Goal: Task Accomplishment & Management: Use online tool/utility

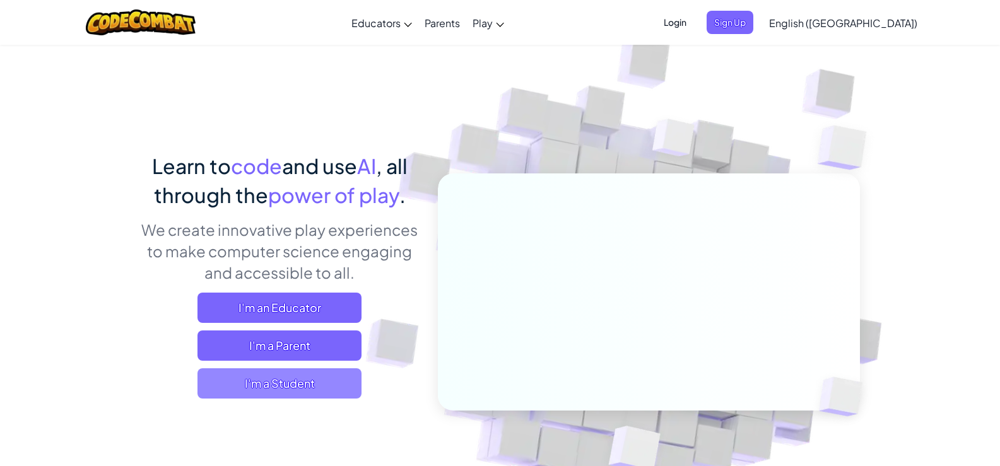
click at [333, 385] on span "I'm a Student" at bounding box center [280, 384] width 164 height 30
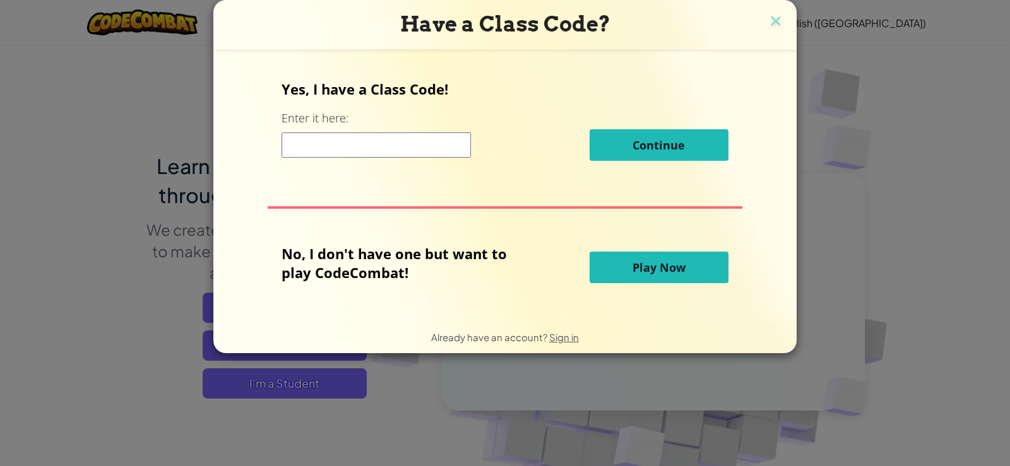
click at [653, 272] on span "Play Now" at bounding box center [658, 267] width 53 height 15
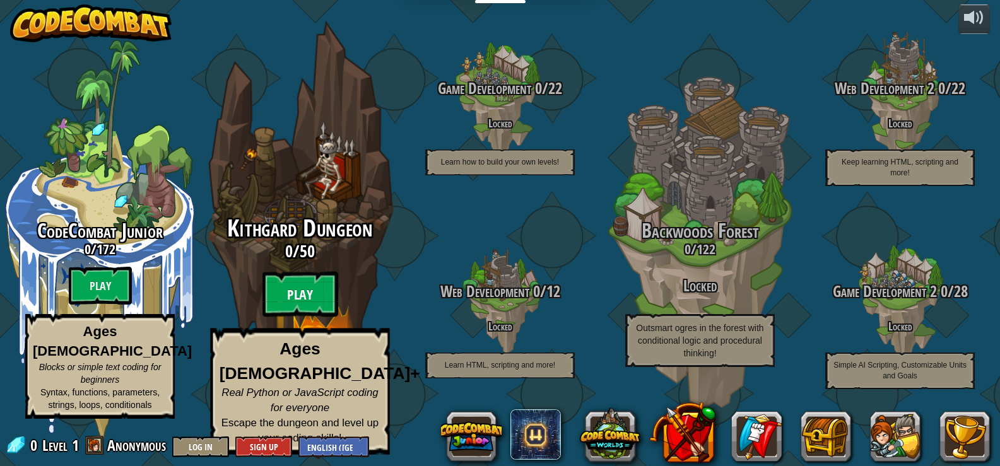
click at [316, 300] on btn "Play" at bounding box center [301, 294] width 76 height 45
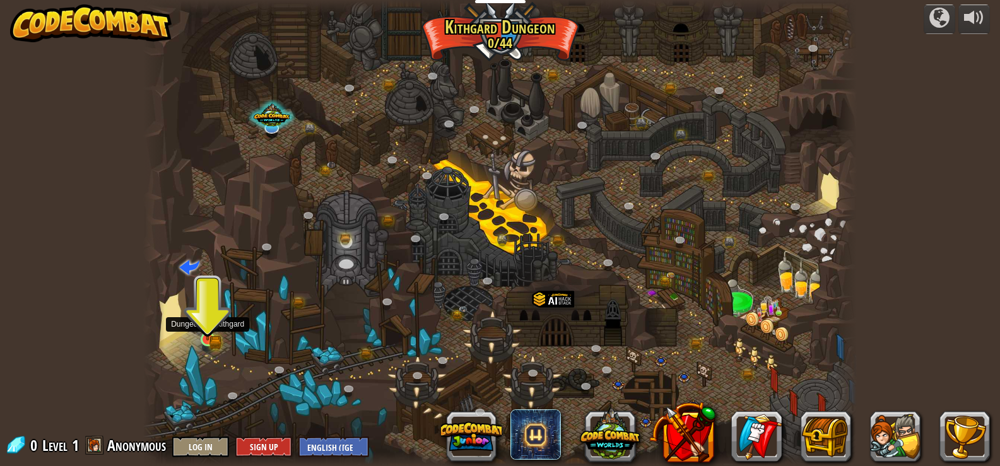
click at [210, 332] on img at bounding box center [208, 321] width 18 height 39
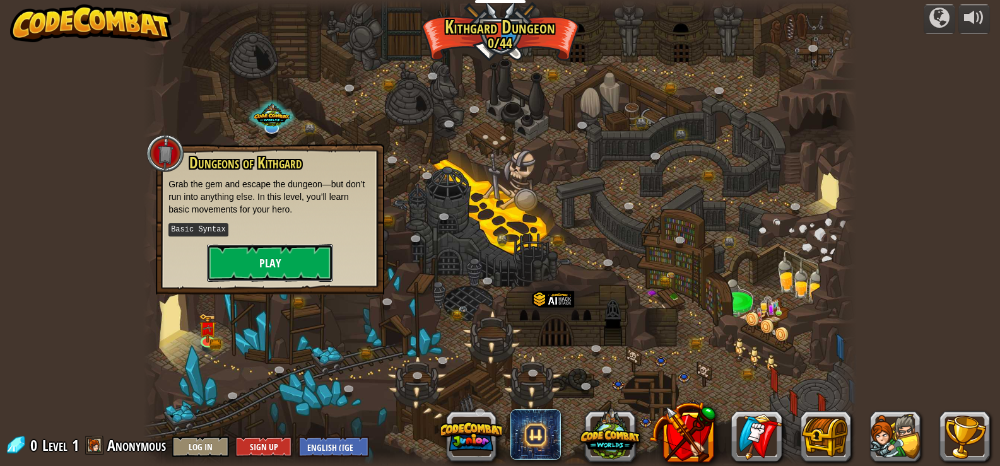
click at [315, 260] on button "Play" at bounding box center [270, 263] width 126 height 38
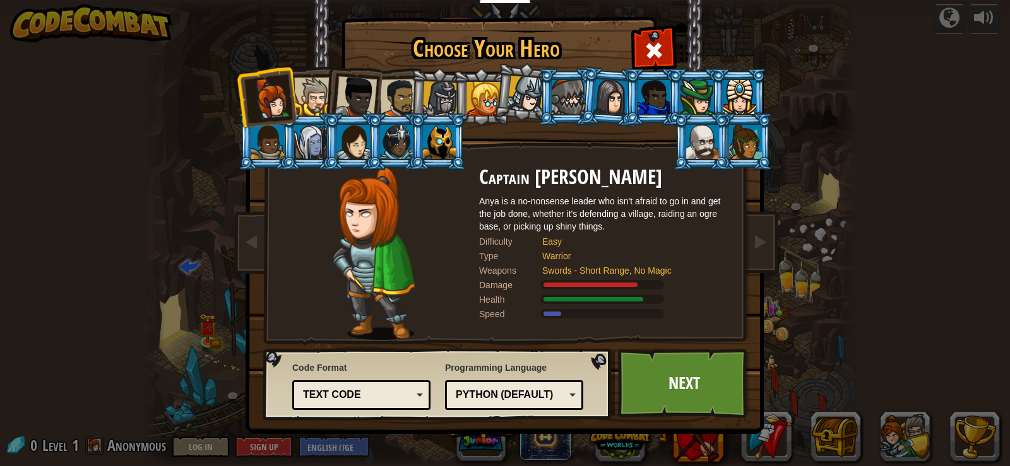
click at [317, 93] on div at bounding box center [313, 97] width 39 height 39
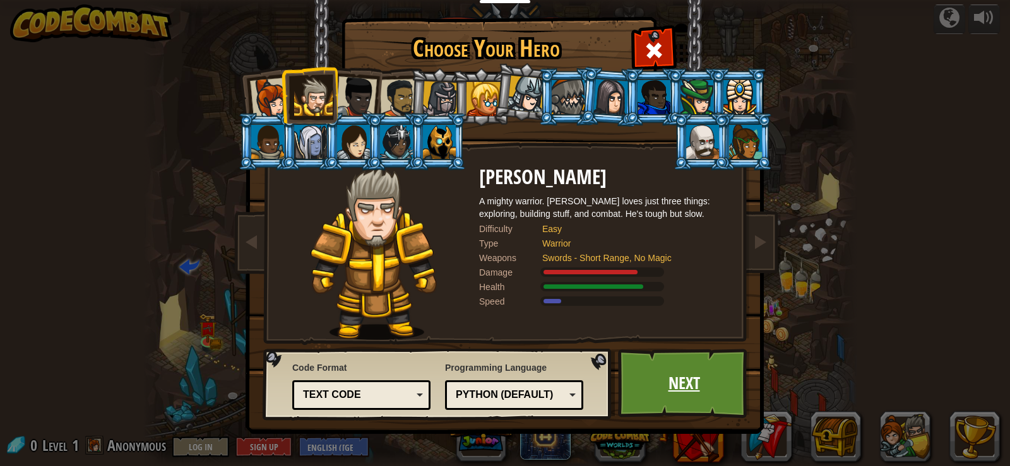
click at [687, 372] on link "Next" at bounding box center [684, 383] width 132 height 69
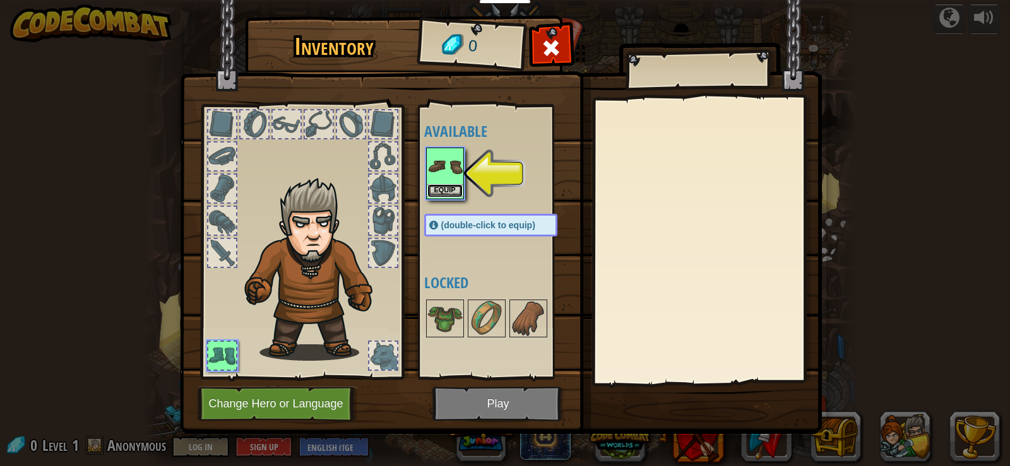
click at [449, 186] on button "Equip" at bounding box center [444, 190] width 35 height 13
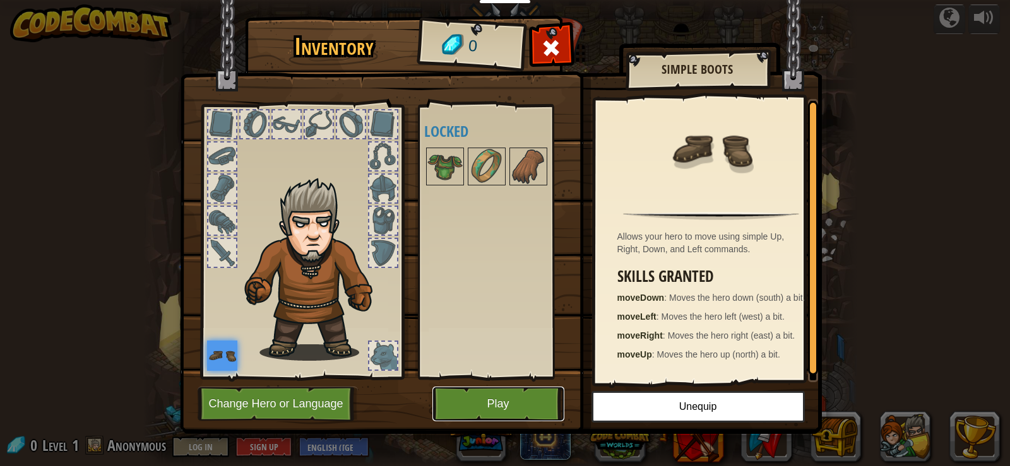
click at [506, 406] on button "Play" at bounding box center [498, 404] width 132 height 35
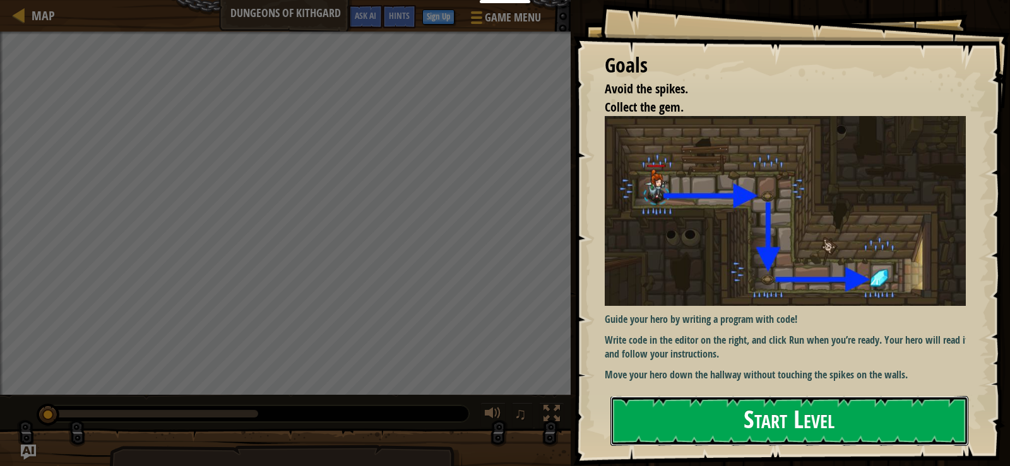
click at [826, 418] on button "Start Level" at bounding box center [789, 421] width 358 height 50
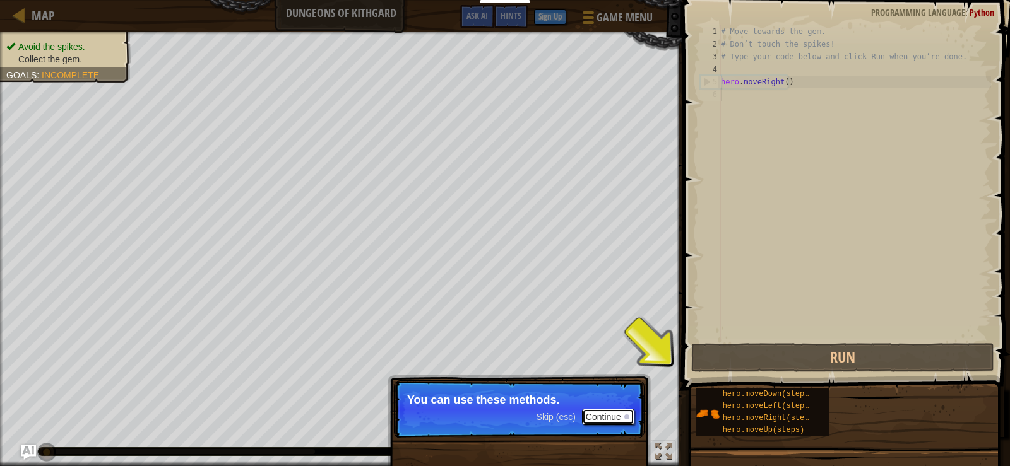
click at [619, 415] on button "Continue" at bounding box center [608, 417] width 52 height 16
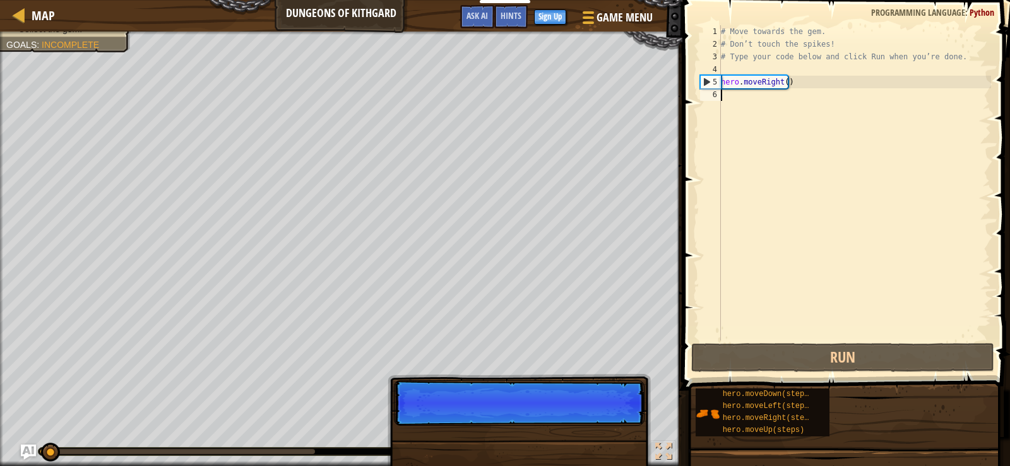
scroll to position [6, 0]
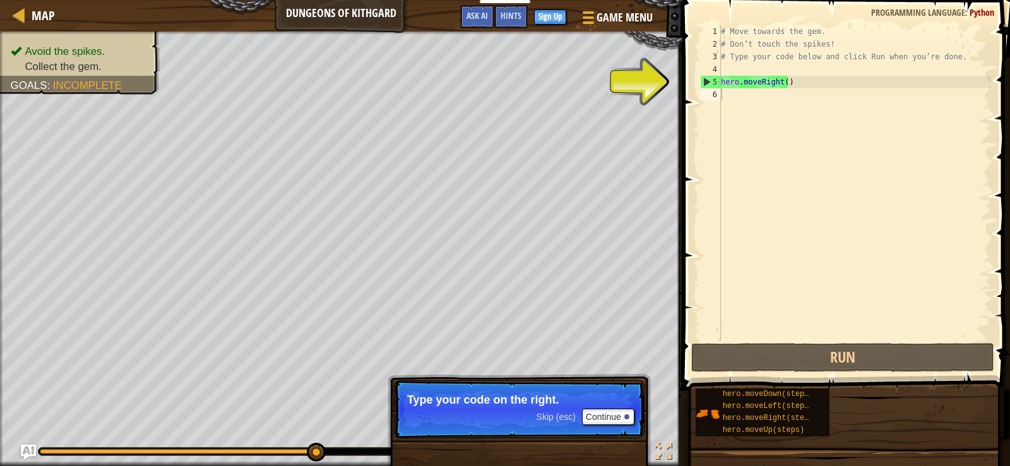
click at [549, 418] on span "Skip (esc)" at bounding box center [555, 417] width 39 height 10
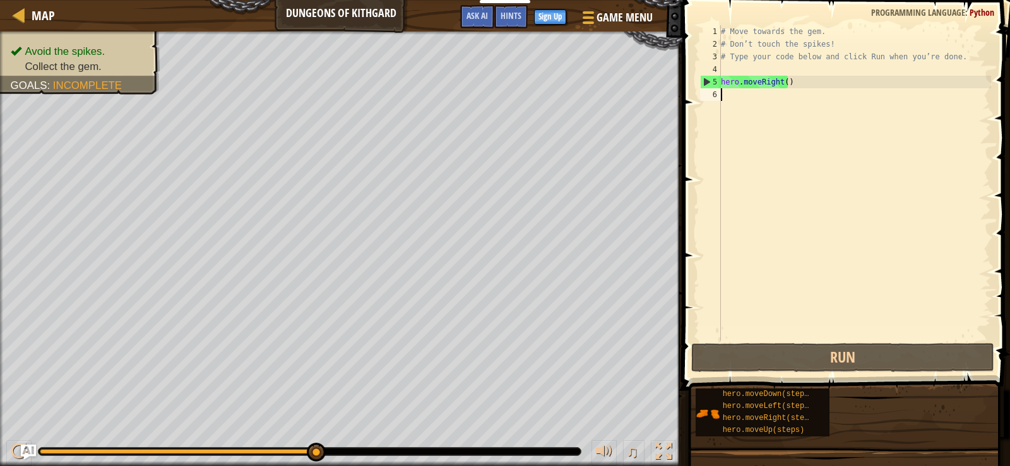
type textarea "h"
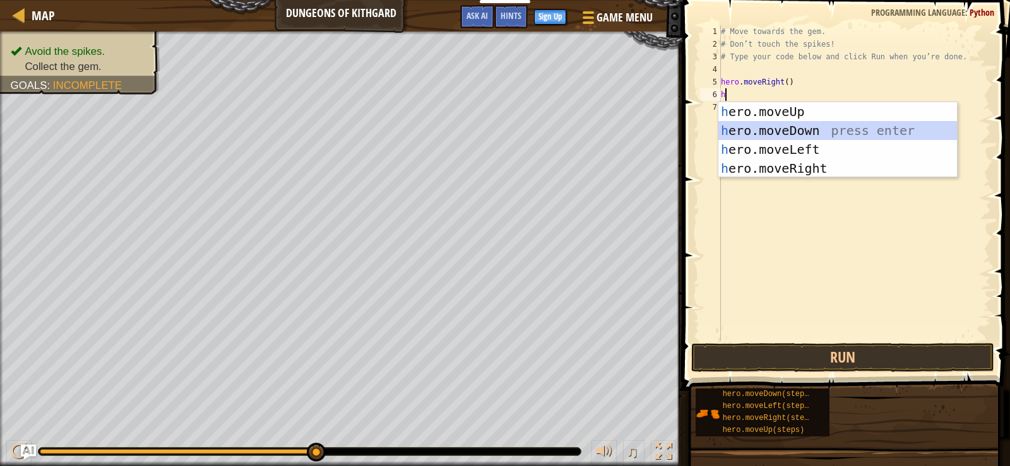
drag, startPoint x: 773, startPoint y: 139, endPoint x: 764, endPoint y: 148, distance: 13.0
click at [772, 140] on div "h ero.moveUp press enter h ero.moveDown press enter h ero.moveLeft press enter …" at bounding box center [837, 159] width 239 height 114
type textarea "h"
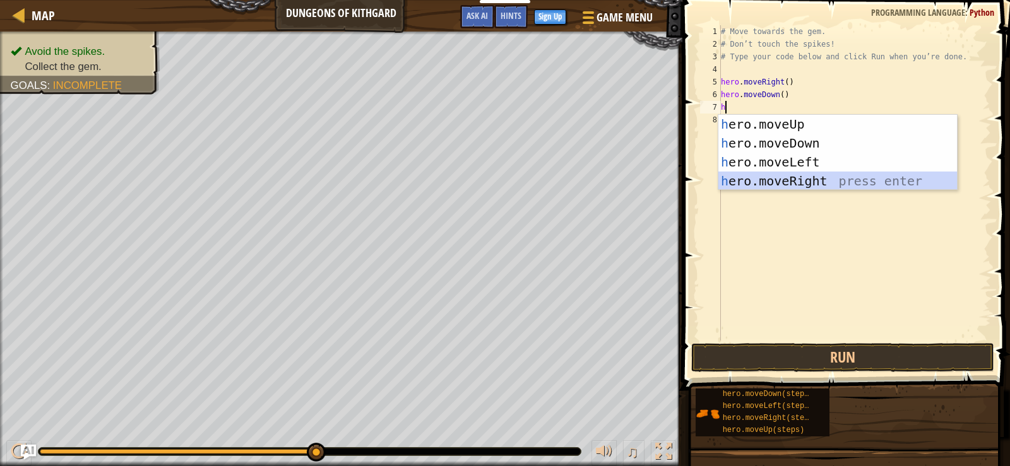
click at [798, 182] on div "h ero.moveUp press enter h ero.moveDown press enter h ero.moveLeft press enter …" at bounding box center [837, 172] width 239 height 114
type textarea "h"
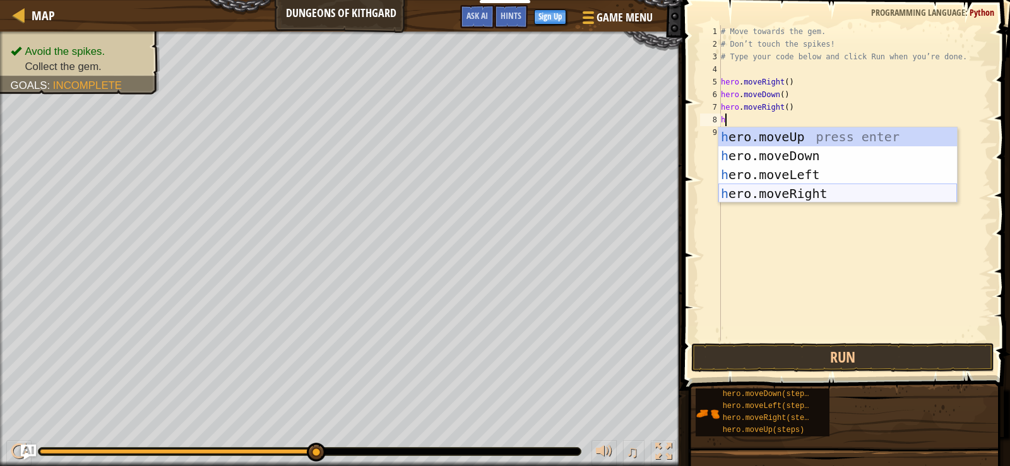
click at [811, 197] on div "h ero.moveUp press enter h ero.moveDown press enter h ero.moveLeft press enter …" at bounding box center [837, 184] width 239 height 114
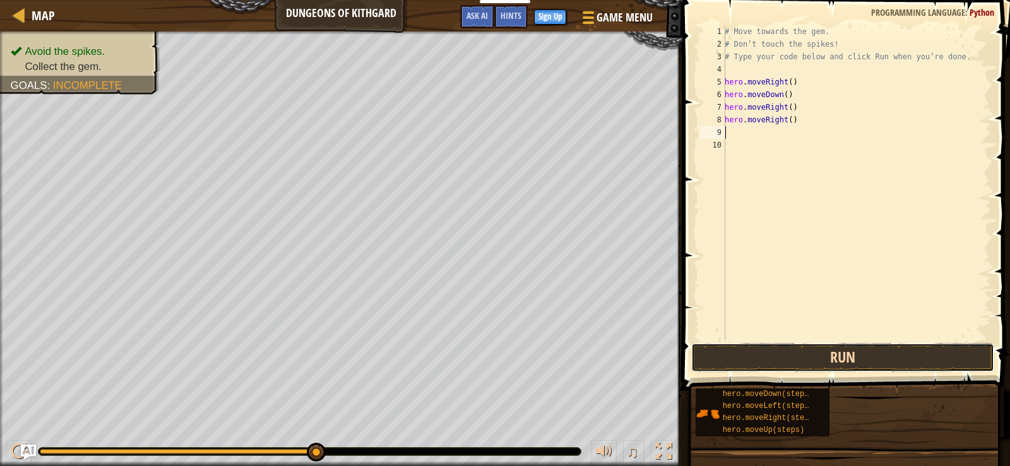
click at [800, 362] on button "Run" at bounding box center [842, 357] width 303 height 29
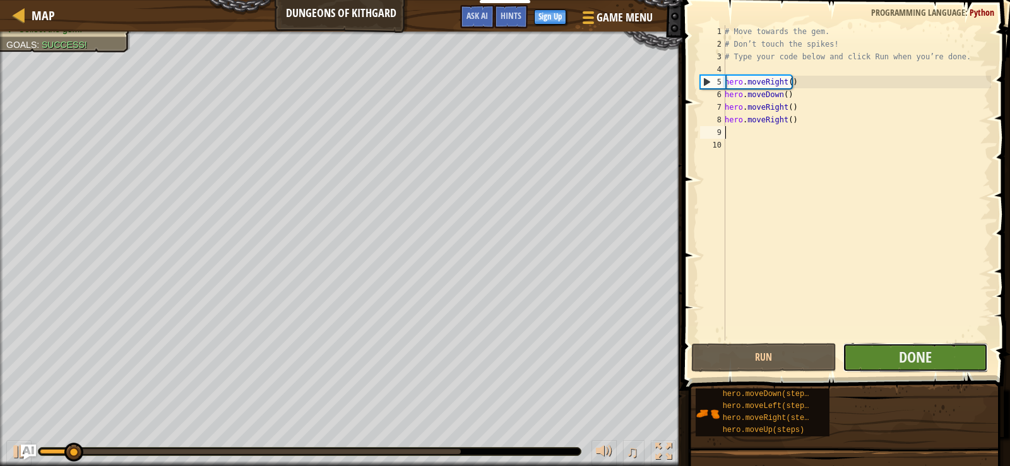
click at [939, 363] on button "Done" at bounding box center [915, 357] width 145 height 29
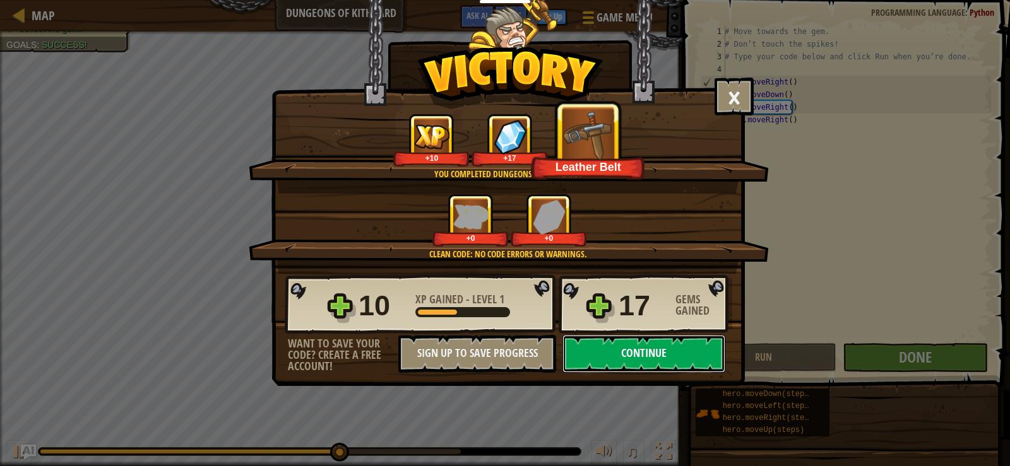
click at [646, 350] on button "Continue" at bounding box center [643, 354] width 163 height 38
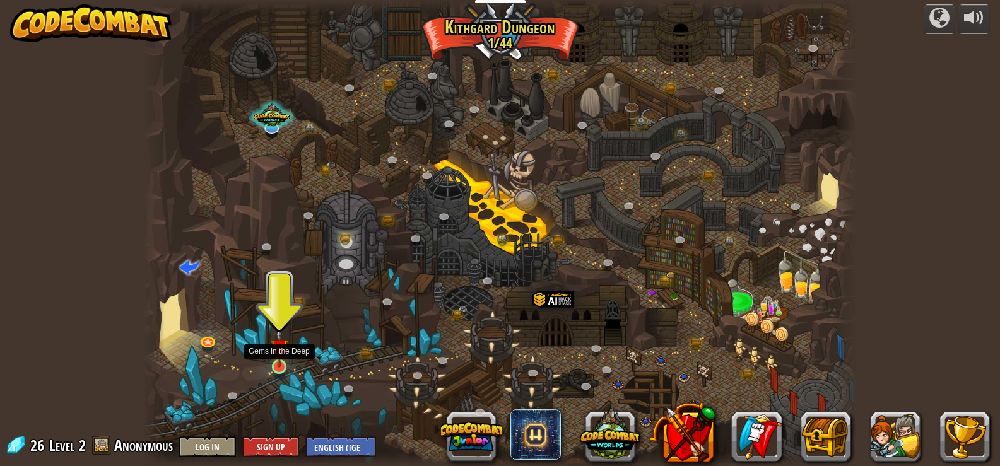
click at [288, 365] on img at bounding box center [279, 348] width 18 height 41
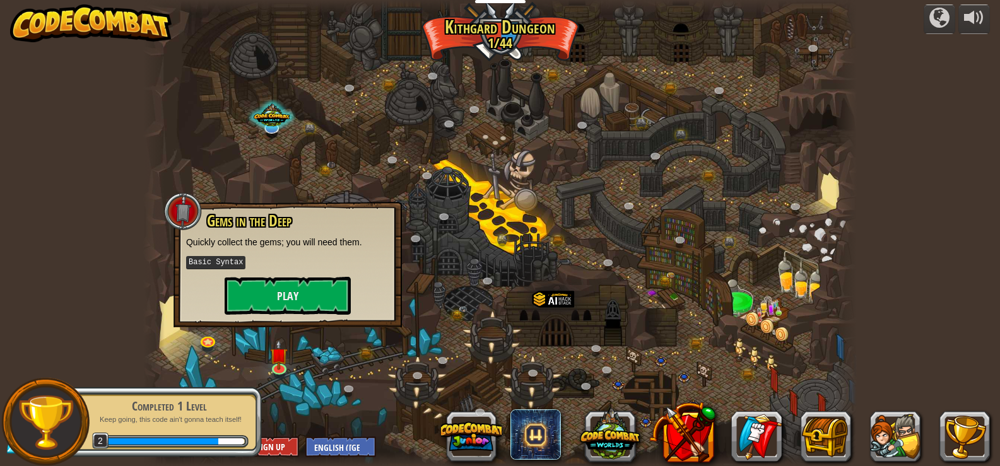
click at [478, 352] on div at bounding box center [500, 233] width 714 height 466
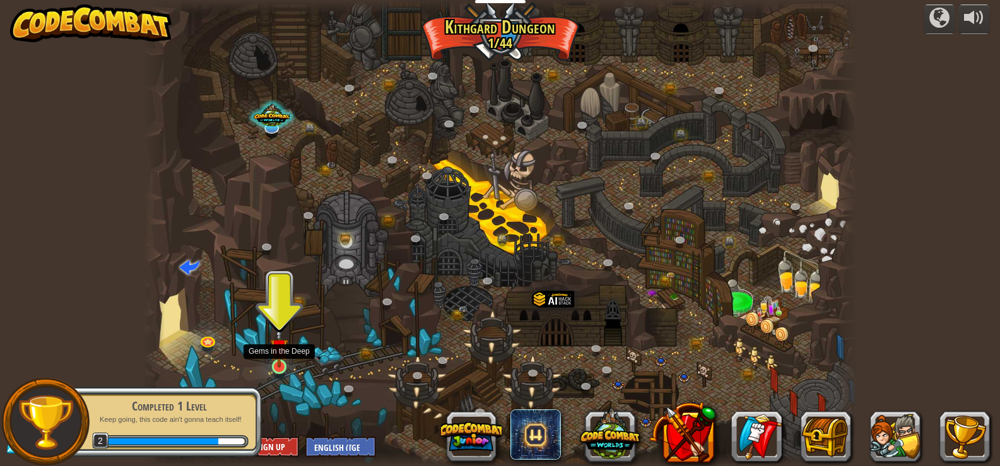
click at [275, 357] on img at bounding box center [279, 348] width 18 height 41
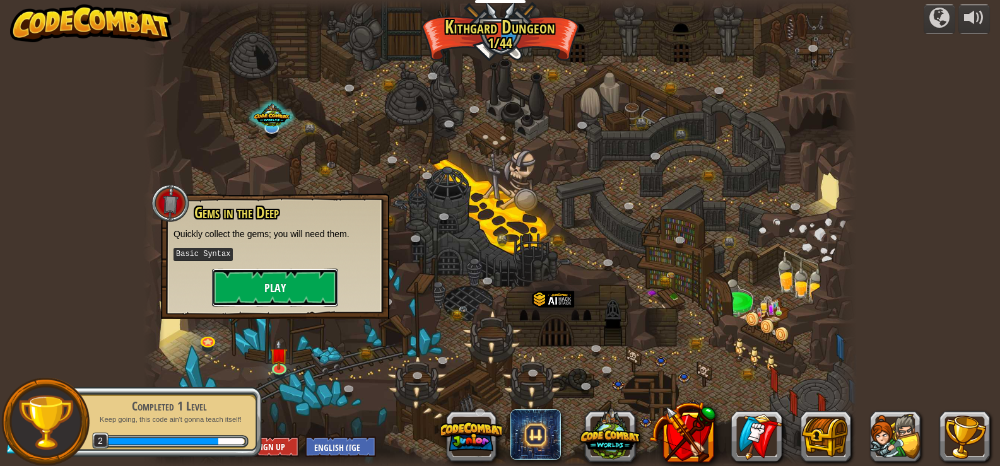
click at [296, 279] on button "Play" at bounding box center [275, 288] width 126 height 38
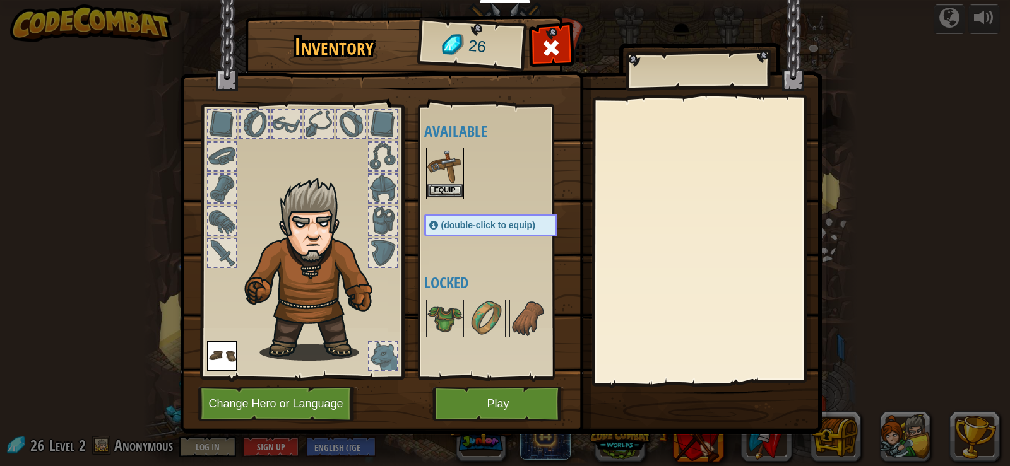
click at [439, 184] on img at bounding box center [444, 166] width 35 height 35
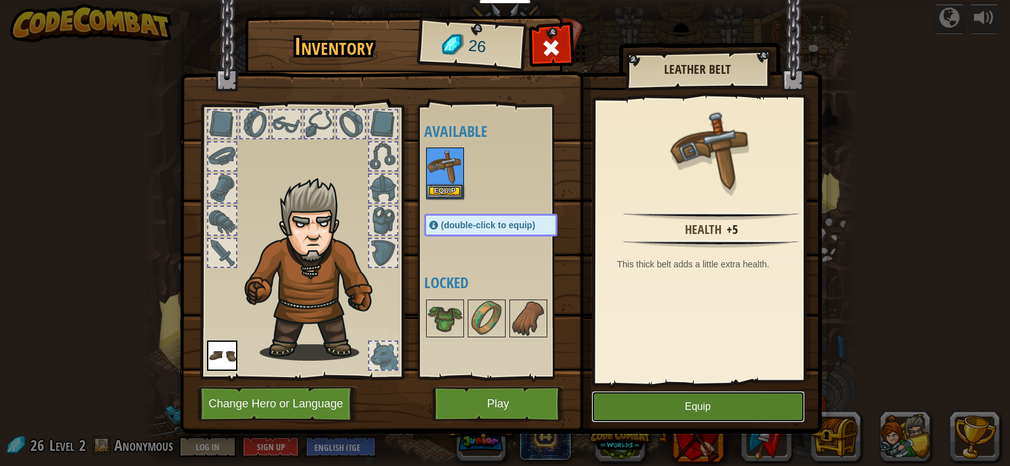
drag, startPoint x: 685, startPoint y: 403, endPoint x: 644, endPoint y: 394, distance: 42.1
click at [682, 401] on button "Equip" at bounding box center [697, 407] width 213 height 32
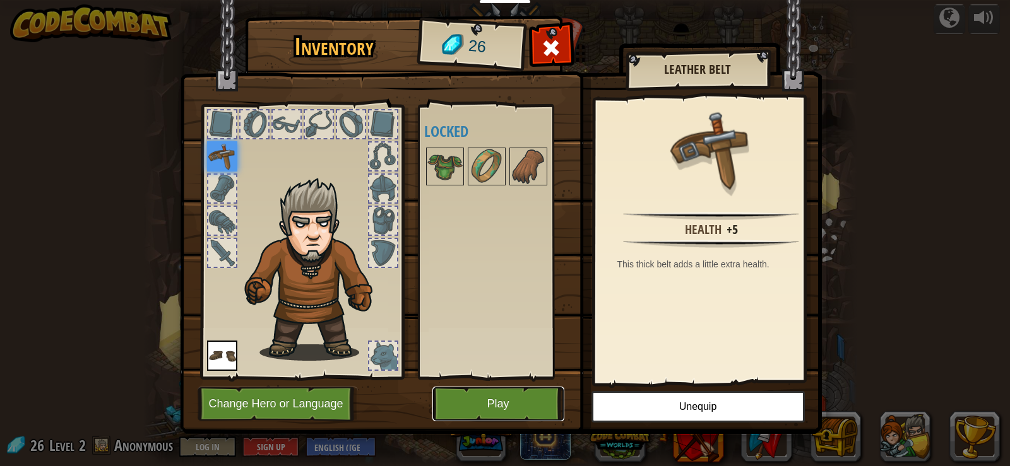
click at [505, 400] on button "Play" at bounding box center [498, 404] width 132 height 35
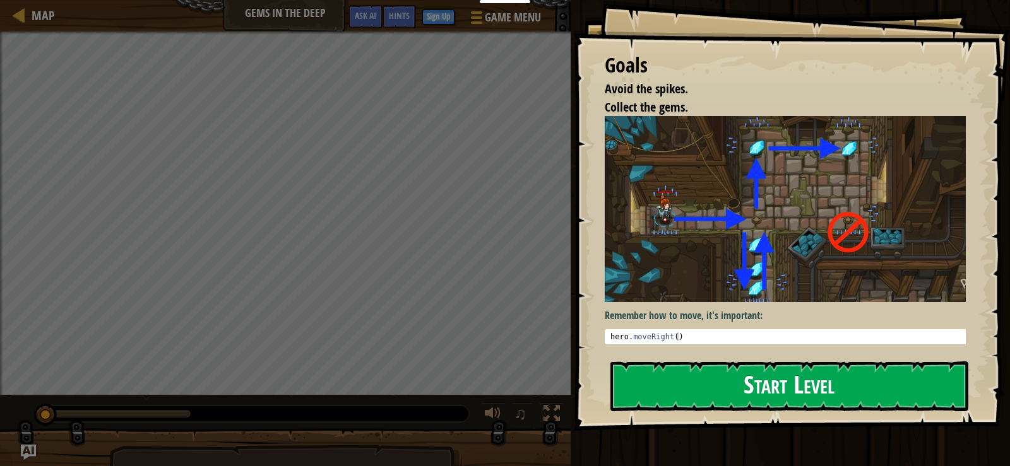
click at [773, 396] on button "Start Level" at bounding box center [789, 387] width 358 height 50
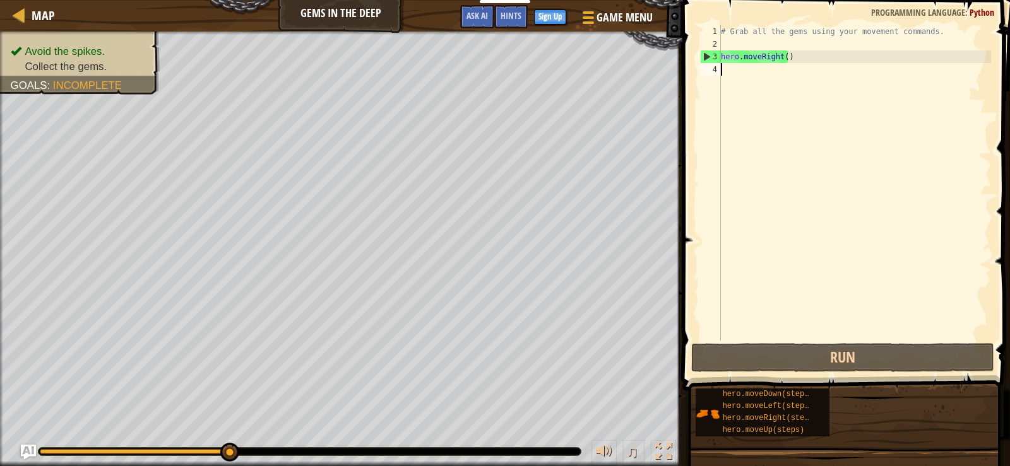
drag, startPoint x: 40, startPoint y: 454, endPoint x: 361, endPoint y: 456, distance: 320.6
click at [362, 458] on div "♫" at bounding box center [341, 449] width 682 height 38
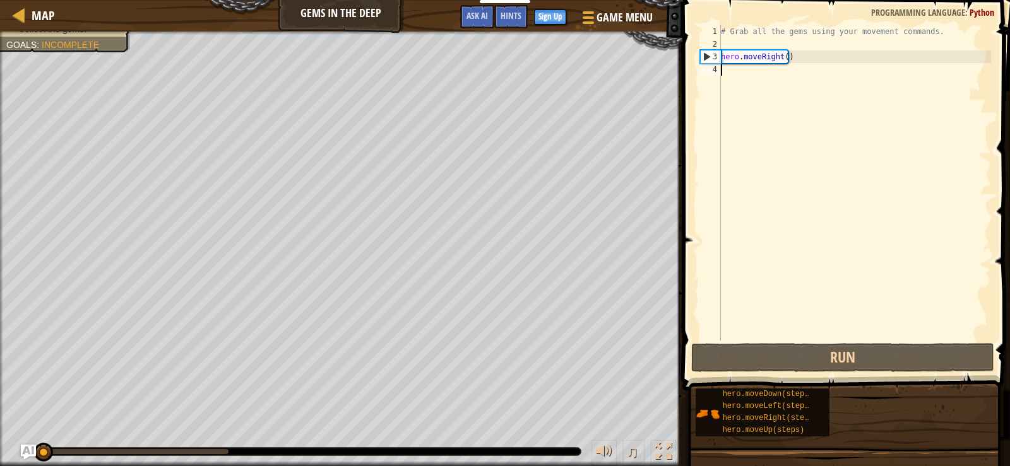
drag, startPoint x: 220, startPoint y: 458, endPoint x: 0, endPoint y: 491, distance: 222.7
click at [0, 0] on html "Educators Create Free Account School & District Solutions Teacher Toolkit Previ…" at bounding box center [505, 0] width 1010 height 0
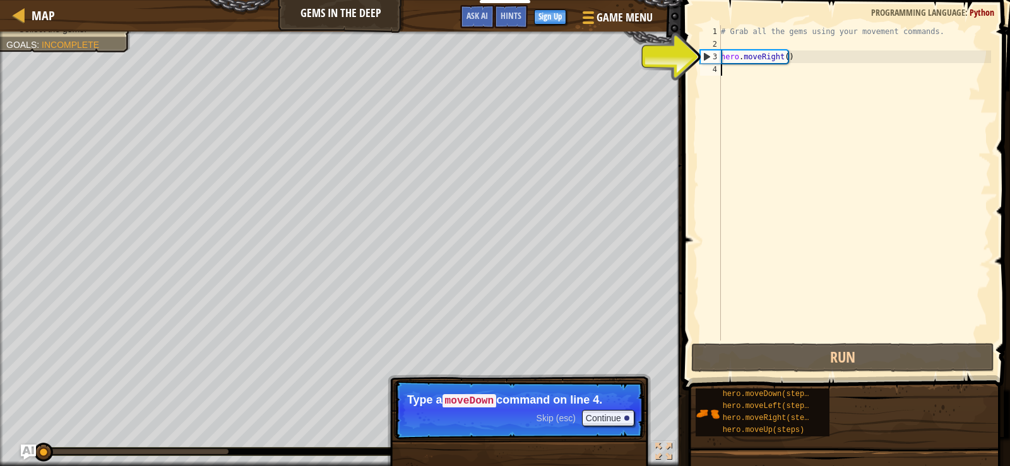
click at [23, 408] on div "Avoid the spikes. Collect the gems. Goals : Incomplete ♫ Tharin 18 x: 11 y: 26 …" at bounding box center [505, 249] width 1010 height 435
type textarea "`"
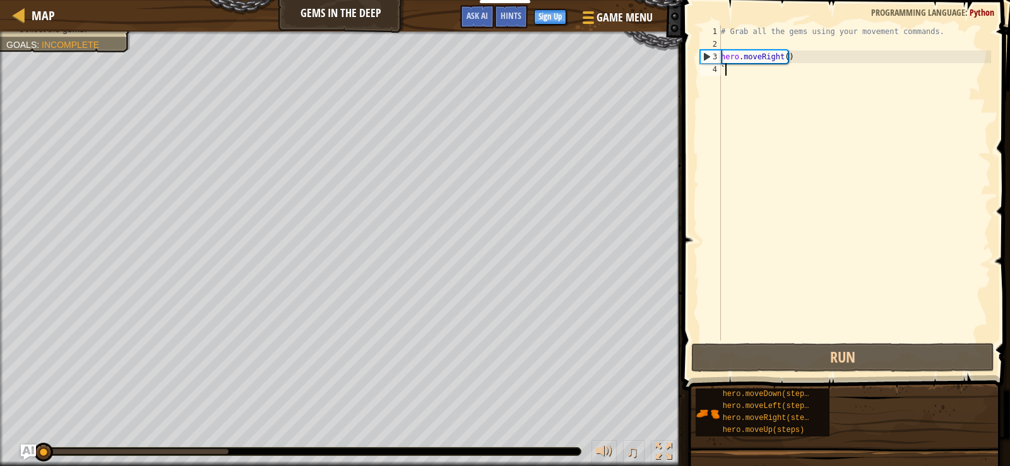
scroll to position [6, 0]
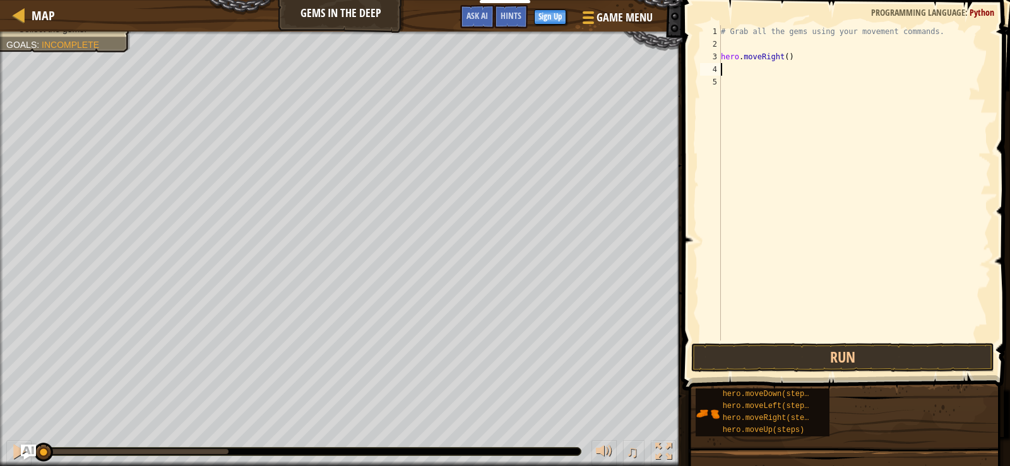
type textarea "h"
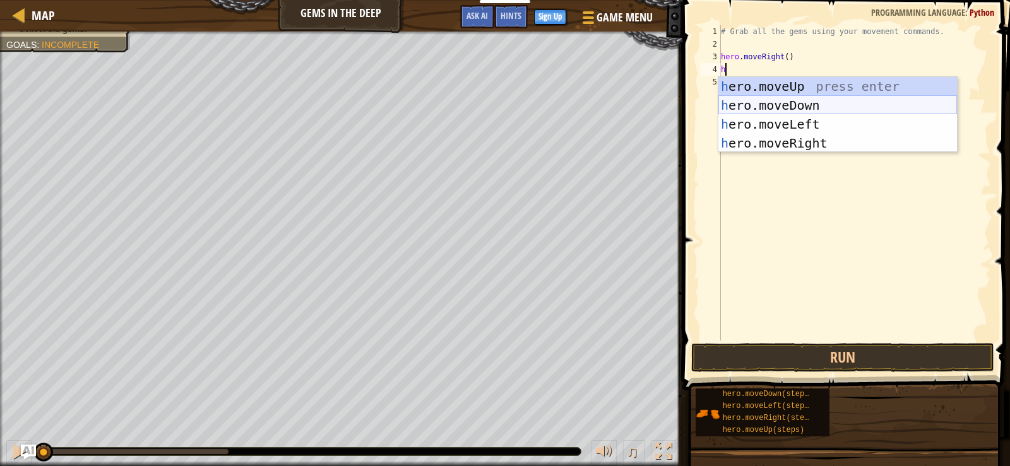
click at [841, 98] on div "h ero.moveUp press enter h ero.moveDown press enter h ero.moveLeft press enter …" at bounding box center [837, 134] width 239 height 114
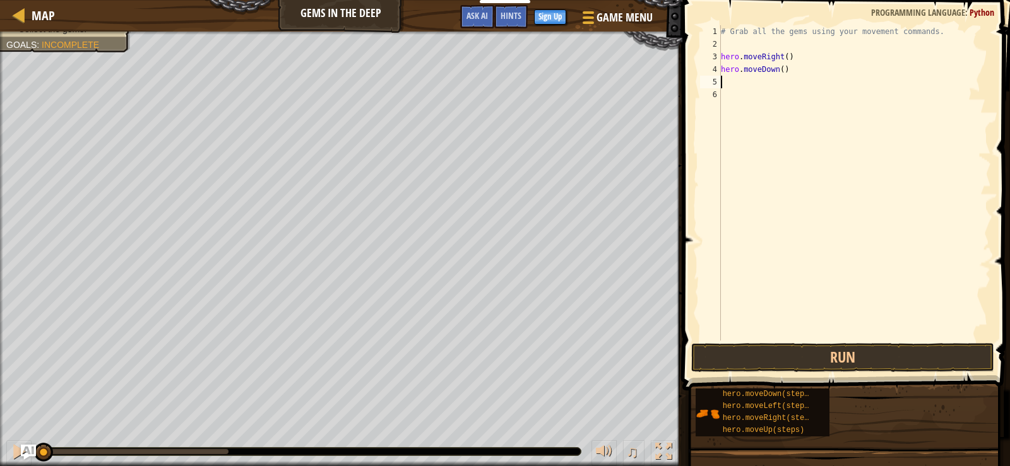
type textarea "h"
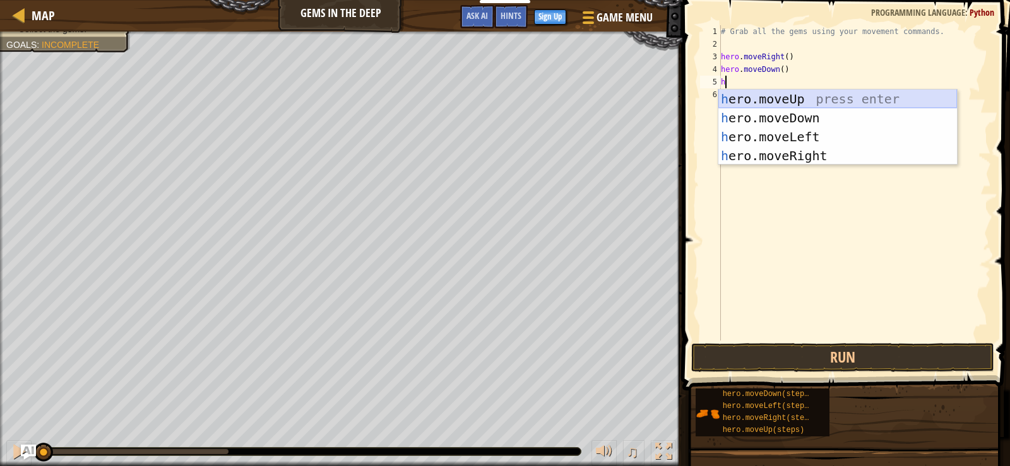
click at [826, 101] on div "h ero.moveUp press enter h ero.moveDown press enter h ero.moveLeft press enter …" at bounding box center [837, 147] width 239 height 114
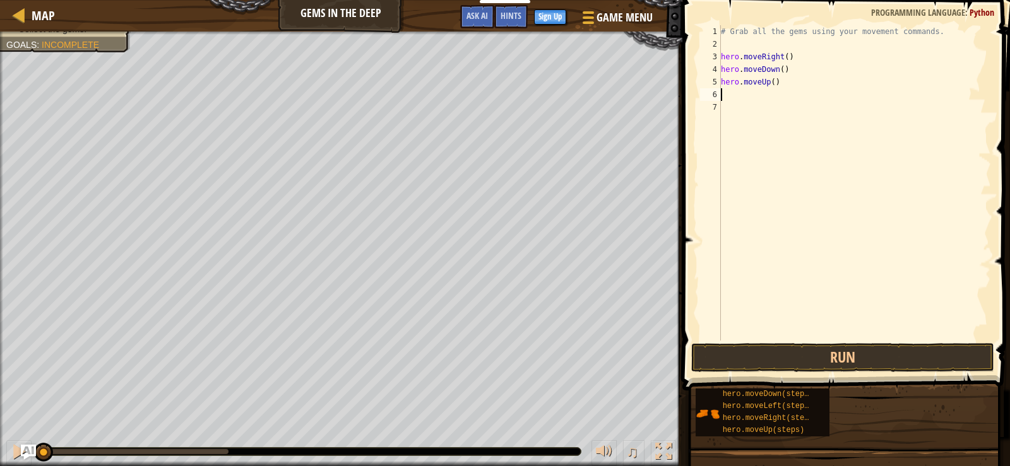
type textarea "h"
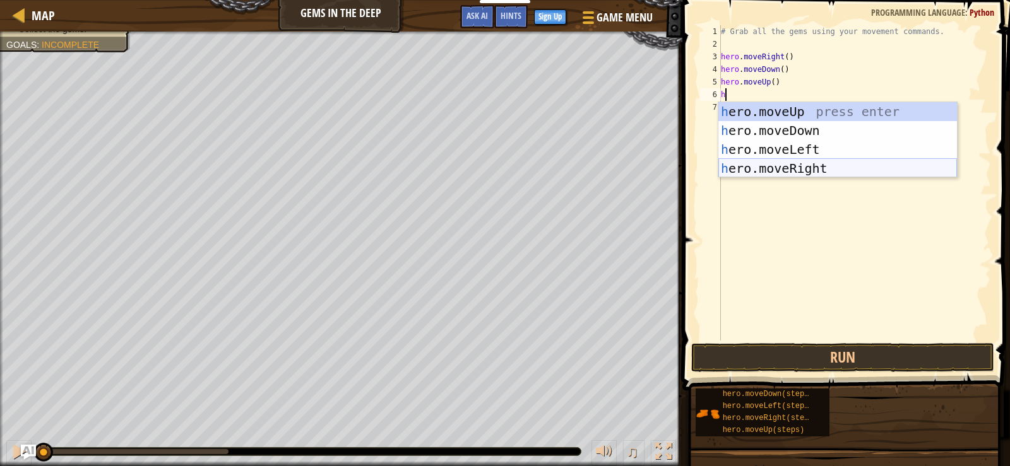
click at [829, 165] on div "h ero.moveUp press enter h ero.moveDown press enter h ero.moveLeft press enter …" at bounding box center [837, 159] width 239 height 114
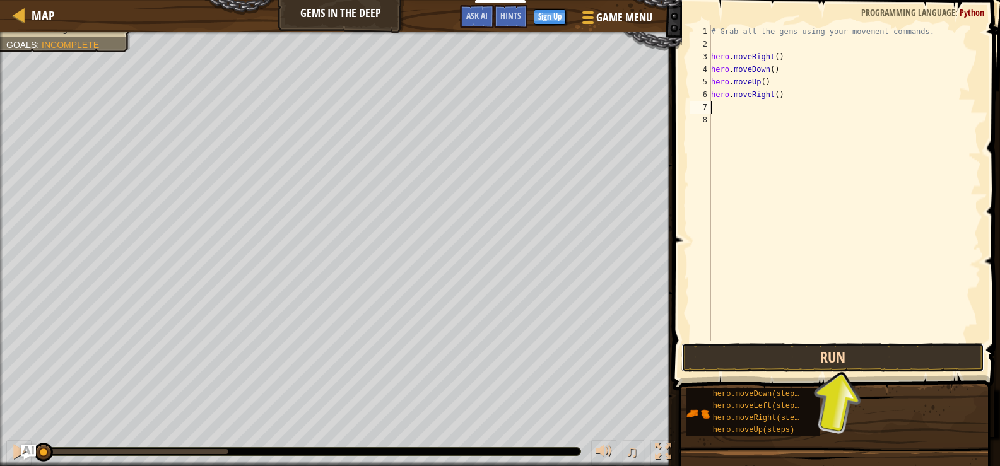
click at [857, 357] on button "Run" at bounding box center [833, 357] width 303 height 29
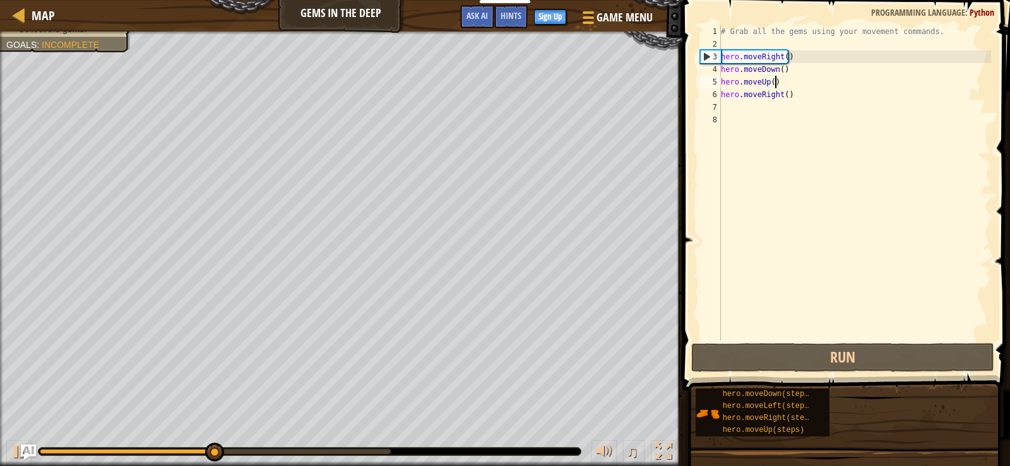
drag, startPoint x: 783, startPoint y: 86, endPoint x: 800, endPoint y: 95, distance: 18.9
click at [800, 95] on div "# Grab all the gems using your movement commands. hero . moveRight ( ) hero . m…" at bounding box center [854, 195] width 273 height 341
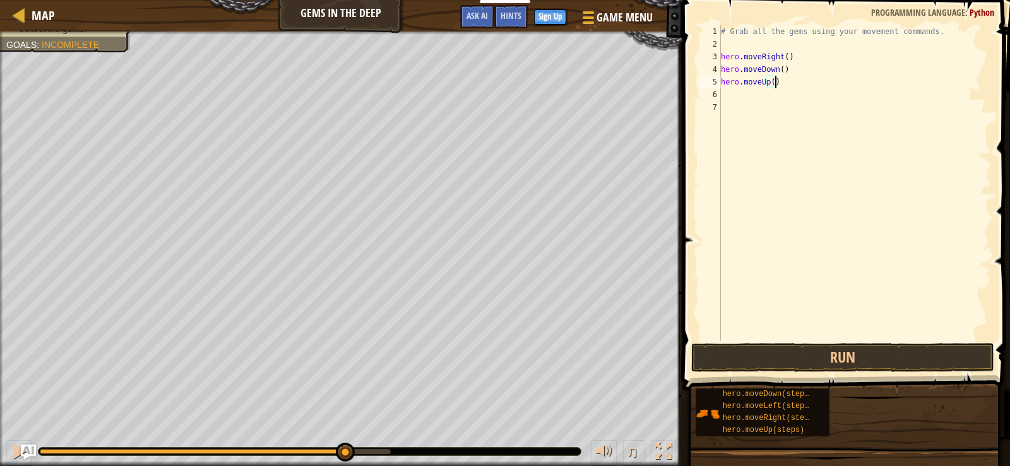
scroll to position [6, 4]
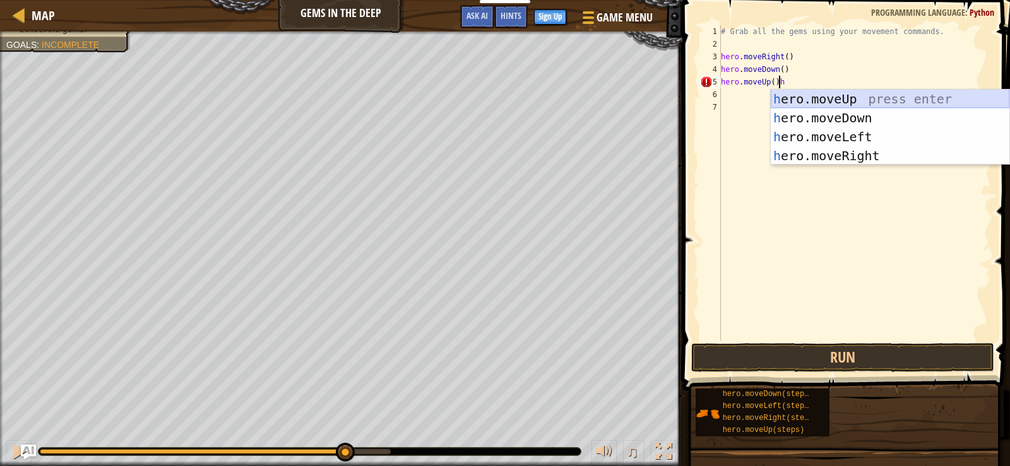
click at [827, 92] on div "h ero.moveUp press enter h ero.moveDown press enter h ero.moveLeft press enter …" at bounding box center [890, 147] width 239 height 114
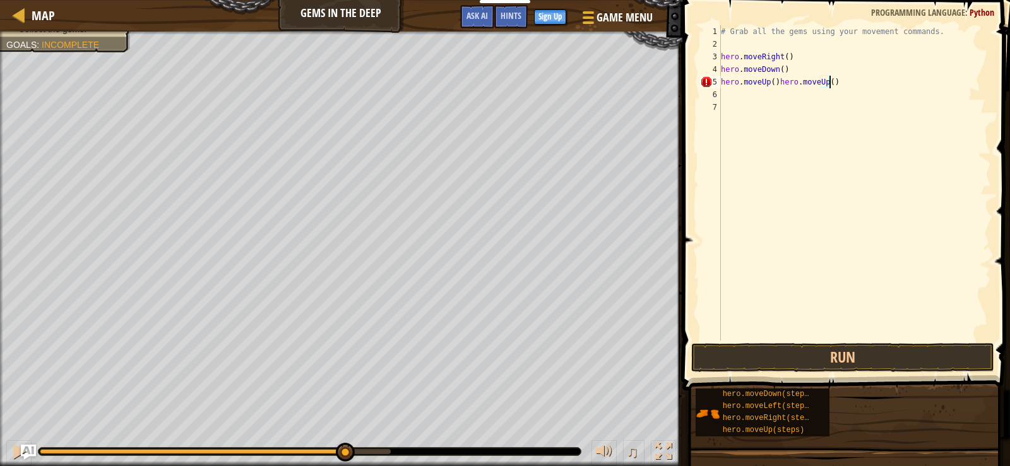
click at [837, 80] on div "# Grab all the gems using your movement commands. hero . moveRight ( ) hero . m…" at bounding box center [854, 195] width 273 height 341
type textarea "hero.moveUp()"
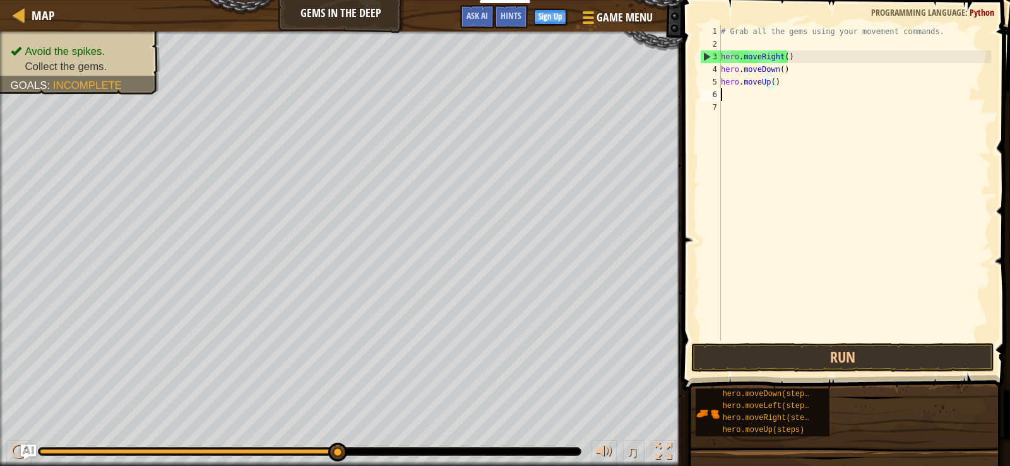
click at [724, 89] on div "# Grab all the gems using your movement commands. hero . moveRight ( ) hero . m…" at bounding box center [854, 195] width 273 height 341
type textarea "h"
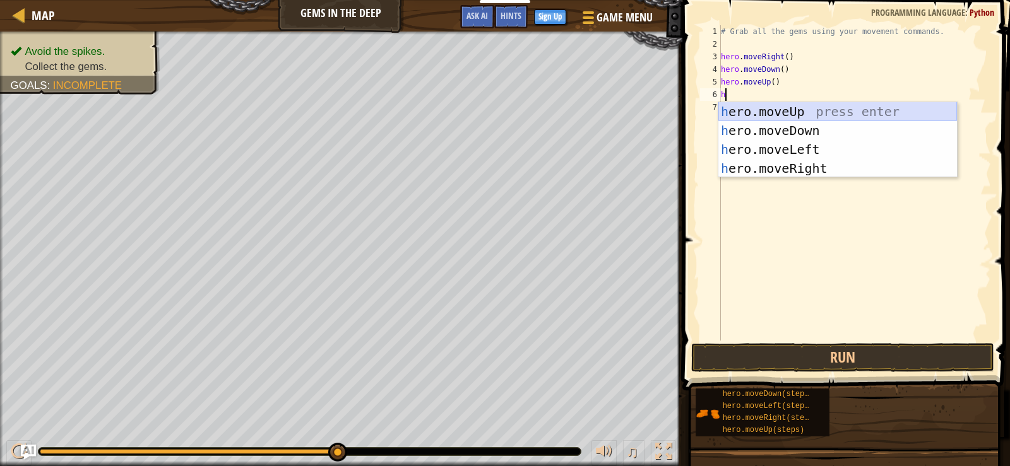
click at [800, 113] on div "h ero.moveUp press enter h ero.moveDown press enter h ero.moveLeft press enter …" at bounding box center [837, 159] width 239 height 114
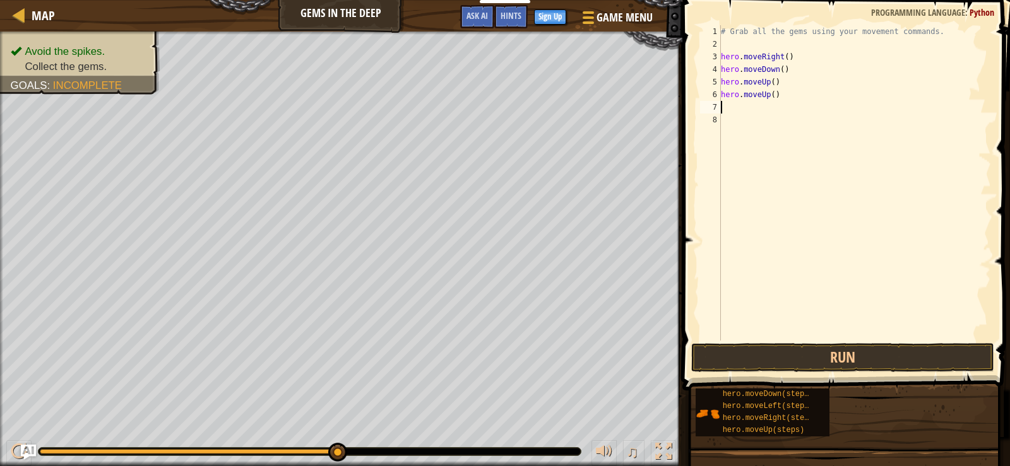
type textarea "h"
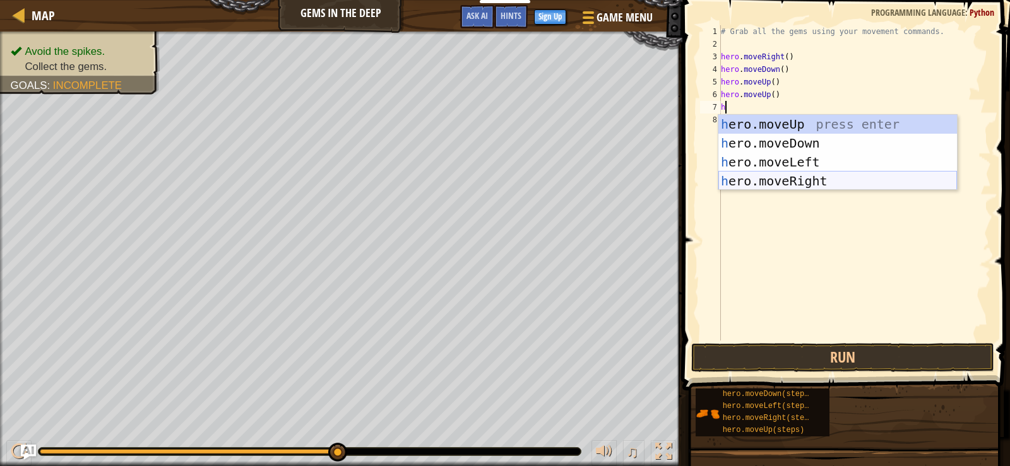
click at [814, 174] on div "h ero.moveUp press enter h ero.moveDown press enter h ero.moveLeft press enter …" at bounding box center [837, 172] width 239 height 114
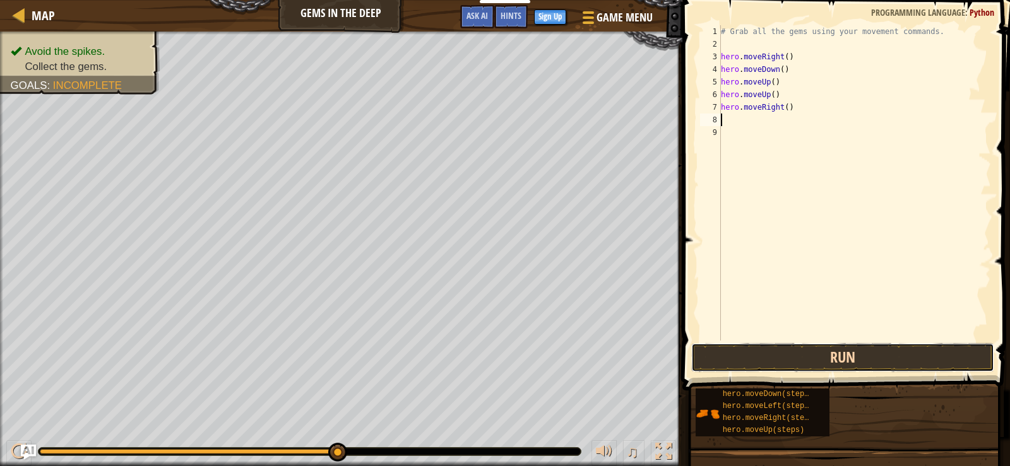
click at [894, 362] on button "Run" at bounding box center [842, 357] width 303 height 29
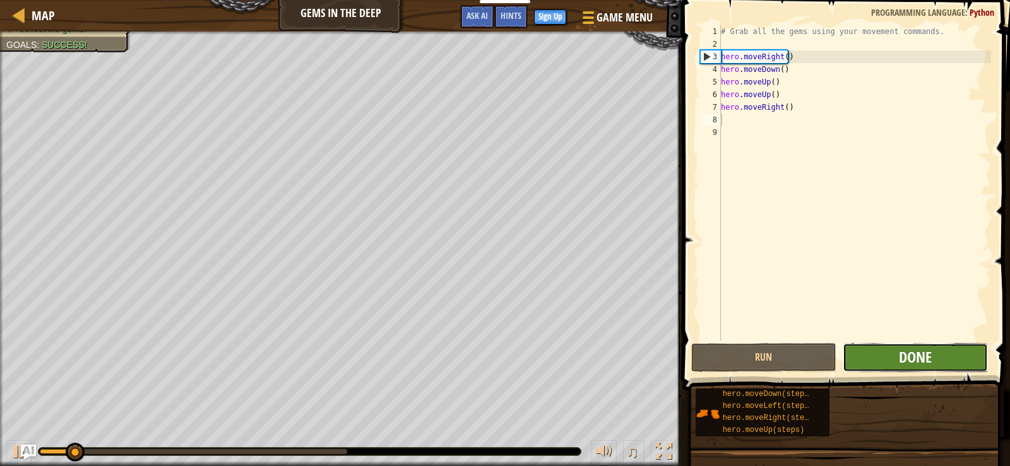
click at [908, 357] on span "Done" at bounding box center [915, 357] width 33 height 20
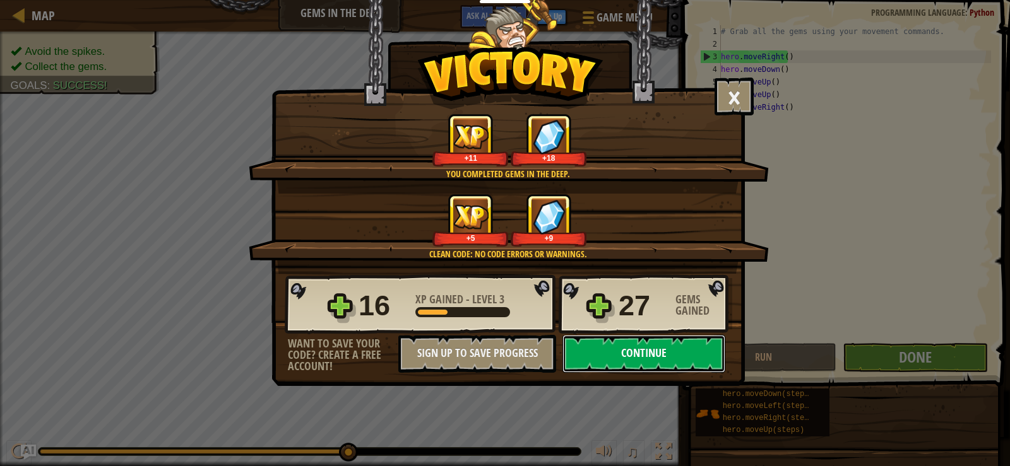
click at [615, 348] on button "Continue" at bounding box center [643, 354] width 163 height 38
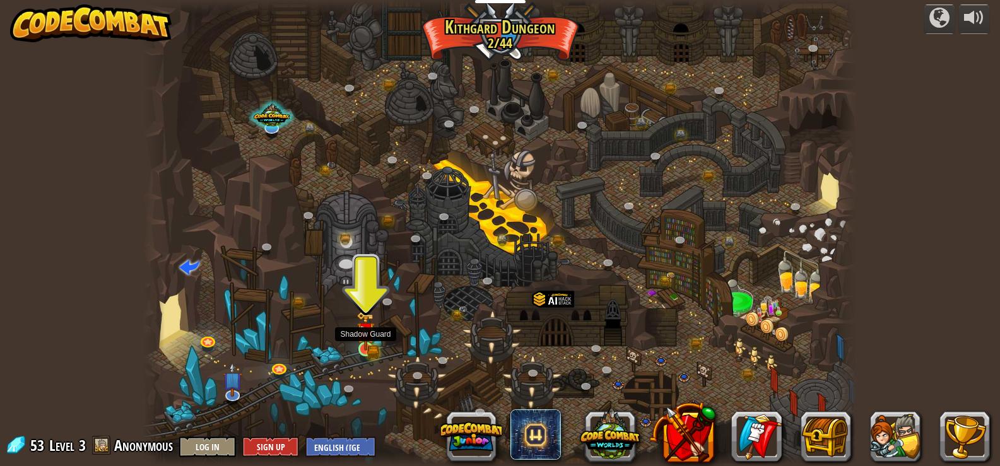
click at [359, 331] on img at bounding box center [366, 331] width 18 height 39
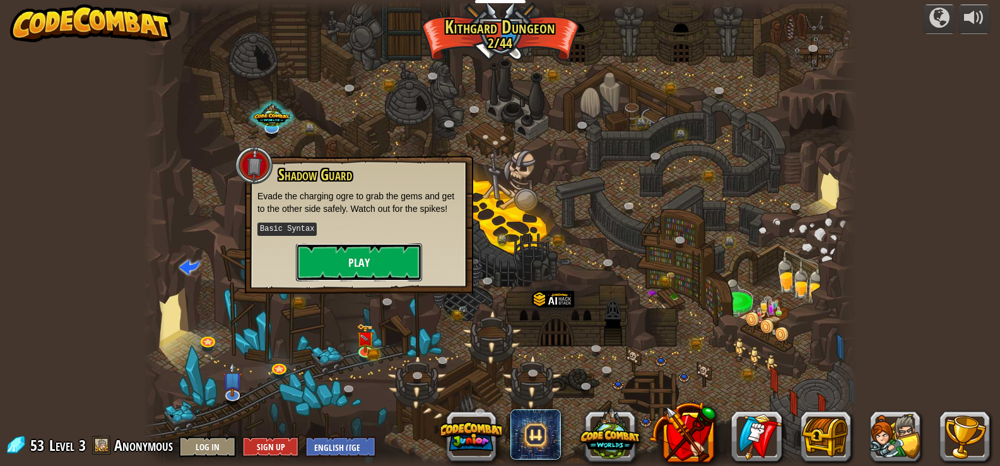
click at [396, 259] on button "Play" at bounding box center [359, 263] width 126 height 38
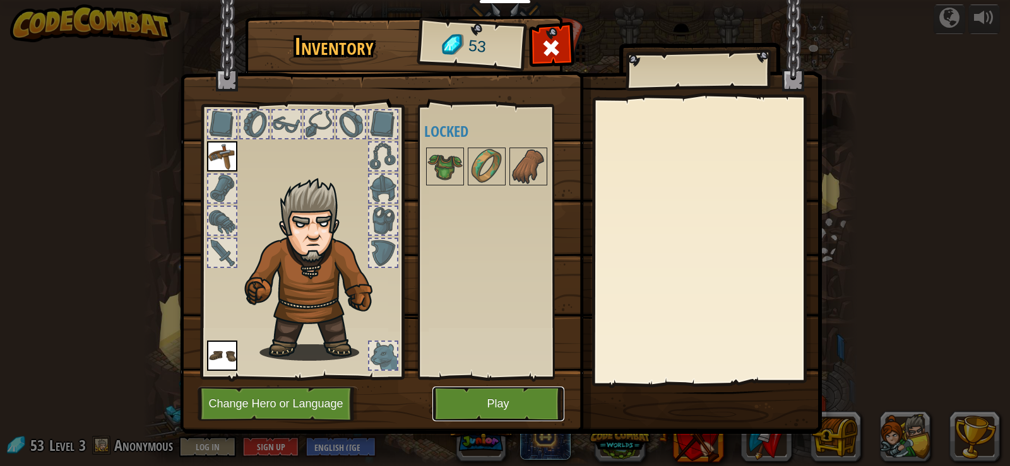
click at [505, 408] on button "Play" at bounding box center [498, 404] width 132 height 35
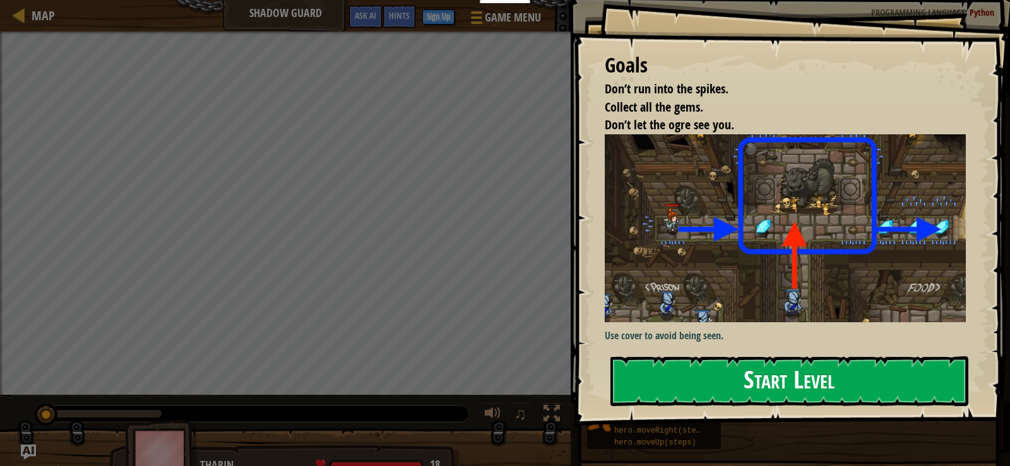
click at [753, 389] on button "Start Level" at bounding box center [789, 382] width 358 height 50
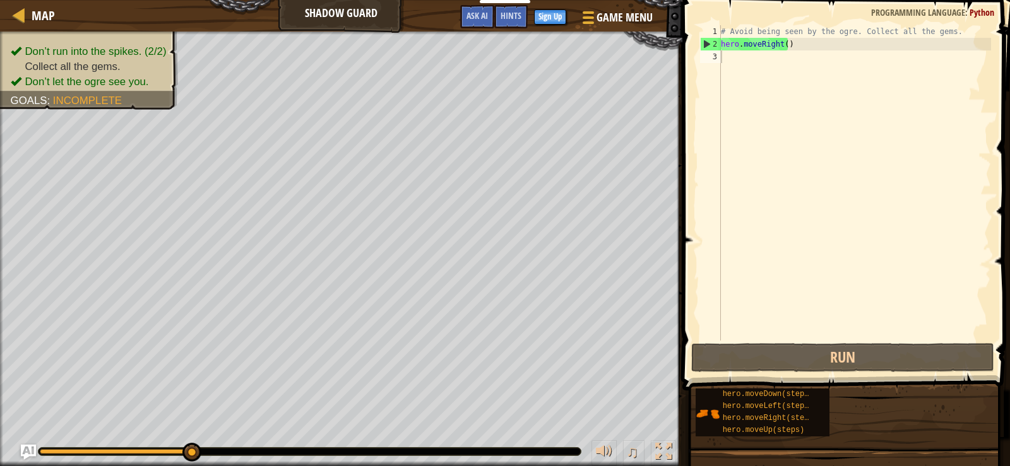
click at [376, 11] on div "Map Shadow Guard Game Menu Done Sign Up Hints Ask AI" at bounding box center [341, 16] width 682 height 32
click at [583, 21] on div at bounding box center [586, 17] width 17 height 18
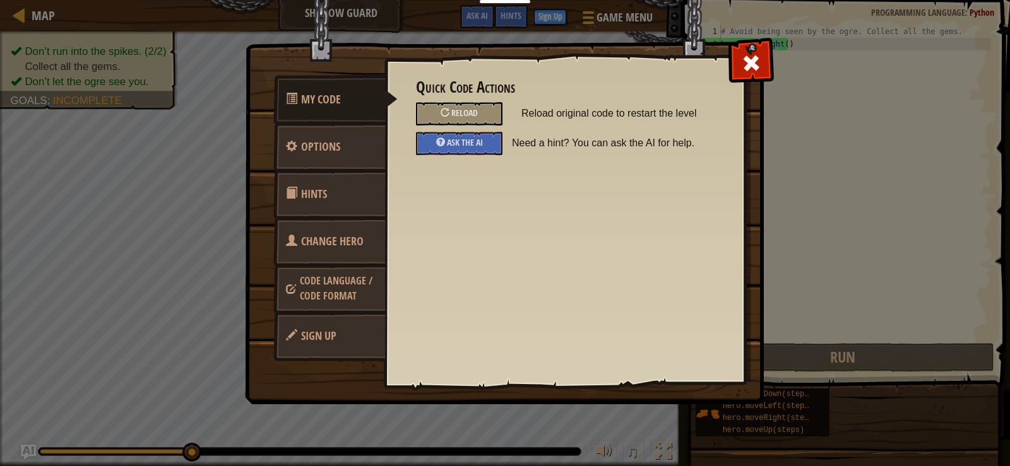
click at [756, 75] on div at bounding box center [751, 60] width 40 height 40
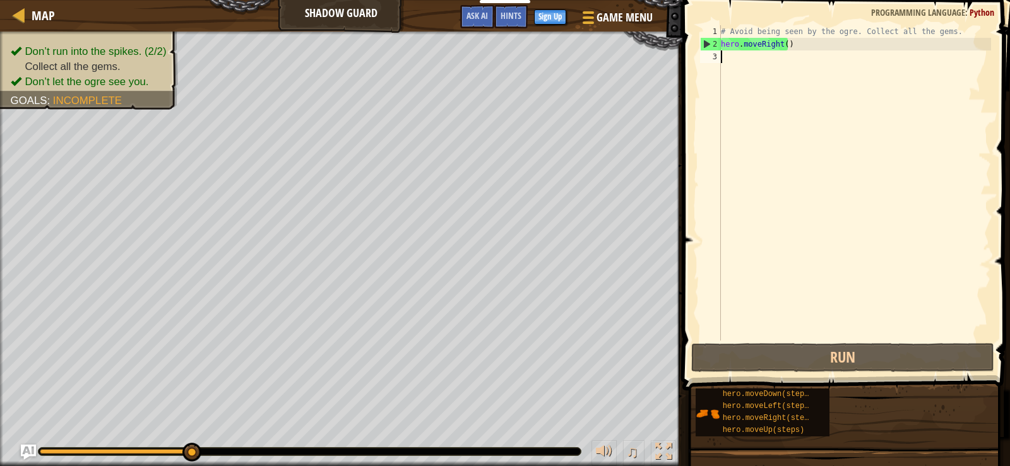
type textarea "h"
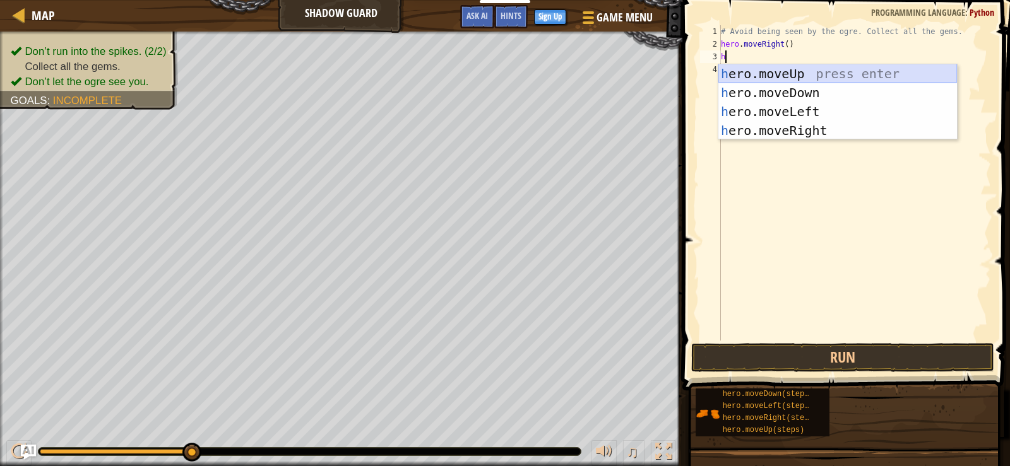
click at [817, 77] on div "h ero.moveUp press enter h ero.moveDown press enter h ero.moveLeft press enter …" at bounding box center [837, 121] width 239 height 114
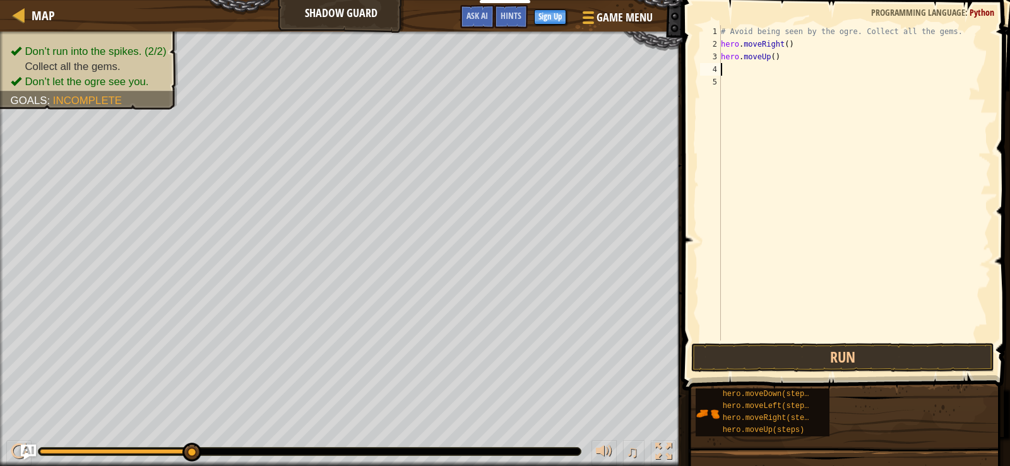
type textarea "h"
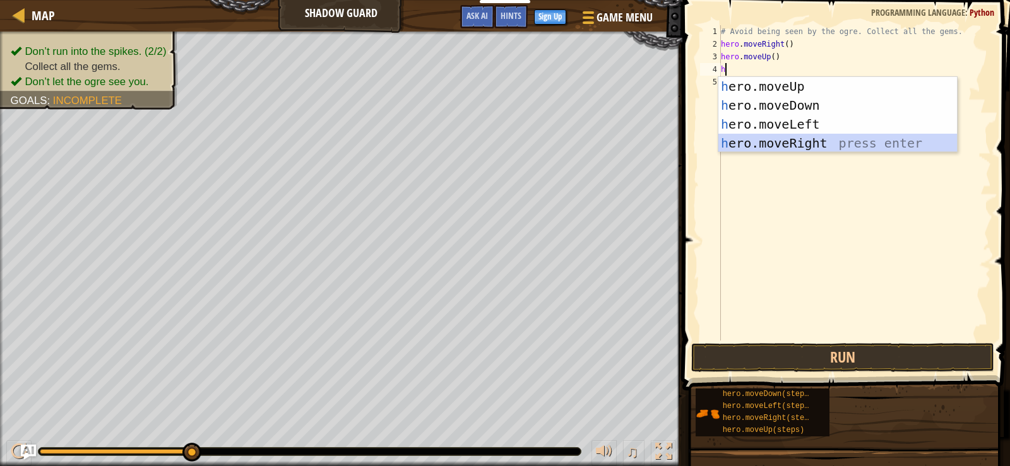
click at [816, 139] on div "h ero.moveUp press enter h ero.moveDown press enter h ero.moveLeft press enter …" at bounding box center [837, 134] width 239 height 114
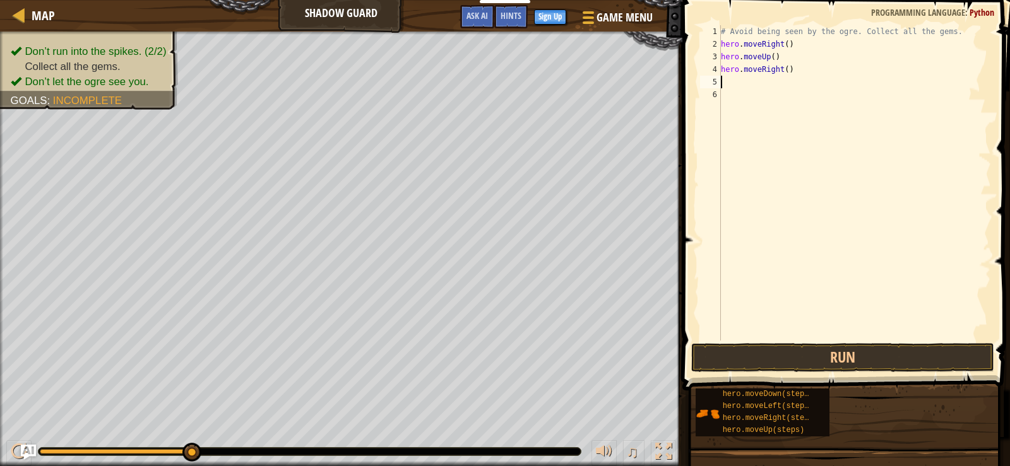
type textarea "h"
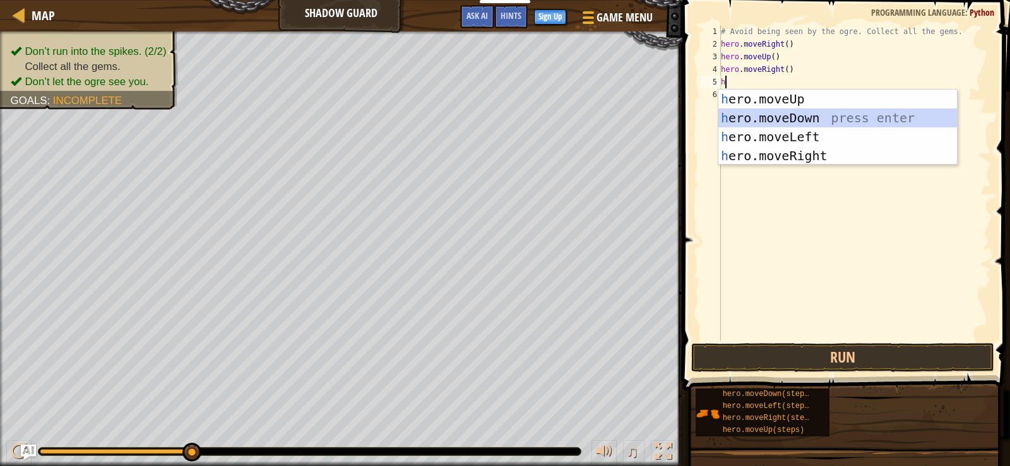
click at [823, 113] on div "h ero.moveUp press enter h ero.moveDown press enter h ero.moveLeft press enter …" at bounding box center [837, 147] width 239 height 114
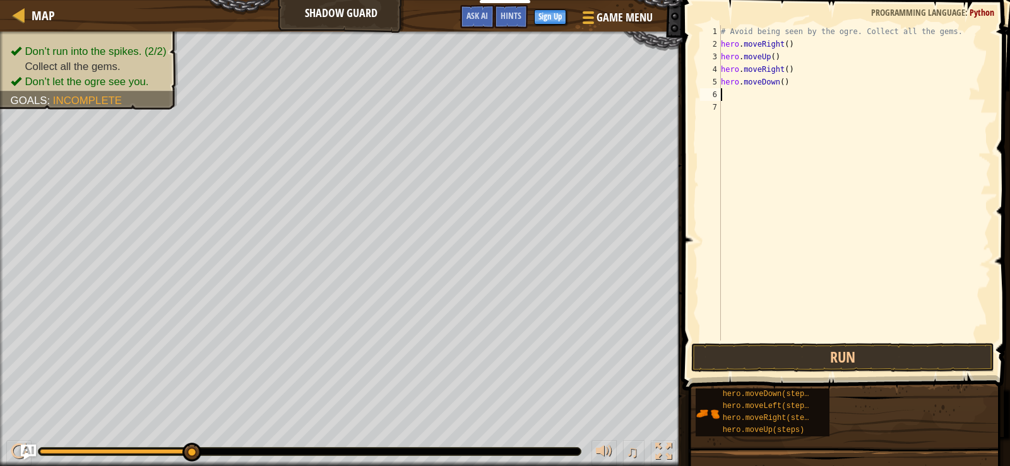
type textarea "h"
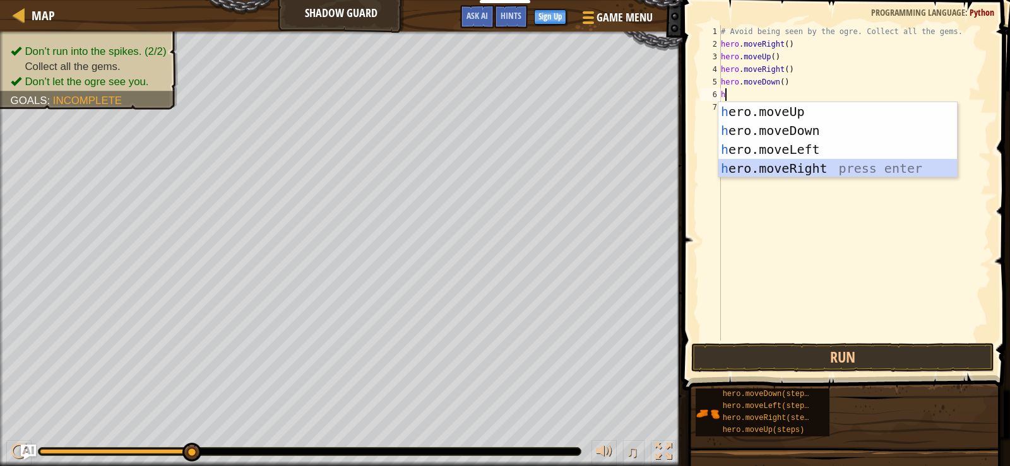
click at [826, 171] on div "h ero.moveUp press enter h ero.moveDown press enter h ero.moveLeft press enter …" at bounding box center [837, 159] width 239 height 114
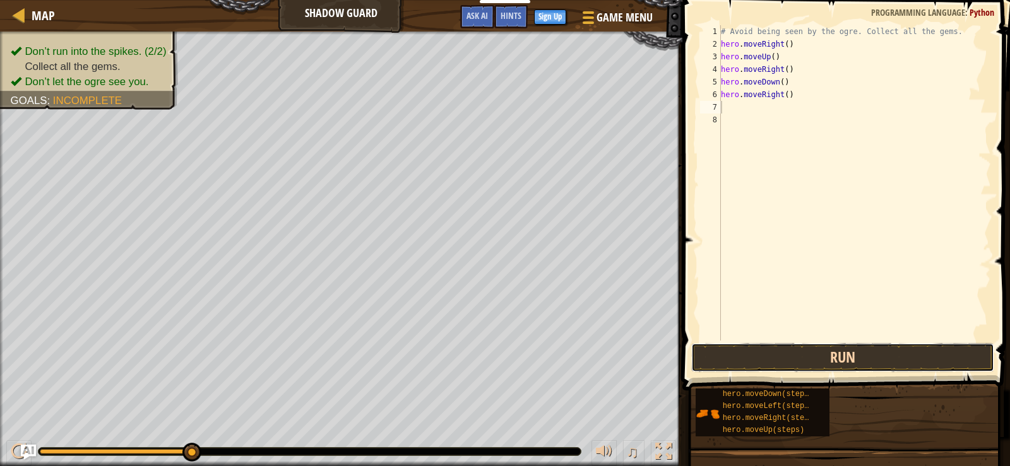
click at [802, 358] on button "Run" at bounding box center [842, 357] width 303 height 29
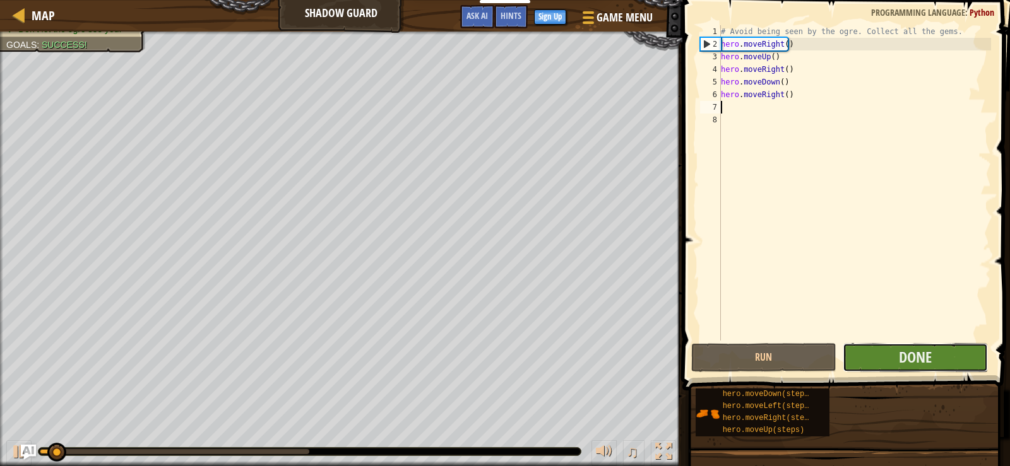
click at [972, 363] on button "Done" at bounding box center [915, 357] width 145 height 29
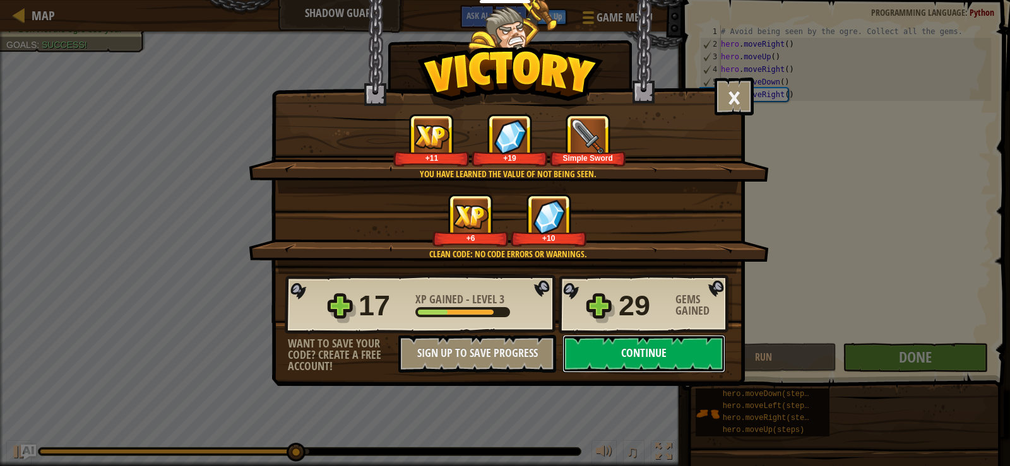
click at [630, 351] on button "Continue" at bounding box center [643, 354] width 163 height 38
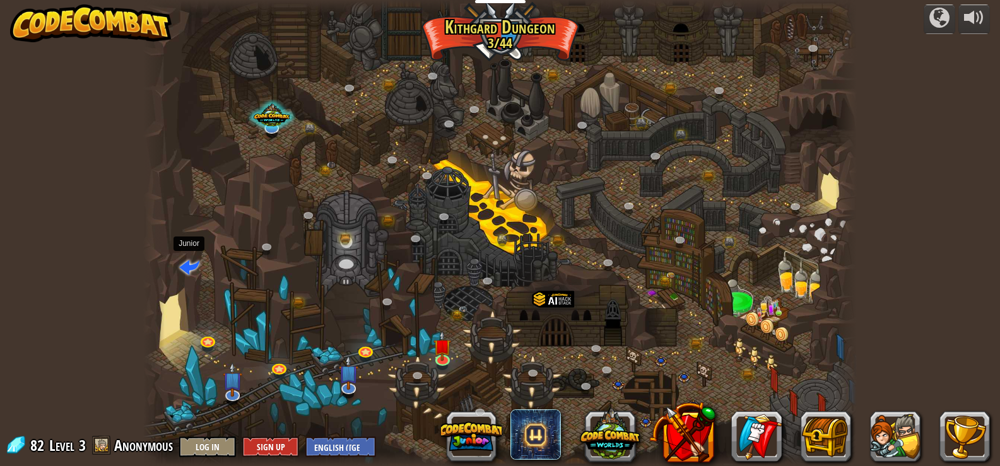
click at [181, 270] on span at bounding box center [189, 266] width 20 height 20
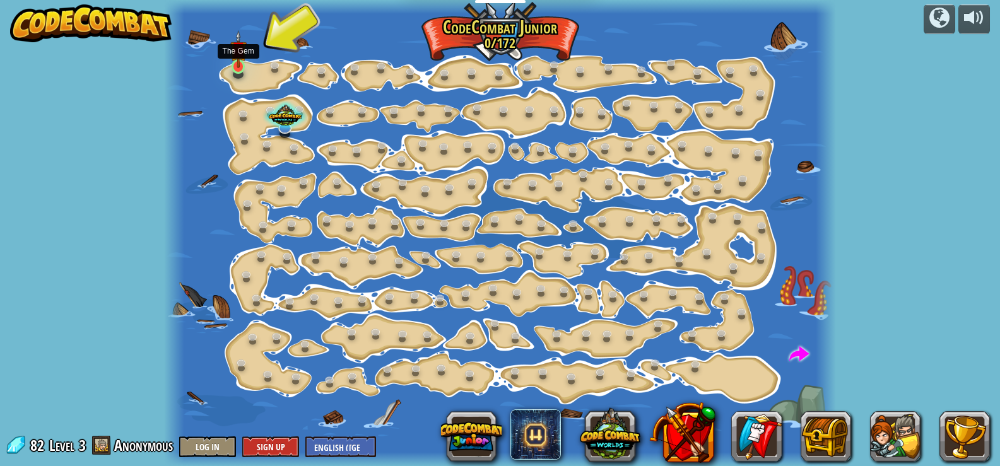
click at [243, 63] on img at bounding box center [238, 49] width 16 height 38
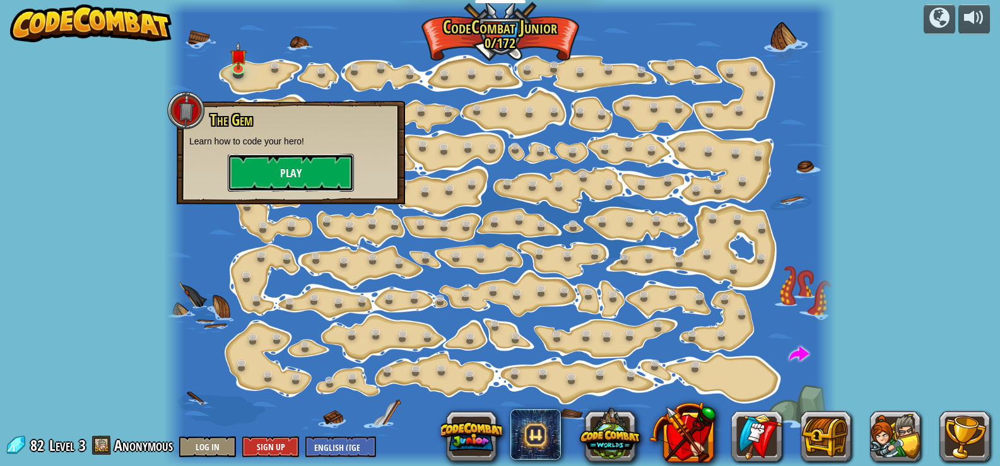
click at [300, 169] on button "Play" at bounding box center [291, 173] width 126 height 38
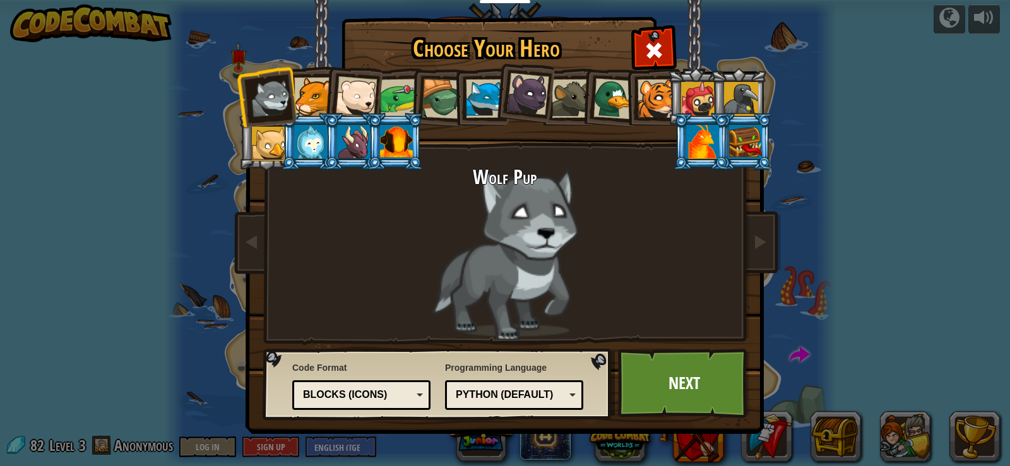
click at [660, 105] on div at bounding box center [656, 99] width 39 height 39
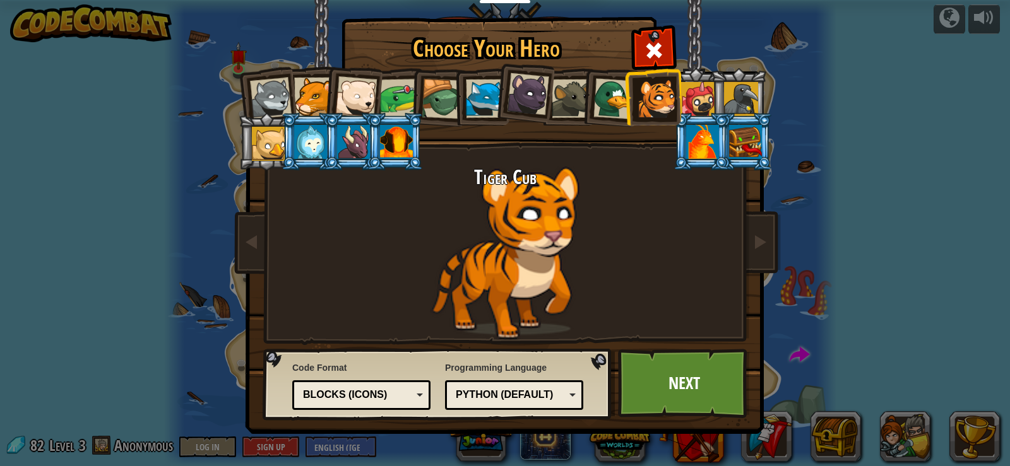
click at [707, 158] on div at bounding box center [702, 142] width 33 height 34
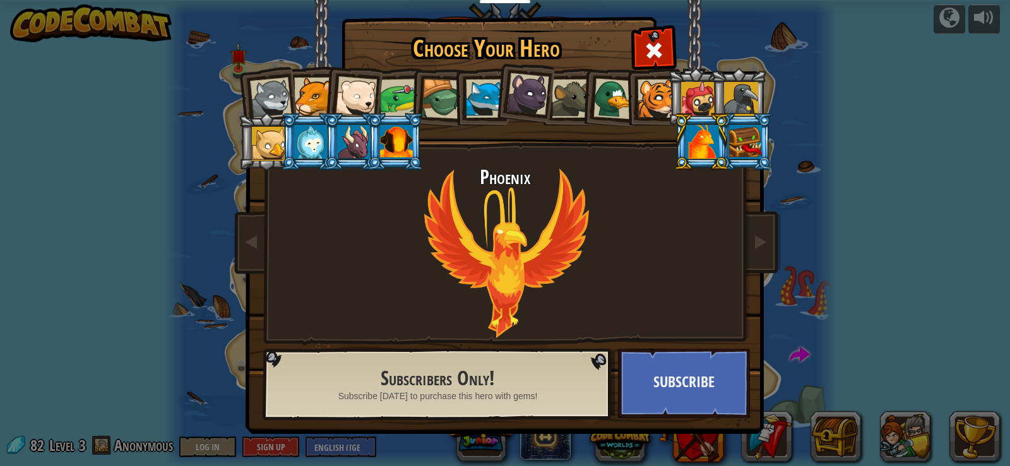
click at [743, 140] on div at bounding box center [745, 142] width 33 height 34
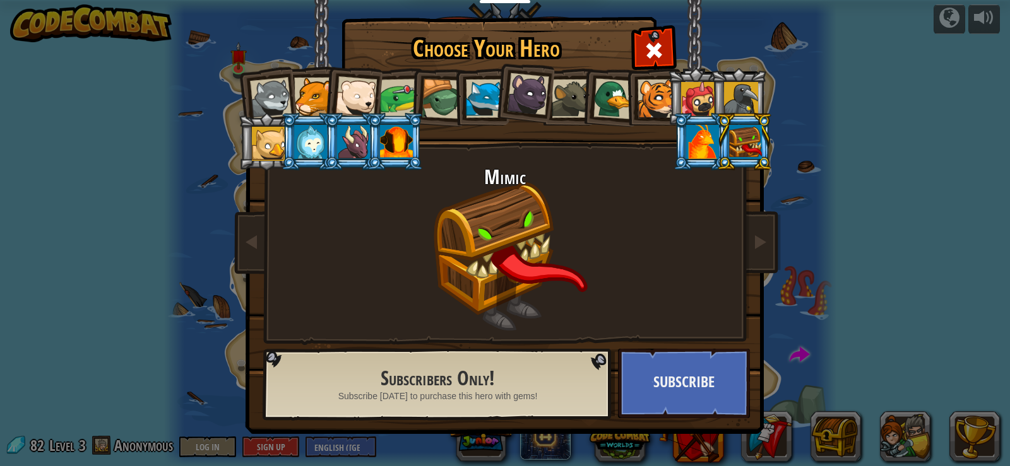
click at [404, 135] on div at bounding box center [396, 142] width 33 height 34
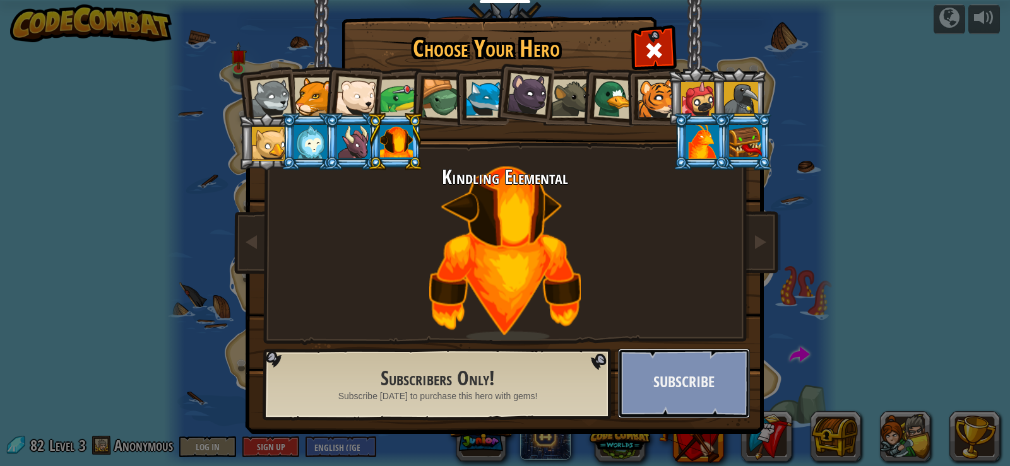
click at [631, 391] on button "Subscribe" at bounding box center [684, 383] width 132 height 69
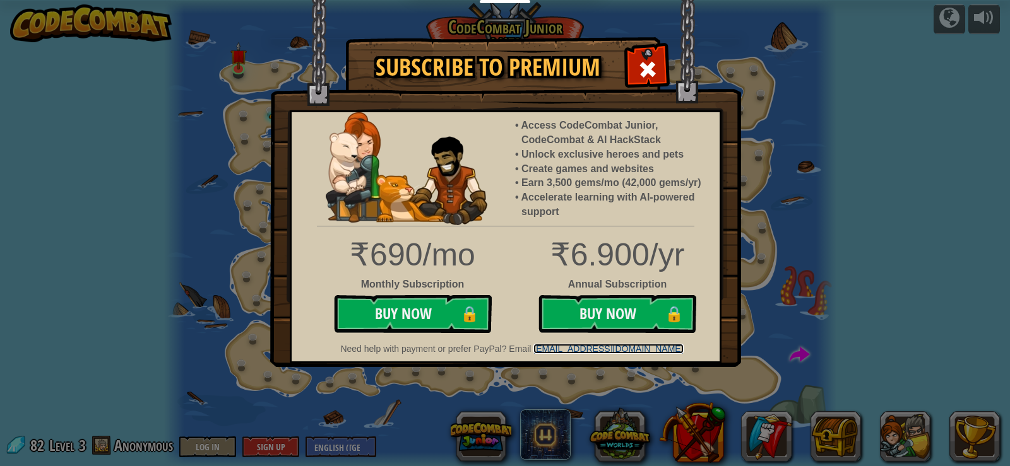
click at [608, 351] on link "support@codecombat.com" at bounding box center [608, 349] width 150 height 10
click at [589, 341] on div "Need help with payment or prefer PayPal? Email support@codecombat.com" at bounding box center [506, 348] width 428 height 16
drag, startPoint x: 647, startPoint y: 59, endPoint x: 643, endPoint y: 69, distance: 10.8
click at [647, 62] on span at bounding box center [647, 69] width 20 height 20
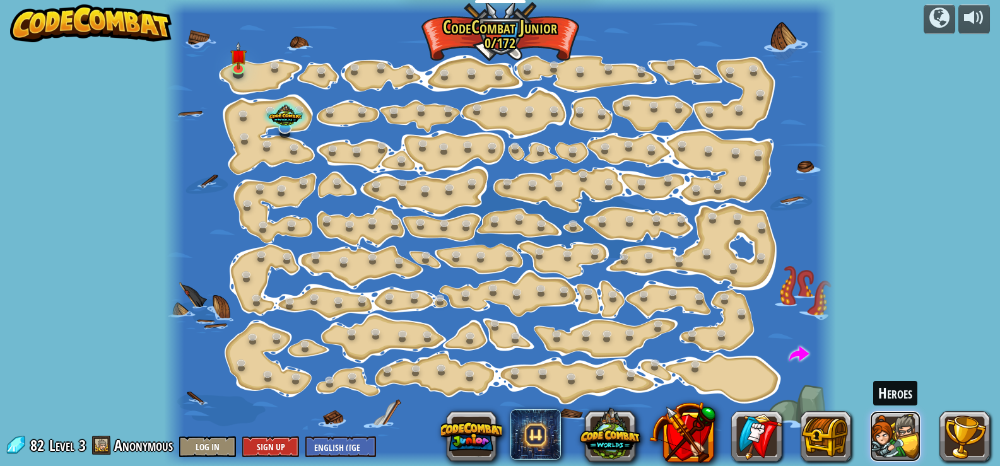
click at [889, 432] on button at bounding box center [895, 437] width 50 height 50
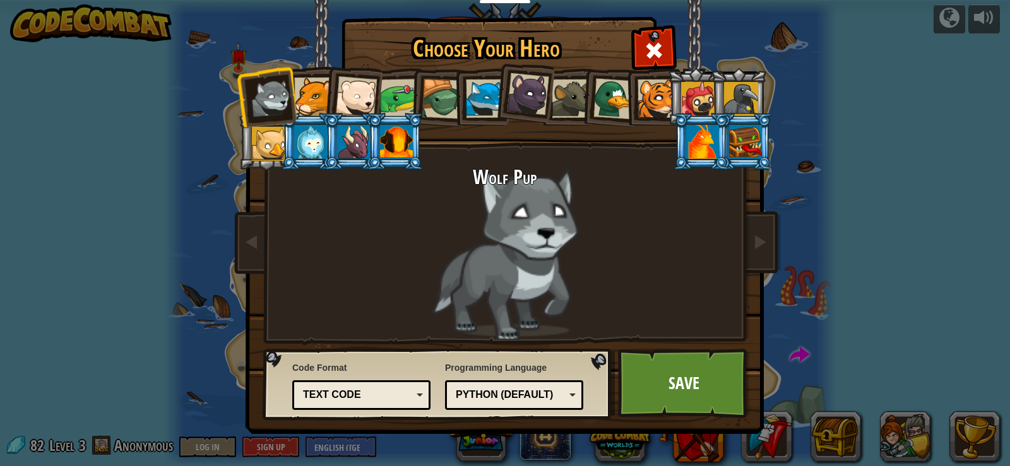
click at [644, 103] on div at bounding box center [656, 99] width 39 height 39
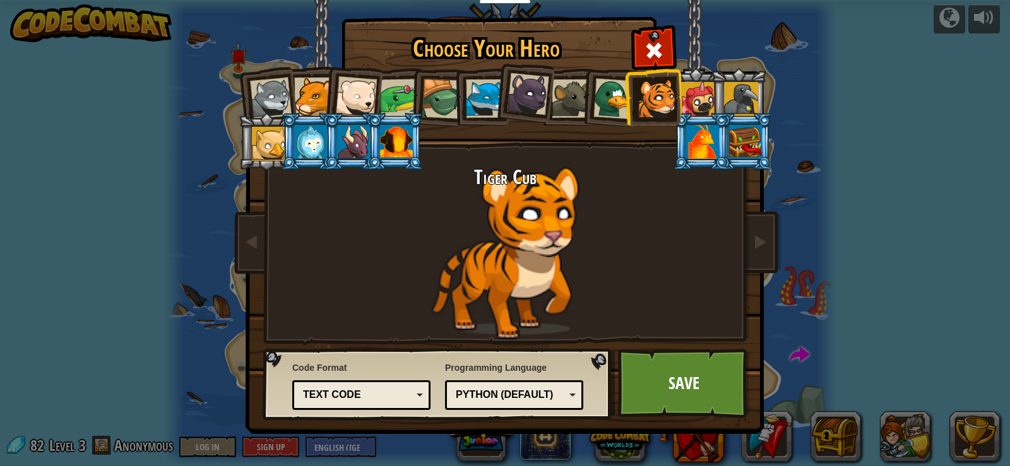
click at [618, 105] on div at bounding box center [613, 98] width 41 height 41
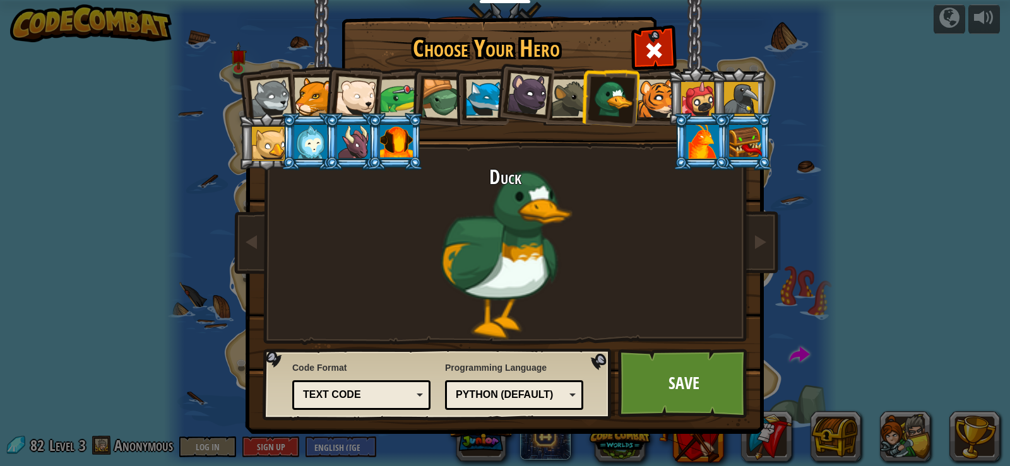
click at [667, 99] on div at bounding box center [656, 99] width 39 height 39
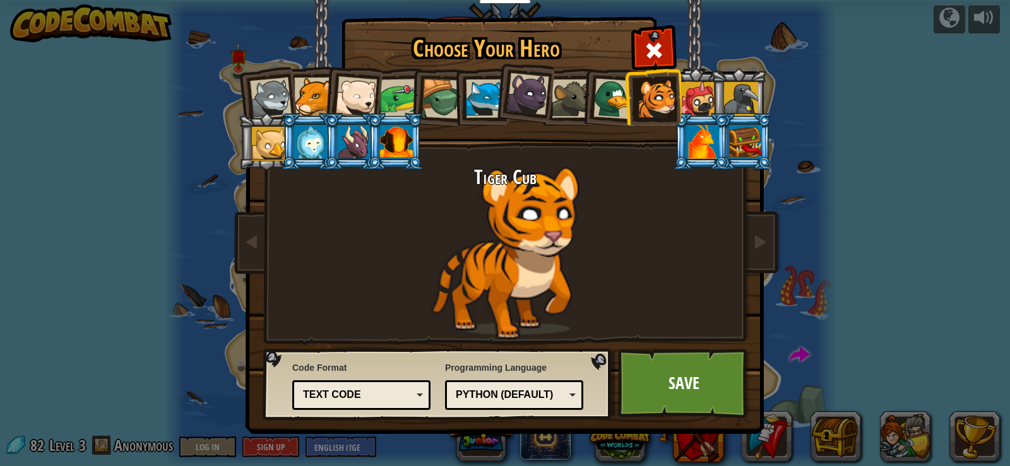
click at [694, 384] on link "Save" at bounding box center [684, 383] width 132 height 69
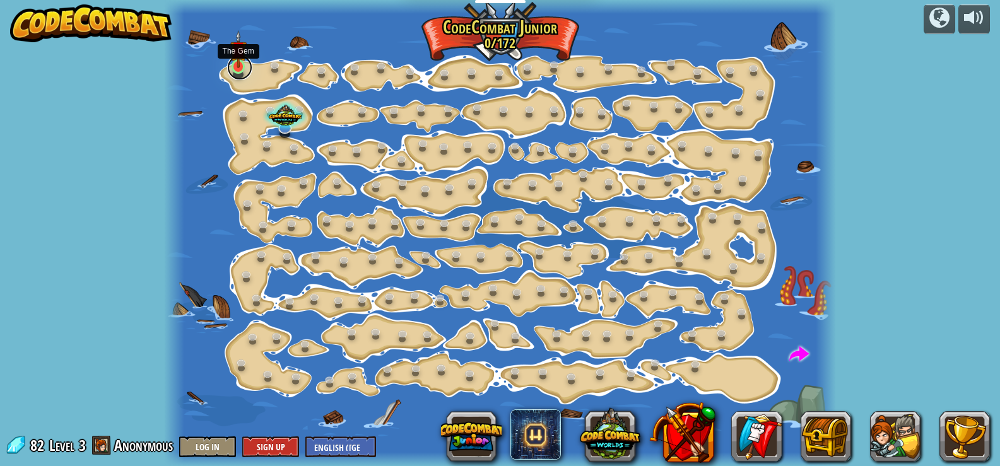
click at [244, 68] on link at bounding box center [239, 67] width 25 height 25
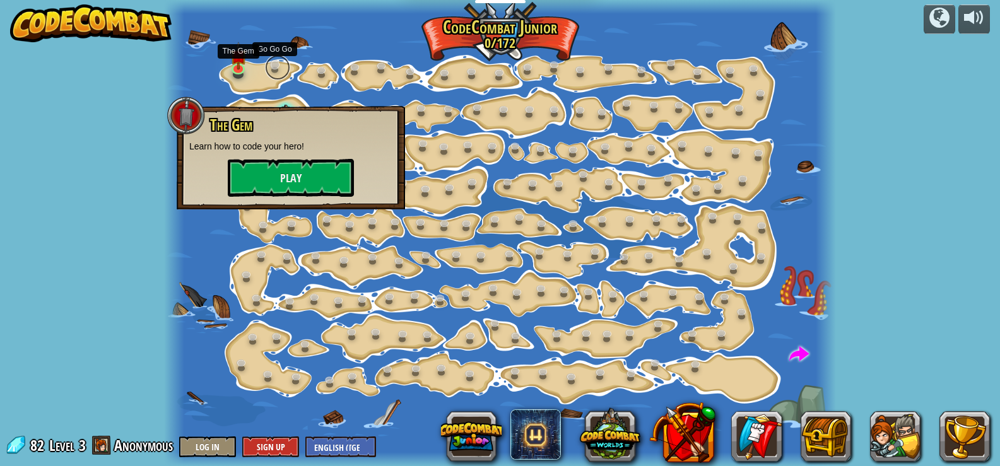
click at [277, 62] on link at bounding box center [277, 67] width 25 height 25
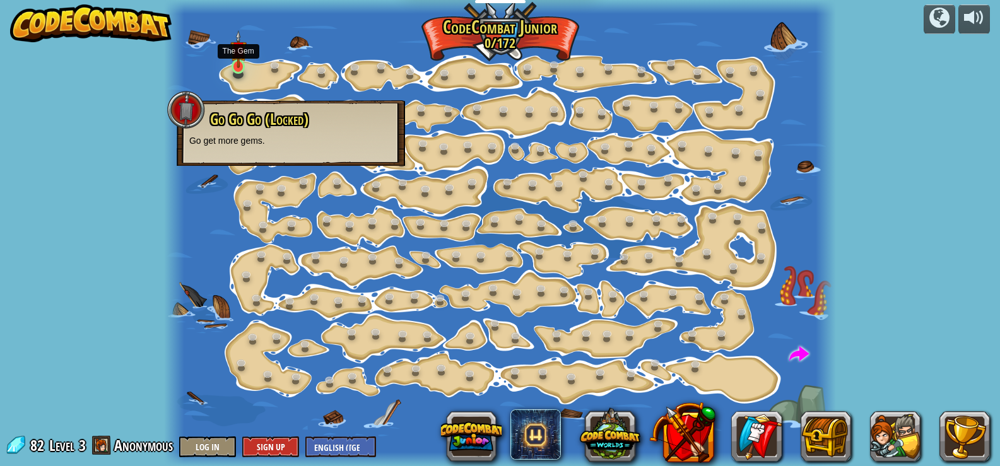
click at [242, 66] on img at bounding box center [238, 49] width 16 height 38
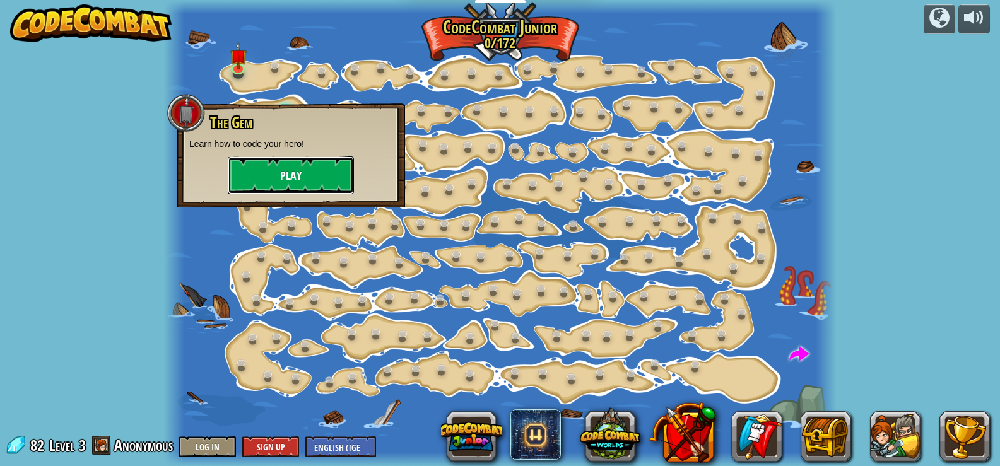
click at [305, 182] on button "Play" at bounding box center [291, 176] width 126 height 38
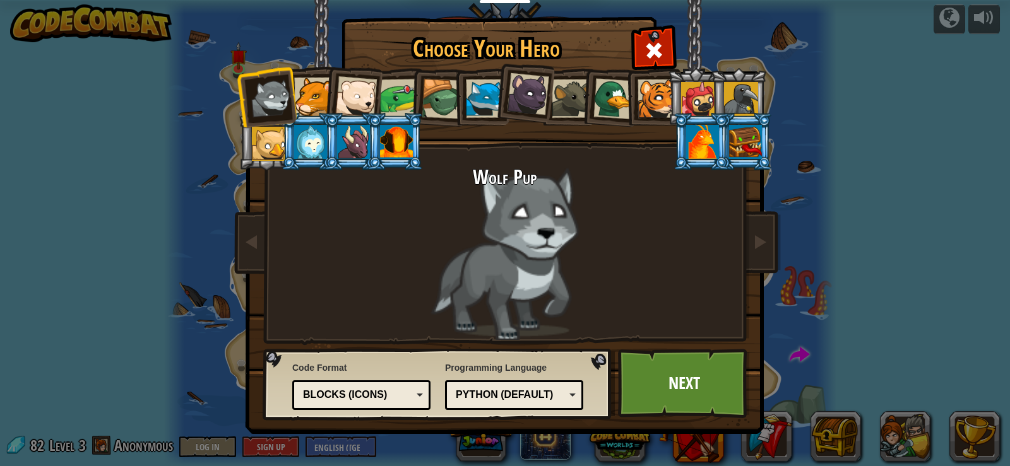
click at [657, 97] on div at bounding box center [656, 99] width 39 height 39
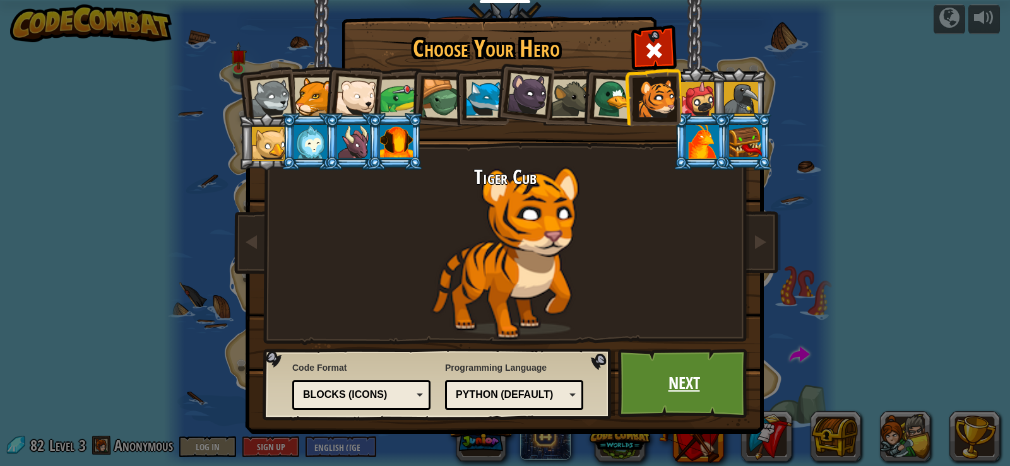
click at [684, 373] on link "Next" at bounding box center [684, 383] width 132 height 69
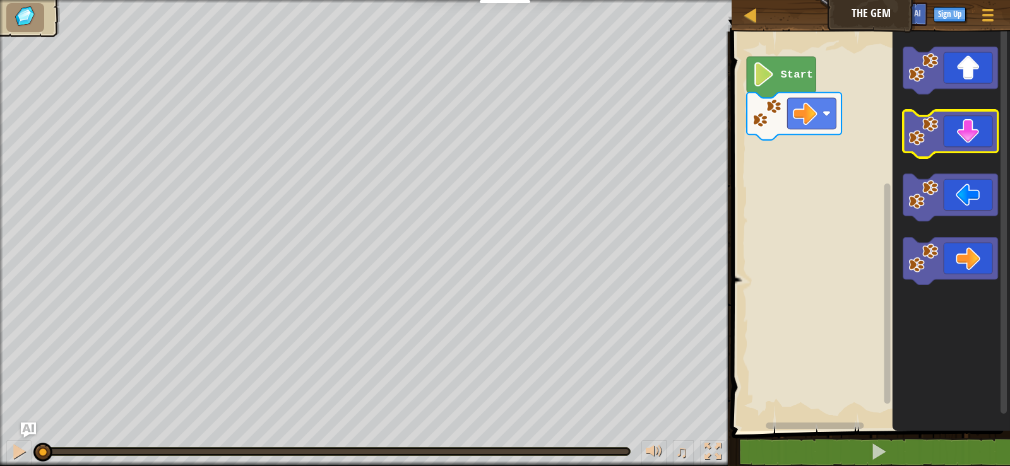
click at [935, 141] on image "Blockly Workspace" at bounding box center [924, 131] width 30 height 30
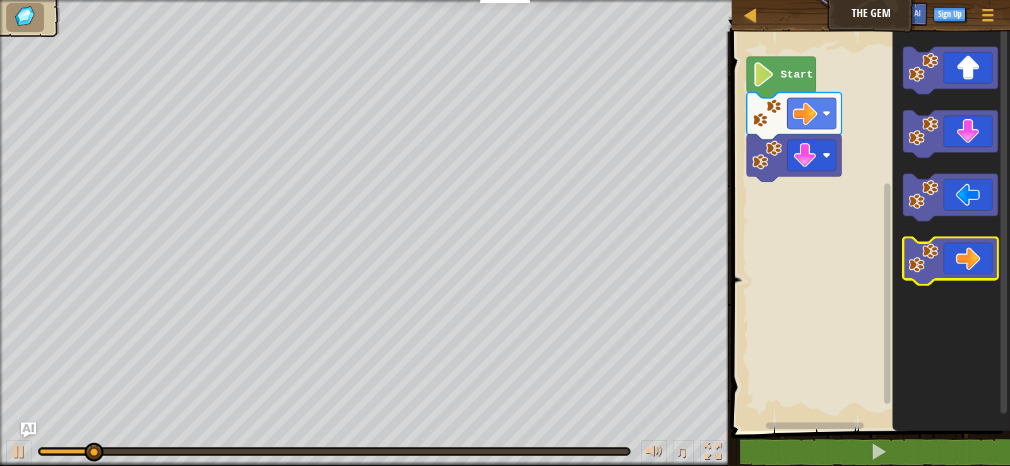
click at [981, 269] on icon "Blockly Workspace" at bounding box center [950, 260] width 95 height 47
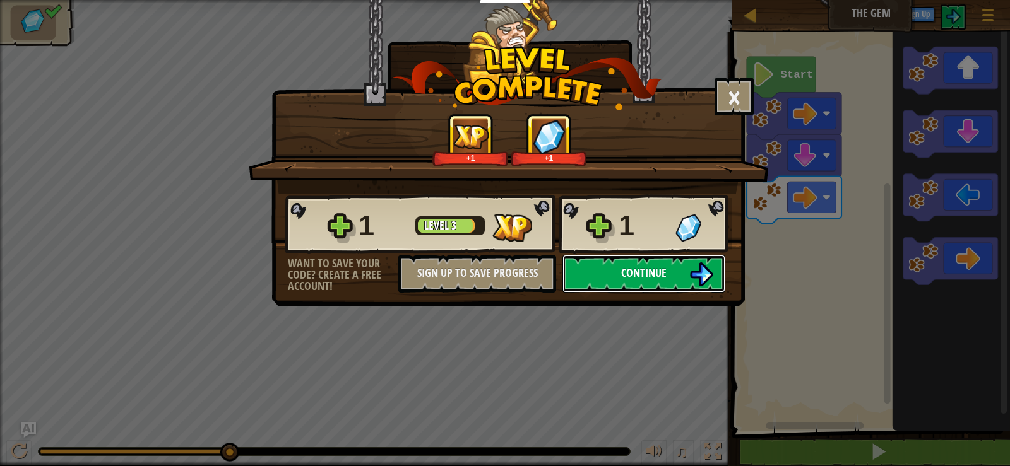
click at [621, 268] on span "Continue" at bounding box center [643, 273] width 45 height 16
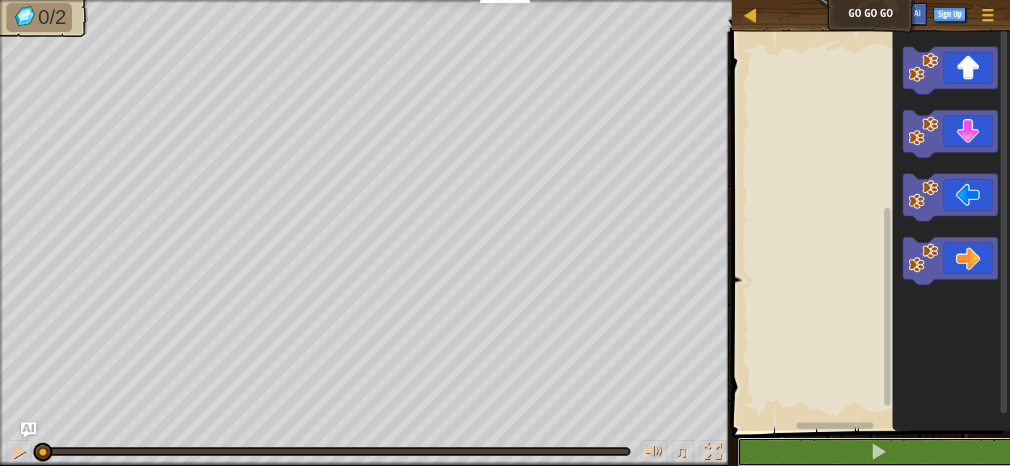
drag, startPoint x: 900, startPoint y: 460, endPoint x: 841, endPoint y: 266, distance: 203.1
click at [841, 266] on div "1 2 go ( 'right' ) הההההההההההההההההההההההההההההההההההההההההההההההההההההההההההה…" at bounding box center [869, 278] width 282 height 480
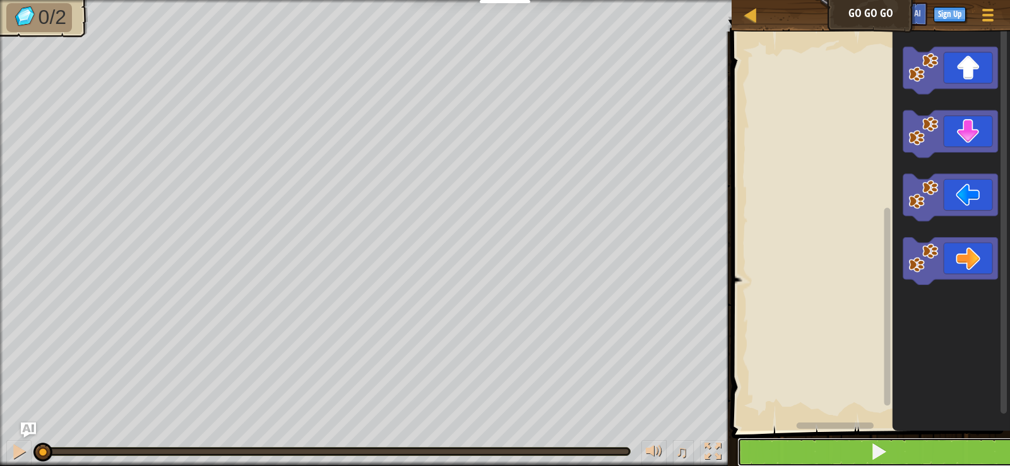
click at [870, 441] on button at bounding box center [878, 452] width 282 height 29
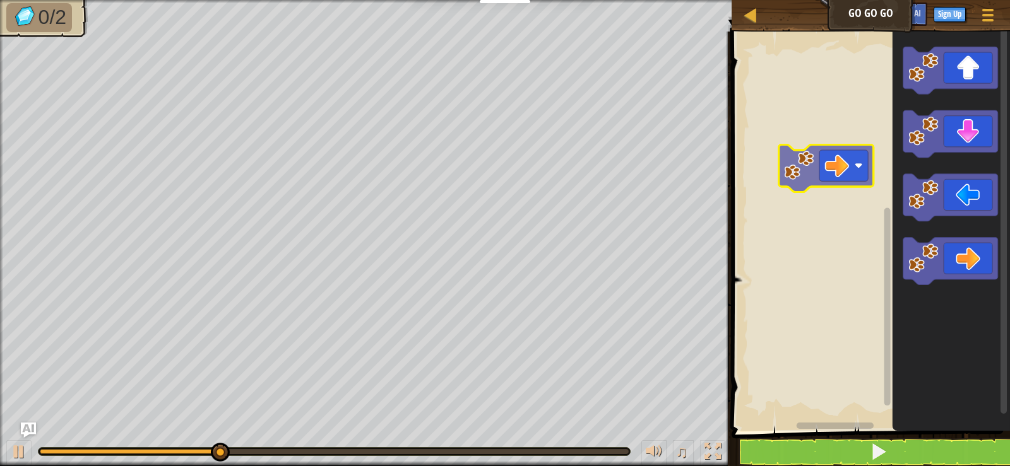
click at [829, 155] on div "Blockly Workspace" at bounding box center [869, 228] width 282 height 406
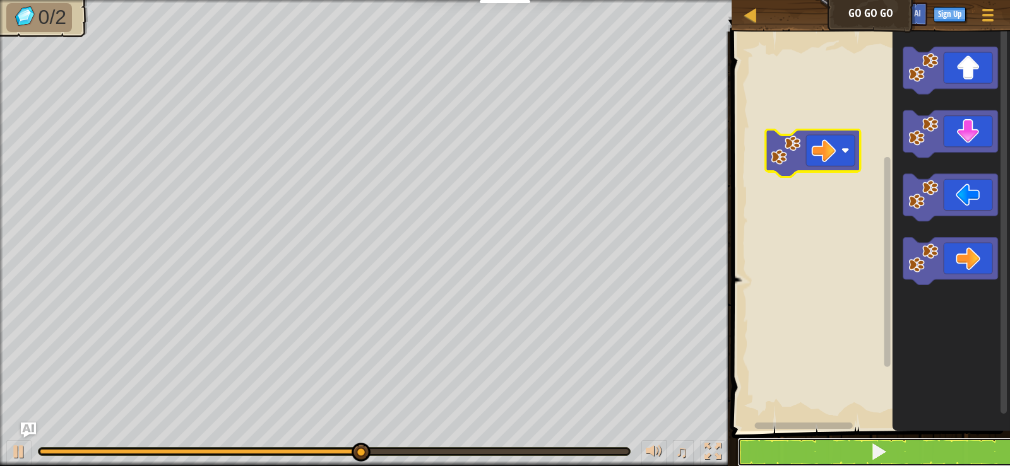
click at [915, 462] on button at bounding box center [878, 452] width 282 height 29
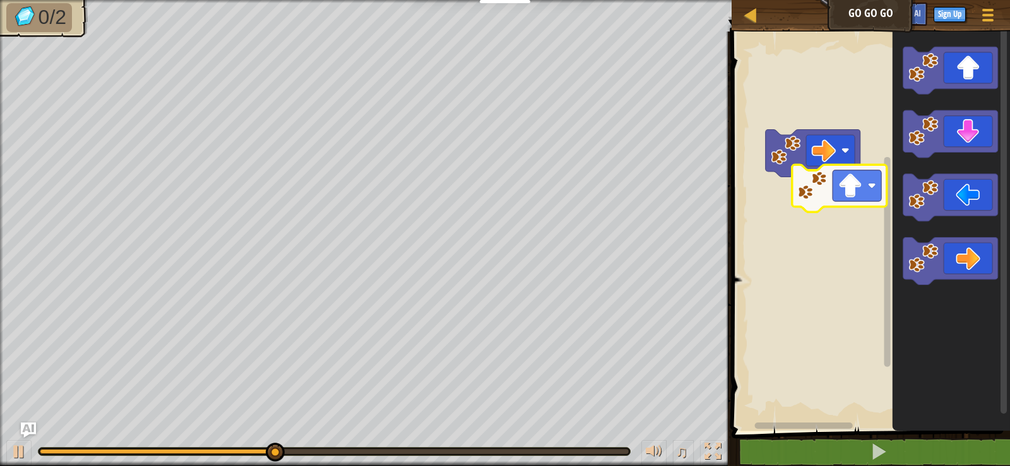
click at [839, 223] on div "Blockly Workspace" at bounding box center [869, 228] width 282 height 406
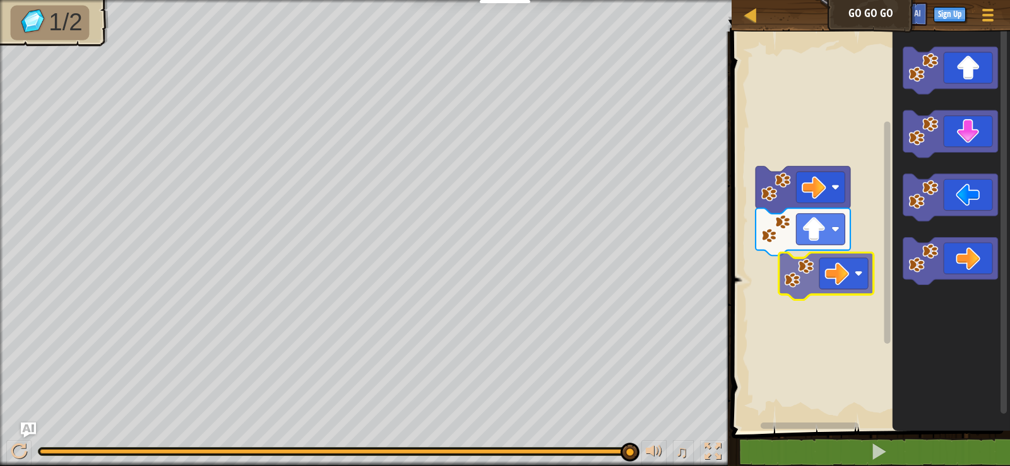
click at [839, 270] on div "Blockly Workspace" at bounding box center [869, 228] width 282 height 406
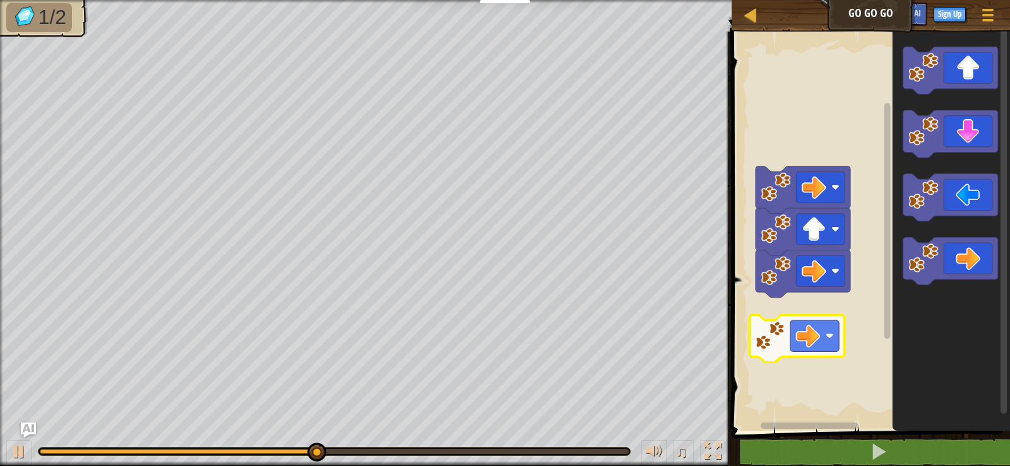
click at [812, 335] on div "Blockly Workspace" at bounding box center [869, 228] width 282 height 406
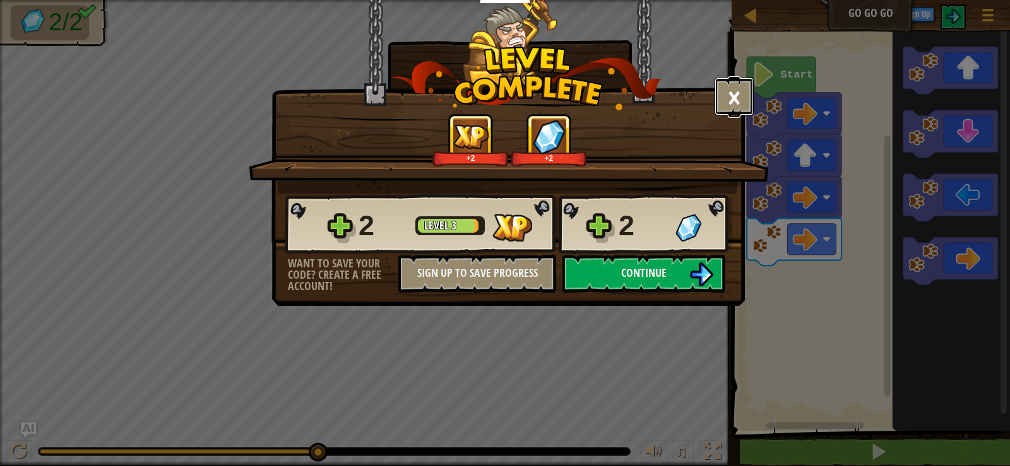
click at [738, 97] on button "×" at bounding box center [733, 97] width 39 height 38
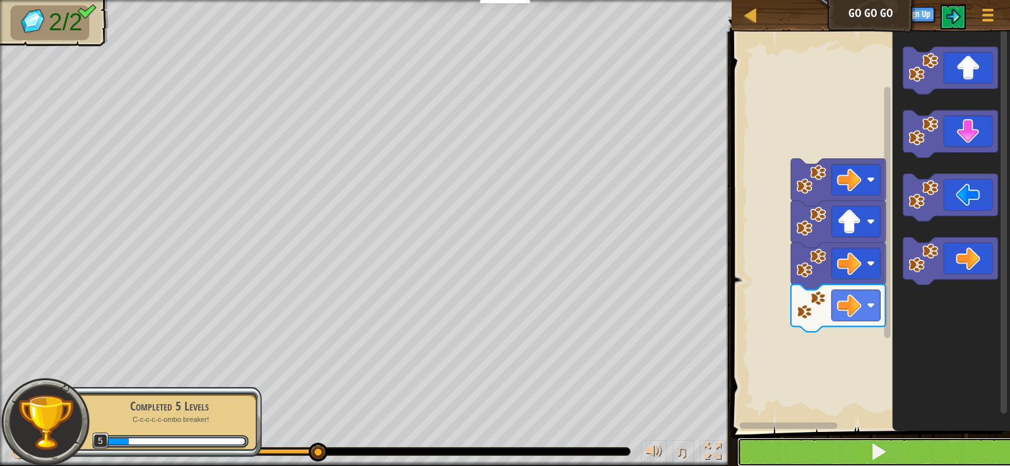
click at [849, 459] on button at bounding box center [878, 452] width 282 height 29
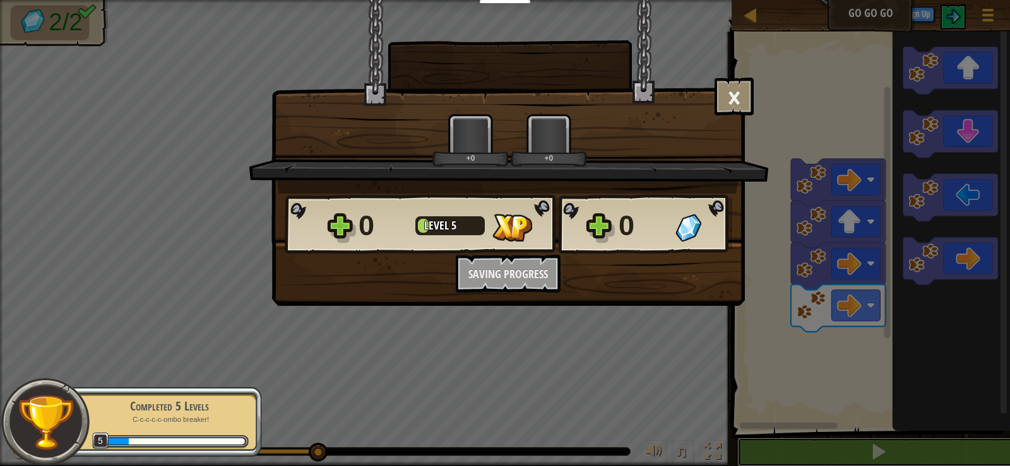
scroll to position [1, 0]
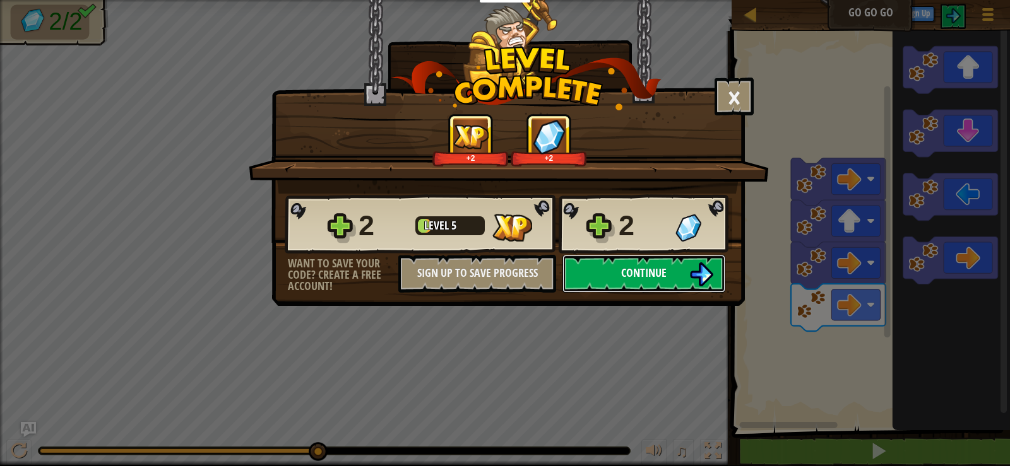
click at [636, 271] on span "Continue" at bounding box center [643, 273] width 45 height 16
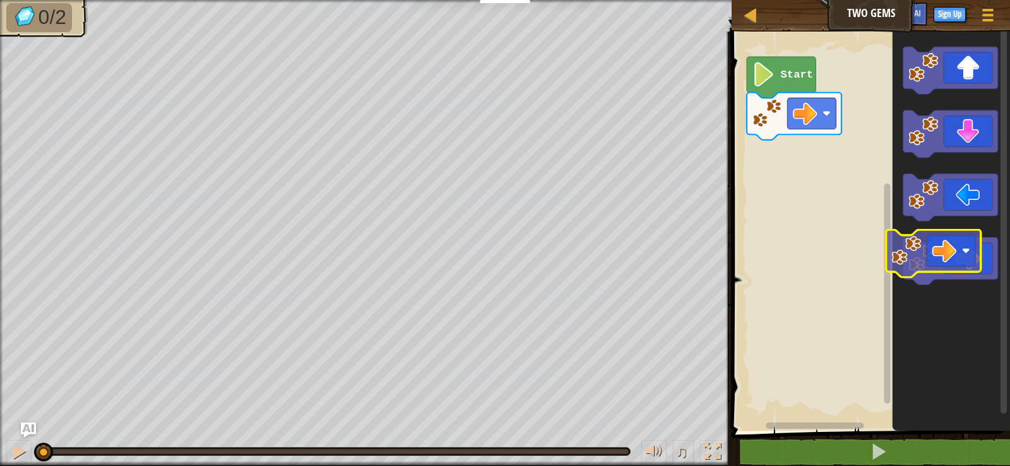
click at [794, 179] on div "Start" at bounding box center [869, 228] width 282 height 406
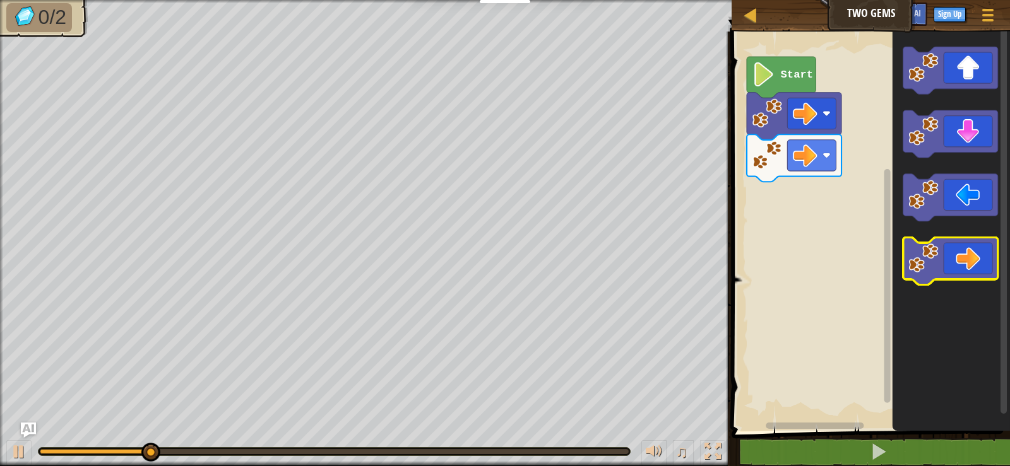
click at [860, 190] on div "Start" at bounding box center [869, 228] width 282 height 406
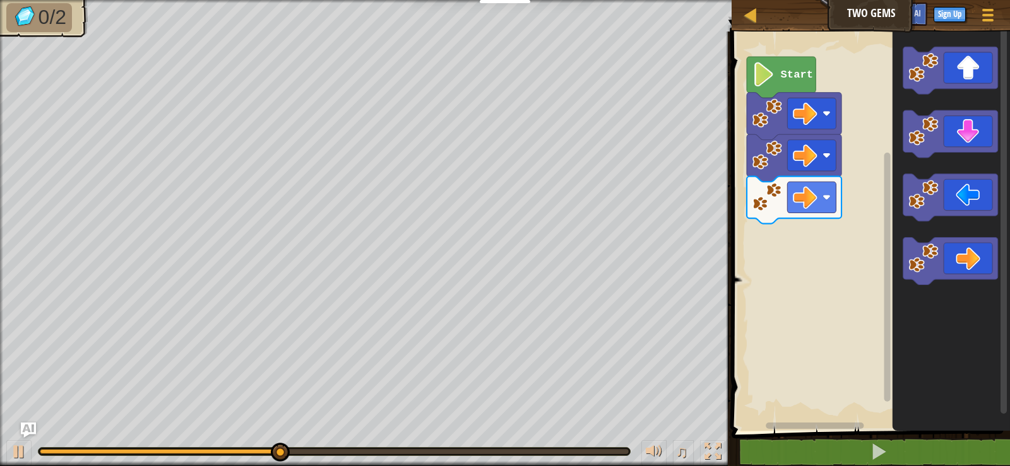
click at [743, 273] on div "Start" at bounding box center [869, 228] width 282 height 406
click at [865, 253] on div "Start" at bounding box center [869, 228] width 282 height 406
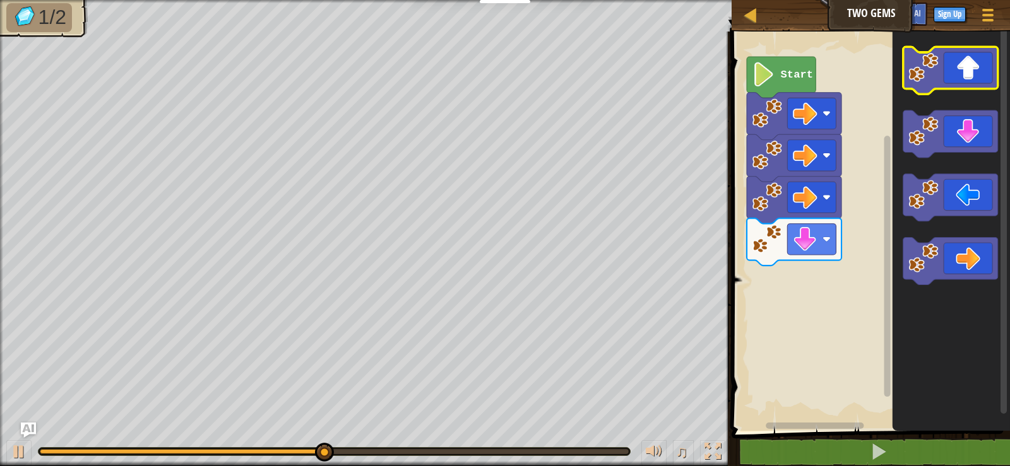
click at [857, 218] on div "Start" at bounding box center [869, 228] width 282 height 406
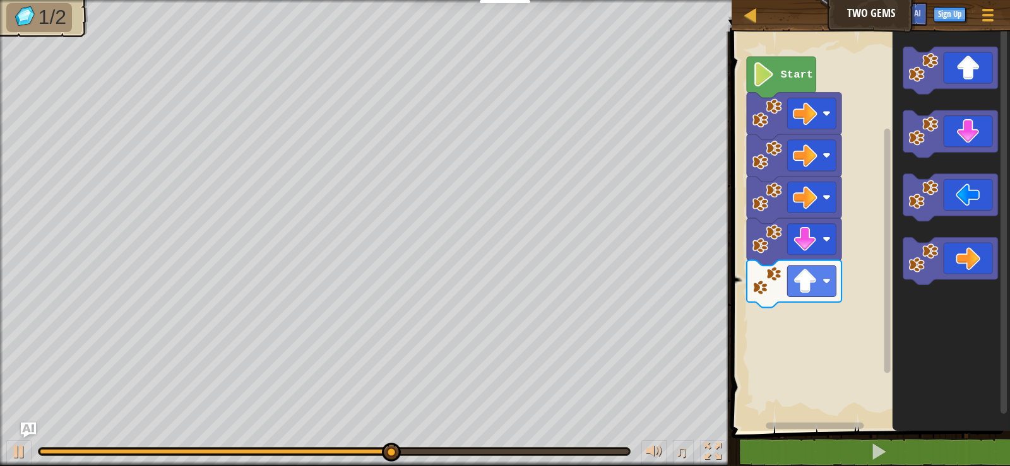
click at [957, 90] on icon "Blockly Workspace" at bounding box center [950, 228] width 117 height 406
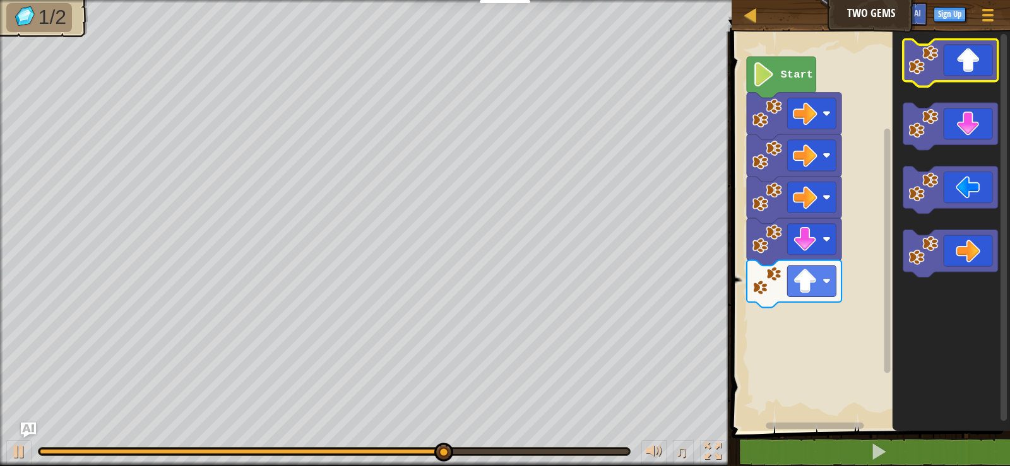
click at [838, 288] on div "Start" at bounding box center [869, 228] width 282 height 406
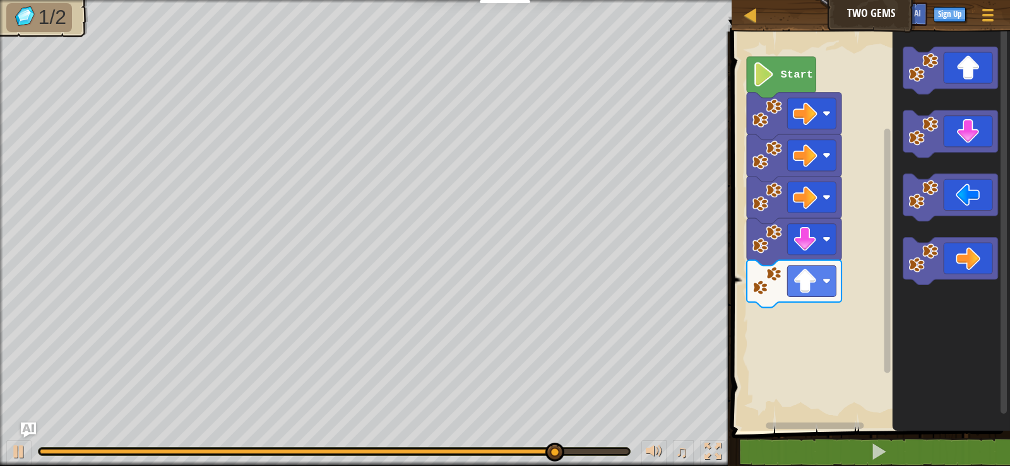
click at [754, 424] on div "Start" at bounding box center [869, 228] width 282 height 406
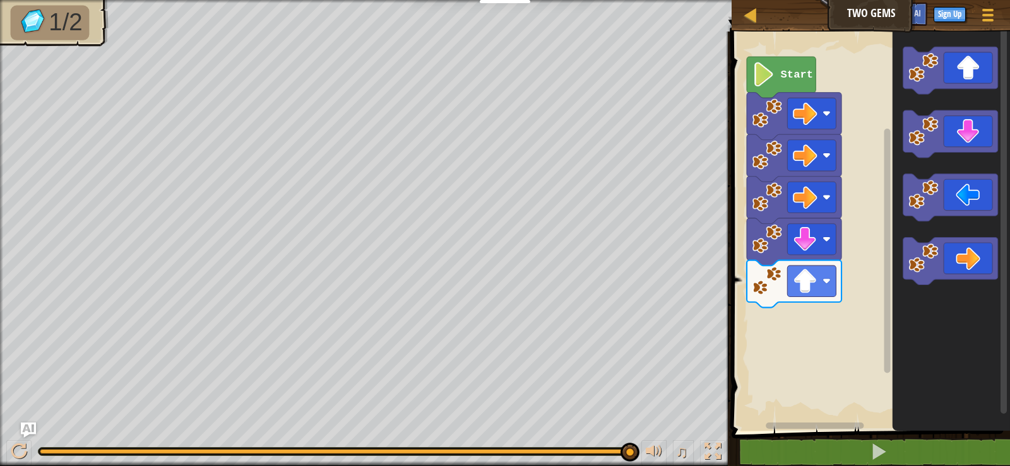
click at [853, 321] on div "Start" at bounding box center [869, 228] width 282 height 406
click at [858, 326] on div "Start" at bounding box center [869, 228] width 282 height 406
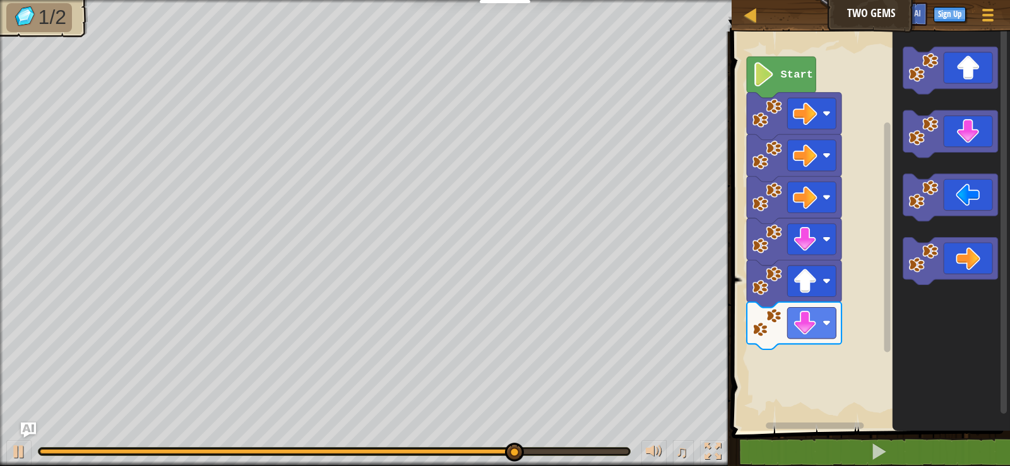
click at [894, 397] on icon "Blockly Workspace" at bounding box center [950, 228] width 117 height 406
click at [836, 352] on div "Start" at bounding box center [869, 228] width 282 height 406
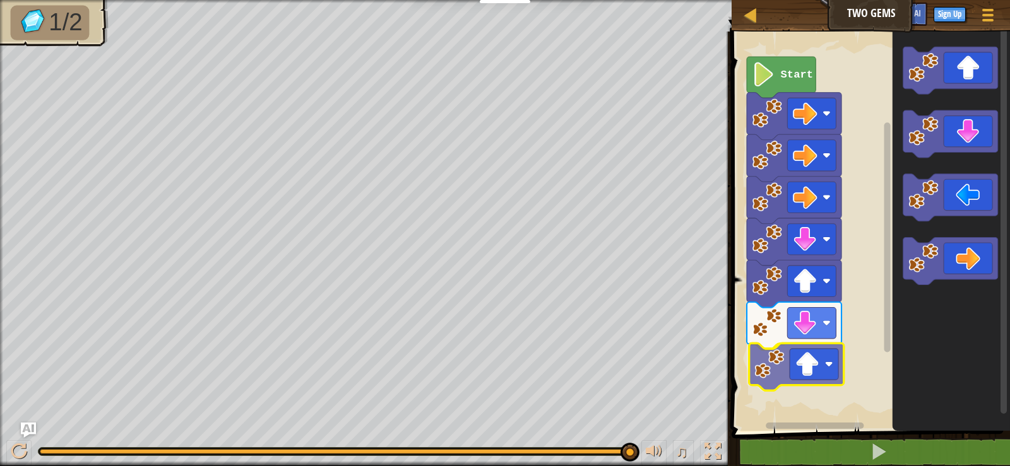
click at [807, 362] on div "Start" at bounding box center [869, 228] width 282 height 406
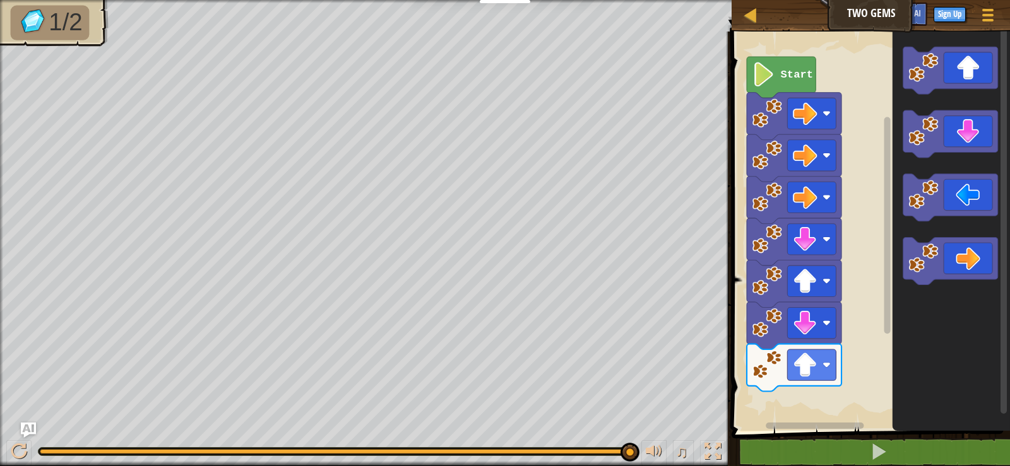
click at [827, 348] on div "Start" at bounding box center [869, 228] width 282 height 406
click at [905, 126] on g "Blockly Workspace" at bounding box center [950, 166] width 95 height 238
click at [780, 419] on div "Start" at bounding box center [869, 228] width 282 height 406
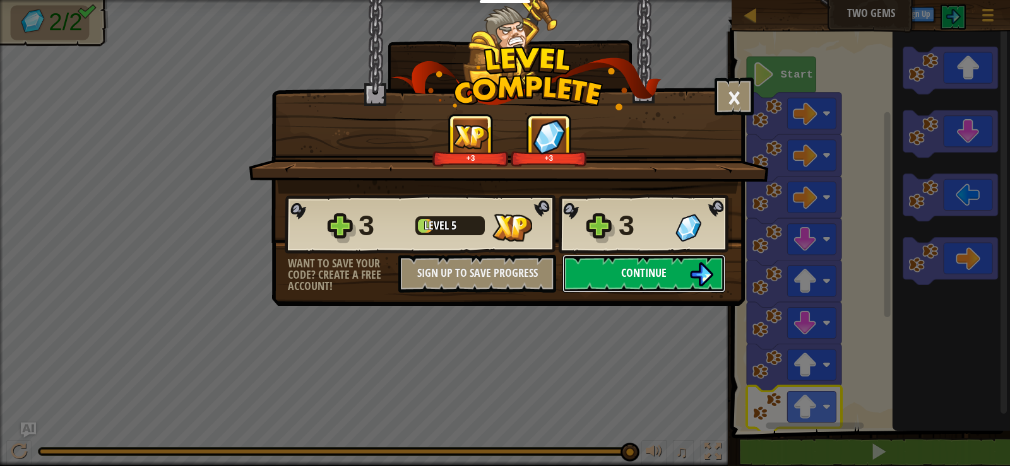
click at [608, 259] on button "Continue" at bounding box center [643, 274] width 163 height 38
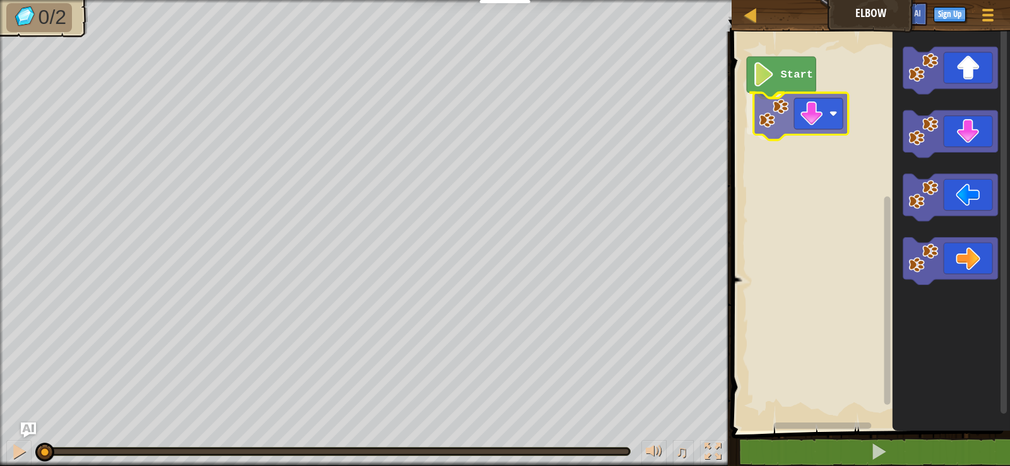
click at [821, 126] on div "Start" at bounding box center [869, 228] width 282 height 406
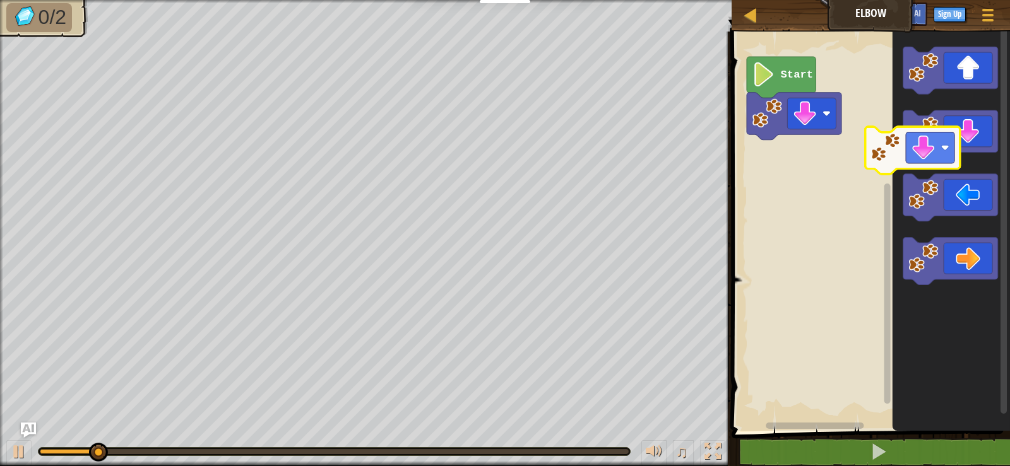
click at [789, 150] on div "Start" at bounding box center [869, 228] width 282 height 406
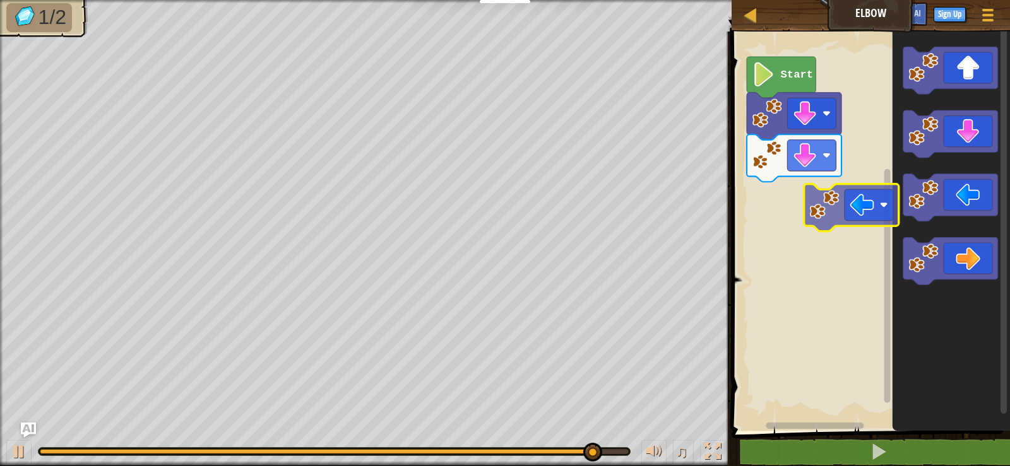
click at [828, 201] on div "Start" at bounding box center [869, 228] width 282 height 406
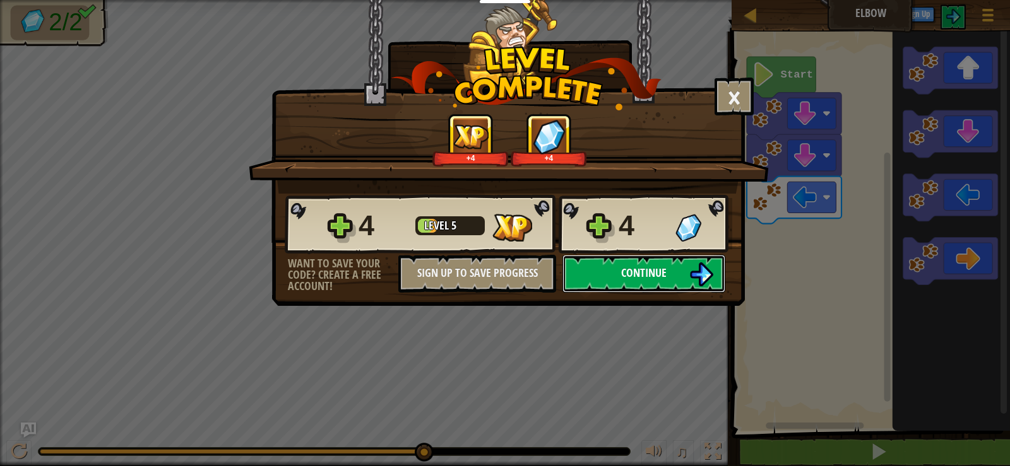
click at [627, 267] on span "Continue" at bounding box center [643, 273] width 45 height 16
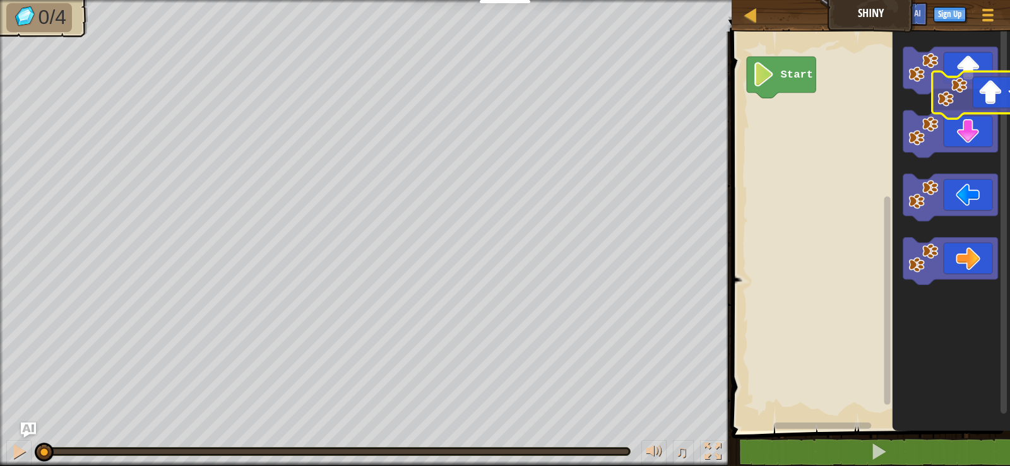
click at [968, 101] on icon "Blockly Workspace" at bounding box center [950, 228] width 117 height 406
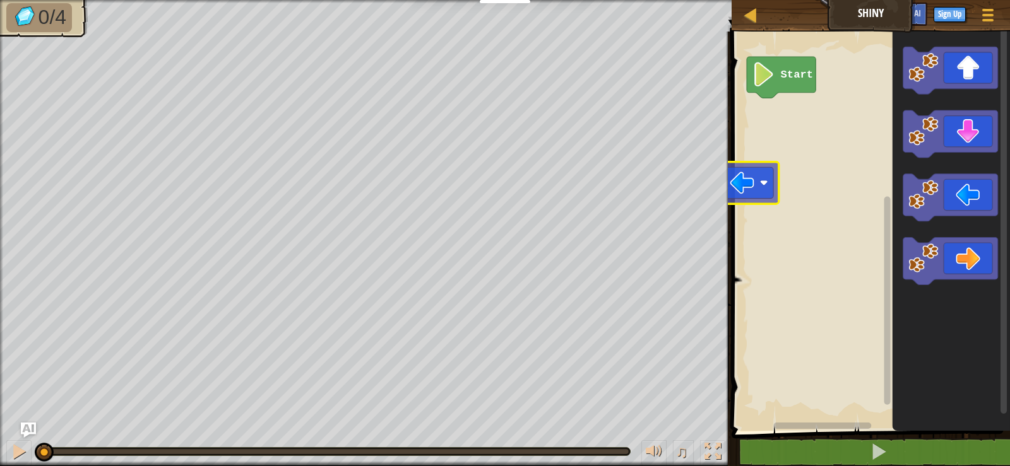
click at [720, 186] on div "Map Shiny Game Menu Sign Up Ask AI 1 הההההההההההההההההההההההההההההההההההההההההה…" at bounding box center [505, 233] width 1010 height 466
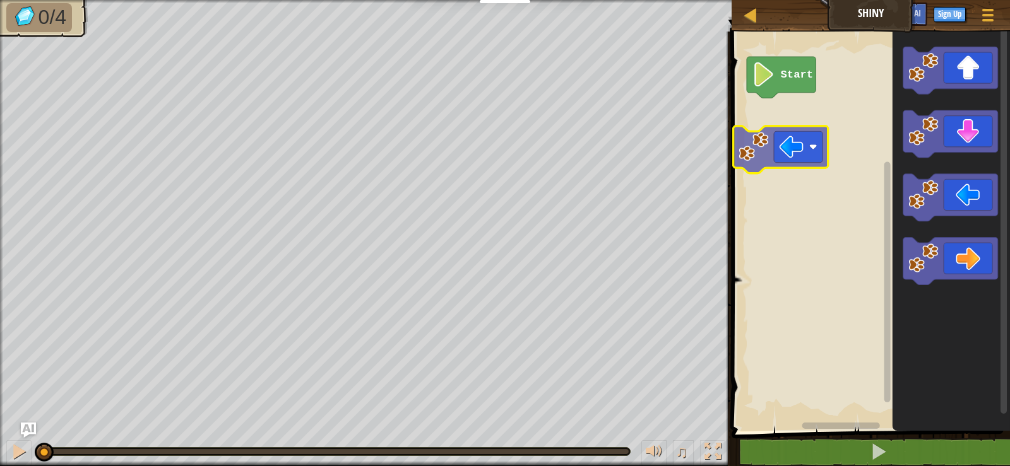
click at [767, 142] on div "Start" at bounding box center [869, 228] width 282 height 406
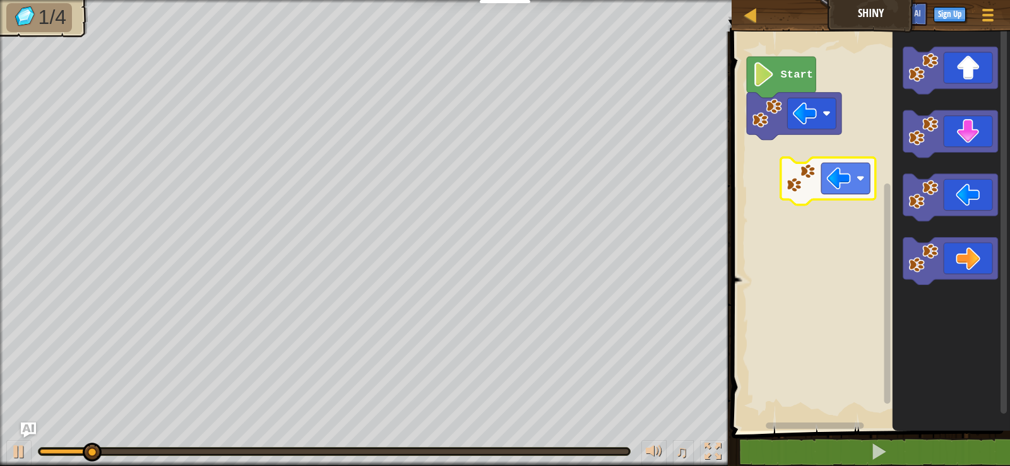
click at [781, 173] on div "Start" at bounding box center [869, 228] width 282 height 406
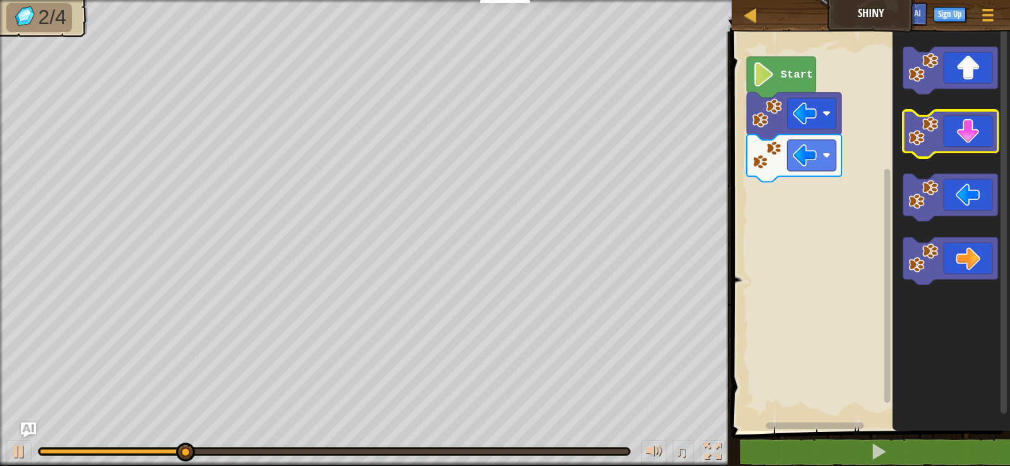
click at [803, 241] on div "Start" at bounding box center [869, 228] width 282 height 406
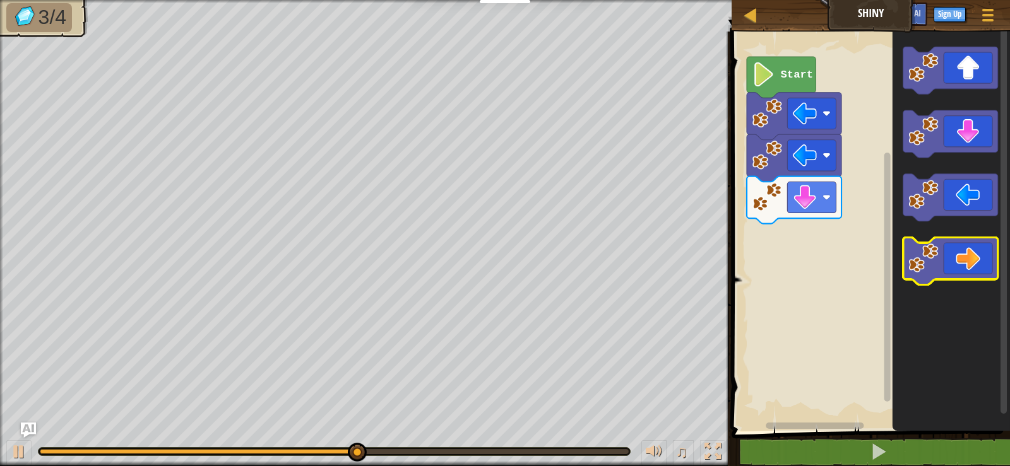
click at [824, 254] on div "Start" at bounding box center [869, 228] width 282 height 406
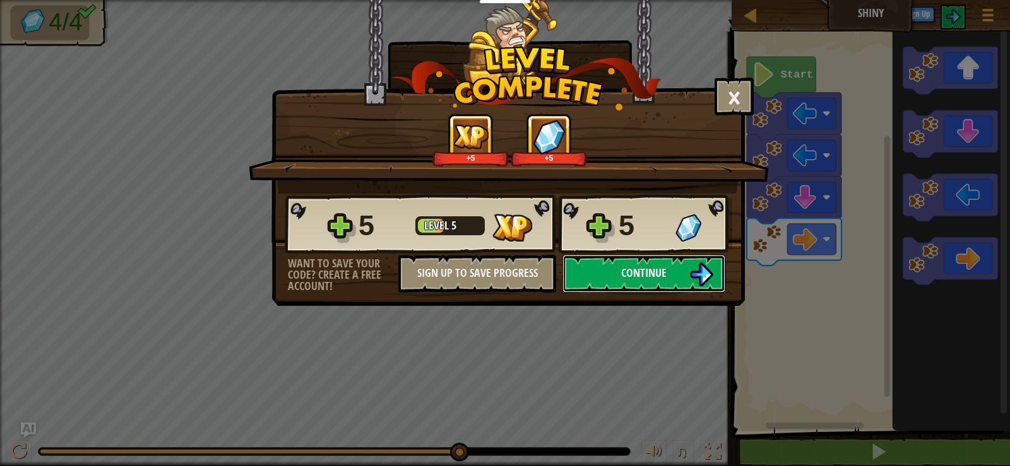
drag, startPoint x: 662, startPoint y: 275, endPoint x: 656, endPoint y: 270, distance: 8.0
click at [656, 270] on span "Continue" at bounding box center [643, 273] width 45 height 16
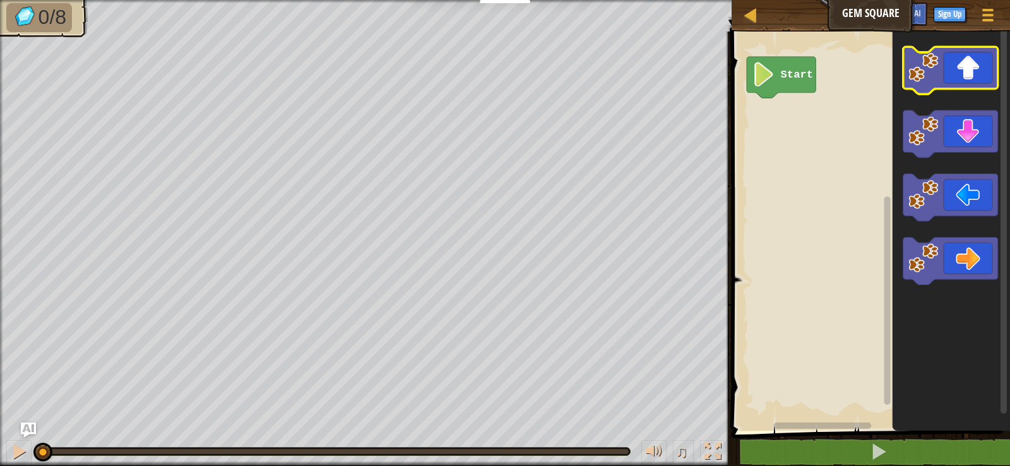
click at [973, 73] on icon "Blockly Workspace" at bounding box center [950, 70] width 95 height 47
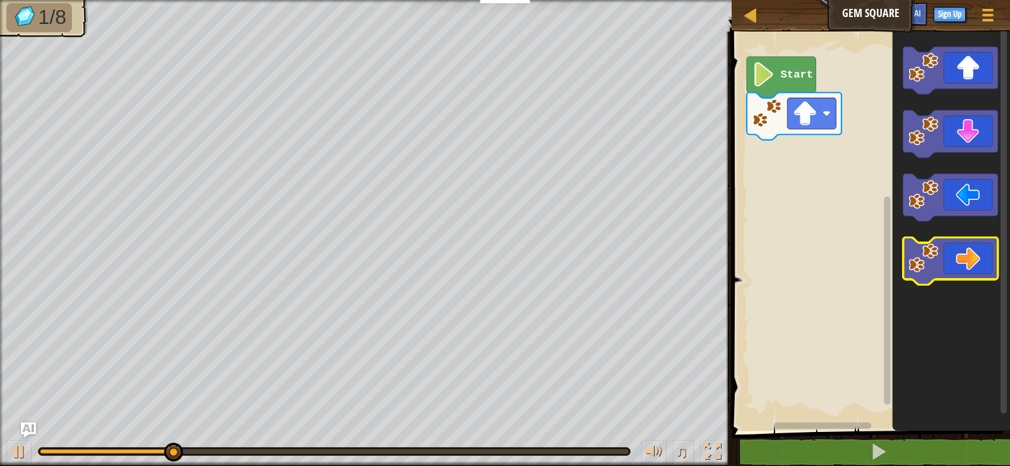
click at [963, 257] on icon "Blockly Workspace" at bounding box center [950, 260] width 95 height 47
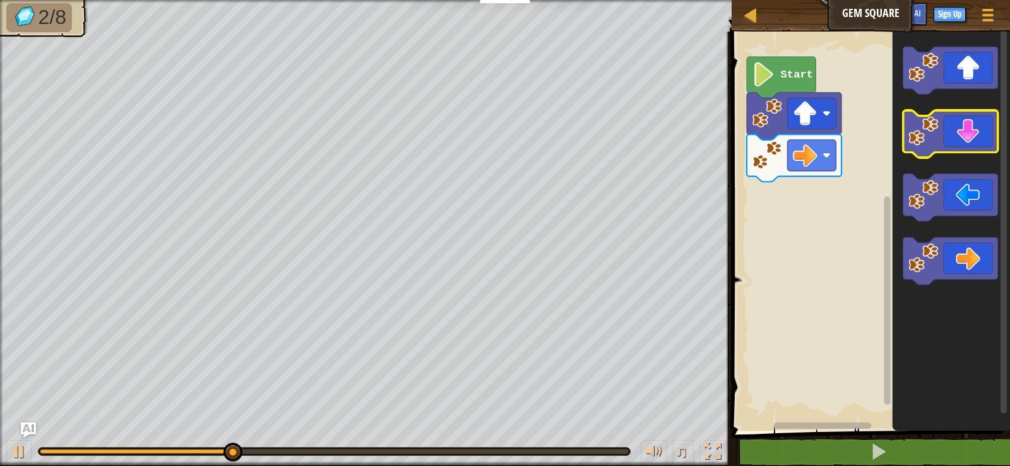
click at [978, 123] on icon "Blockly Workspace" at bounding box center [950, 133] width 95 height 47
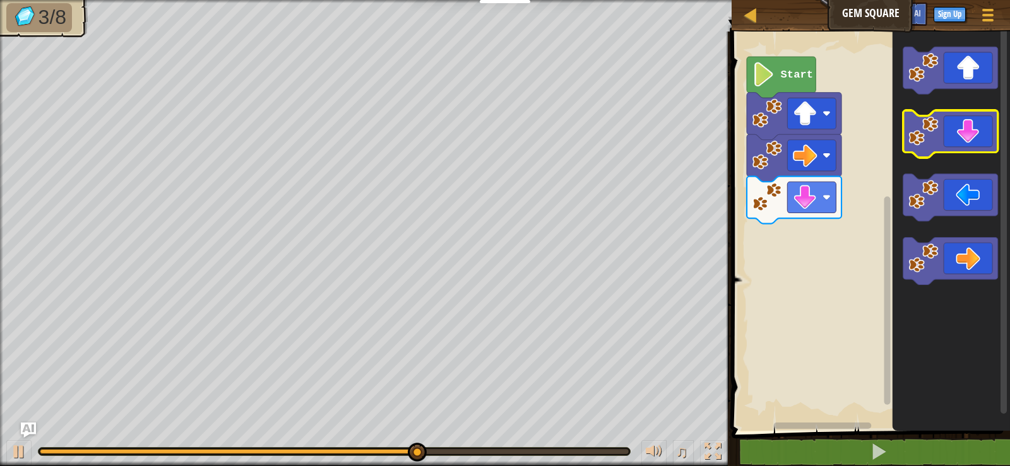
click at [973, 142] on icon "Blockly Workspace" at bounding box center [950, 133] width 95 height 47
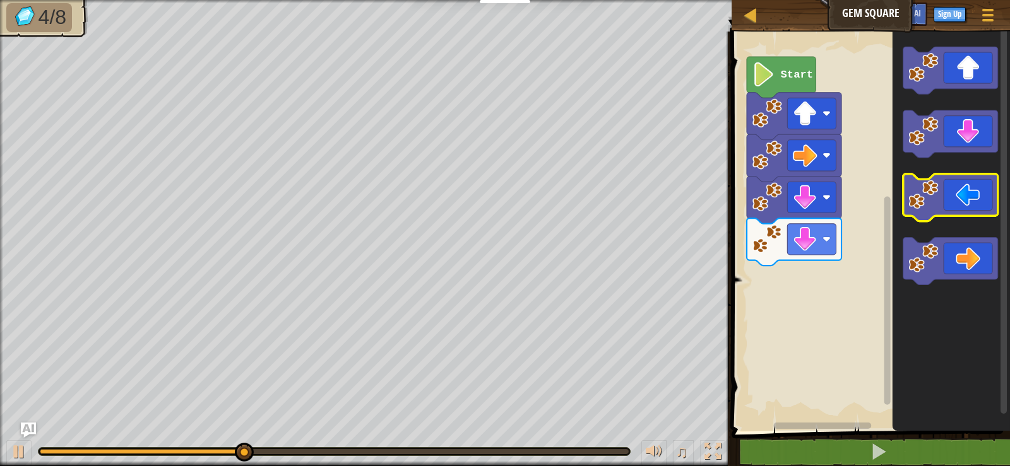
click at [959, 201] on icon "Blockly Workspace" at bounding box center [950, 197] width 95 height 47
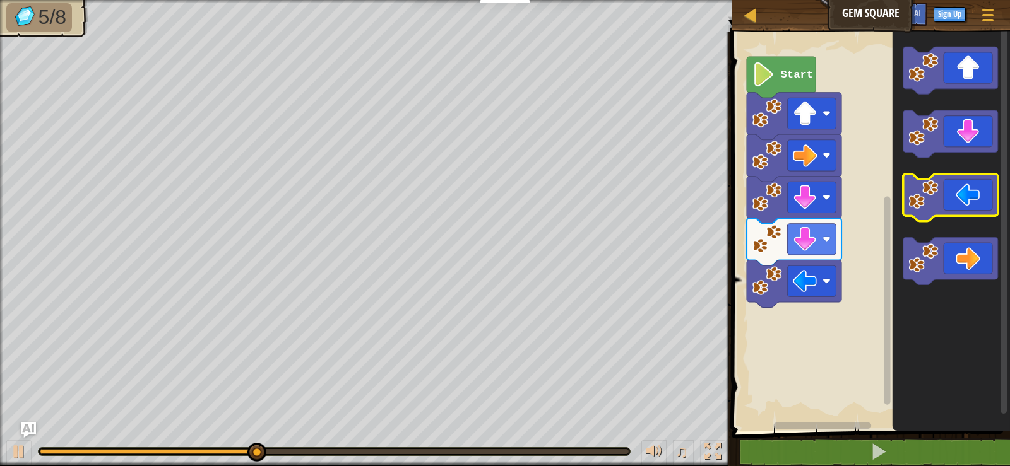
click at [966, 197] on icon "Blockly Workspace" at bounding box center [950, 197] width 95 height 47
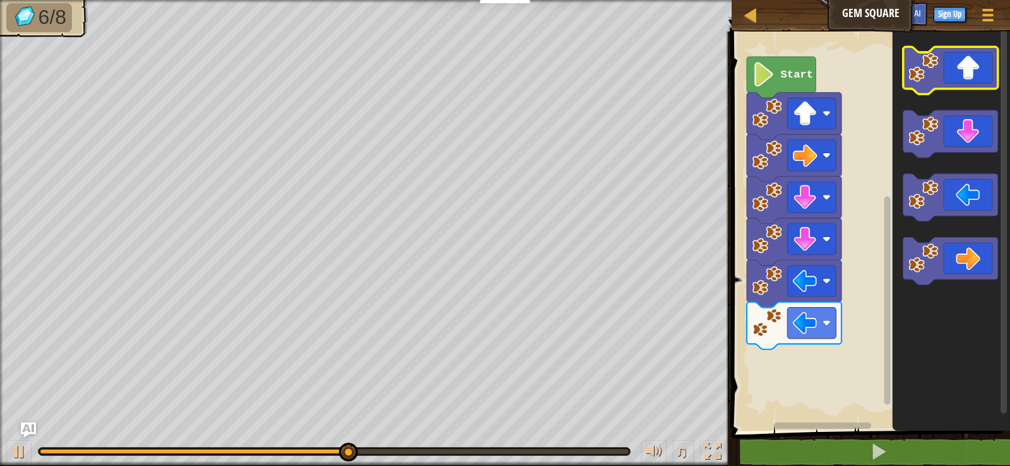
click at [987, 78] on icon "Blockly Workspace" at bounding box center [950, 70] width 95 height 47
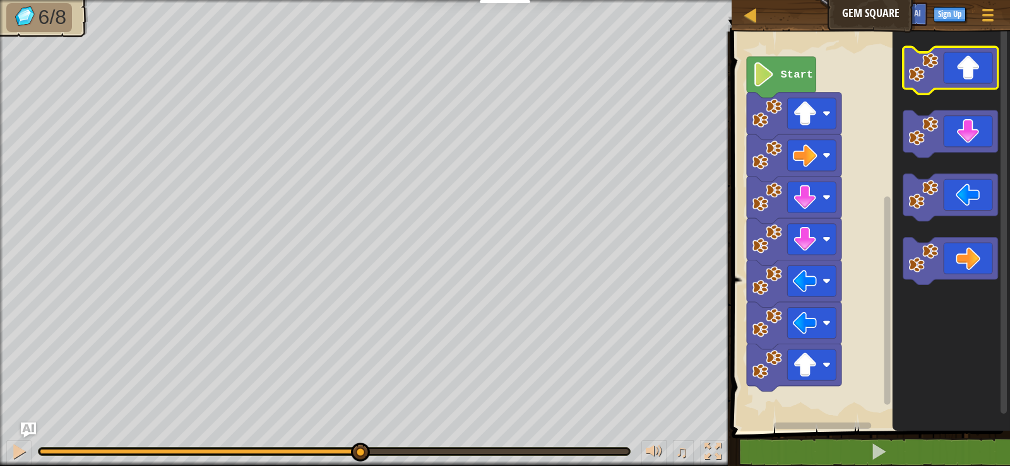
click at [987, 78] on icon "Blockly Workspace" at bounding box center [950, 70] width 95 height 47
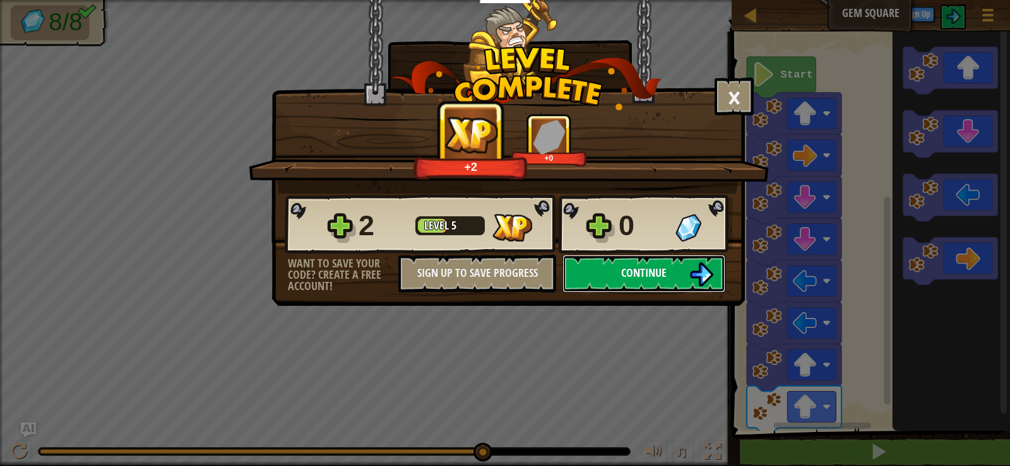
click at [703, 278] on img at bounding box center [701, 275] width 24 height 24
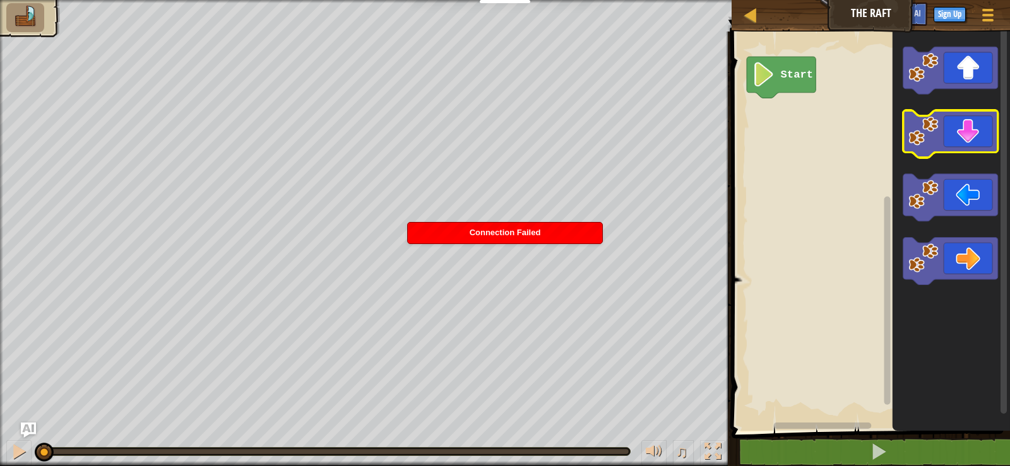
click at [953, 118] on icon "Blockly Workspace" at bounding box center [950, 133] width 95 height 47
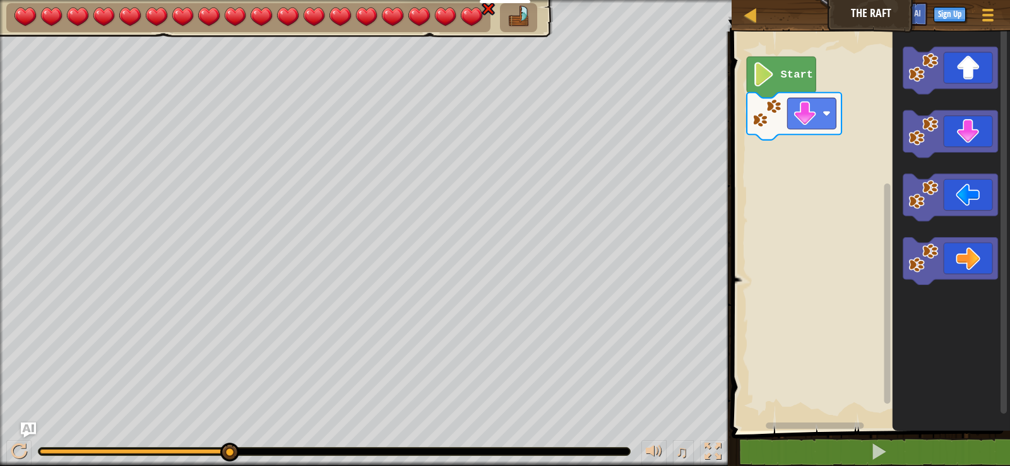
click at [510, 17] on img at bounding box center [519, 17] width 27 height 22
click at [76, 0] on html "Educators Create Free Account School & District Solutions Teacher Toolkit Previ…" at bounding box center [505, 0] width 1010 height 0
click at [924, 121] on image "Blockly Workspace" at bounding box center [924, 131] width 30 height 30
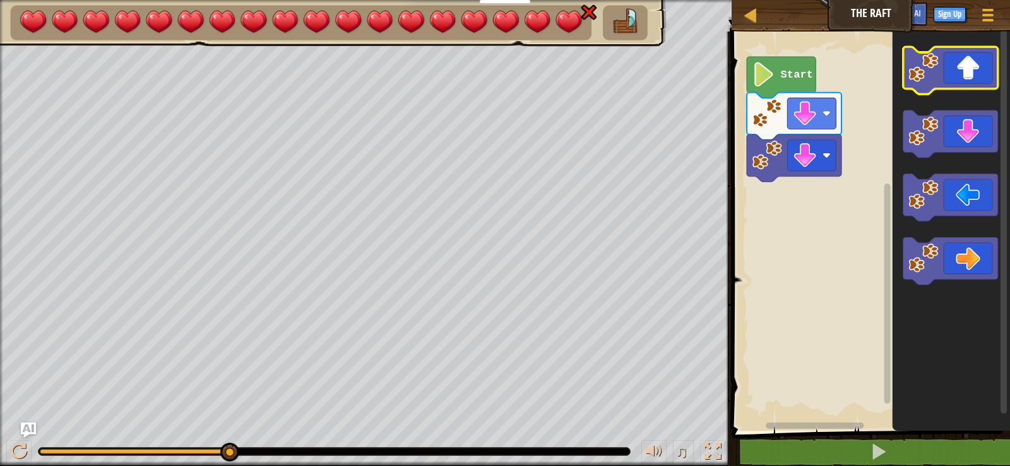
click at [944, 80] on icon "Blockly Workspace" at bounding box center [950, 70] width 95 height 47
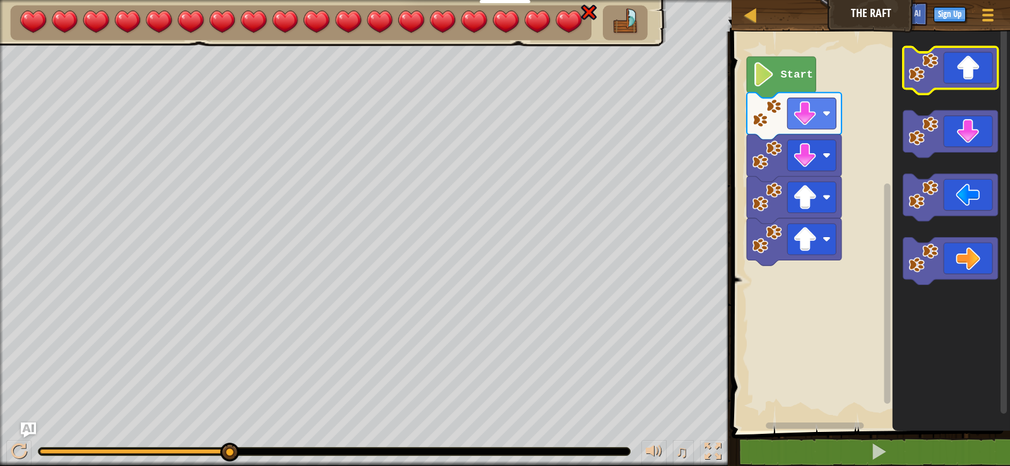
click at [944, 80] on icon "Blockly Workspace" at bounding box center [950, 70] width 95 height 47
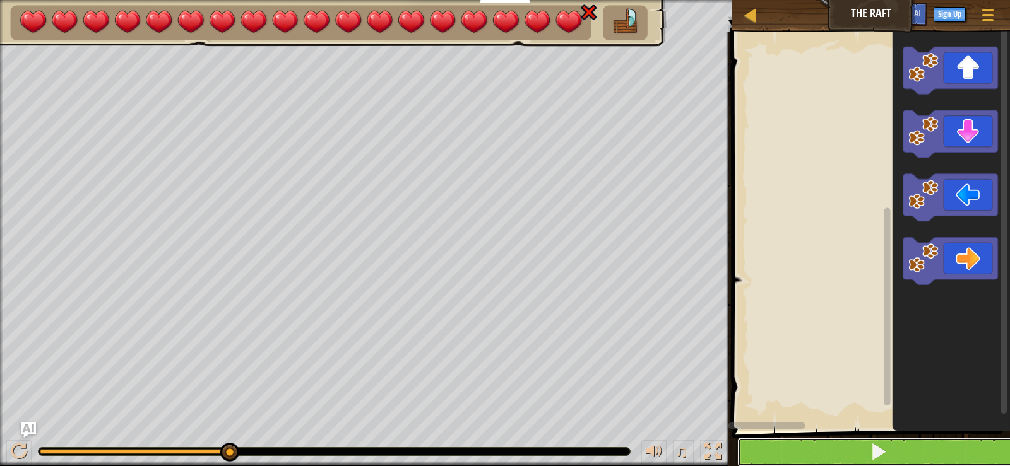
click at [787, 458] on button at bounding box center [878, 452] width 282 height 29
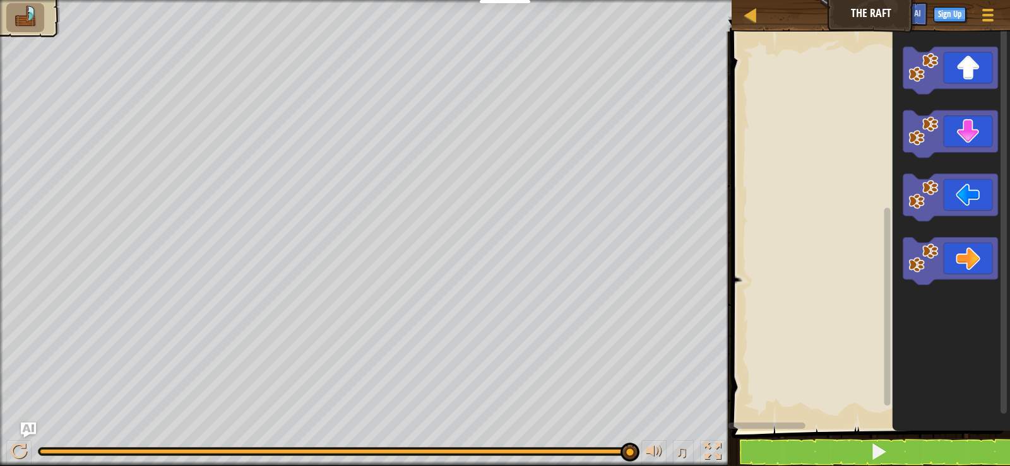
click at [32, 21] on img at bounding box center [25, 17] width 27 height 22
click at [929, 195] on image "Blockly Workspace" at bounding box center [924, 195] width 30 height 30
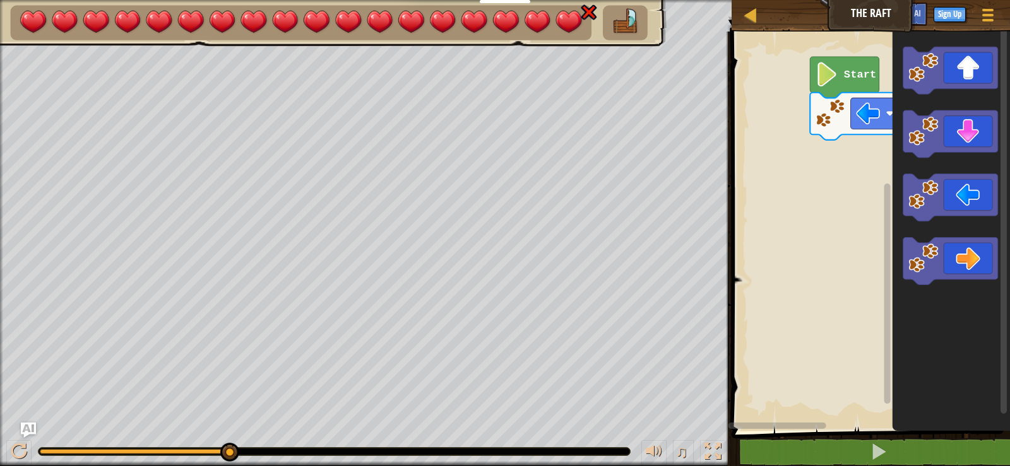
click at [957, 107] on icon "Blockly Workspace" at bounding box center [950, 228] width 117 height 406
click at [952, 122] on icon "Blockly Workspace" at bounding box center [950, 133] width 95 height 47
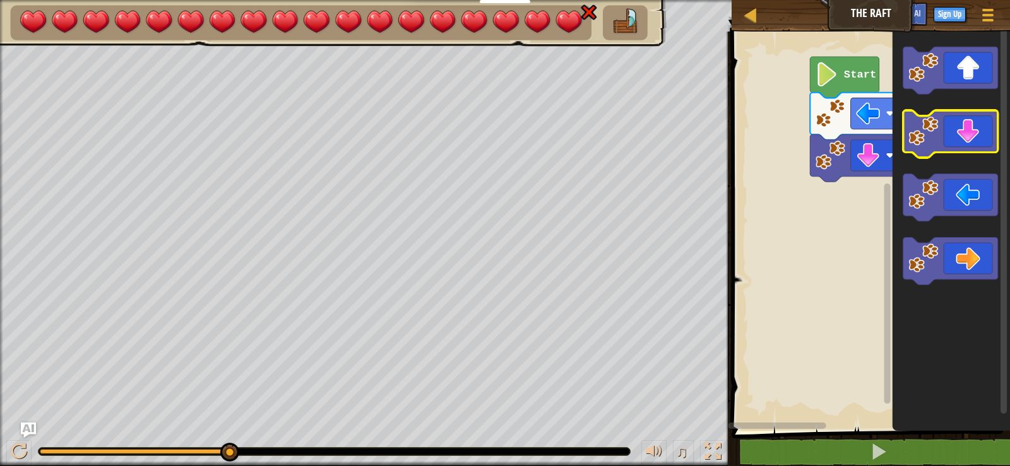
click at [937, 135] on image "Blockly Workspace" at bounding box center [924, 131] width 30 height 30
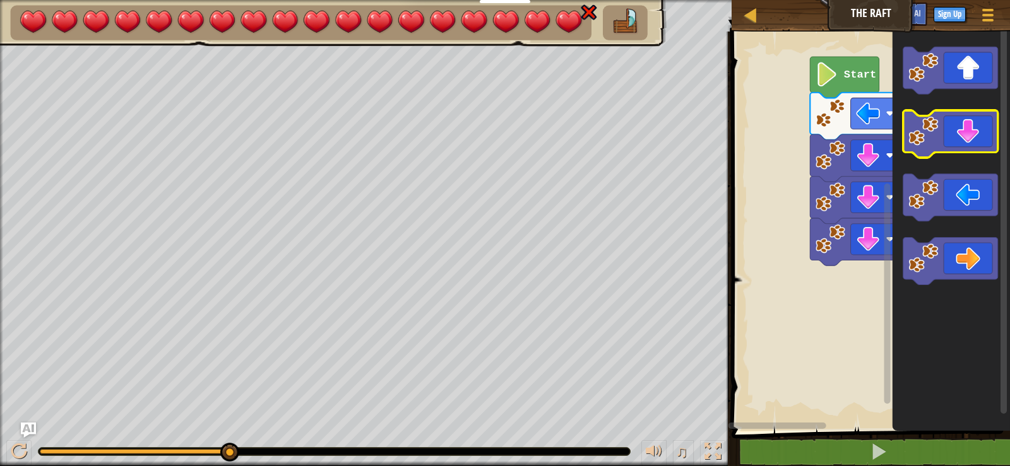
click at [937, 135] on image "Blockly Workspace" at bounding box center [924, 131] width 30 height 30
click at [937, 134] on image "Blockly Workspace" at bounding box center [924, 131] width 30 height 30
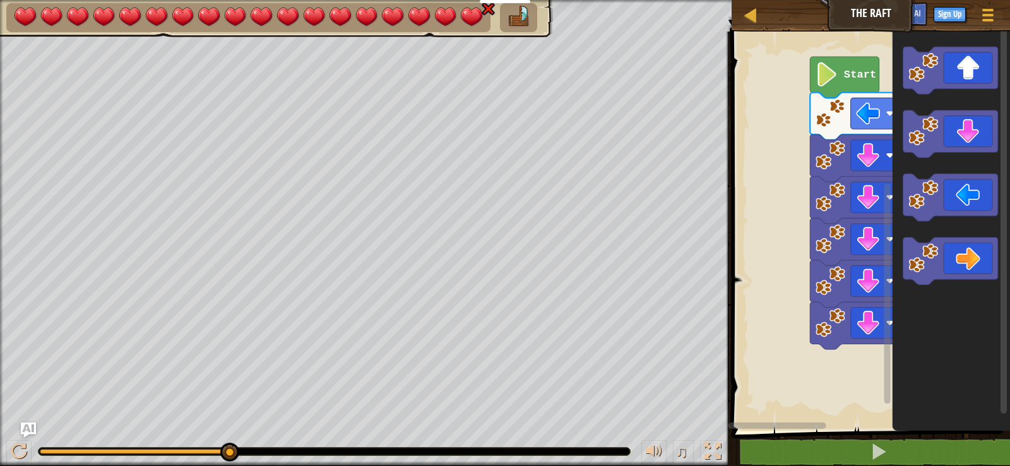
click at [485, 3] on img at bounding box center [488, 8] width 16 height 15
click at [492, 8] on img at bounding box center [488, 8] width 16 height 15
click at [748, 9] on div at bounding box center [751, 15] width 16 height 16
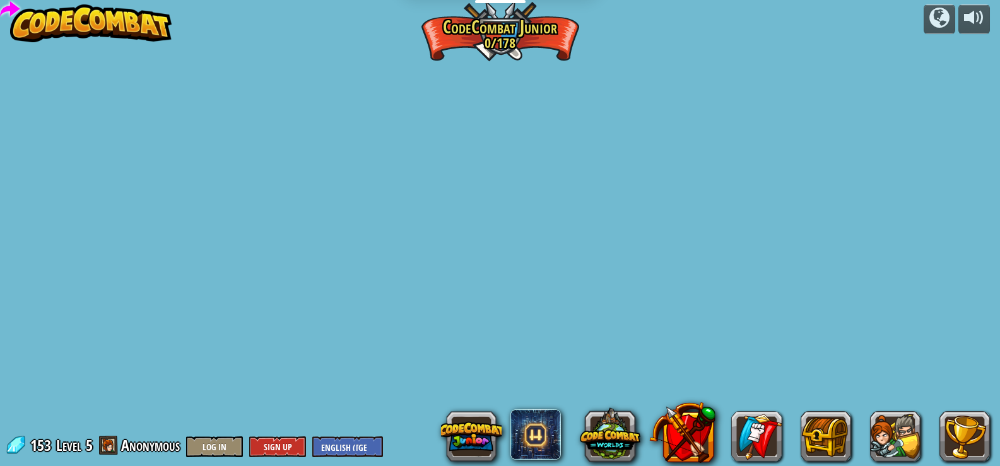
drag, startPoint x: 846, startPoint y: 169, endPoint x: 620, endPoint y: 228, distance: 234.1
click at [514, 239] on div "powered by Step Change (Locked) Change step arguments. Go Smart (Locked) Now we…" at bounding box center [500, 233] width 1000 height 466
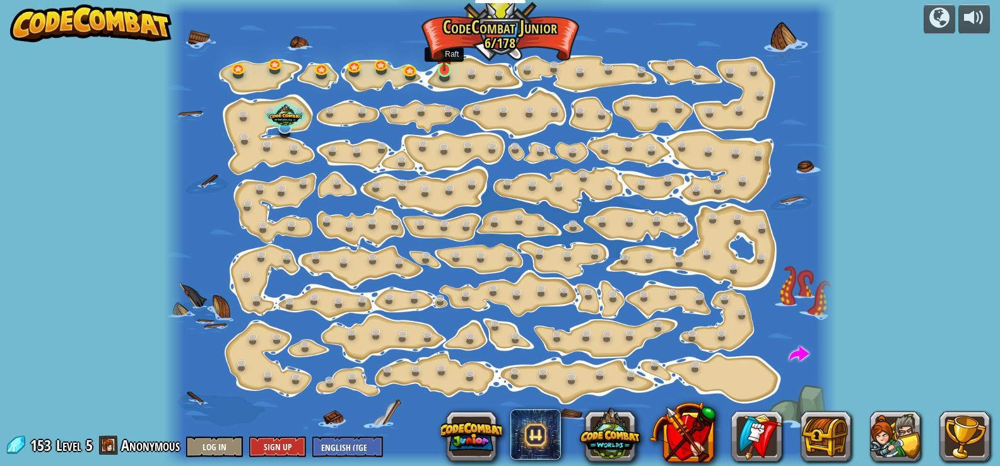
click at [446, 69] on img at bounding box center [444, 52] width 16 height 38
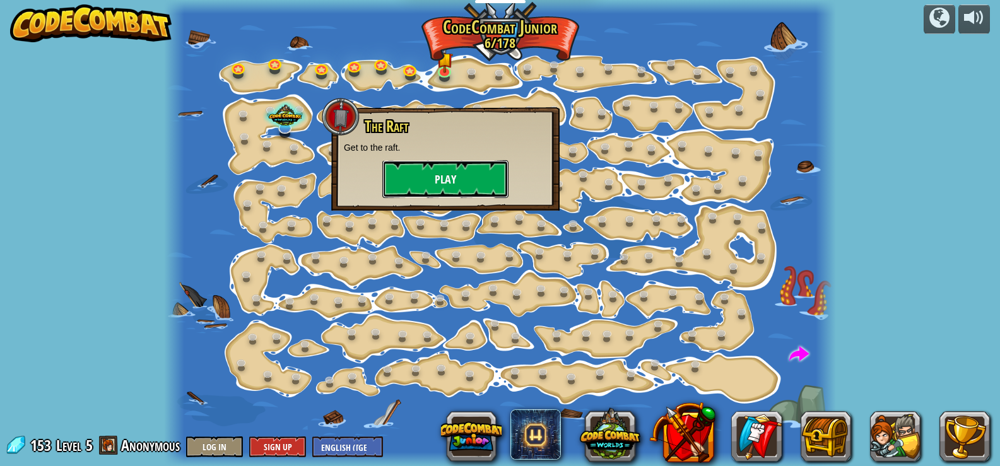
click at [432, 169] on button "Play" at bounding box center [445, 179] width 126 height 38
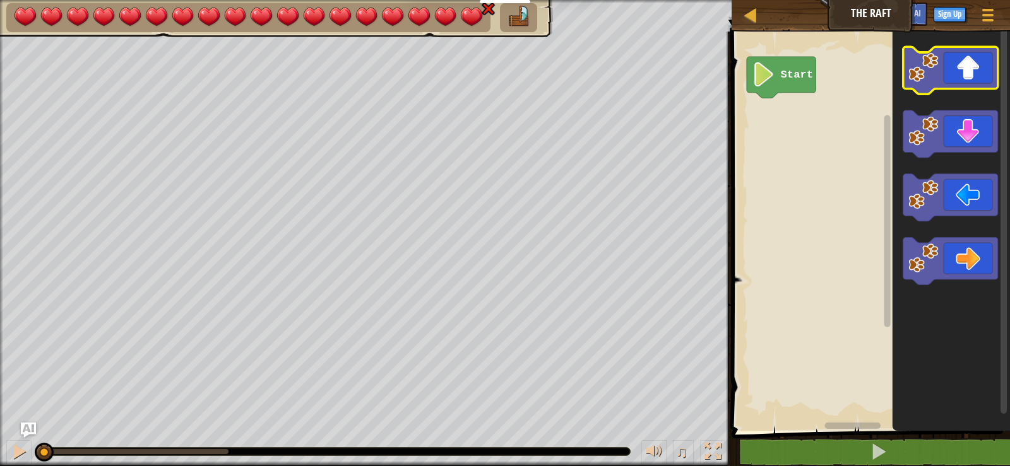
click at [973, 75] on icon "Blockly Workspace" at bounding box center [950, 70] width 95 height 47
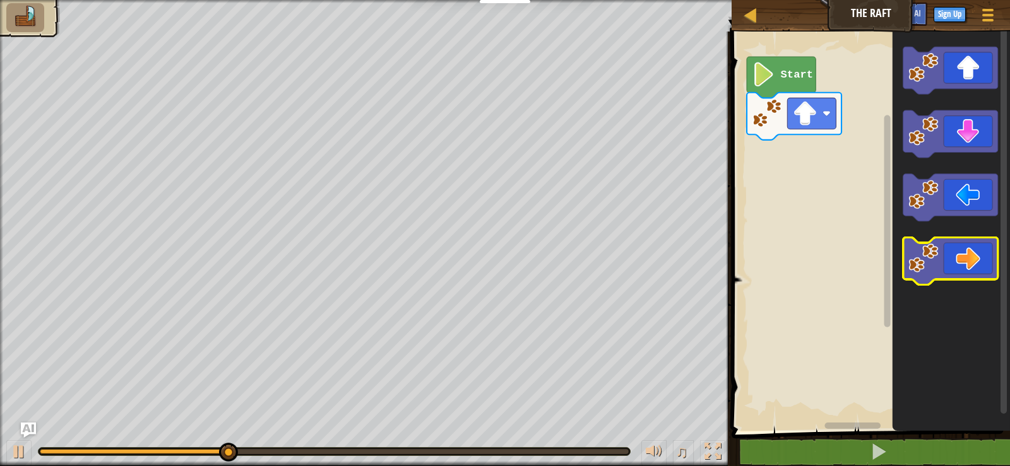
click at [962, 259] on icon "Blockly Workspace" at bounding box center [950, 260] width 95 height 47
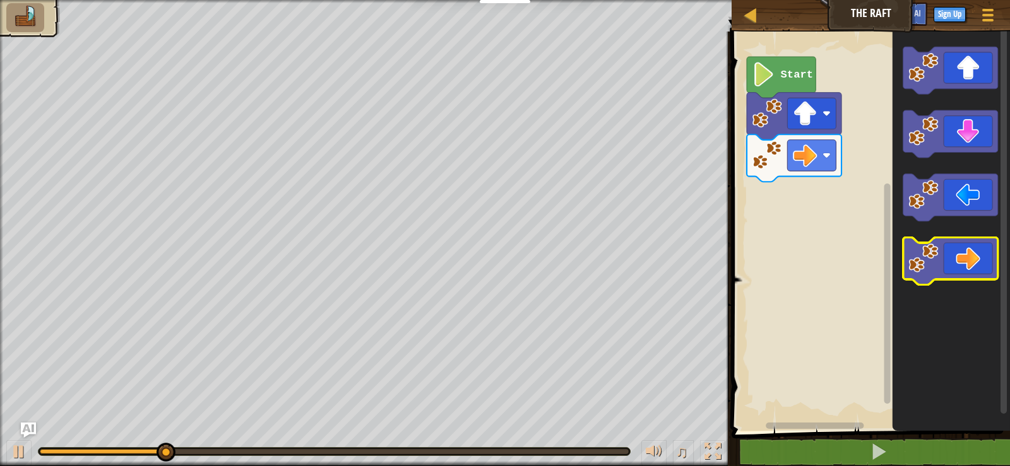
click at [961, 254] on icon "Blockly Workspace" at bounding box center [950, 260] width 95 height 47
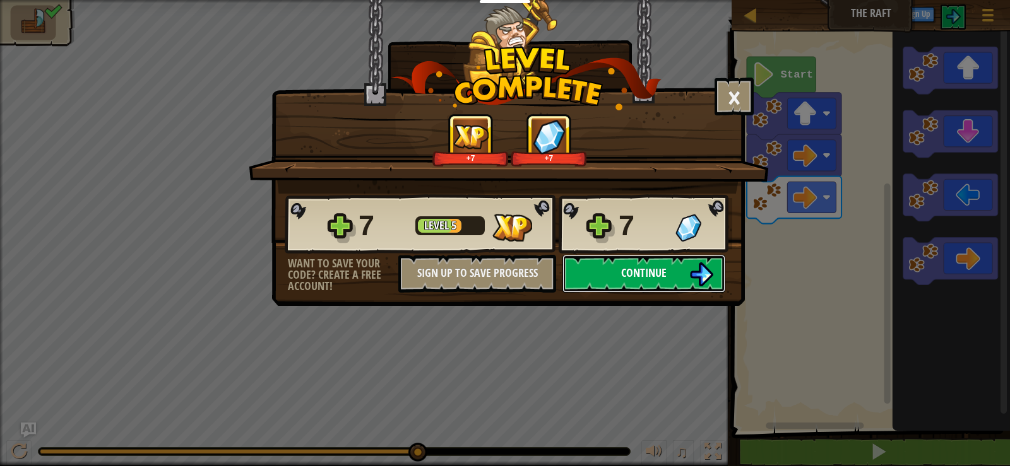
click at [701, 275] on img at bounding box center [701, 275] width 24 height 24
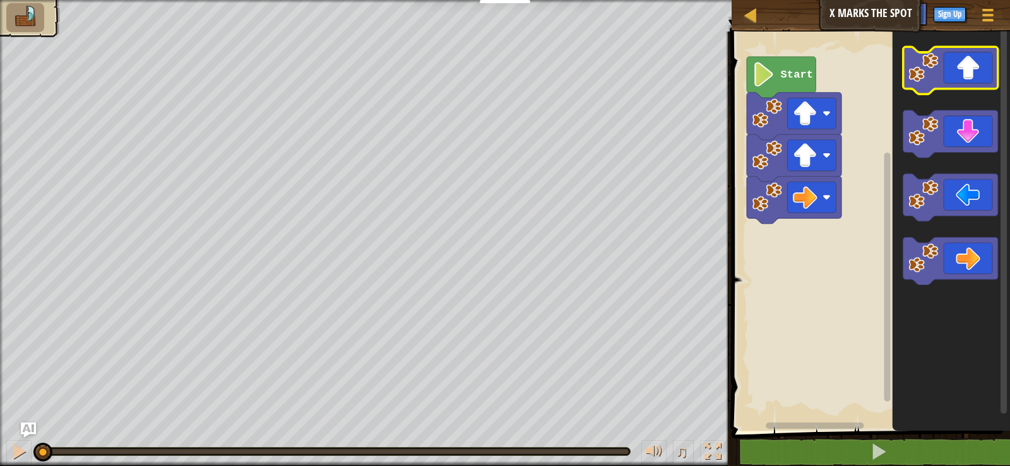
click at [968, 71] on icon "Blockly Workspace" at bounding box center [950, 70] width 95 height 47
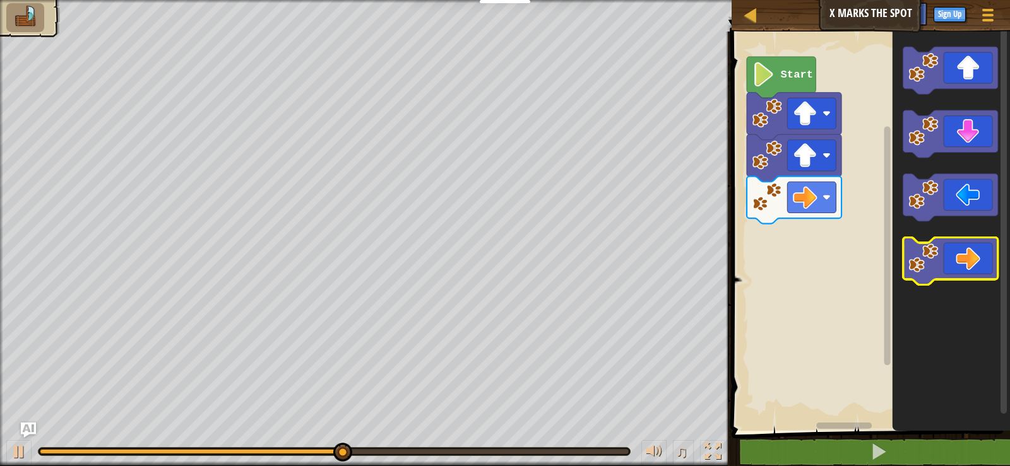
click at [954, 271] on icon "Blockly Workspace" at bounding box center [950, 260] width 95 height 47
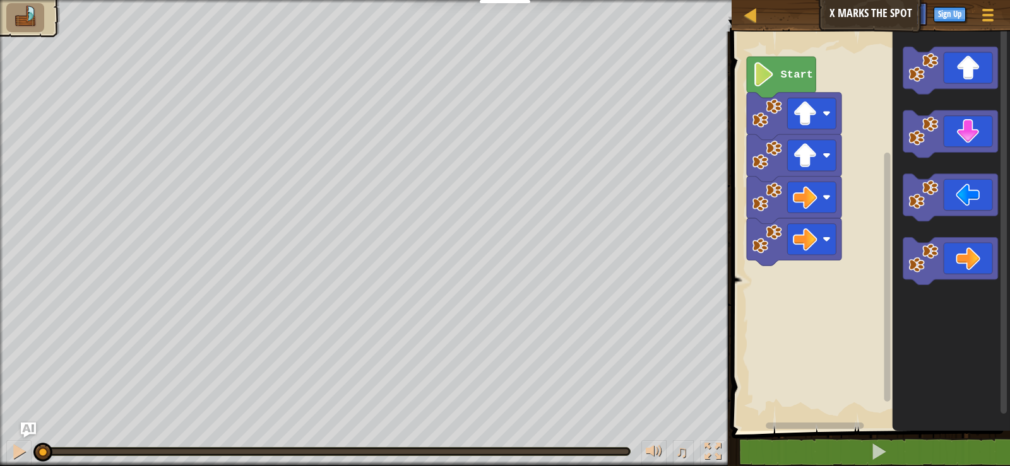
click at [957, 267] on icon "Blockly Workspace" at bounding box center [950, 260] width 95 height 47
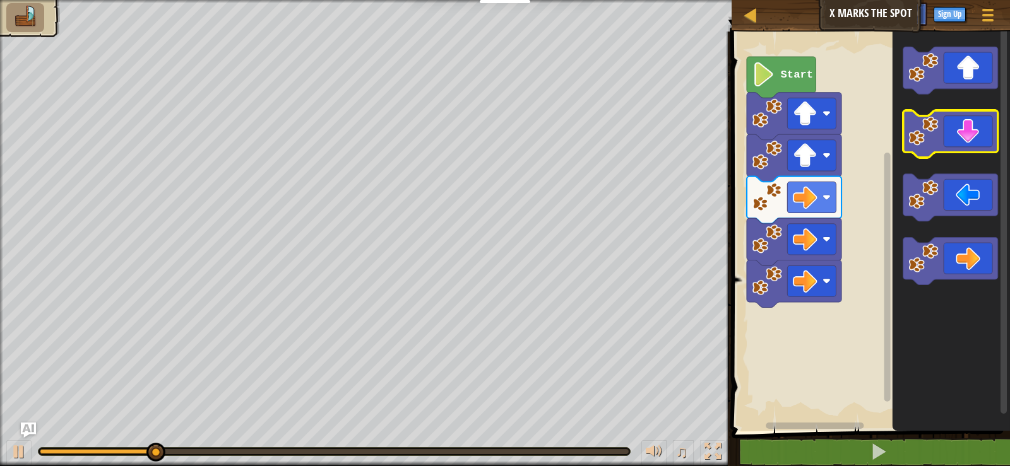
click at [935, 112] on icon "Blockly Workspace" at bounding box center [950, 133] width 95 height 47
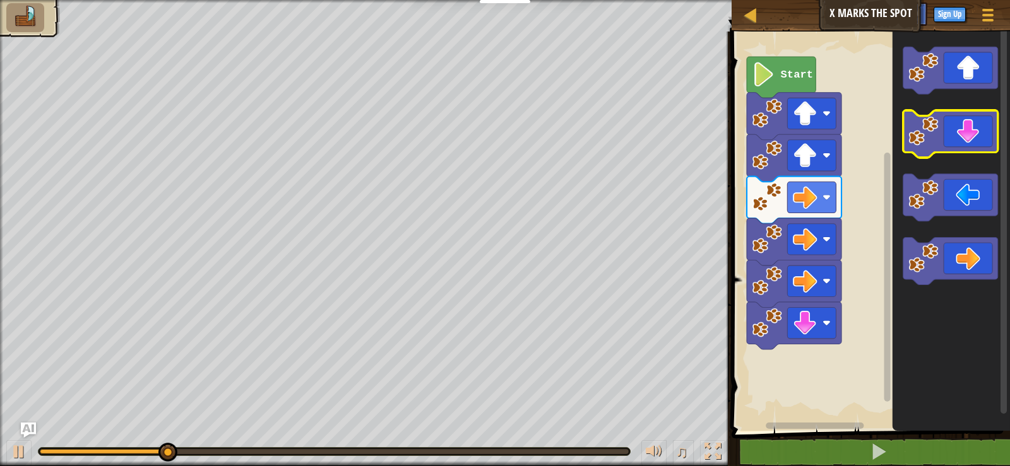
click at [936, 112] on icon "Blockly Workspace" at bounding box center [950, 133] width 95 height 47
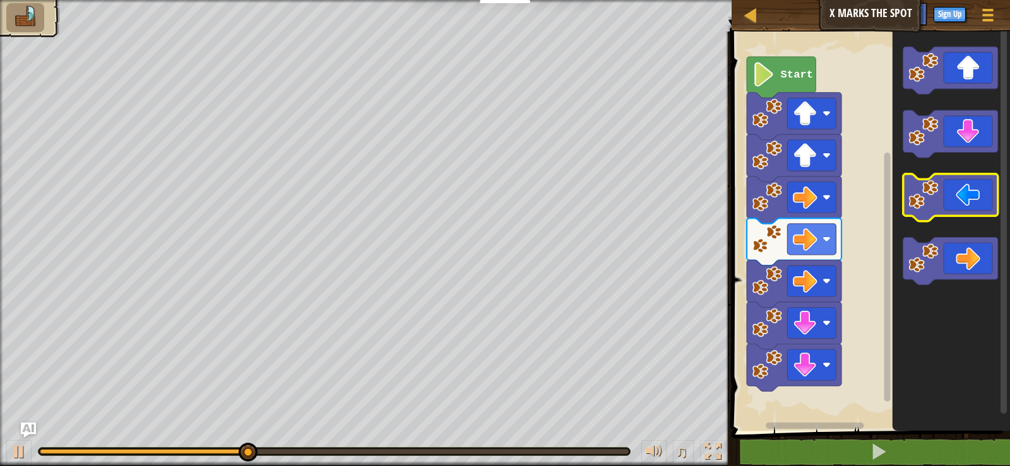
click at [966, 194] on icon "Blockly Workspace" at bounding box center [950, 197] width 95 height 47
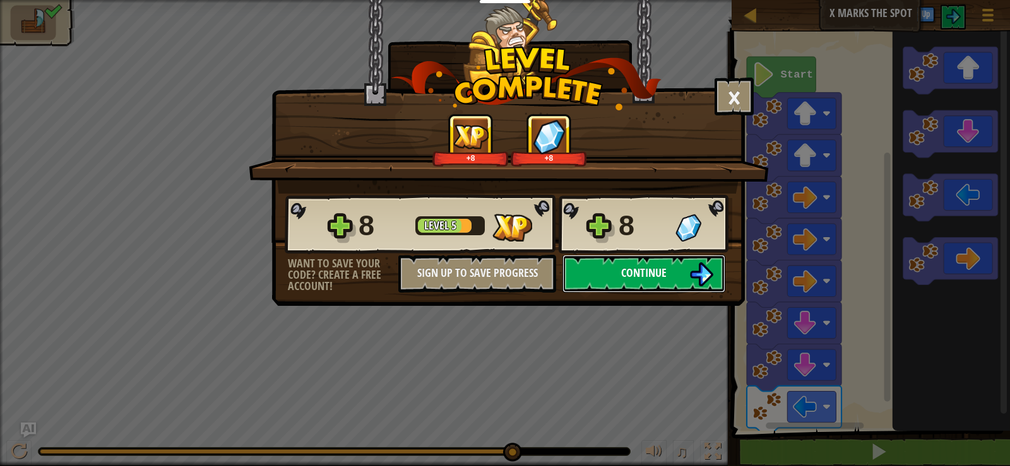
click at [654, 267] on span "Continue" at bounding box center [643, 273] width 45 height 16
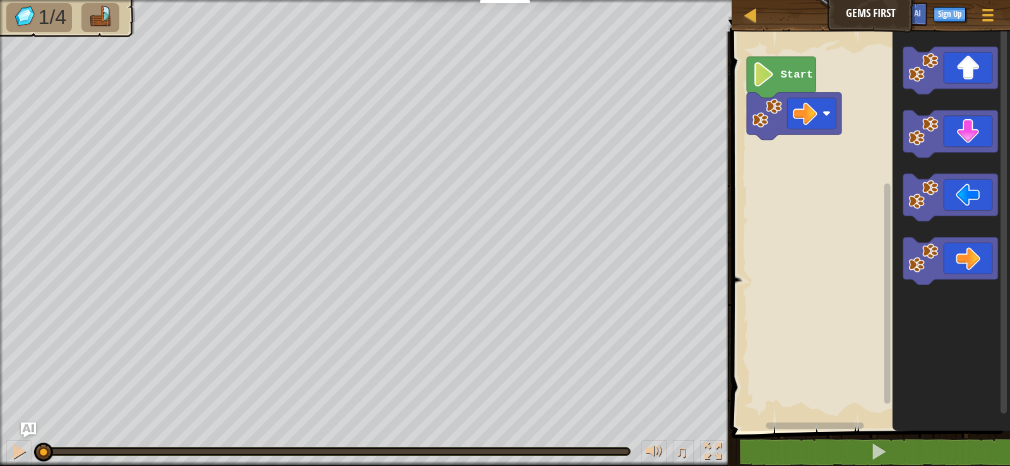
click at [107, 24] on img at bounding box center [100, 17] width 27 height 22
click at [948, 90] on rect "Blockly Workspace" at bounding box center [950, 70] width 95 height 47
click at [975, 126] on icon "Blockly Workspace" at bounding box center [950, 133] width 95 height 47
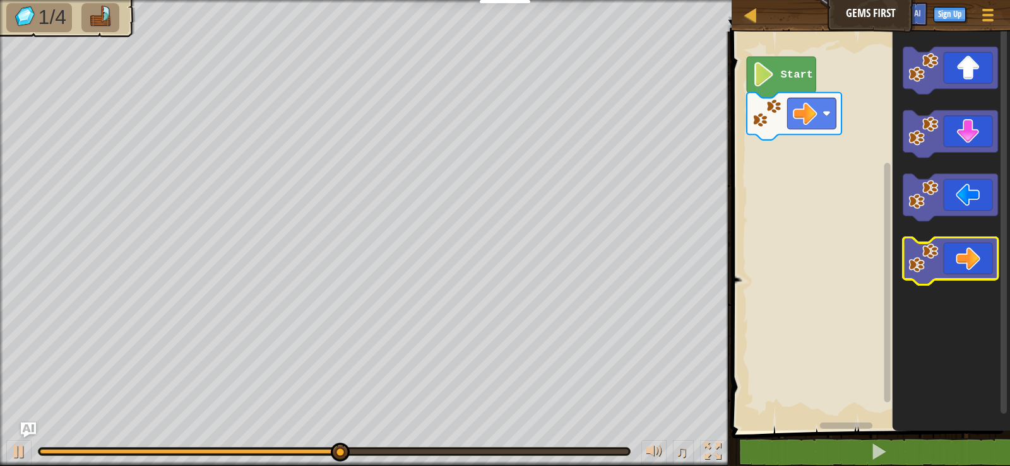
click at [935, 264] on image "Blockly Workspace" at bounding box center [924, 259] width 30 height 30
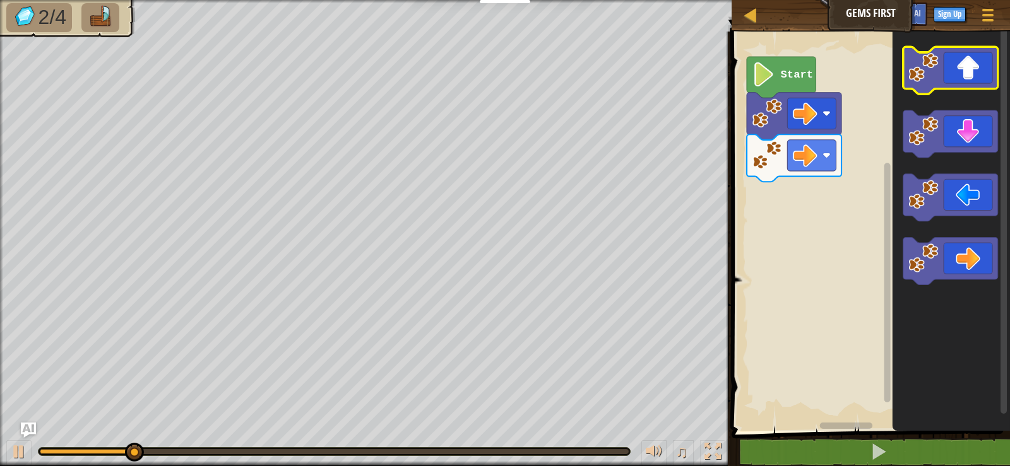
click at [957, 61] on icon "Blockly Workspace" at bounding box center [950, 70] width 95 height 47
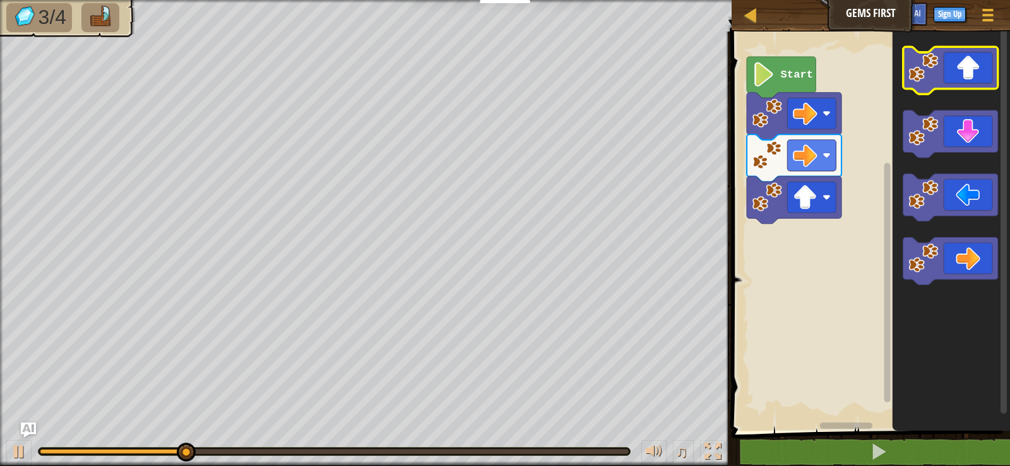
click at [957, 68] on icon "Blockly Workspace" at bounding box center [950, 70] width 95 height 47
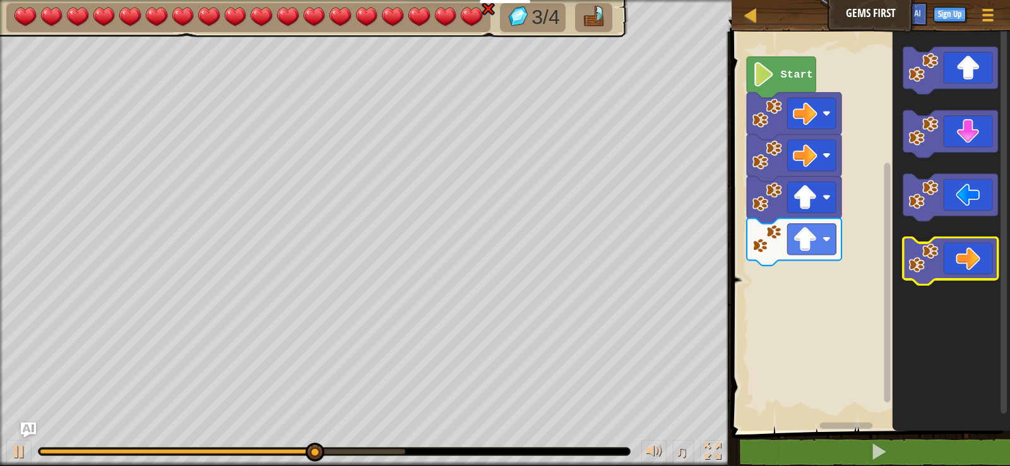
click at [978, 268] on icon "Blockly Workspace" at bounding box center [950, 260] width 95 height 47
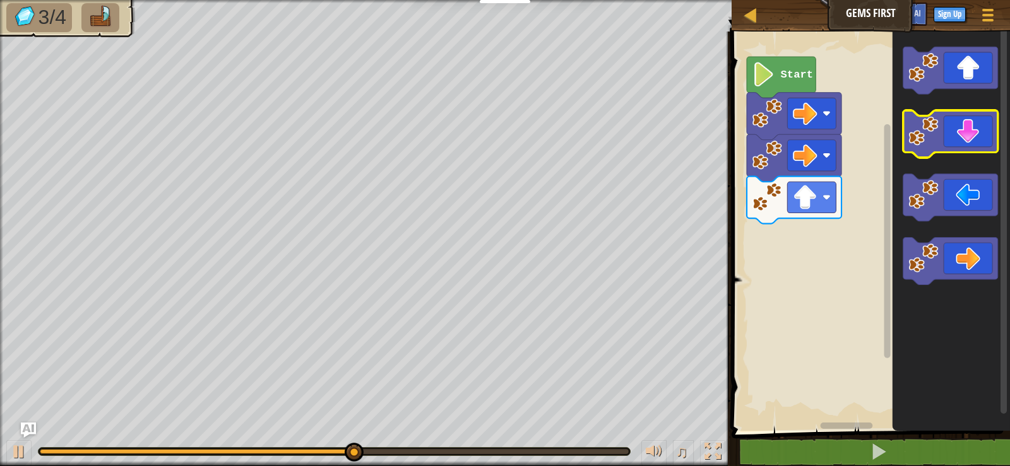
click at [929, 131] on image "Blockly Workspace" at bounding box center [924, 131] width 30 height 30
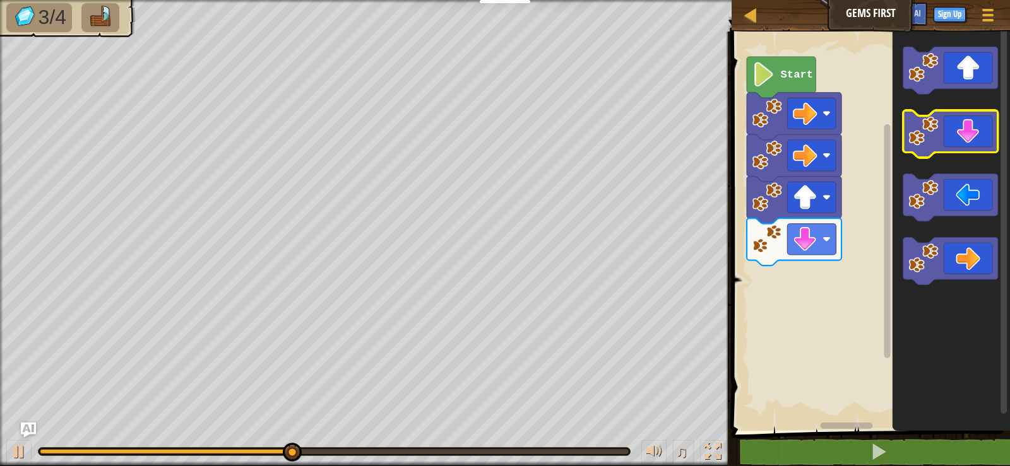
click at [929, 126] on image "Blockly Workspace" at bounding box center [924, 131] width 30 height 30
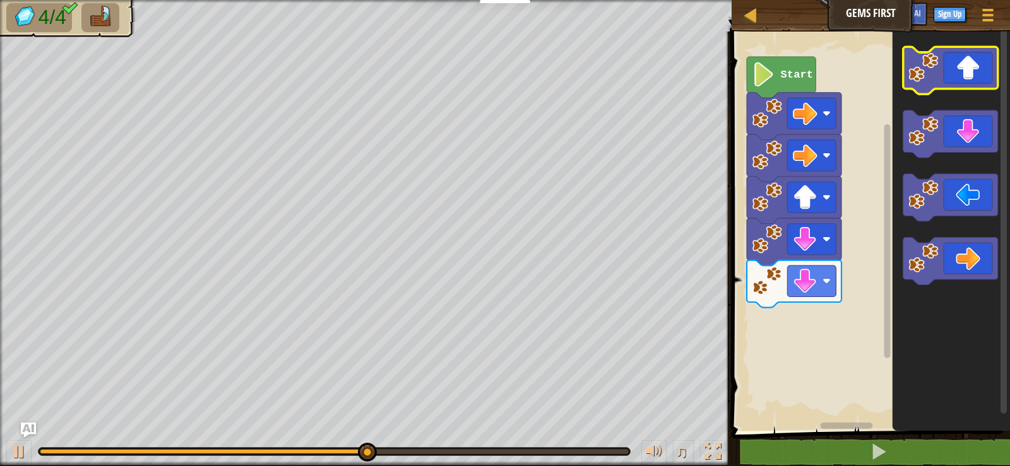
click at [956, 81] on icon "Blockly Workspace" at bounding box center [950, 70] width 95 height 47
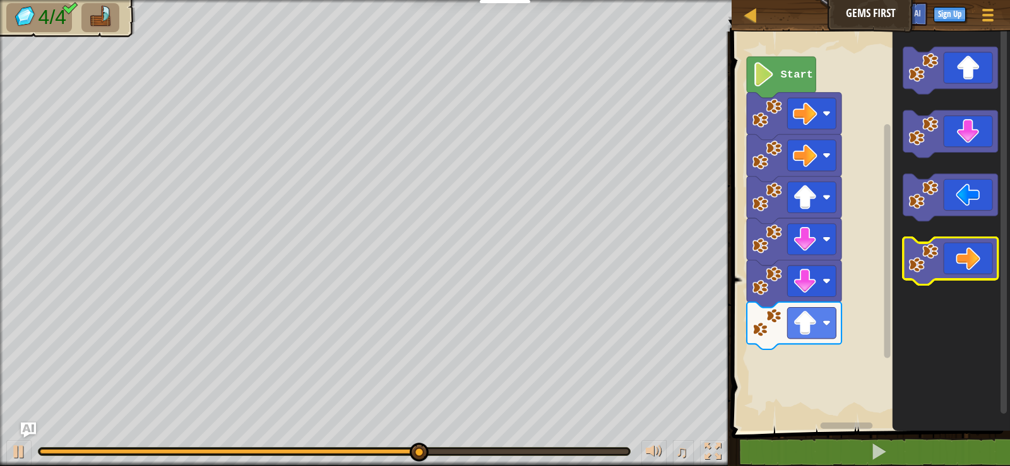
click at [980, 244] on icon "Blockly Workspace" at bounding box center [950, 260] width 95 height 47
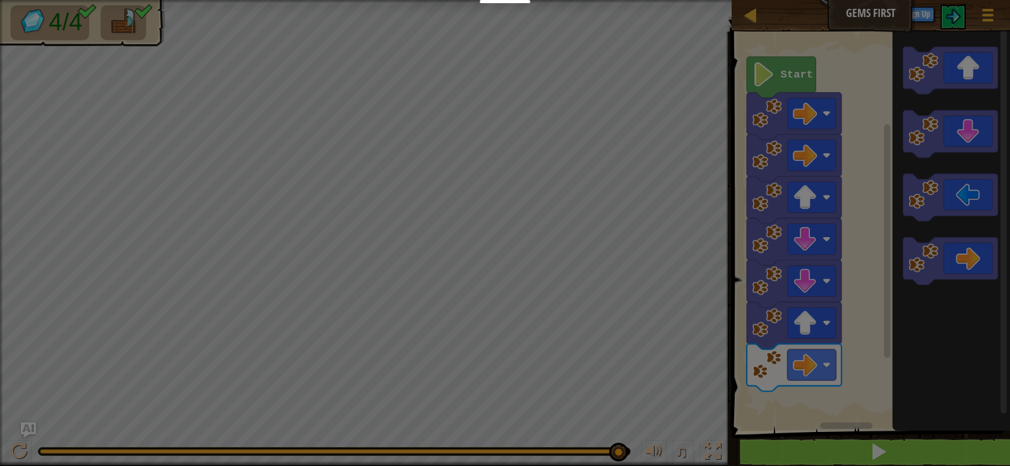
click at [0, 0] on div "× How fun was this level? Loading... Reticulating Splines... Loading... 0 Level…" at bounding box center [0, 0] width 0 height 0
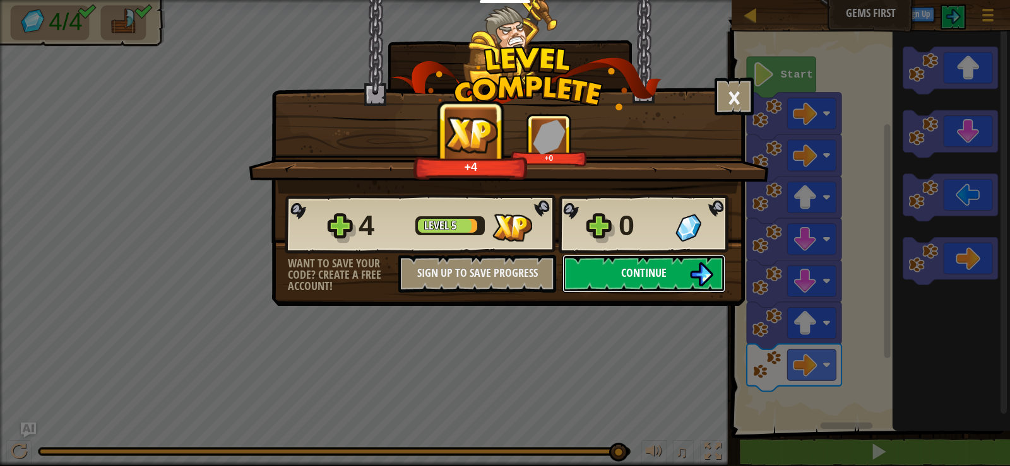
click at [612, 283] on button "Continue" at bounding box center [643, 274] width 163 height 38
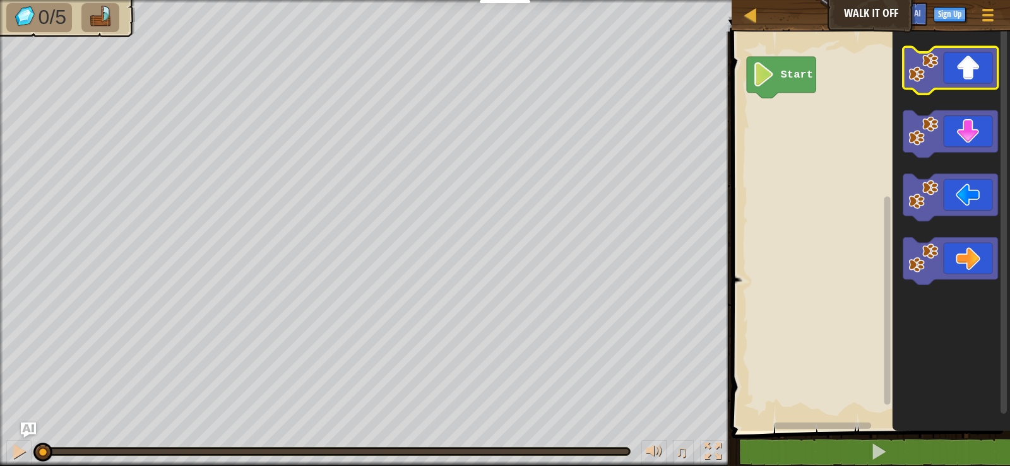
click at [940, 86] on icon "Blockly Workspace" at bounding box center [950, 70] width 95 height 47
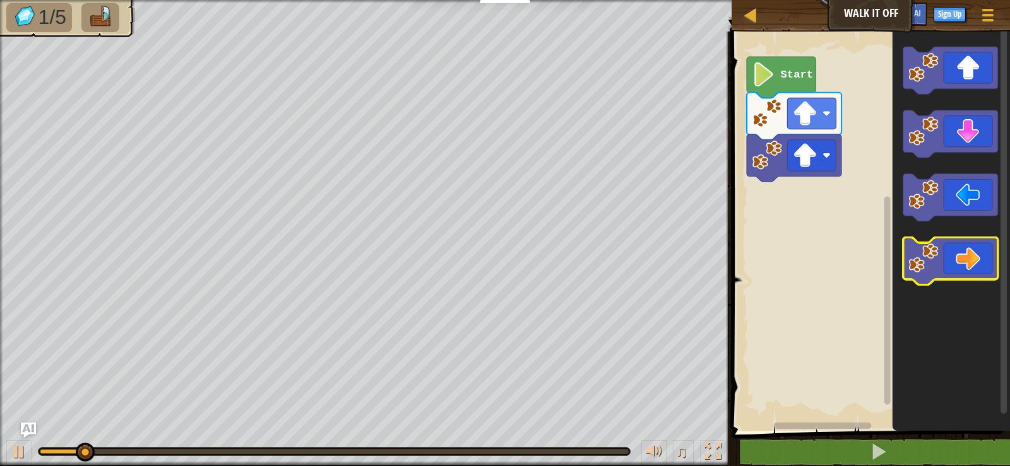
click at [977, 263] on icon "Blockly Workspace" at bounding box center [950, 260] width 95 height 47
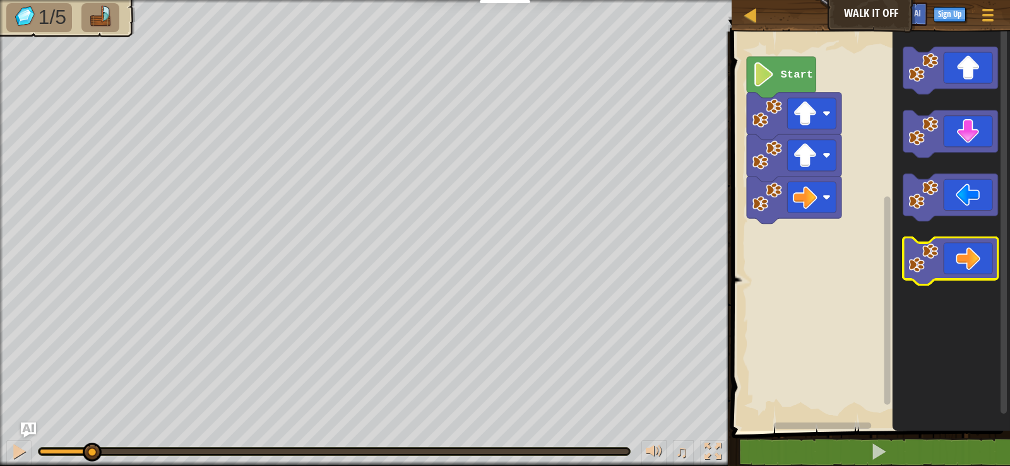
click at [976, 263] on icon "Blockly Workspace" at bounding box center [950, 260] width 95 height 47
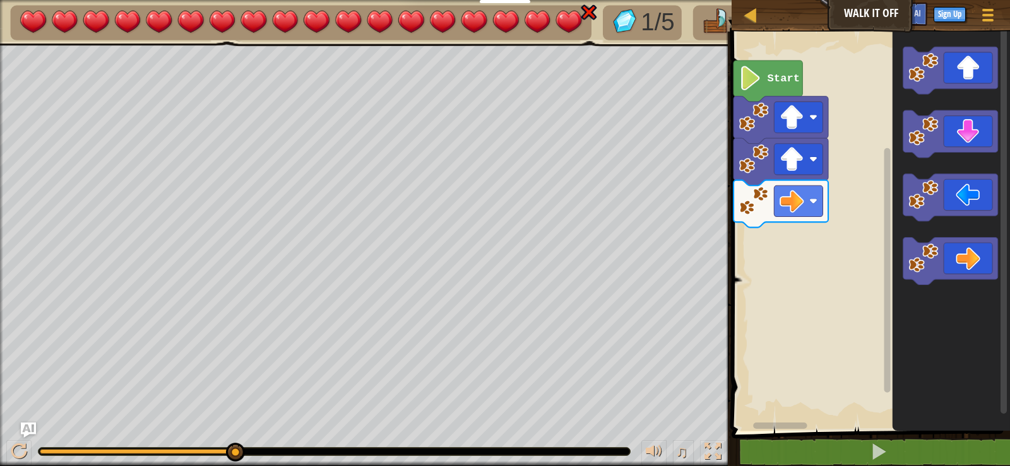
click at [410, 243] on div "Map Walk It Off Game Menu Sign Up Ask AI 1 הההההההההההההההההההההההההההההההההההה…" at bounding box center [505, 233] width 1010 height 466
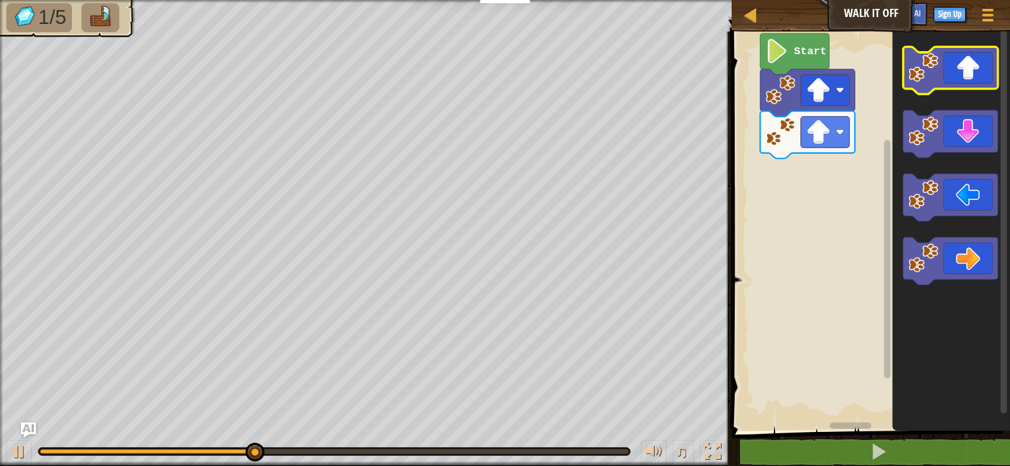
click at [959, 72] on icon "Blockly Workspace" at bounding box center [950, 70] width 95 height 47
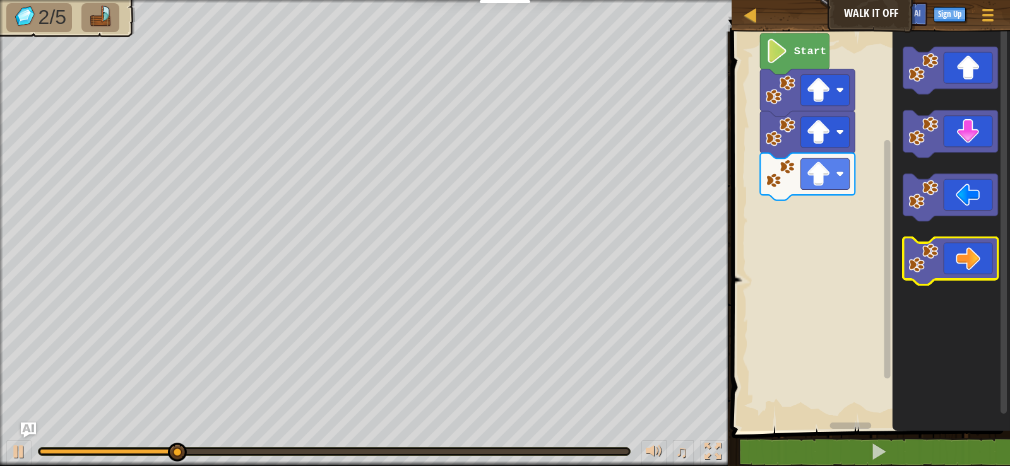
click at [966, 250] on icon "Blockly Workspace" at bounding box center [950, 260] width 95 height 47
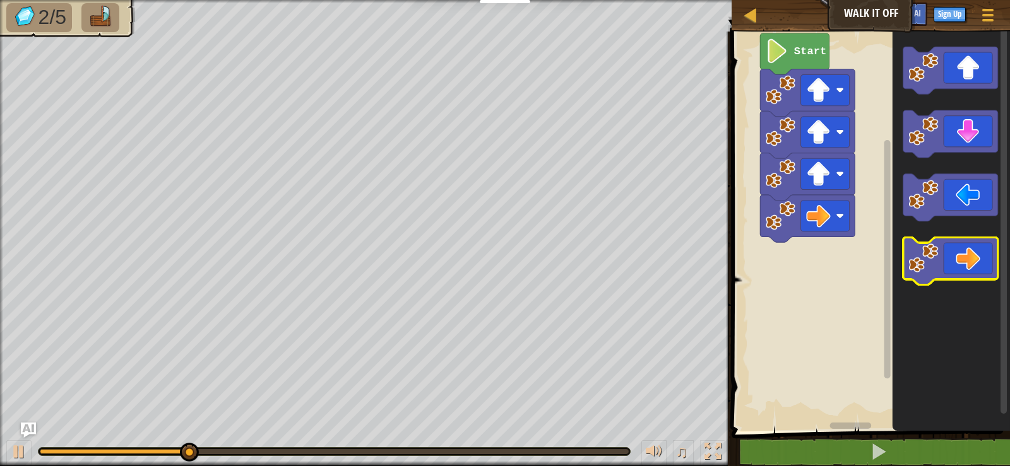
click at [966, 250] on icon "Blockly Workspace" at bounding box center [950, 260] width 95 height 47
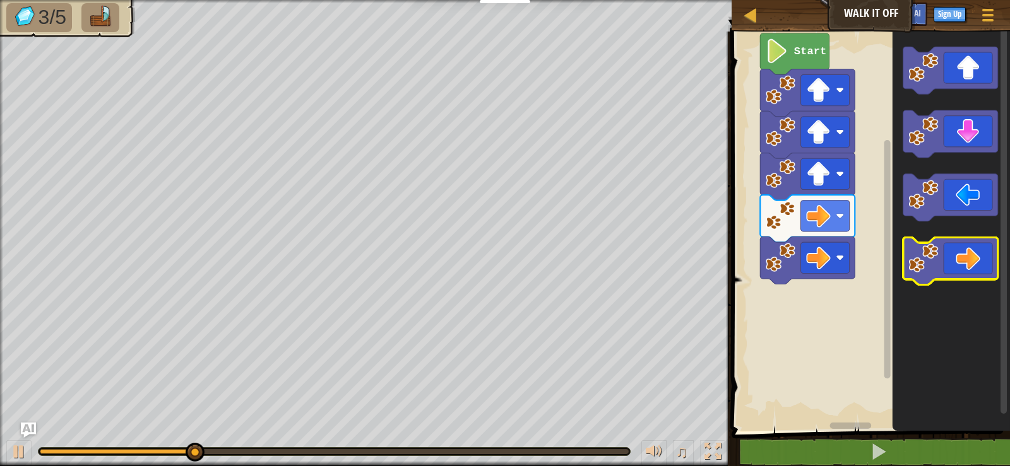
click at [966, 249] on icon "Blockly Workspace" at bounding box center [950, 260] width 95 height 47
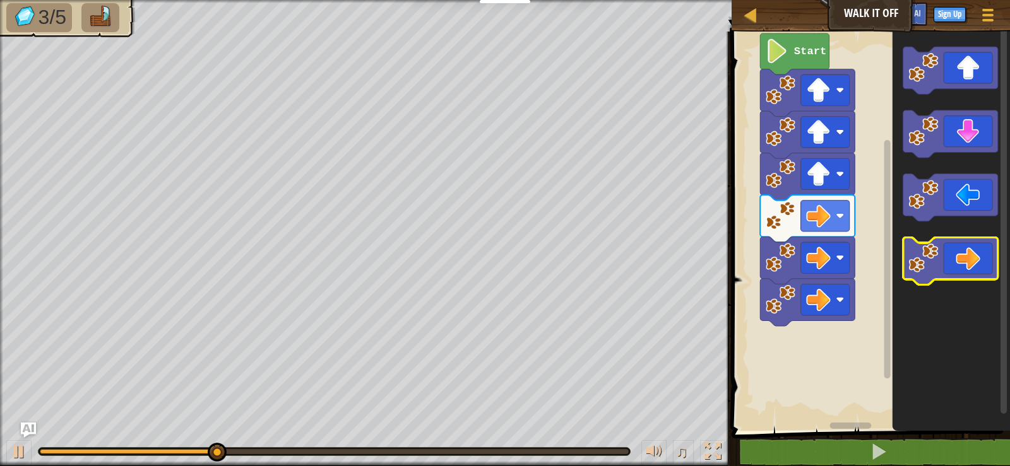
click at [966, 248] on icon "Blockly Workspace" at bounding box center [950, 260] width 95 height 47
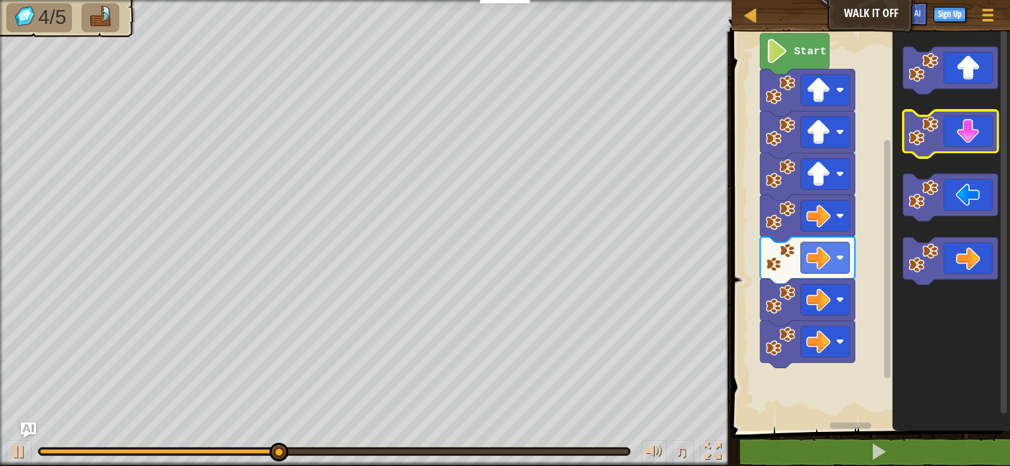
click at [995, 136] on icon "Blockly Workspace" at bounding box center [950, 133] width 95 height 47
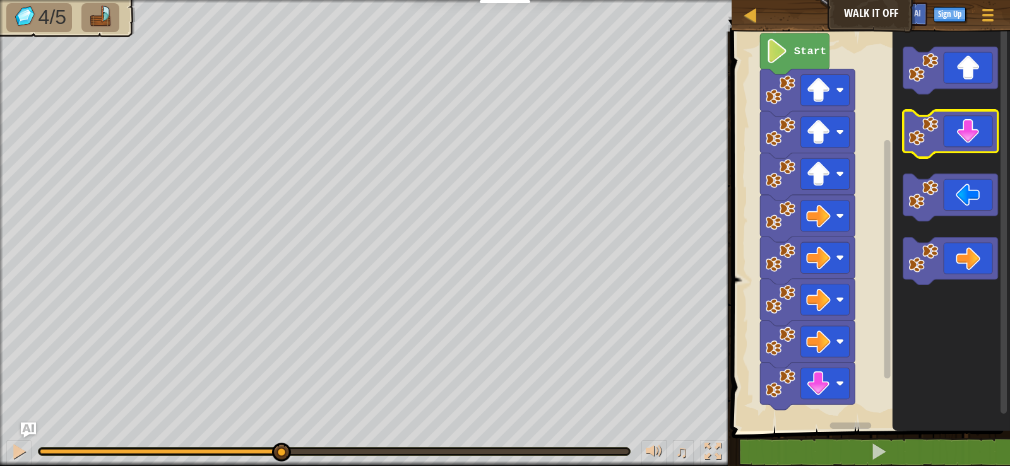
click at [995, 136] on icon "Blockly Workspace" at bounding box center [950, 133] width 95 height 47
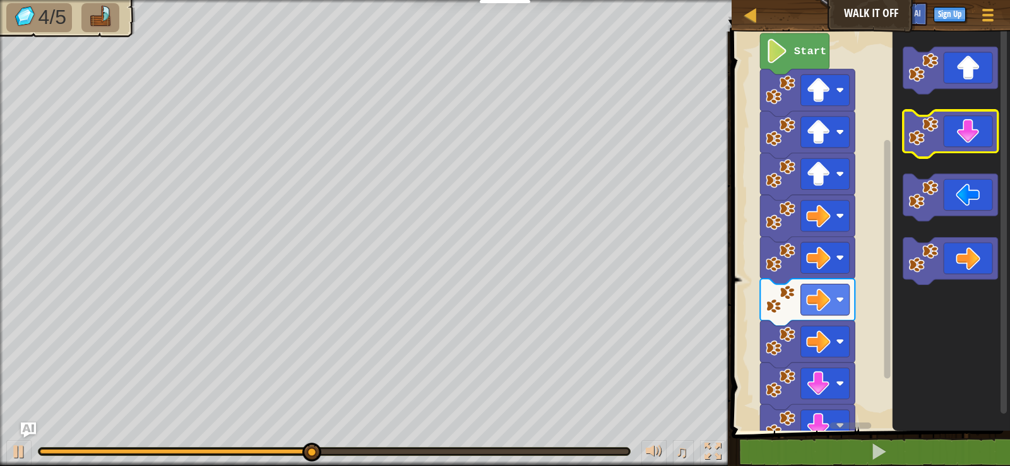
click at [995, 136] on icon "Blockly Workspace" at bounding box center [950, 133] width 95 height 47
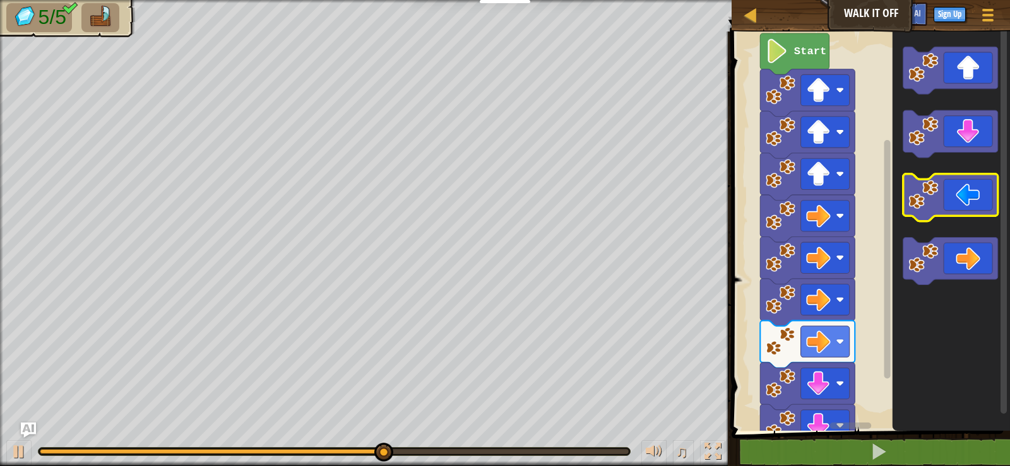
click at [957, 177] on icon "Blockly Workspace" at bounding box center [950, 197] width 95 height 47
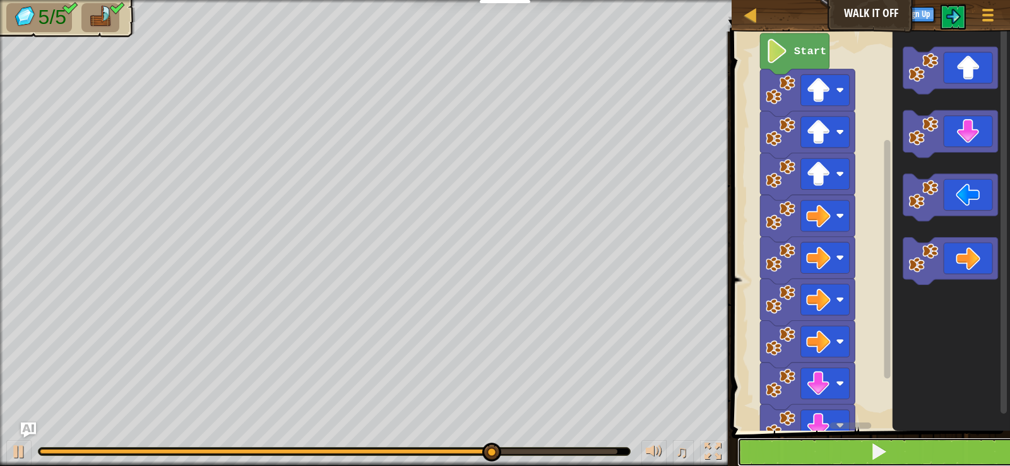
click at [895, 453] on button at bounding box center [878, 452] width 282 height 29
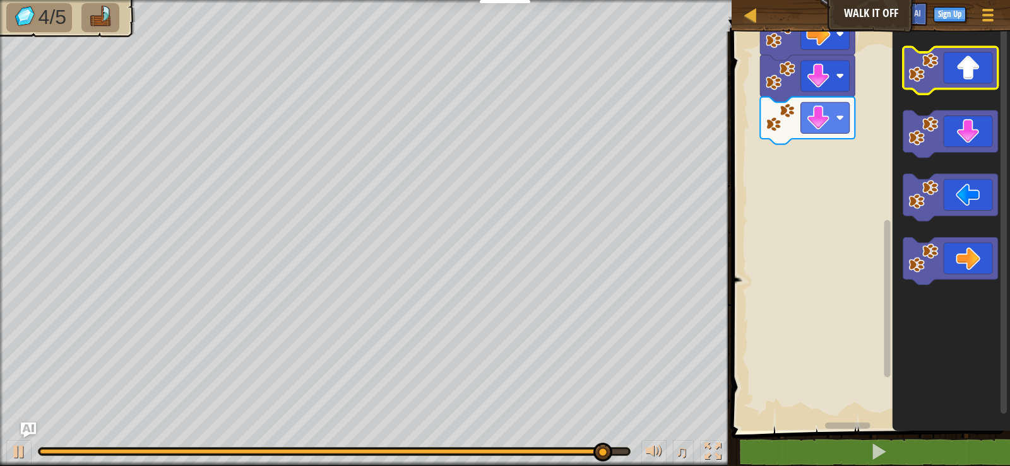
click at [937, 69] on image "Blockly Workspace" at bounding box center [924, 67] width 30 height 30
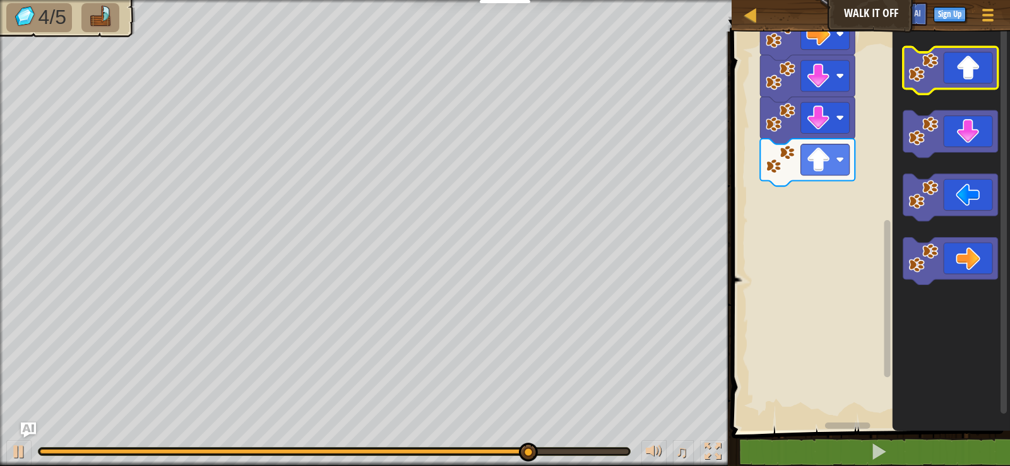
click at [955, 66] on icon "Blockly Workspace" at bounding box center [950, 70] width 95 height 47
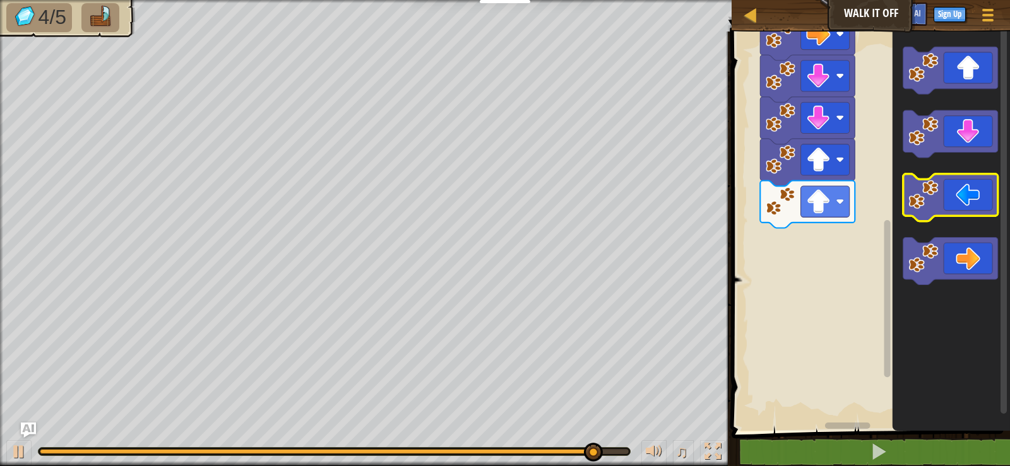
click at [931, 194] on image "Blockly Workspace" at bounding box center [924, 195] width 30 height 30
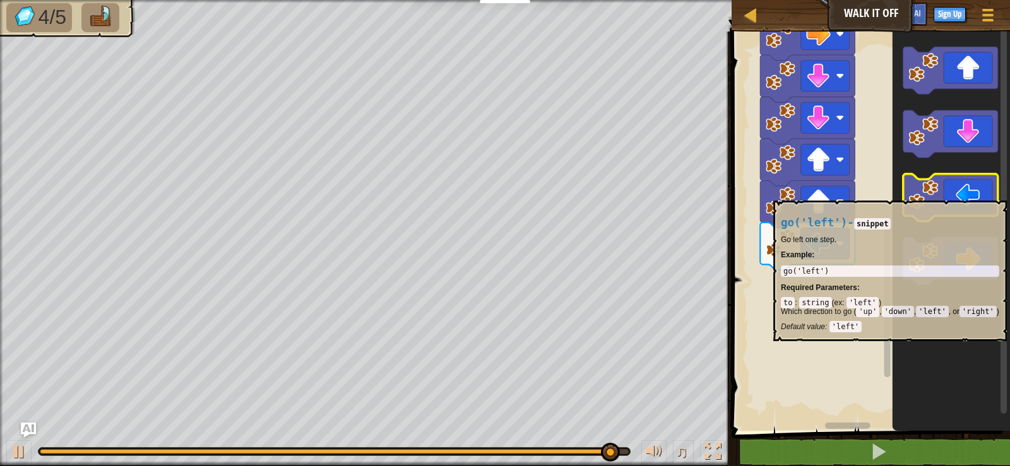
click at [931, 194] on image "Blockly Workspace" at bounding box center [924, 195] width 30 height 30
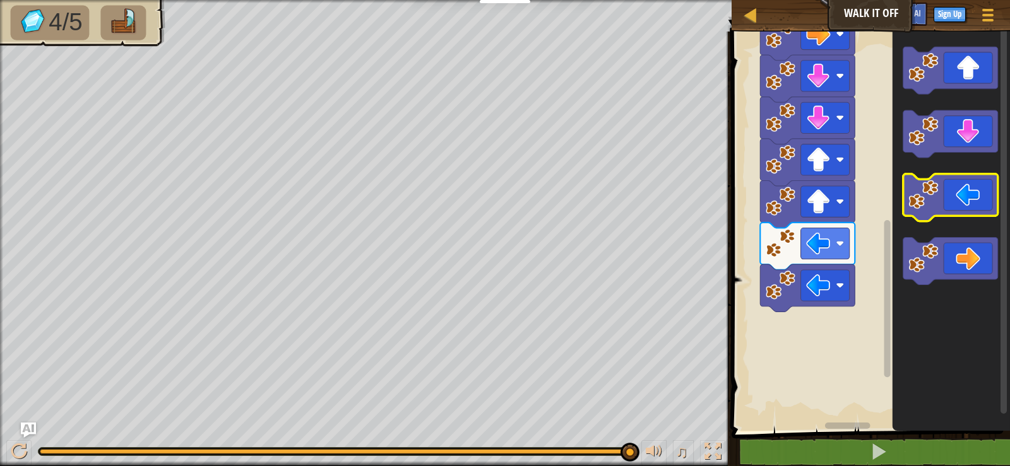
click at [931, 194] on image "Blockly Workspace" at bounding box center [924, 195] width 30 height 30
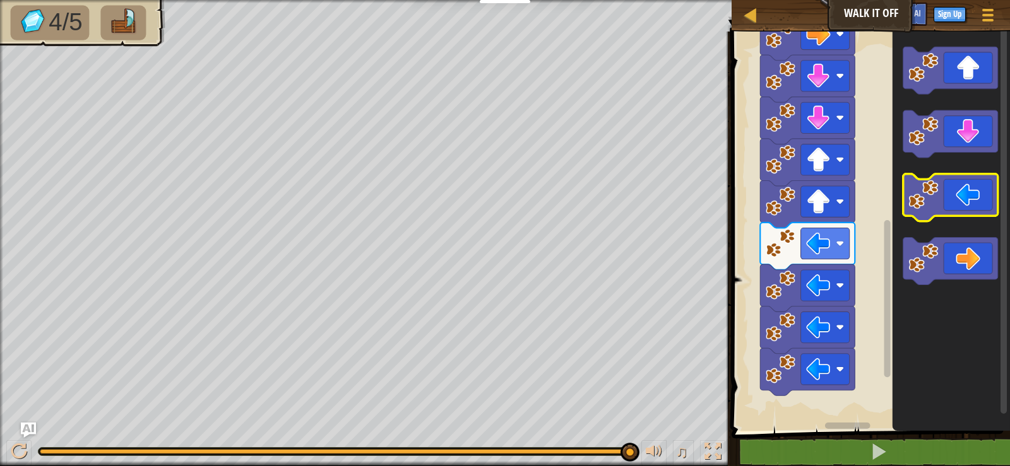
click at [931, 195] on image "Blockly Workspace" at bounding box center [924, 195] width 30 height 30
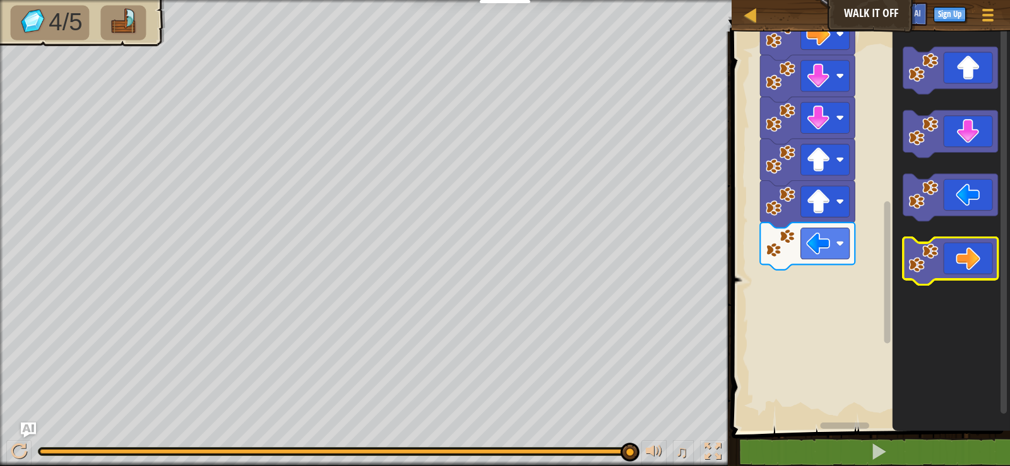
click at [955, 265] on icon "Blockly Workspace" at bounding box center [950, 260] width 95 height 47
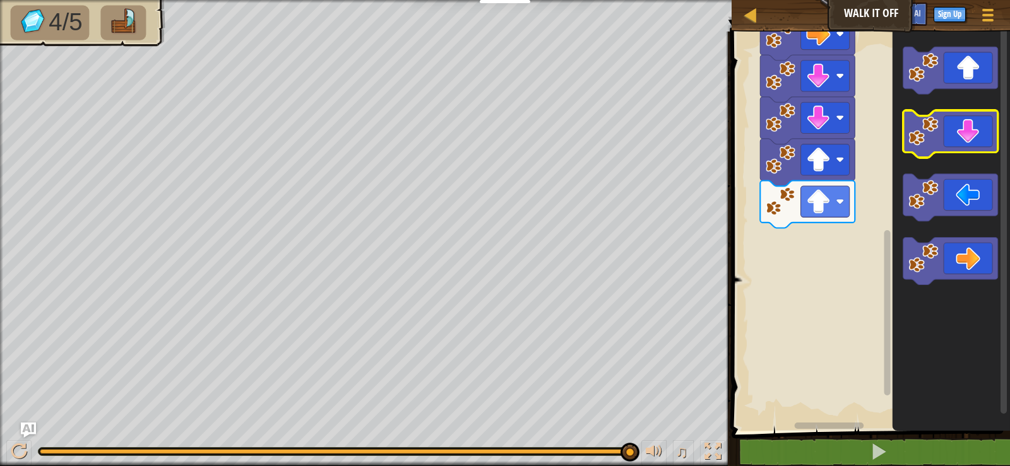
click at [963, 124] on icon "Blockly Workspace" at bounding box center [950, 133] width 95 height 47
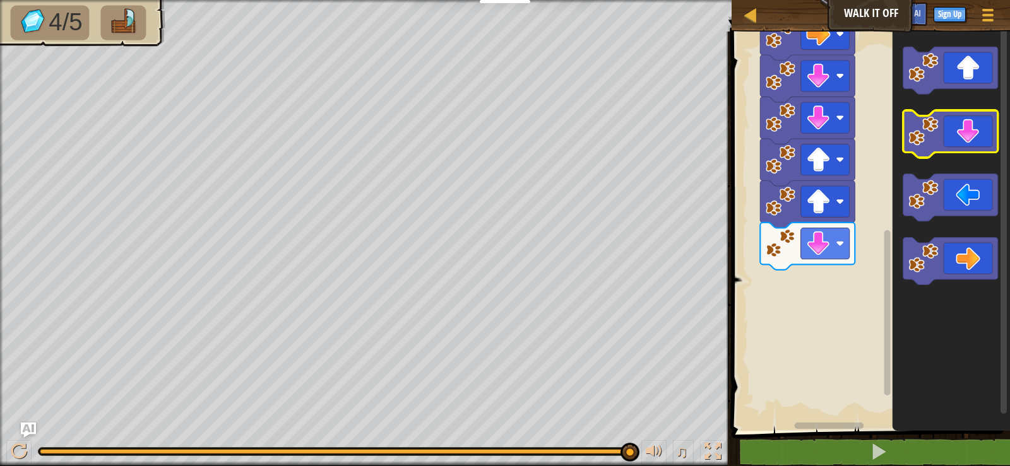
click at [966, 150] on icon "Blockly Workspace" at bounding box center [950, 133] width 95 height 47
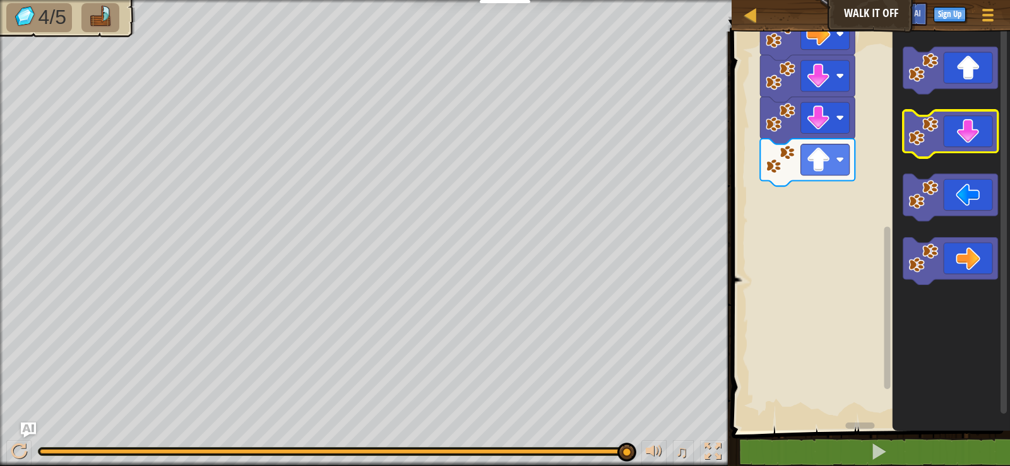
click at [973, 145] on icon "Blockly Workspace" at bounding box center [950, 133] width 95 height 47
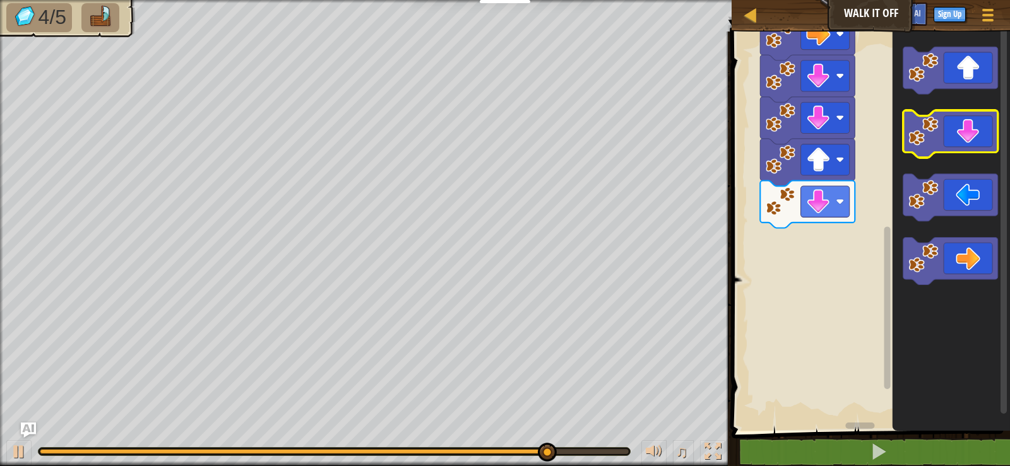
click at [973, 145] on icon "Blockly Workspace" at bounding box center [950, 133] width 95 height 47
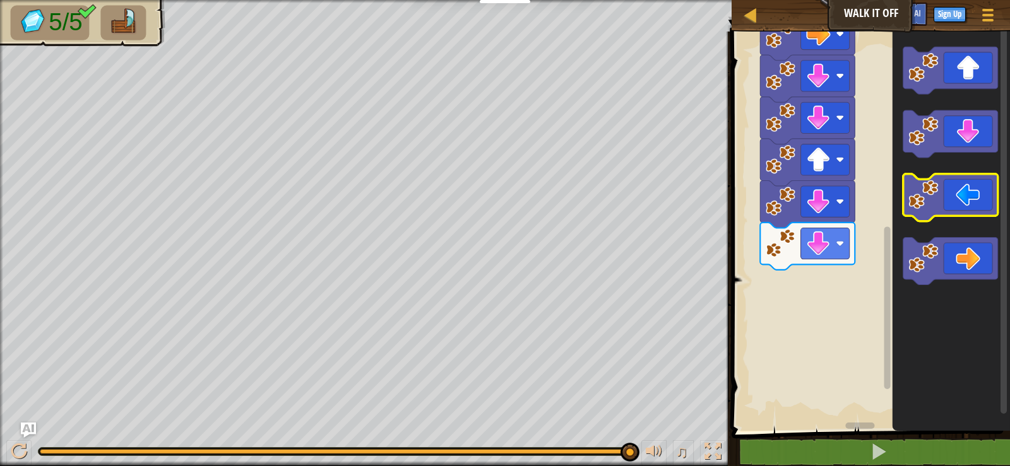
click at [959, 210] on icon "Blockly Workspace" at bounding box center [950, 197] width 95 height 47
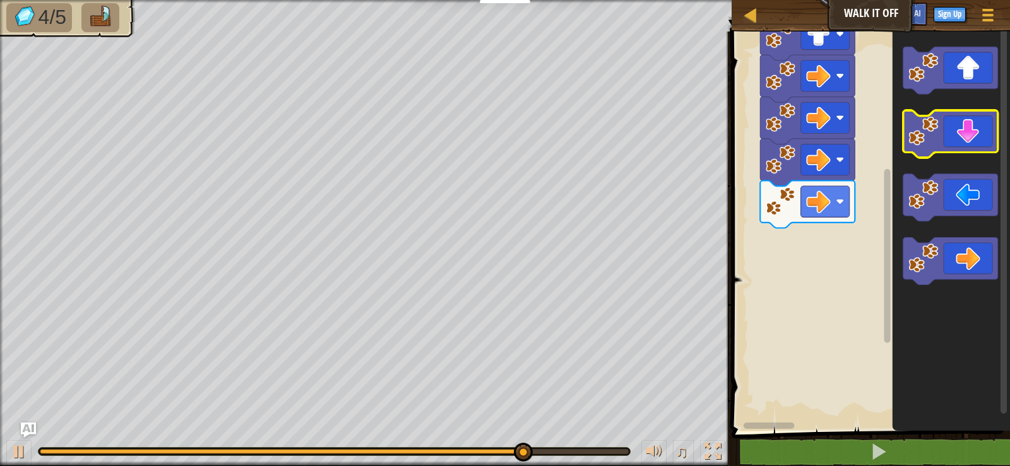
click at [981, 146] on icon "Blockly Workspace" at bounding box center [950, 133] width 95 height 47
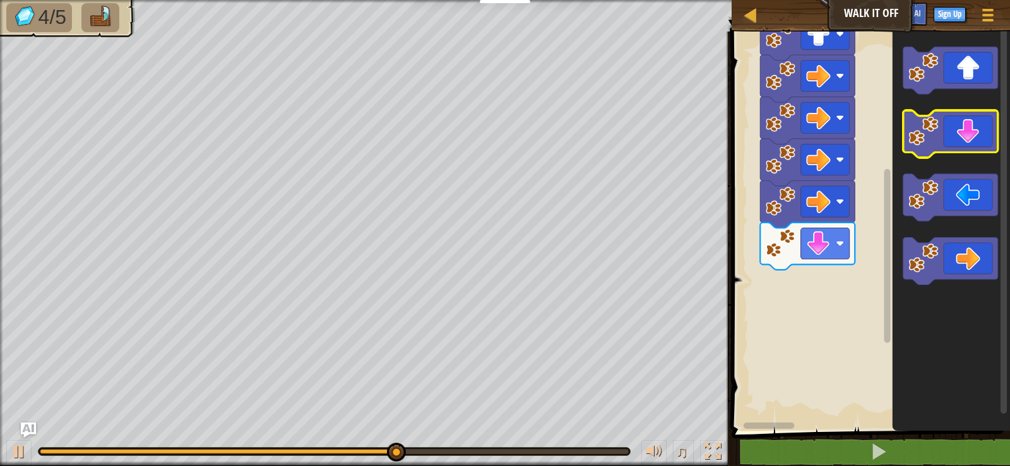
click at [981, 146] on icon "Blockly Workspace" at bounding box center [950, 133] width 95 height 47
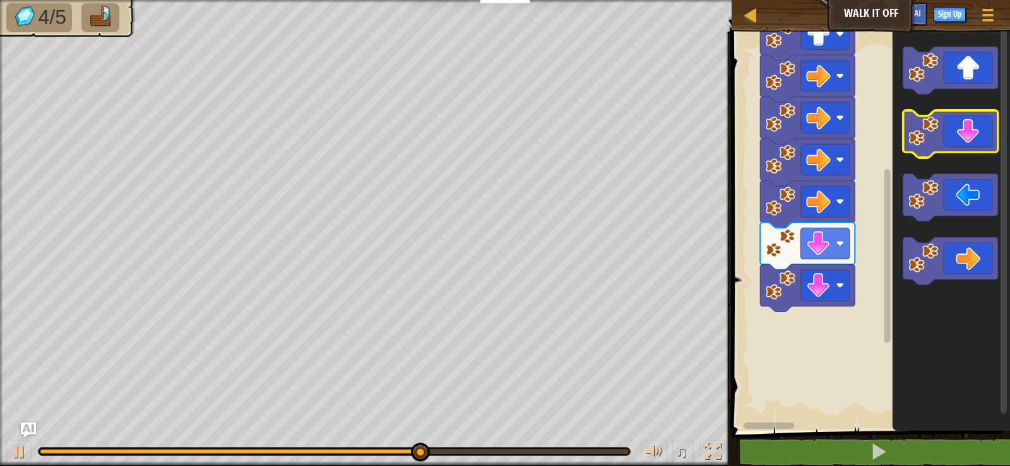
click at [981, 146] on icon "Blockly Workspace" at bounding box center [950, 133] width 95 height 47
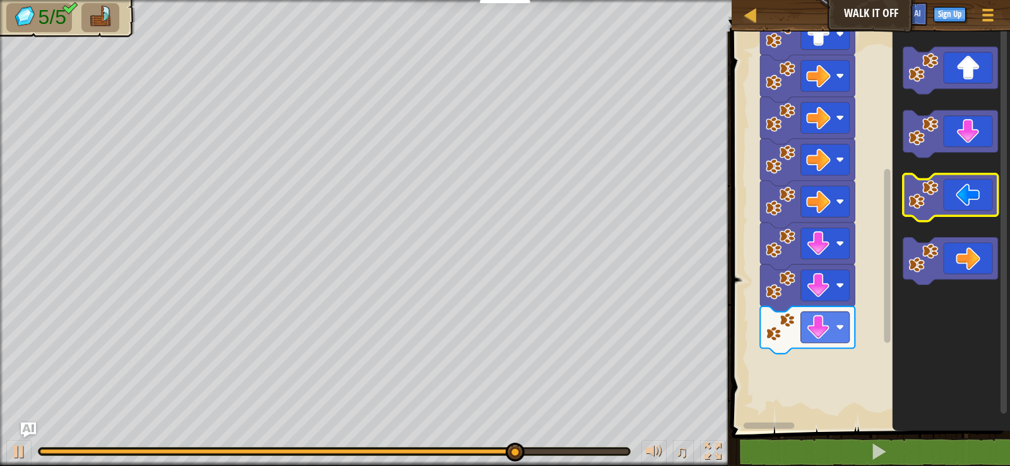
click at [979, 178] on icon "Blockly Workspace" at bounding box center [950, 197] width 95 height 47
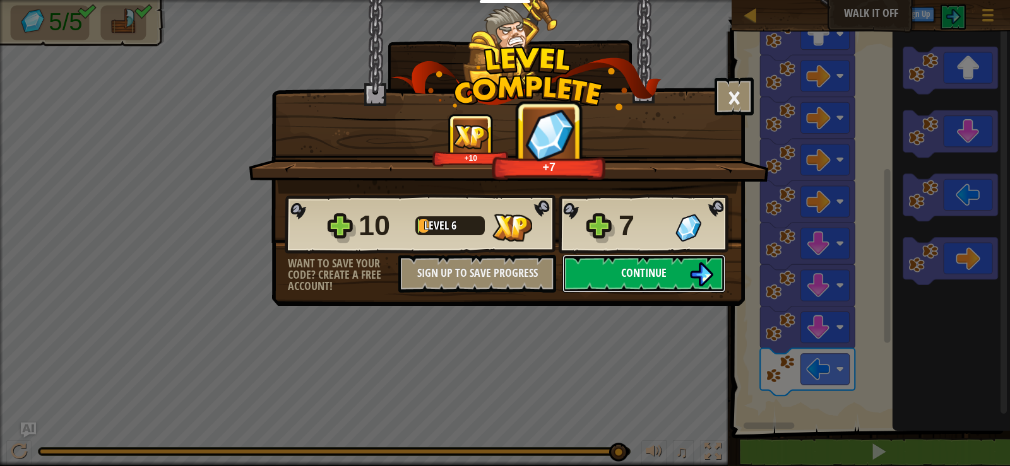
click at [694, 276] on img at bounding box center [701, 275] width 24 height 24
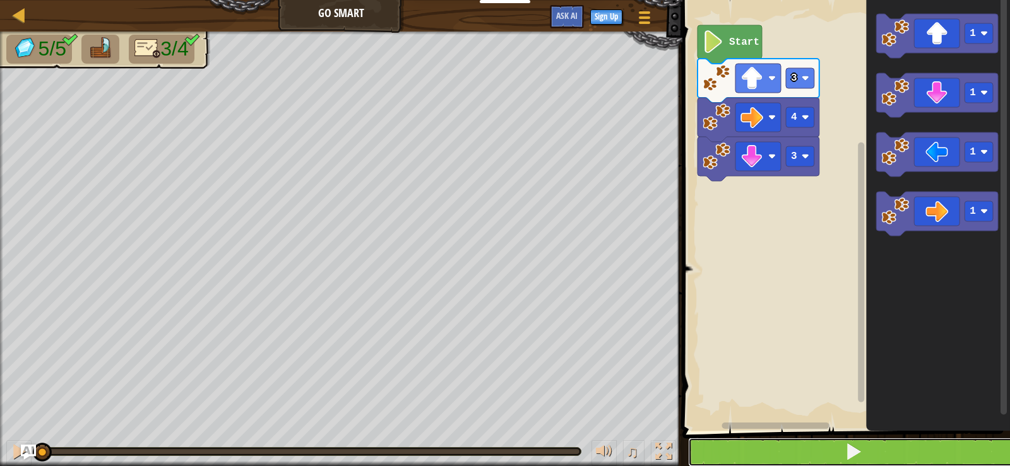
click at [828, 446] on button at bounding box center [853, 452] width 331 height 29
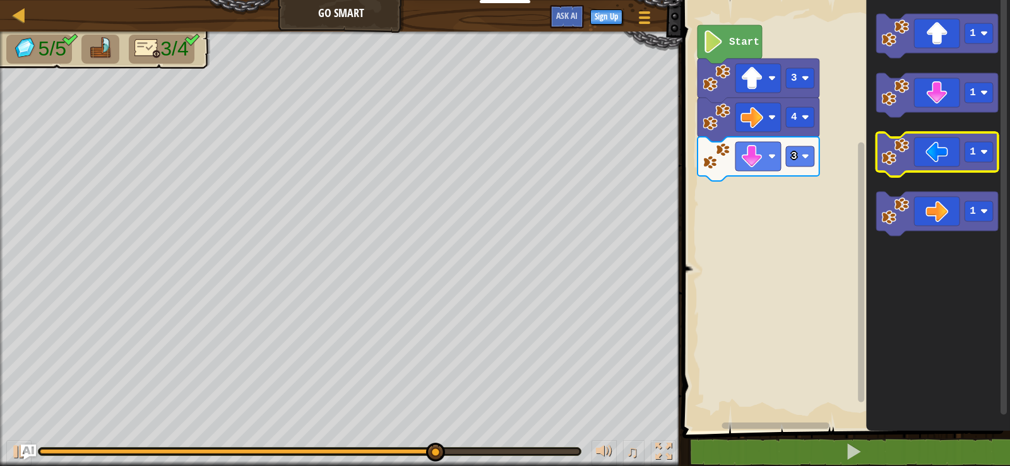
click at [935, 145] on icon "Blockly Workspace" at bounding box center [937, 155] width 122 height 44
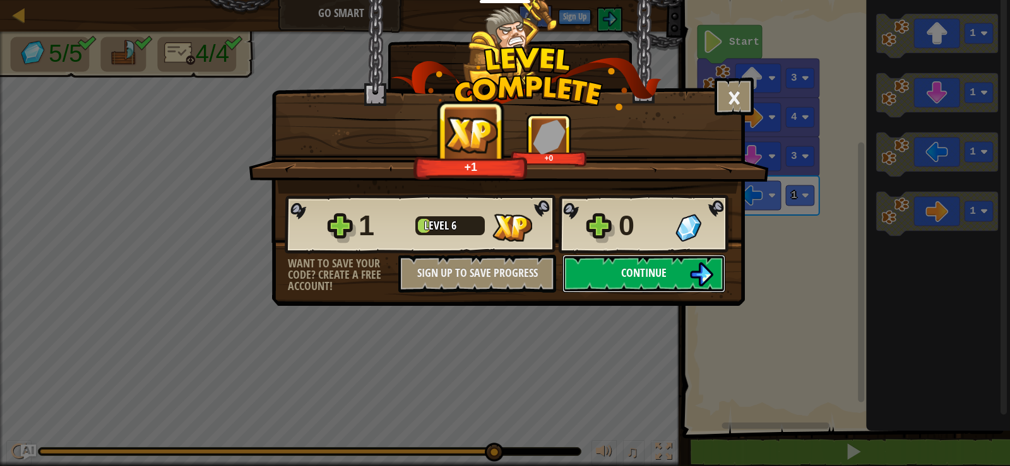
click at [626, 280] on button "Continue" at bounding box center [643, 274] width 163 height 38
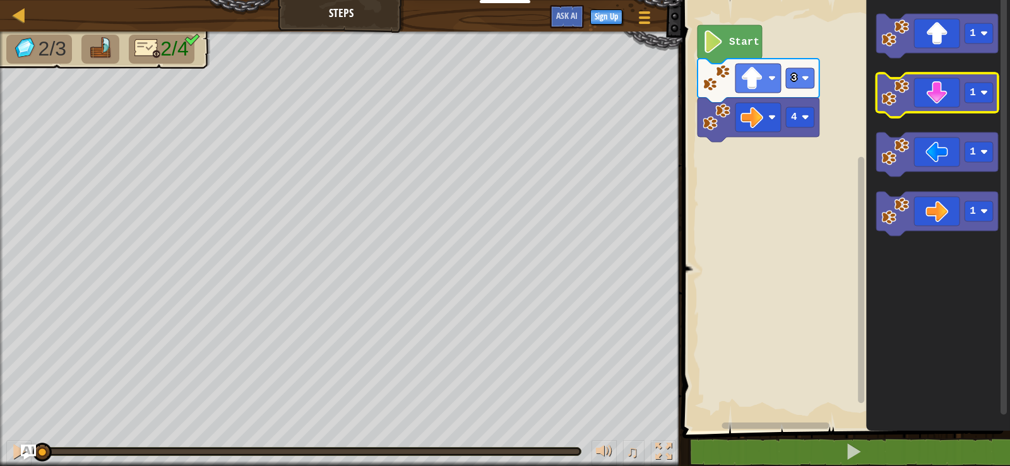
click at [929, 97] on icon "Blockly Workspace" at bounding box center [937, 95] width 122 height 44
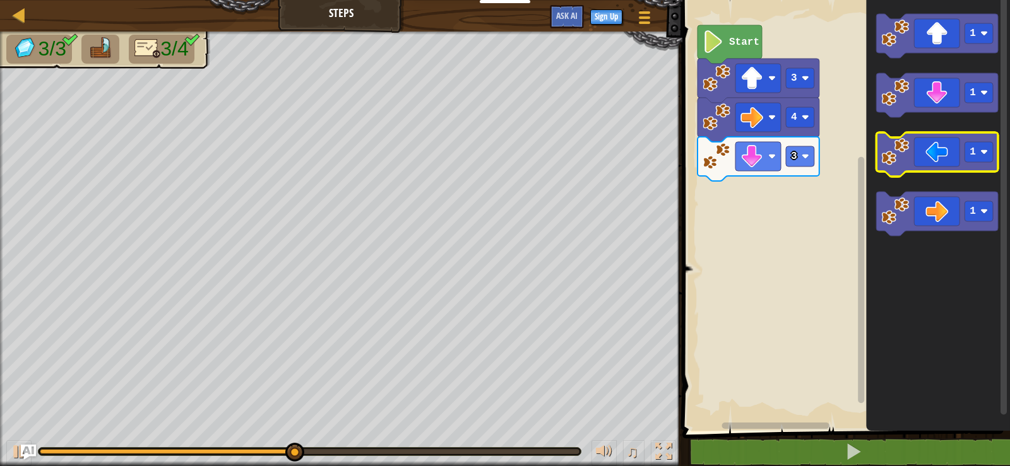
click at [925, 174] on rect "Blockly Workspace" at bounding box center [937, 155] width 122 height 44
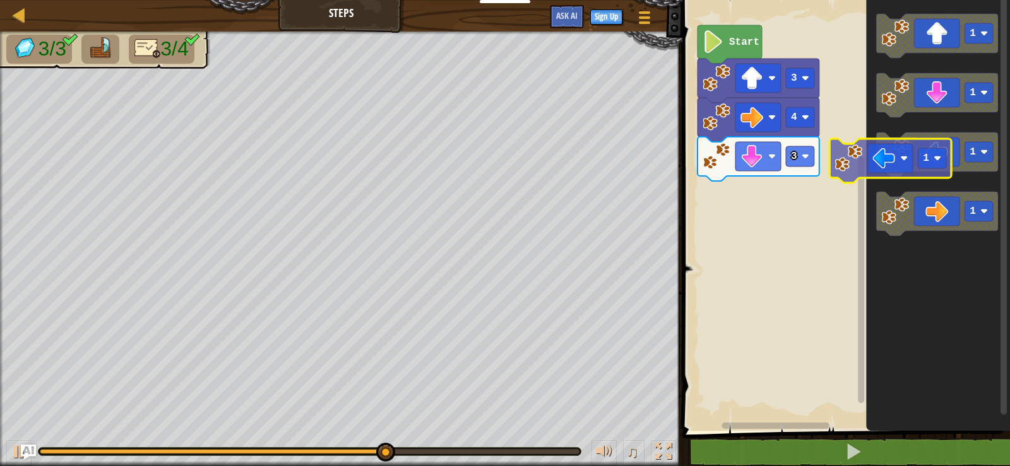
click at [809, 182] on div "Start 3 4 3 1 1 1 1 1" at bounding box center [844, 212] width 331 height 437
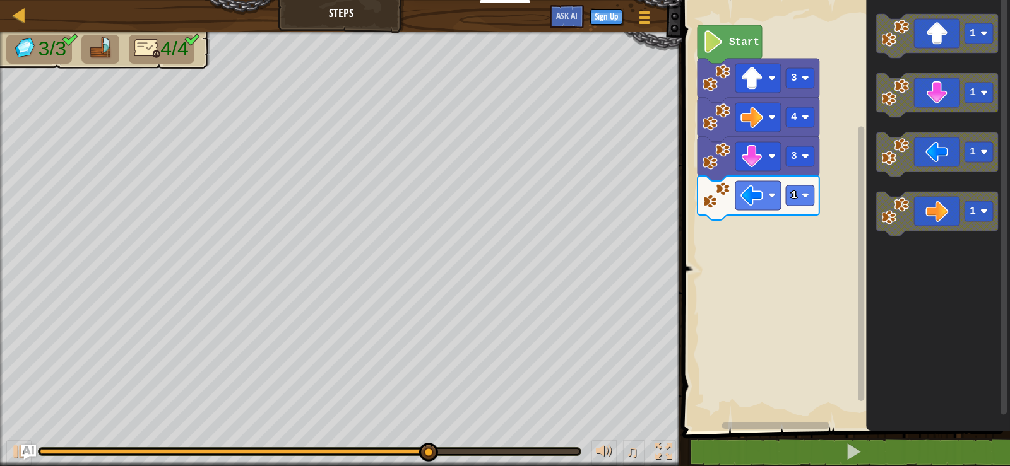
click at [777, 217] on div "1 3 4 3 Start 1 1 1 1" at bounding box center [844, 212] width 331 height 437
click at [732, 254] on div "1 3 4 3 Start 1 1 1 1" at bounding box center [844, 212] width 331 height 437
click at [809, 216] on div "1 3 4 3 Start 1 1 1 1" at bounding box center [844, 212] width 331 height 437
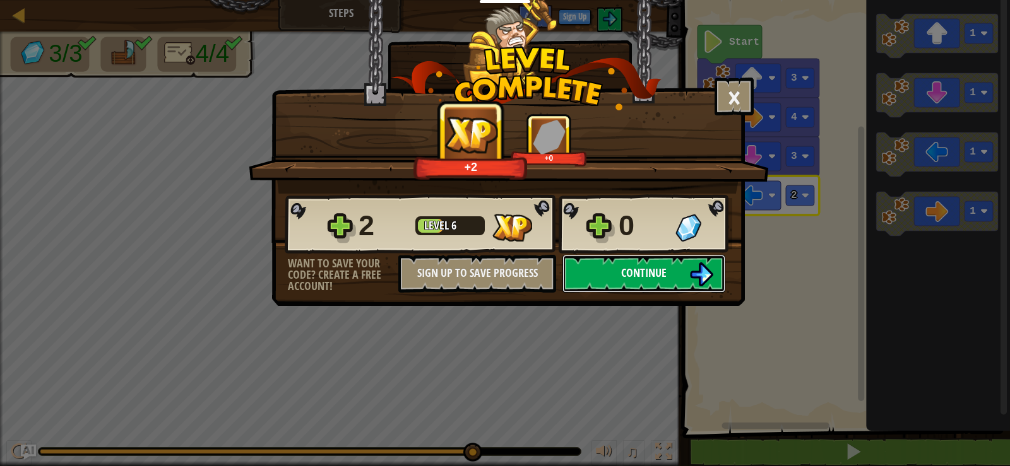
click at [677, 271] on button "Continue" at bounding box center [643, 274] width 163 height 38
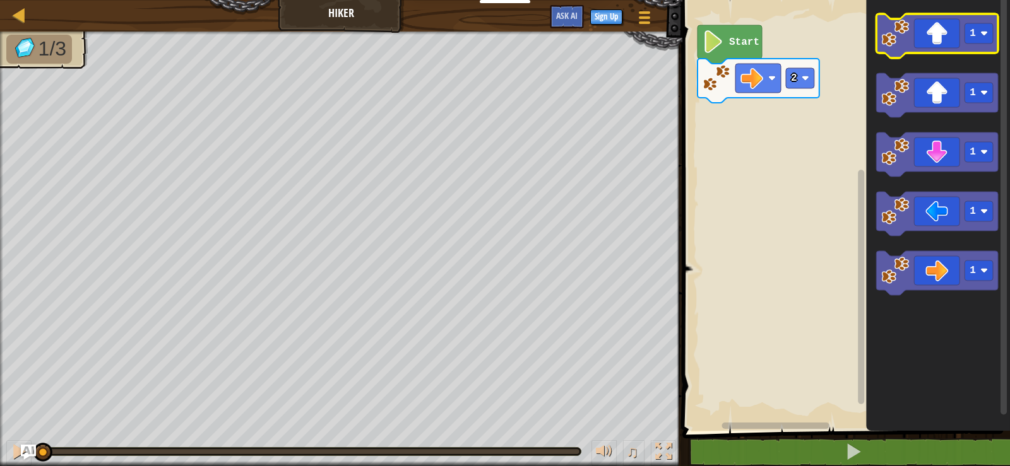
click at [944, 50] on icon "Blockly Workspace" at bounding box center [937, 36] width 122 height 44
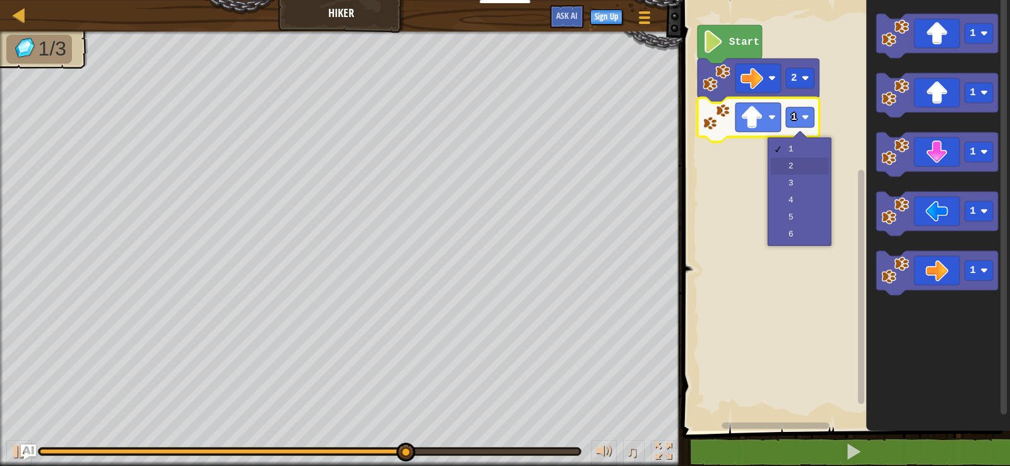
drag, startPoint x: 793, startPoint y: 169, endPoint x: 786, endPoint y: 141, distance: 28.8
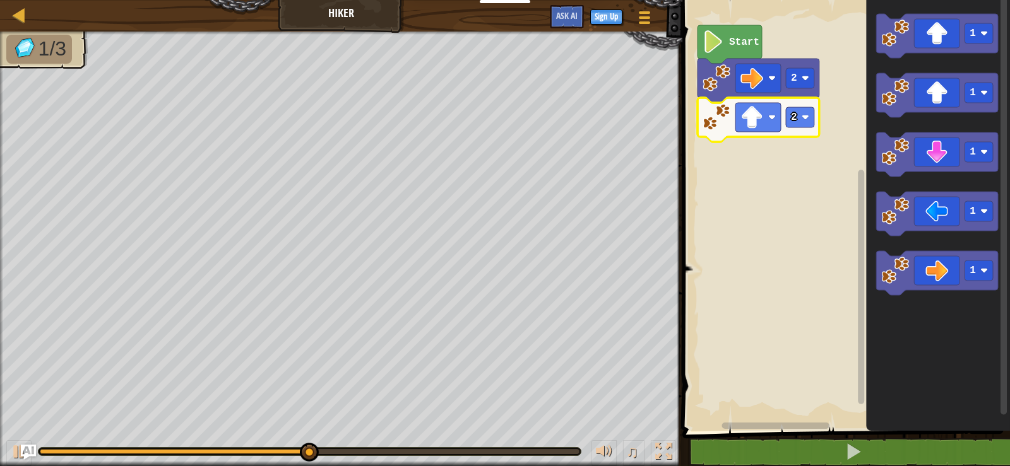
click at [794, 131] on icon "Blockly Workspace" at bounding box center [758, 120] width 122 height 44
click at [811, 112] on rect "Blockly Workspace" at bounding box center [800, 117] width 28 height 20
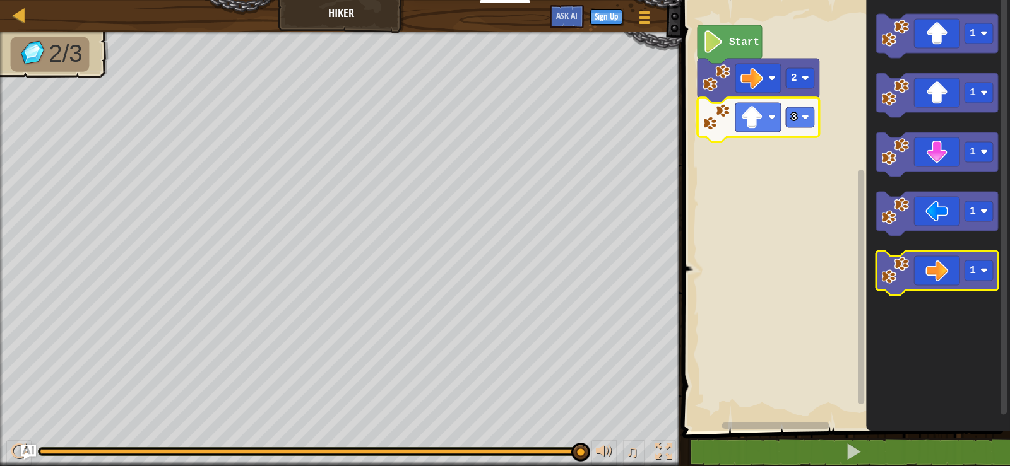
click at [938, 265] on icon "Blockly Workspace" at bounding box center [937, 273] width 122 height 44
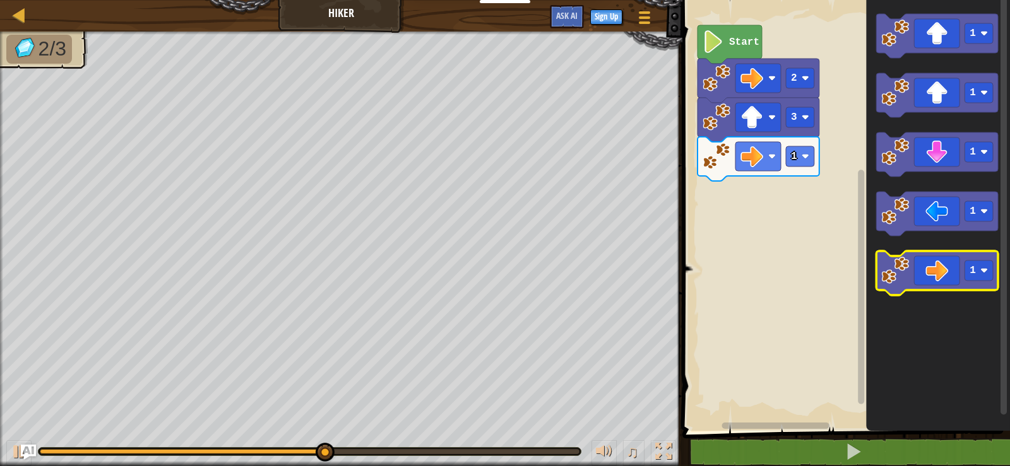
click at [938, 265] on icon "Blockly Workspace" at bounding box center [937, 273] width 122 height 44
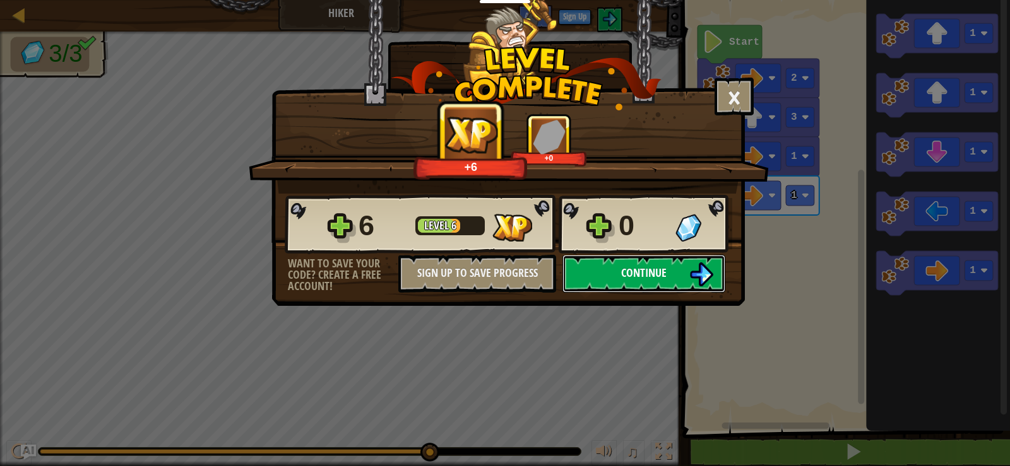
click at [689, 269] on img at bounding box center [701, 275] width 24 height 24
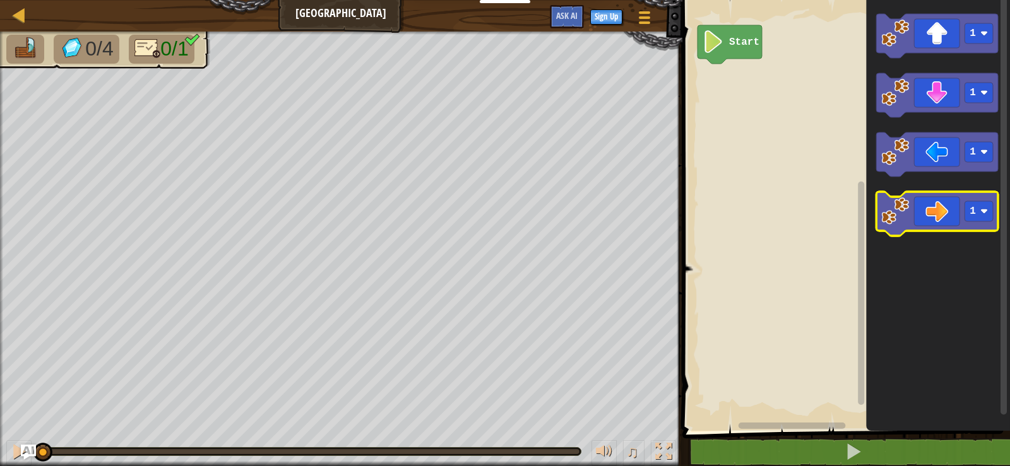
click at [917, 217] on icon "Blockly Workspace" at bounding box center [937, 214] width 122 height 44
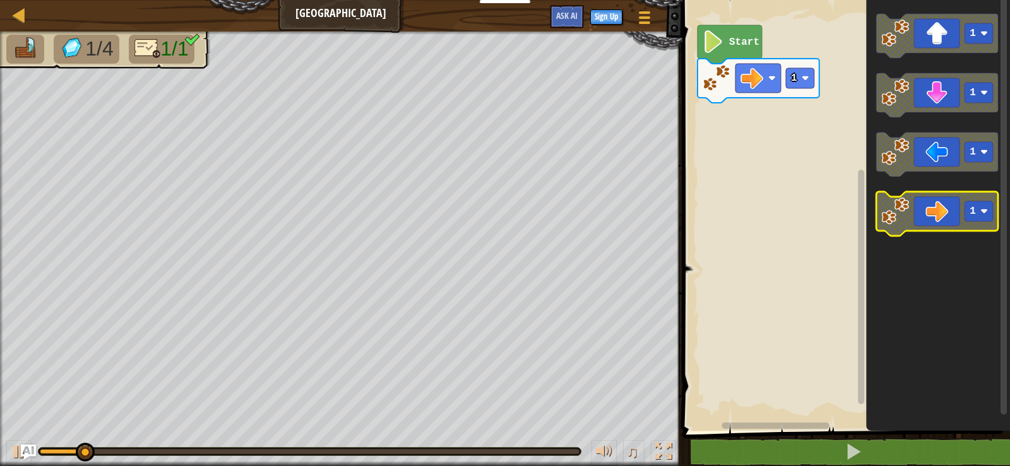
click at [917, 217] on icon "Blockly Workspace" at bounding box center [937, 214] width 122 height 44
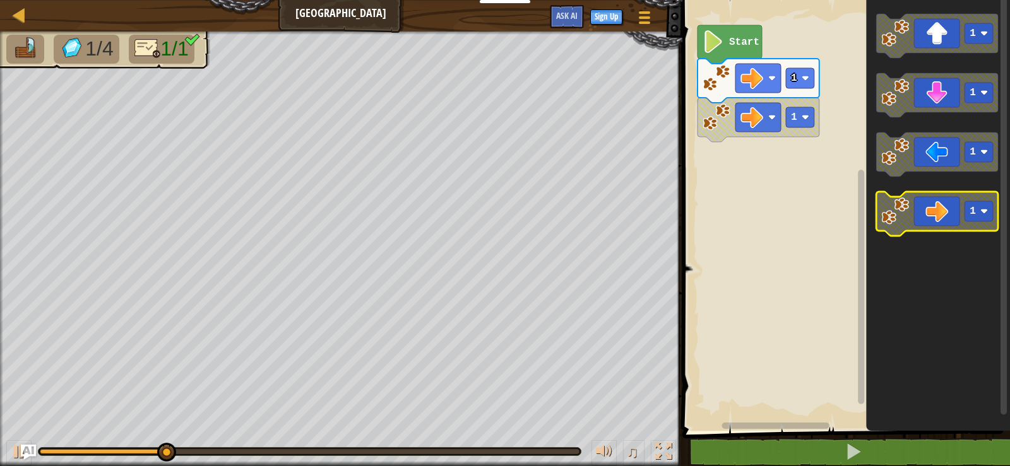
click at [923, 216] on icon "Blockly Workspace" at bounding box center [937, 214] width 122 height 44
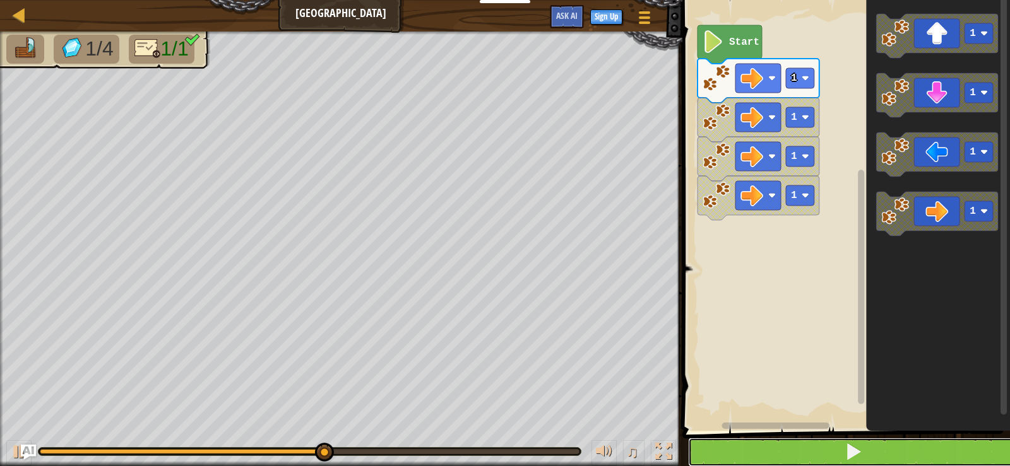
click at [821, 452] on button at bounding box center [853, 452] width 331 height 29
click at [827, 454] on button at bounding box center [853, 452] width 331 height 29
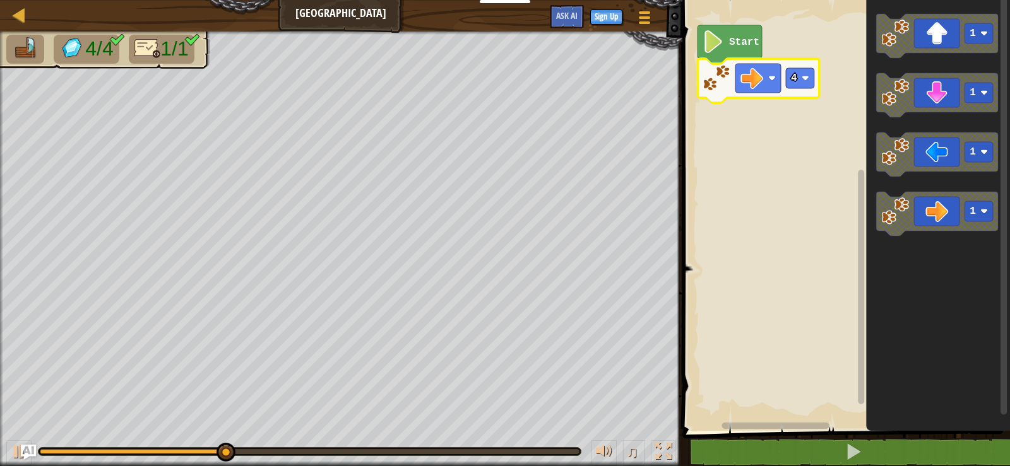
click at [798, 90] on icon "Blockly Workspace" at bounding box center [758, 81] width 122 height 44
click at [802, 74] on rect "Blockly Workspace" at bounding box center [800, 78] width 28 height 20
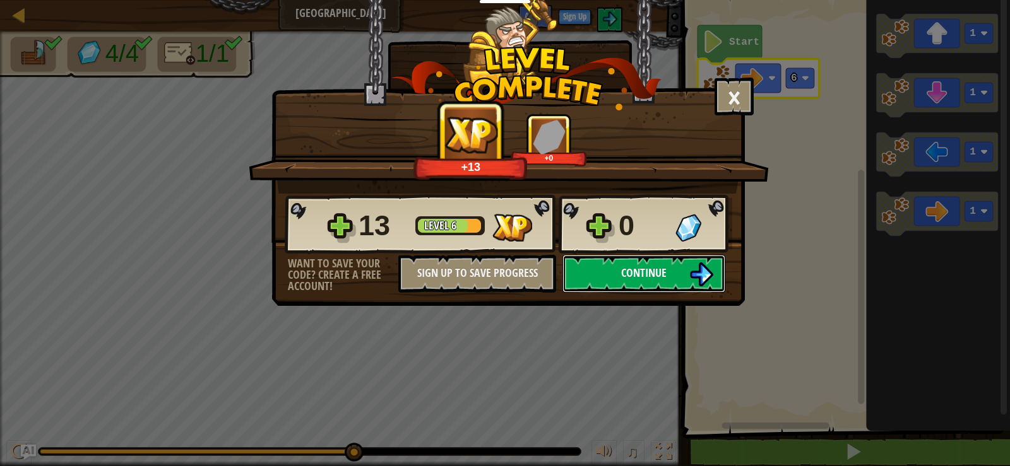
click at [646, 271] on span "Continue" at bounding box center [643, 273] width 45 height 16
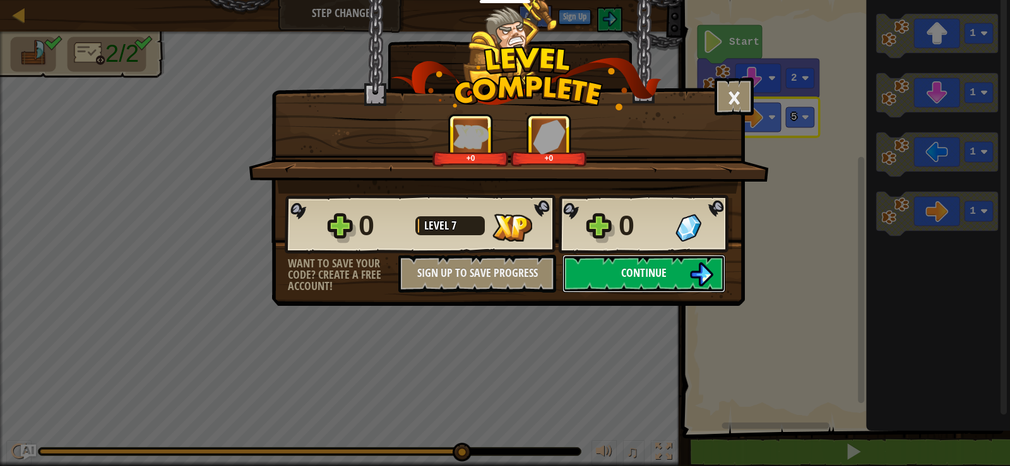
click at [652, 270] on span "Continue" at bounding box center [643, 273] width 45 height 16
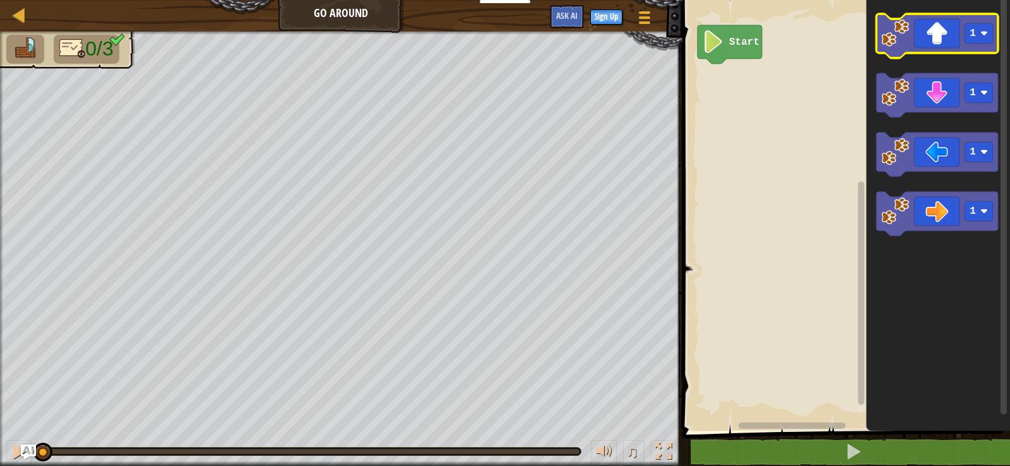
click at [951, 51] on icon "Blockly Workspace" at bounding box center [937, 36] width 122 height 44
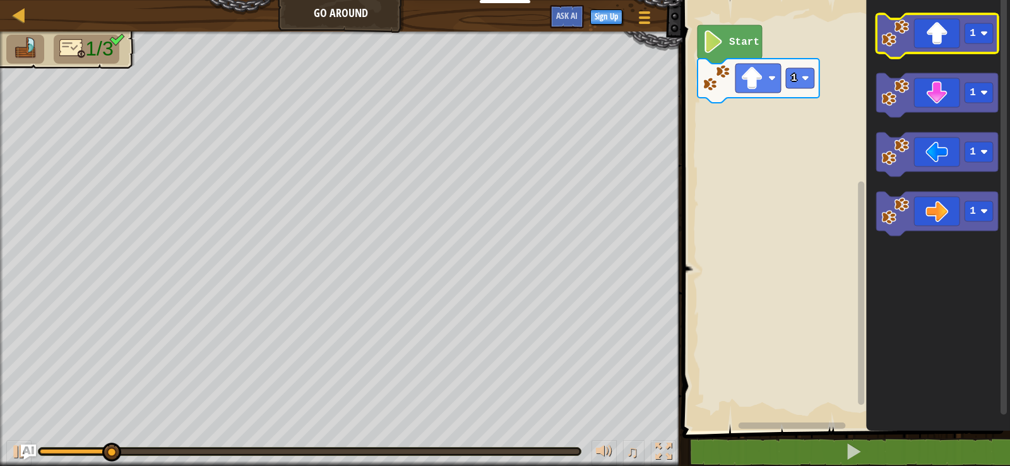
click at [904, 42] on image "Blockly Workspace" at bounding box center [895, 34] width 28 height 28
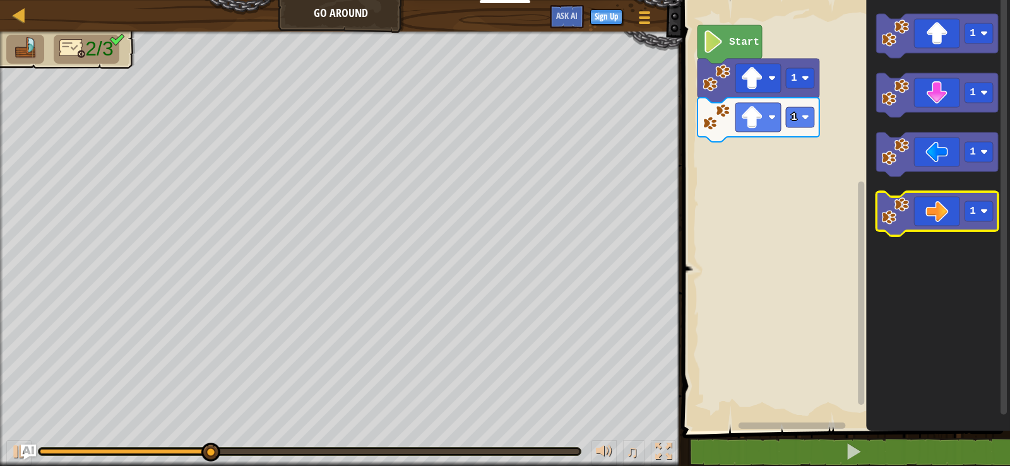
click at [928, 223] on icon "Blockly Workspace" at bounding box center [937, 214] width 122 height 44
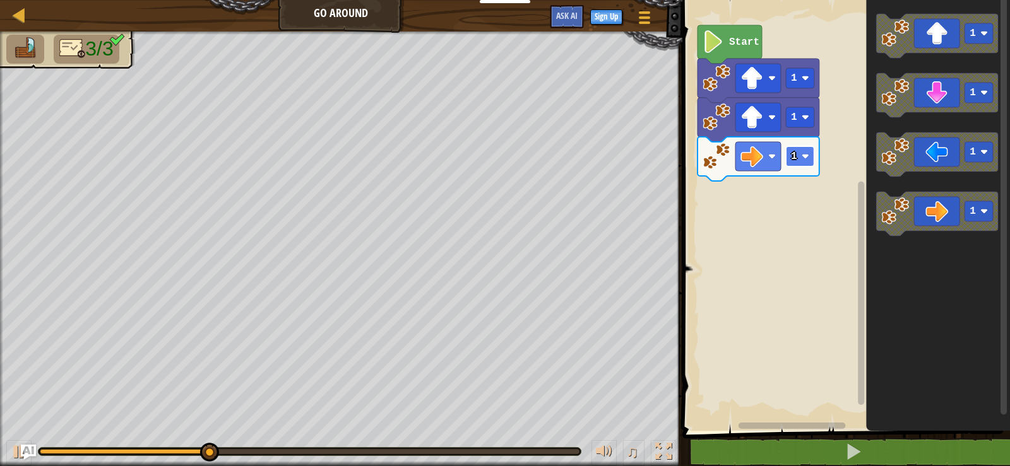
click at [800, 158] on rect "Blockly Workspace" at bounding box center [800, 156] width 28 height 20
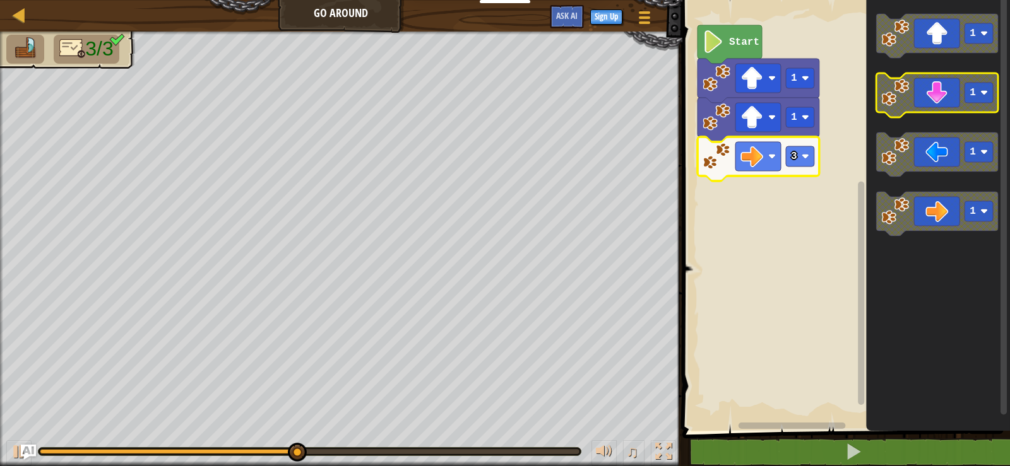
click at [944, 82] on icon "Blockly Workspace" at bounding box center [937, 95] width 122 height 44
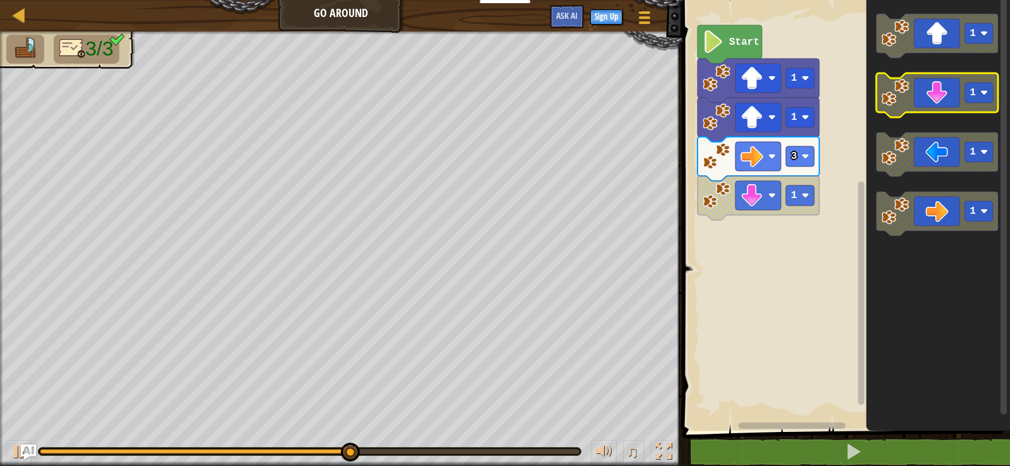
click at [947, 87] on icon "Blockly Workspace" at bounding box center [937, 95] width 122 height 44
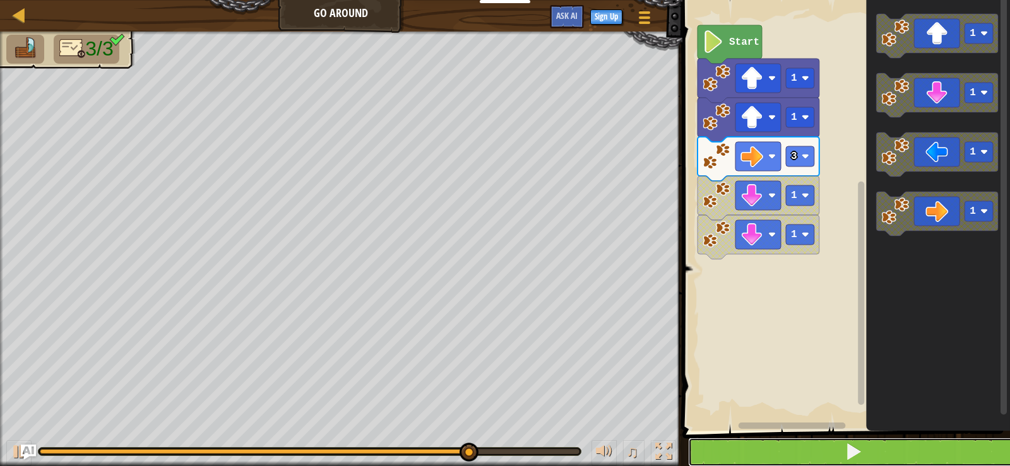
click at [846, 443] on span at bounding box center [854, 452] width 18 height 18
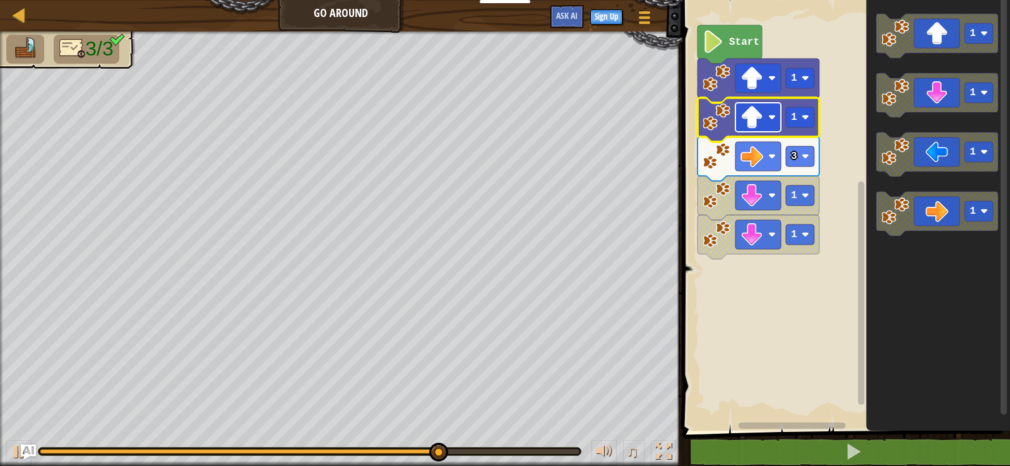
click at [763, 109] on rect "Blockly Workspace" at bounding box center [757, 117] width 45 height 29
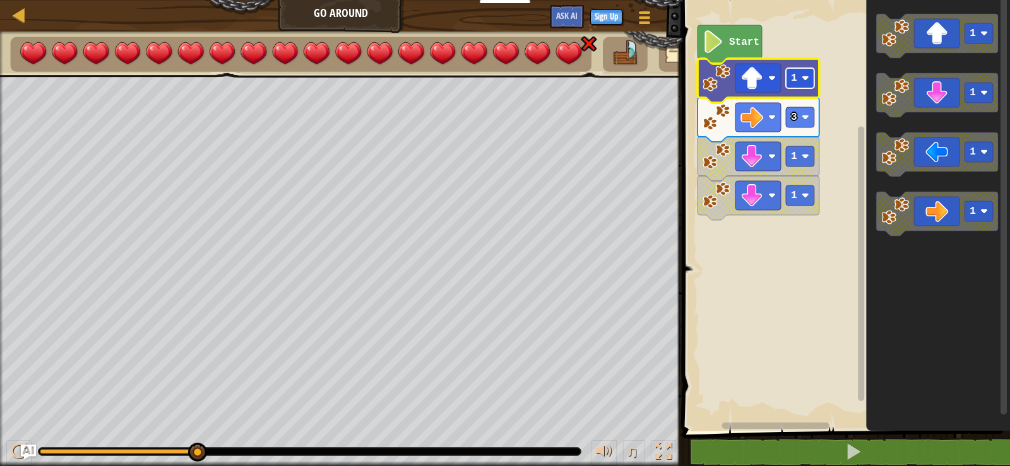
click at [802, 78] on image "Blockly Workspace" at bounding box center [806, 78] width 8 height 8
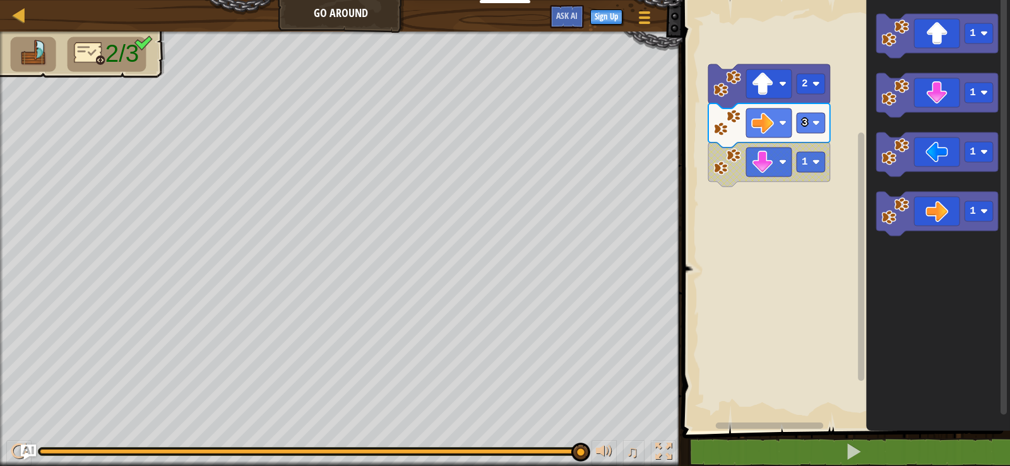
click at [668, 23] on div "Map Go Around Game Menu Sign Up Ask AI 1 הההההההההההההההההההההההההההההההההההההה…" at bounding box center [505, 233] width 1010 height 466
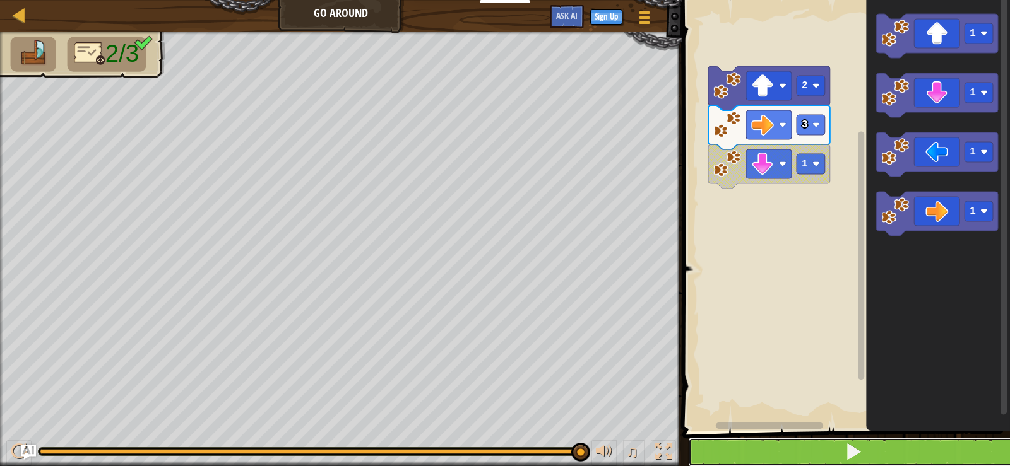
click at [835, 458] on button at bounding box center [853, 452] width 331 height 29
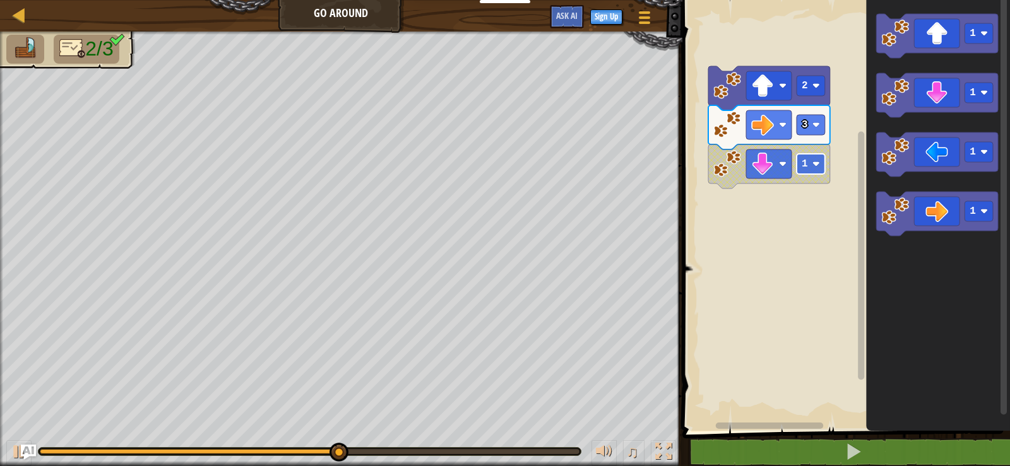
click at [823, 172] on rect "Blockly Workspace" at bounding box center [811, 164] width 28 height 20
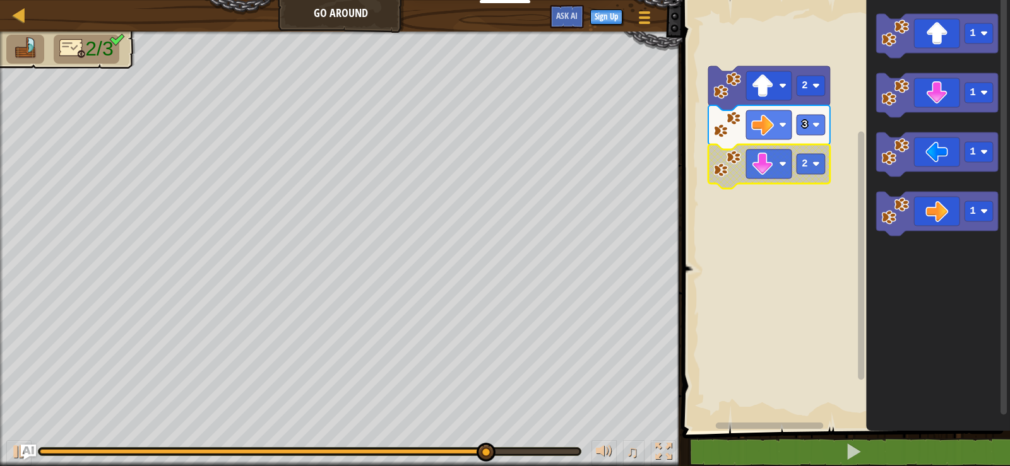
click at [805, 230] on rect "Blockly Workspace" at bounding box center [844, 212] width 331 height 437
click at [110, 42] on span "2/3" at bounding box center [99, 48] width 28 height 23
click at [136, 94] on div "2/3" at bounding box center [341, 249] width 682 height 435
click at [809, 167] on rect "Blockly Workspace" at bounding box center [811, 164] width 28 height 20
click at [812, 162] on rect "Blockly Workspace" at bounding box center [811, 164] width 28 height 20
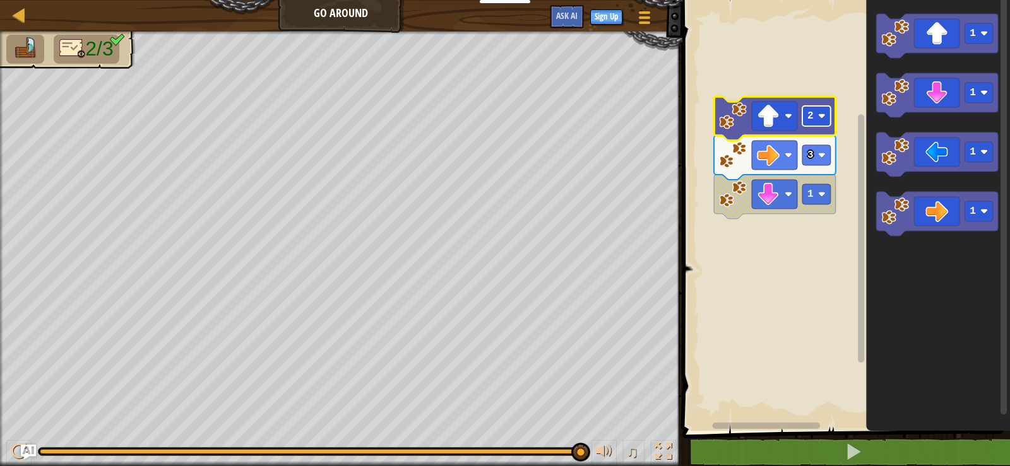
click at [809, 121] on g "2" at bounding box center [816, 116] width 28 height 20
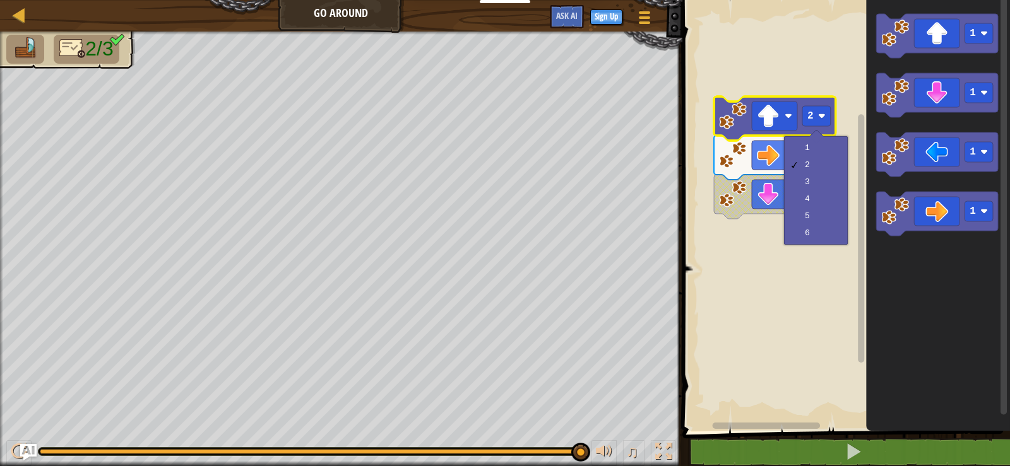
click at [25, 449] on img "Ask AI" at bounding box center [28, 452] width 16 height 16
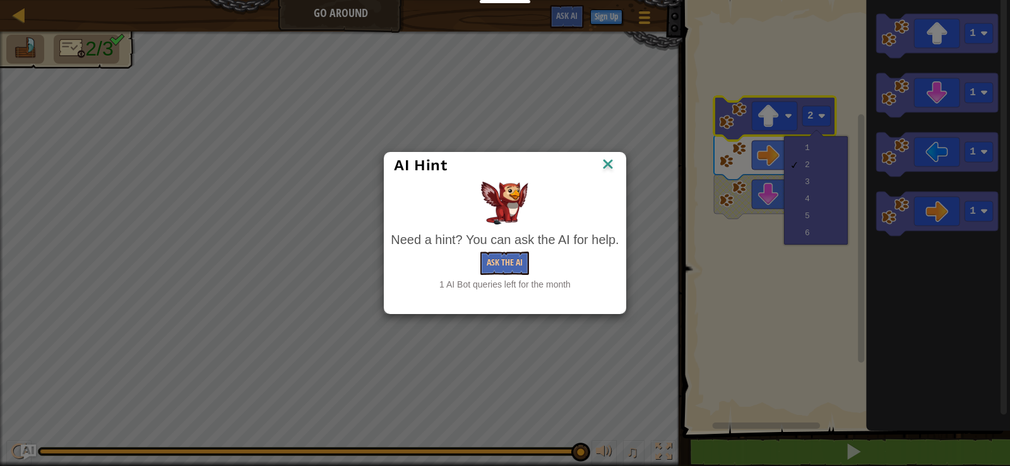
click at [600, 167] on img at bounding box center [608, 165] width 16 height 19
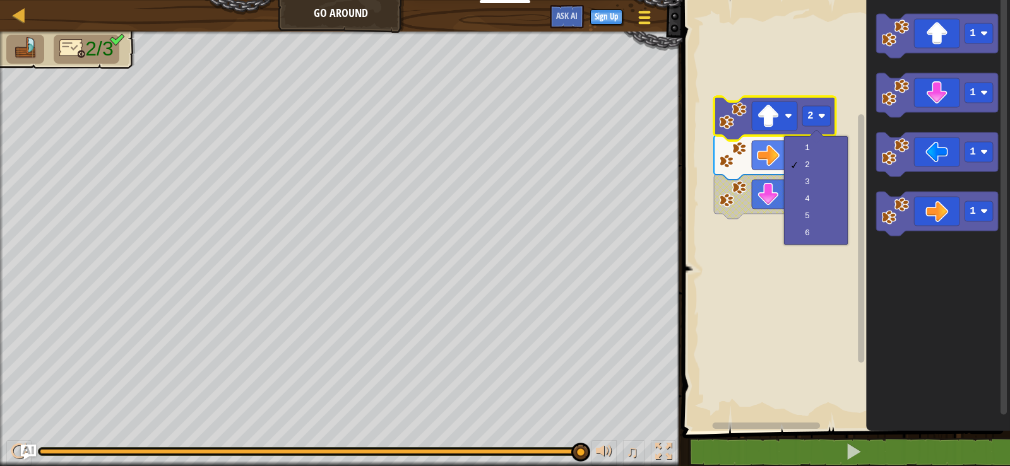
click at [641, 26] on div at bounding box center [644, 17] width 17 height 18
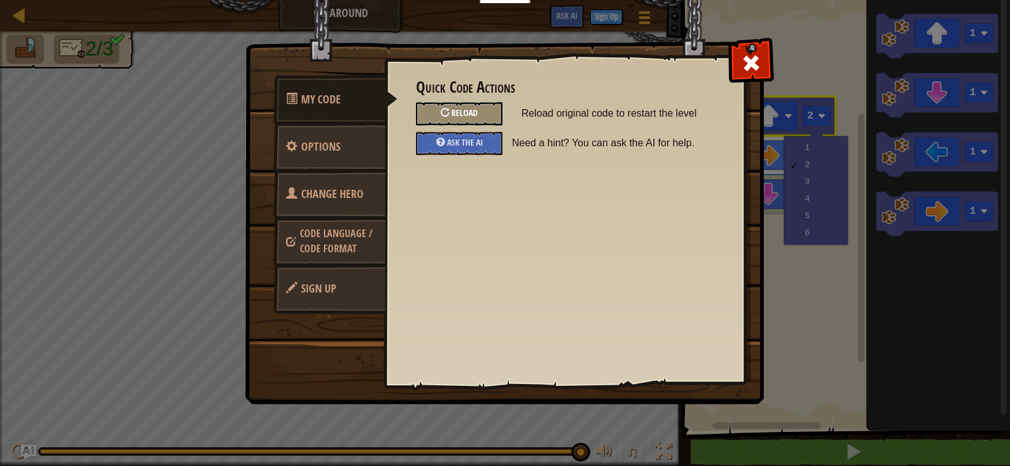
click at [436, 116] on div "Reload" at bounding box center [459, 113] width 86 height 23
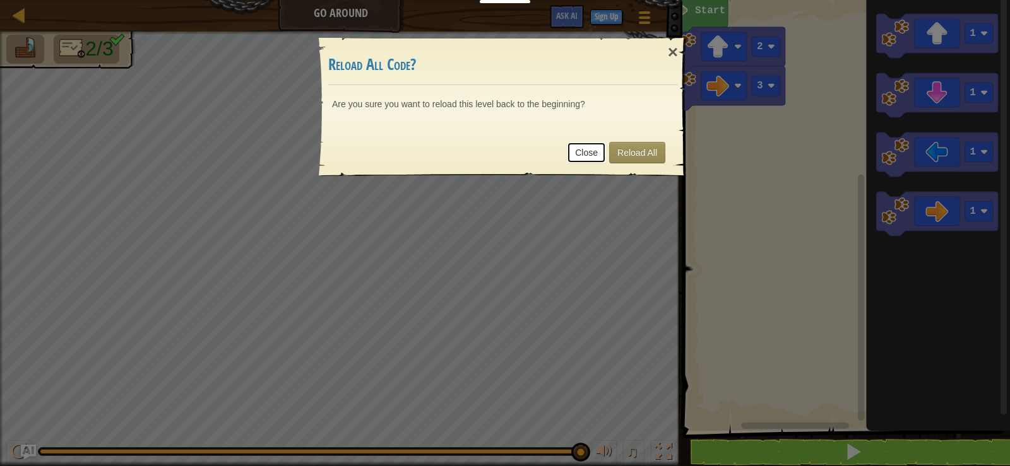
click at [579, 151] on link "Close" at bounding box center [586, 152] width 39 height 21
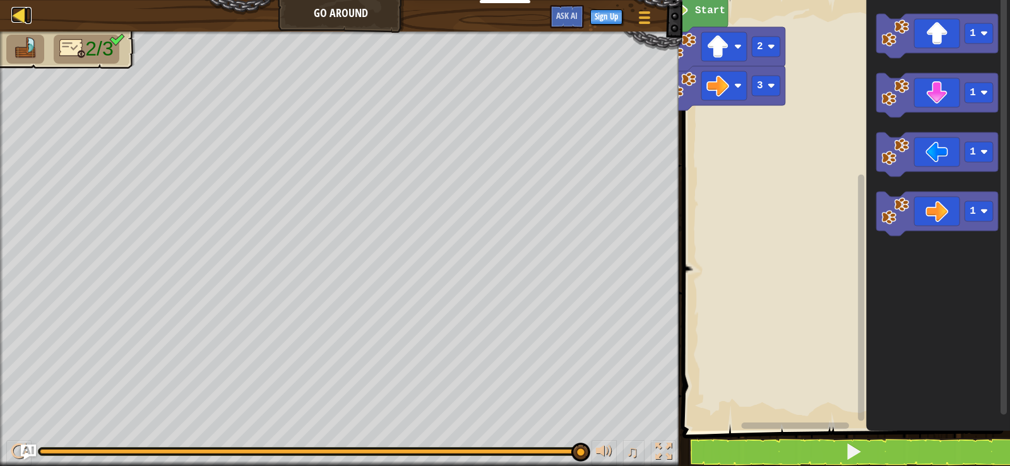
click at [17, 12] on div at bounding box center [19, 15] width 16 height 16
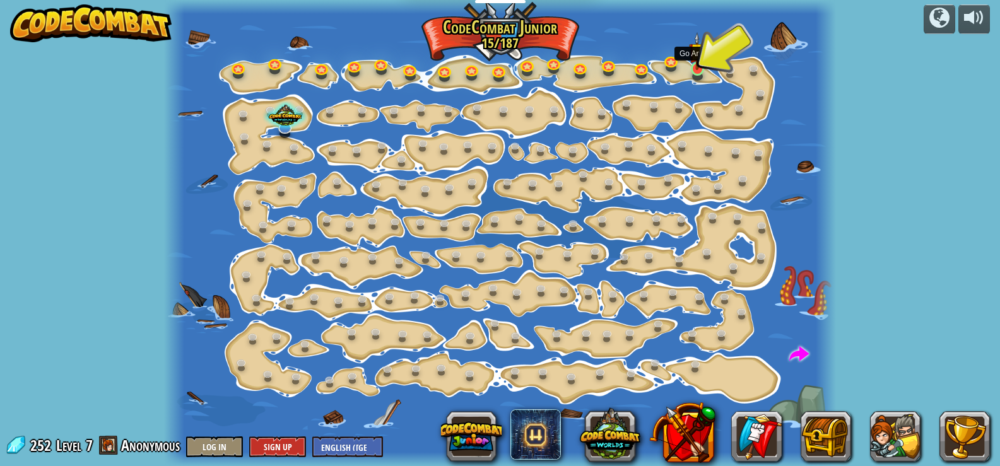
click at [695, 69] on img at bounding box center [697, 51] width 16 height 38
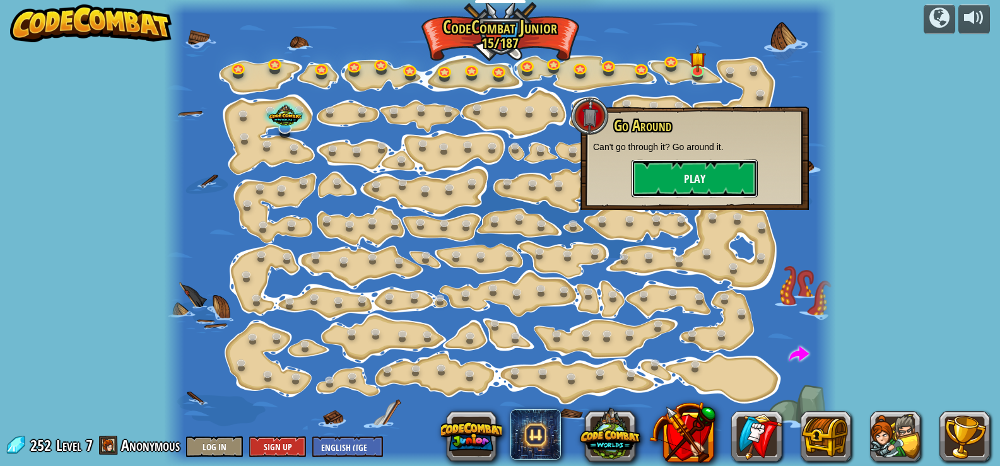
click at [673, 170] on button "Play" at bounding box center [695, 179] width 126 height 38
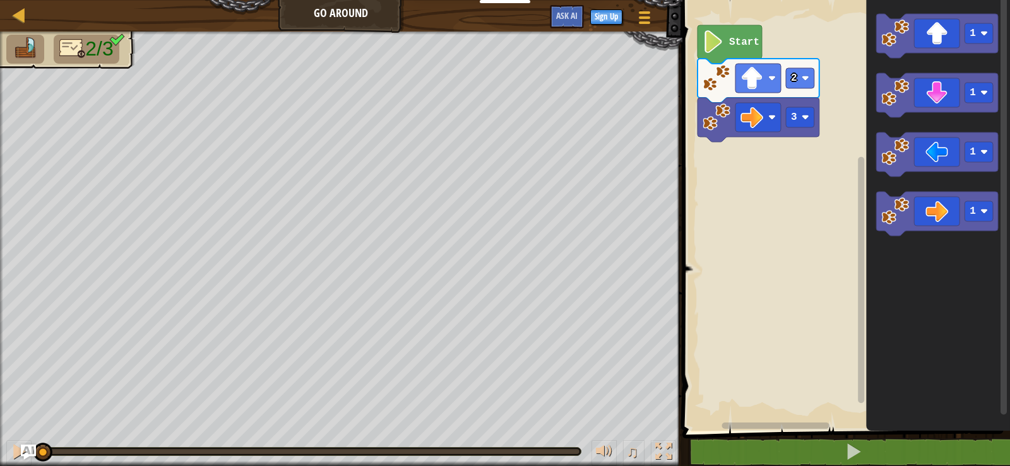
click at [733, 142] on div "3 2 Start 1 1 1 1" at bounding box center [844, 212] width 331 height 437
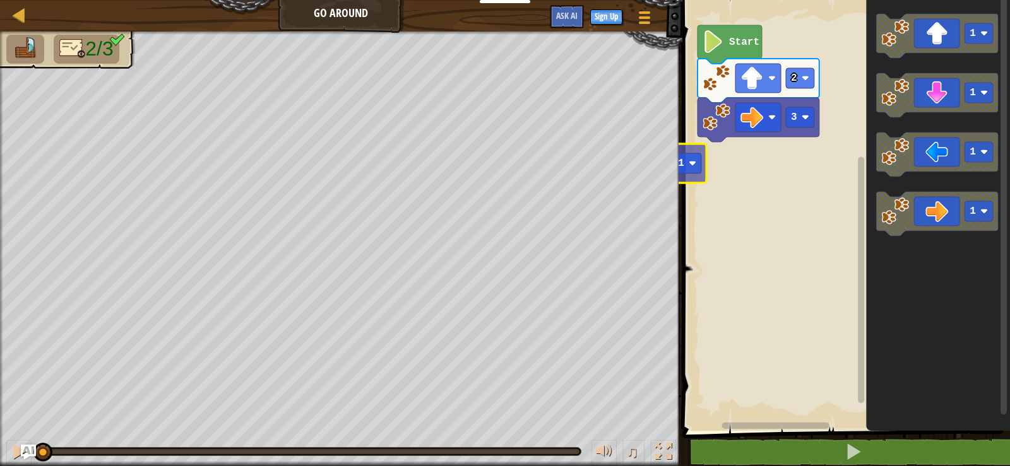
click at [631, 162] on div "Map Go Around Game Menu Sign Up Ask AI 1 הההההההההההההההההההההההההההההההההההההה…" at bounding box center [505, 233] width 1010 height 466
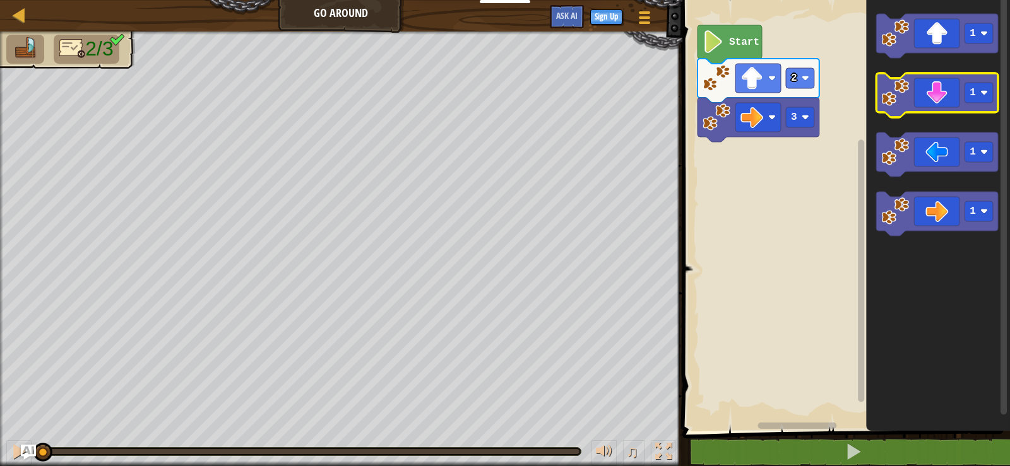
click at [896, 90] on image "Blockly Workspace" at bounding box center [895, 93] width 28 height 28
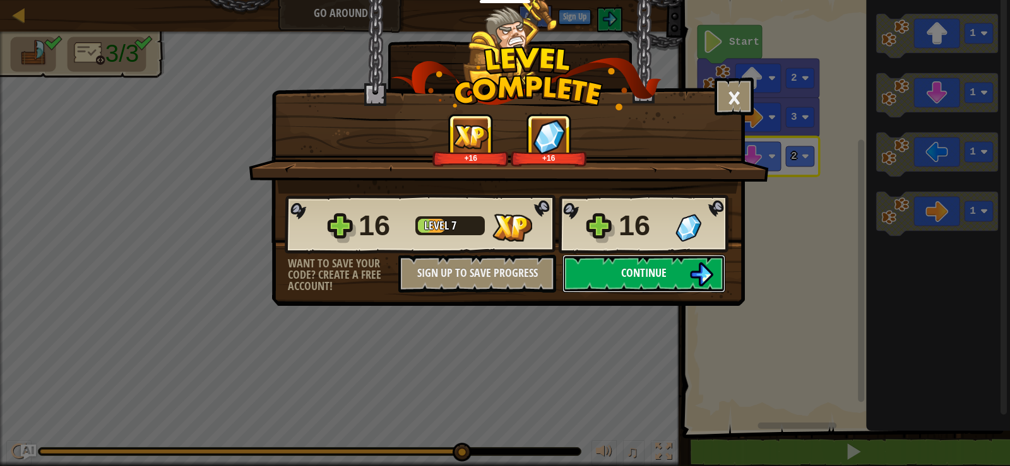
click at [661, 265] on span "Continue" at bounding box center [643, 273] width 45 height 16
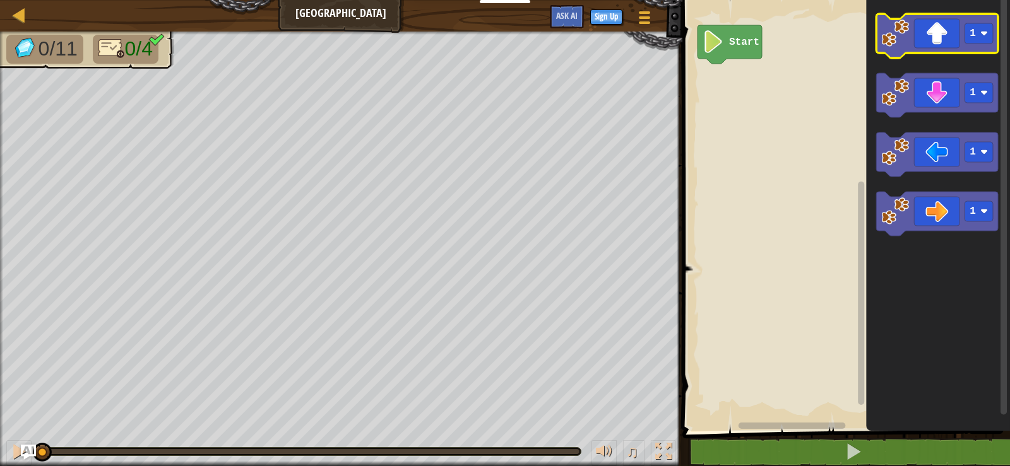
click at [977, 49] on icon "Blockly Workspace" at bounding box center [937, 36] width 122 height 44
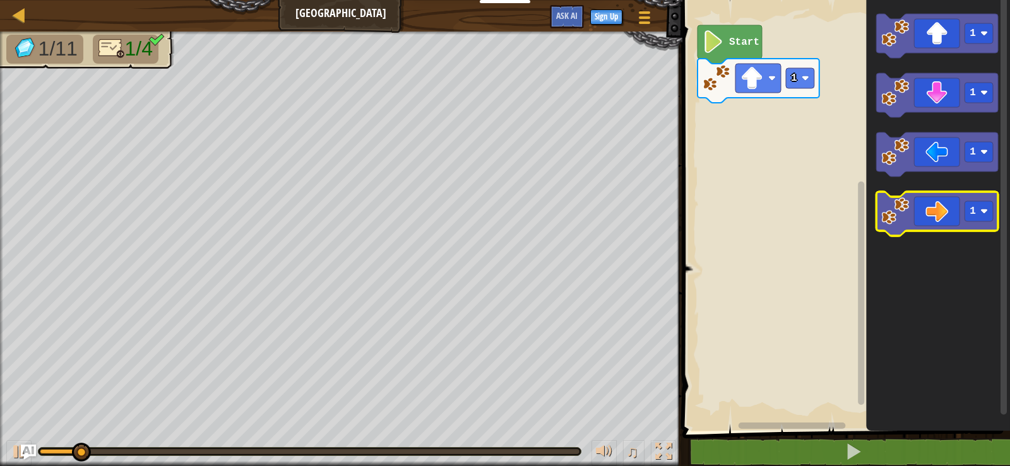
click at [955, 216] on icon "Blockly Workspace" at bounding box center [937, 214] width 122 height 44
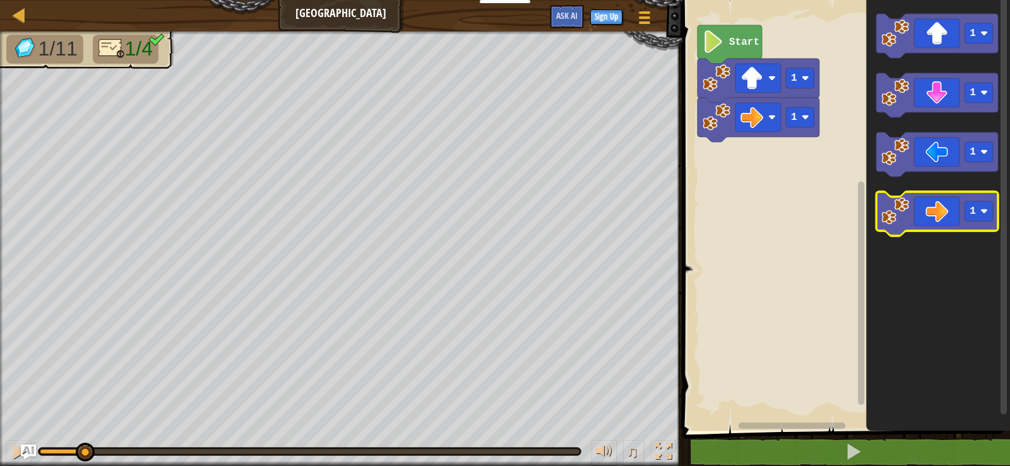
click at [955, 216] on icon "Blockly Workspace" at bounding box center [937, 214] width 122 height 44
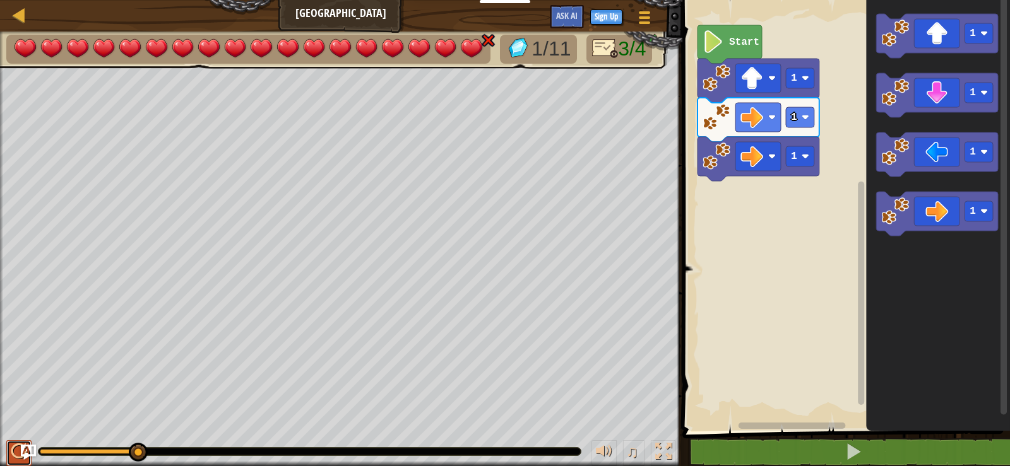
click at [8, 453] on button at bounding box center [18, 454] width 25 height 26
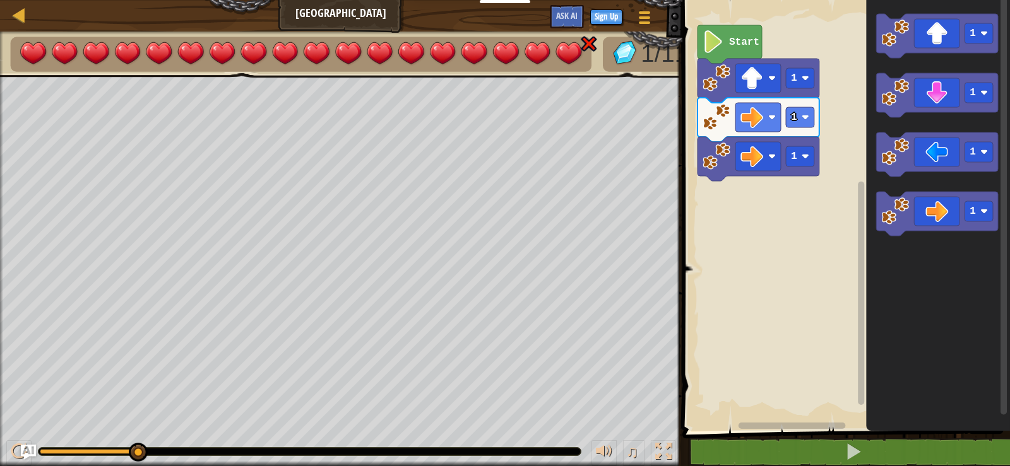
click at [373, 11] on div "Map Big Gem Square Game Menu Sign Up Ask AI" at bounding box center [341, 16] width 682 height 32
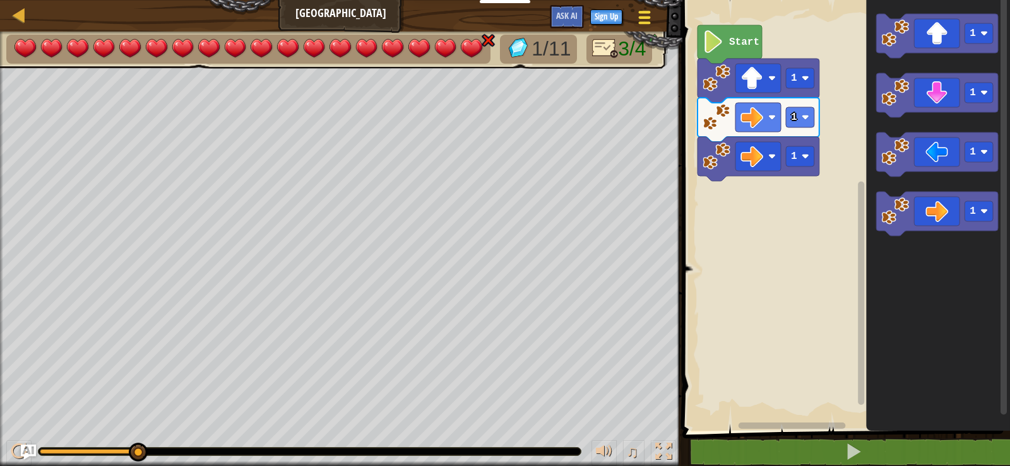
click at [655, 13] on button "Game Menu" at bounding box center [644, 19] width 33 height 31
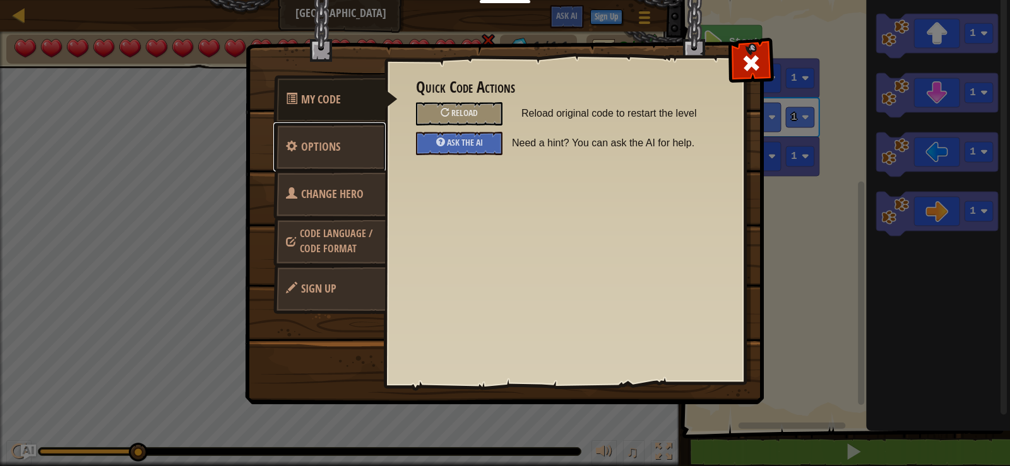
click at [355, 159] on link "Options" at bounding box center [329, 146] width 112 height 49
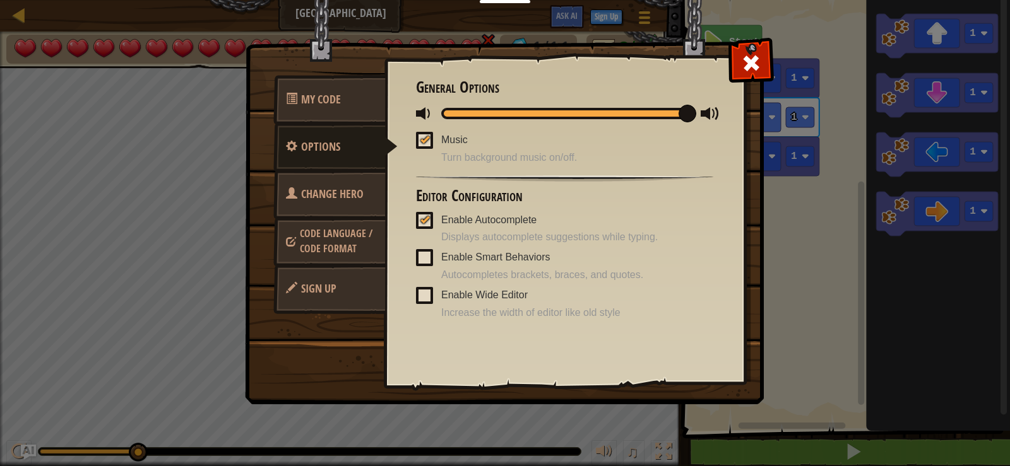
click at [348, 231] on span "Code Language / Code Format" at bounding box center [336, 241] width 73 height 29
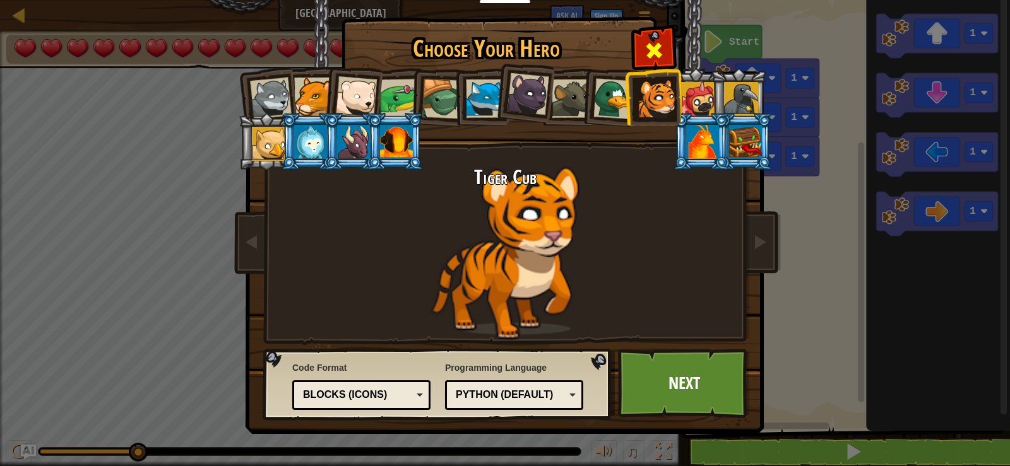
click at [661, 47] on span at bounding box center [654, 50] width 20 height 20
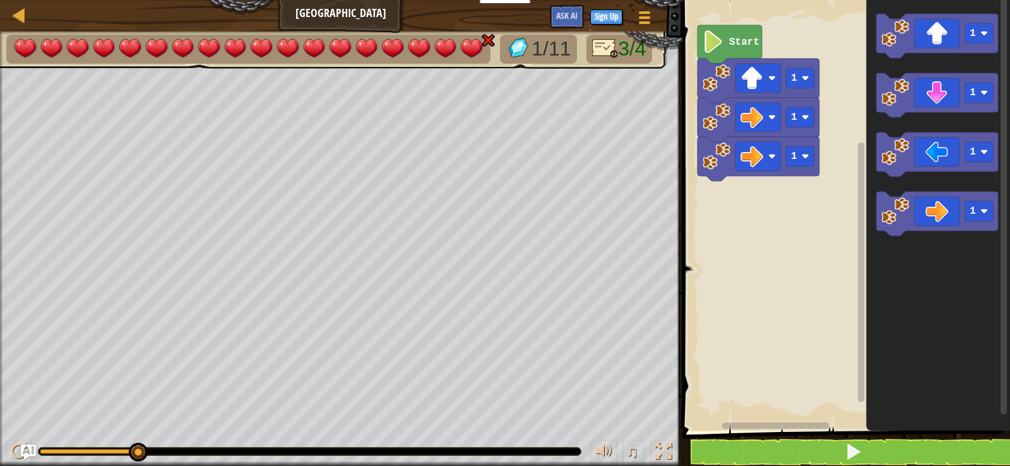
click at [682, 21] on rect "Blockly Workspace" at bounding box center [844, 212] width 331 height 437
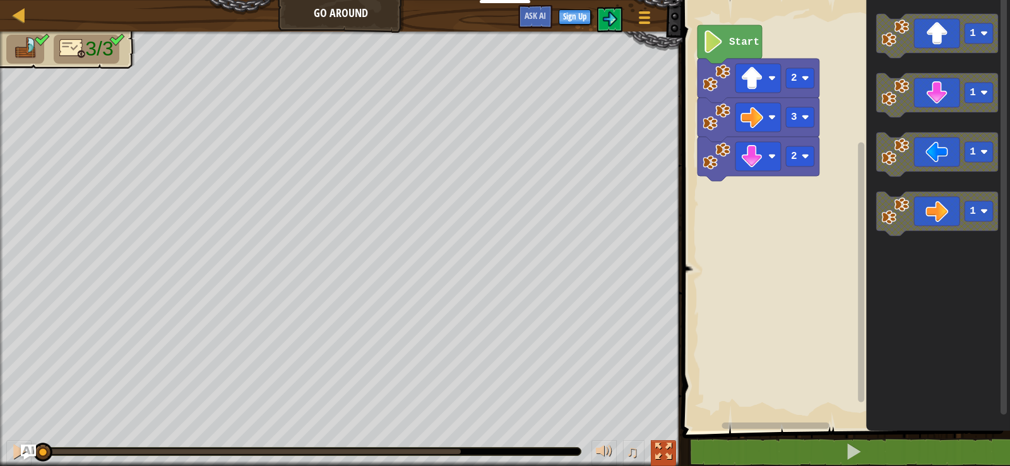
click at [657, 459] on div at bounding box center [663, 452] width 16 height 16
click at [668, 454] on div at bounding box center [663, 452] width 16 height 16
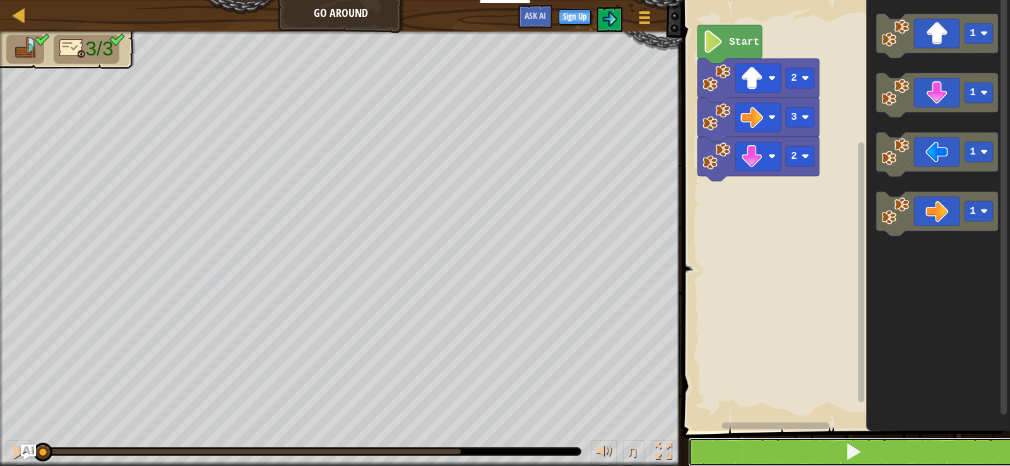
click at [827, 444] on button at bounding box center [853, 452] width 331 height 29
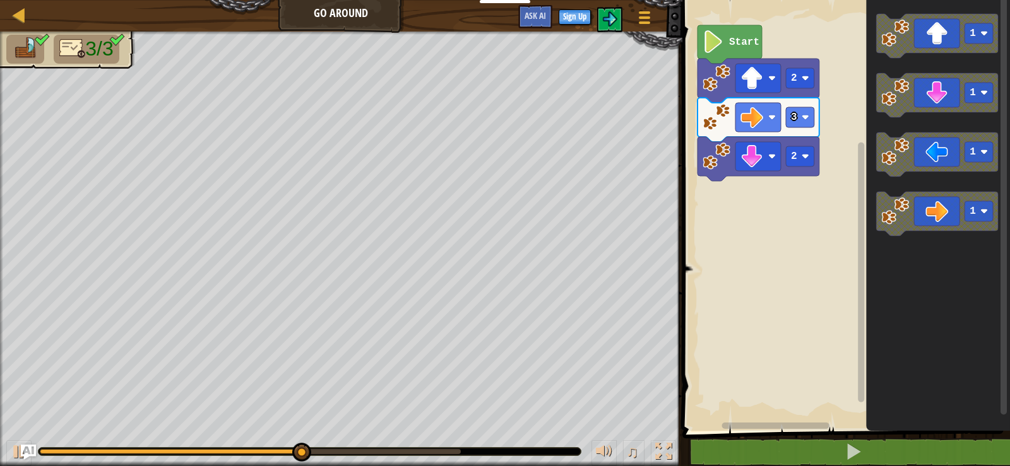
click at [33, 48] on img at bounding box center [25, 48] width 27 height 22
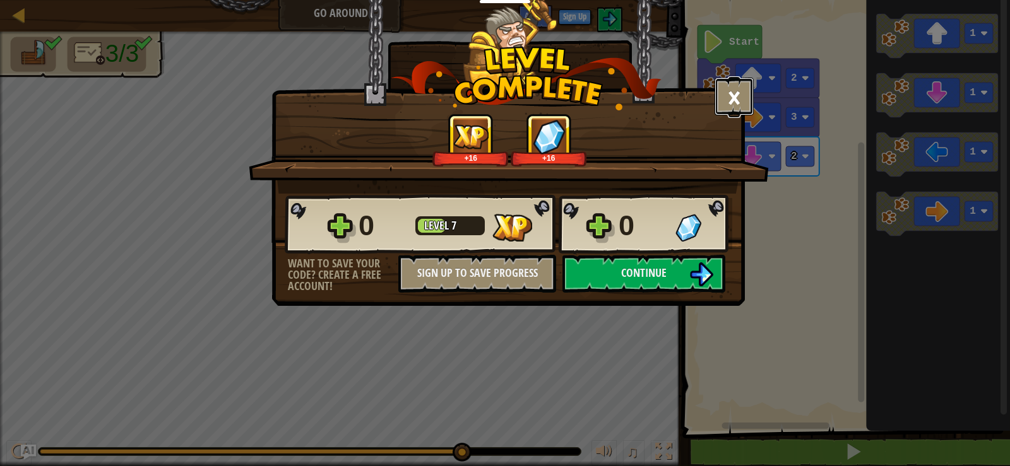
click at [740, 95] on button "×" at bounding box center [733, 97] width 39 height 38
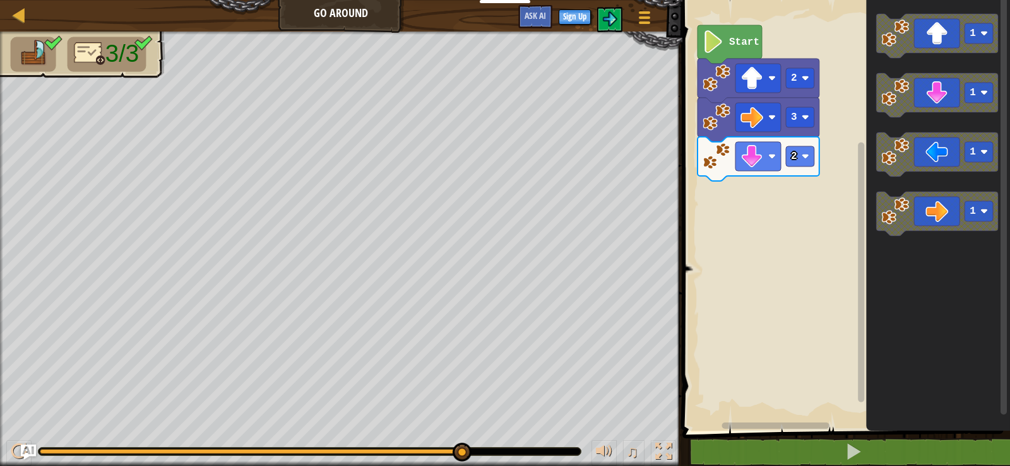
click at [325, 18] on div "Map Go Around Game Menu Sign Up Ask AI" at bounding box center [341, 16] width 682 height 32
click at [1007, 319] on div "2 3 2 Start 1 1 1 1" at bounding box center [844, 212] width 331 height 437
drag, startPoint x: 315, startPoint y: 8, endPoint x: 172, endPoint y: 1, distance: 142.8
click at [258, 10] on div "Map Go Around Game Menu Sign Up Ask AI" at bounding box center [341, 16] width 682 height 32
click at [16, 9] on div at bounding box center [19, 15] width 16 height 16
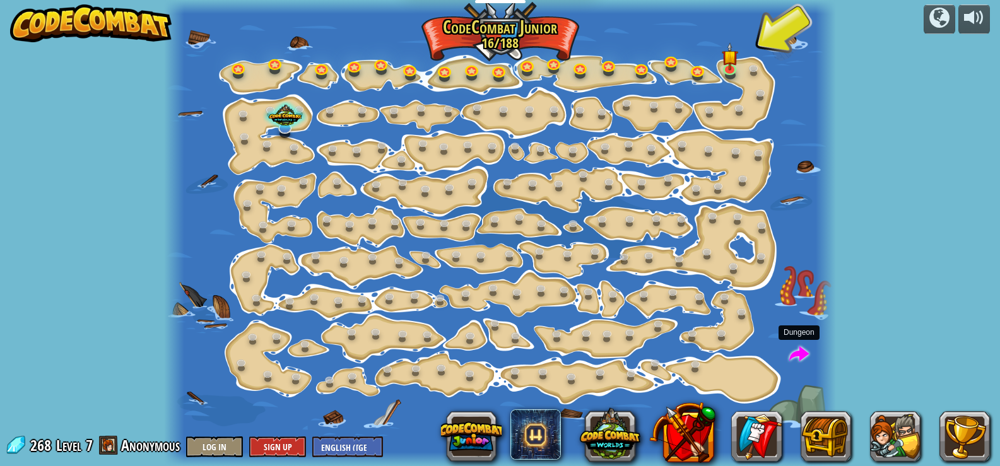
click at [804, 357] on span at bounding box center [800, 355] width 20 height 20
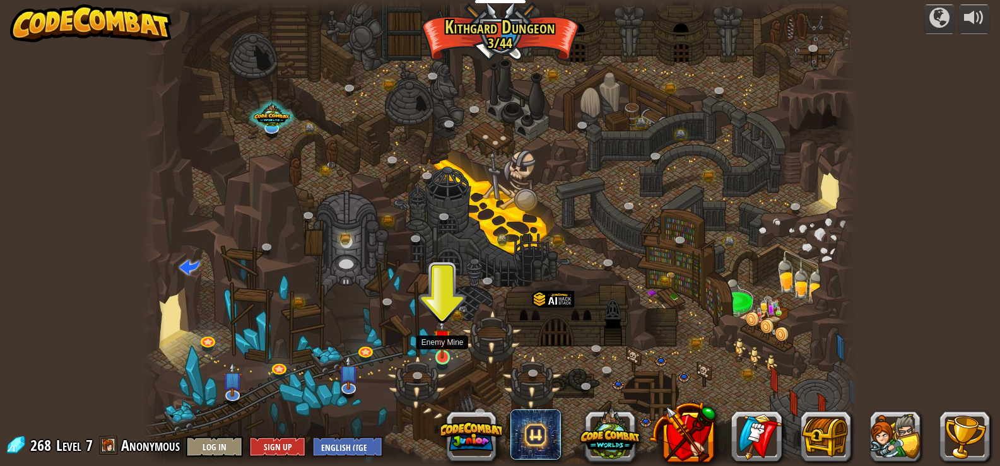
click at [437, 357] on img at bounding box center [443, 338] width 18 height 41
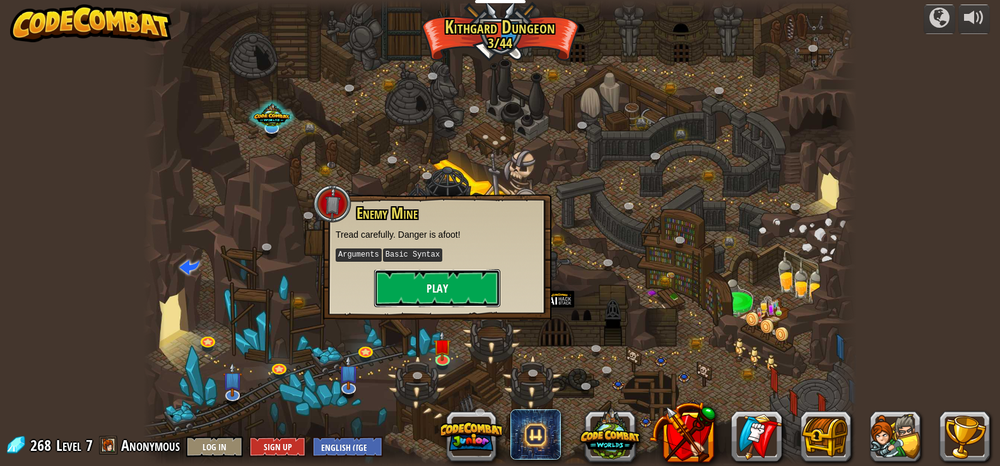
click at [449, 295] on button "Play" at bounding box center [437, 289] width 126 height 38
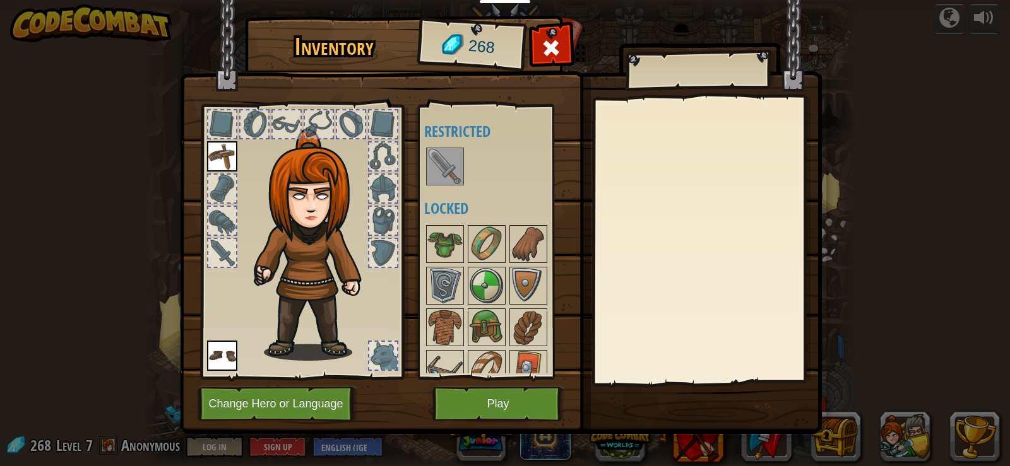
click at [448, 155] on img at bounding box center [444, 166] width 35 height 35
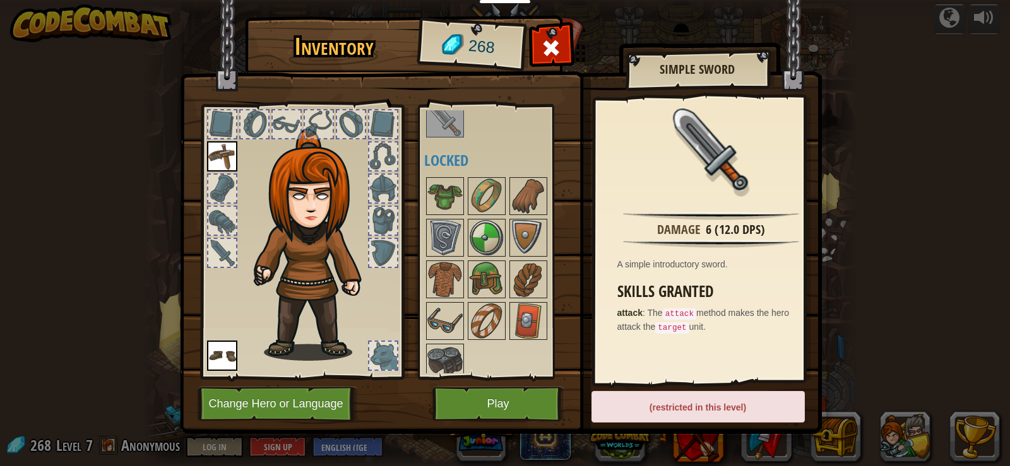
scroll to position [58, 0]
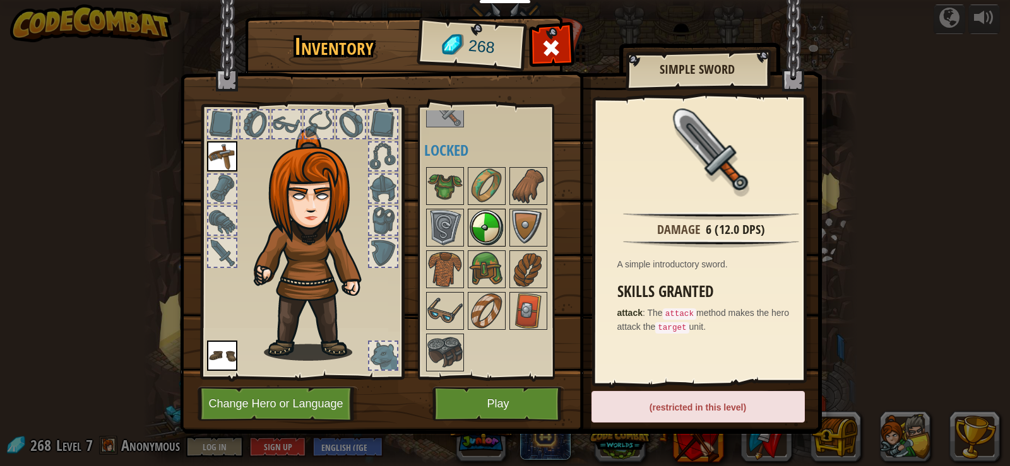
click at [485, 222] on img at bounding box center [486, 227] width 35 height 35
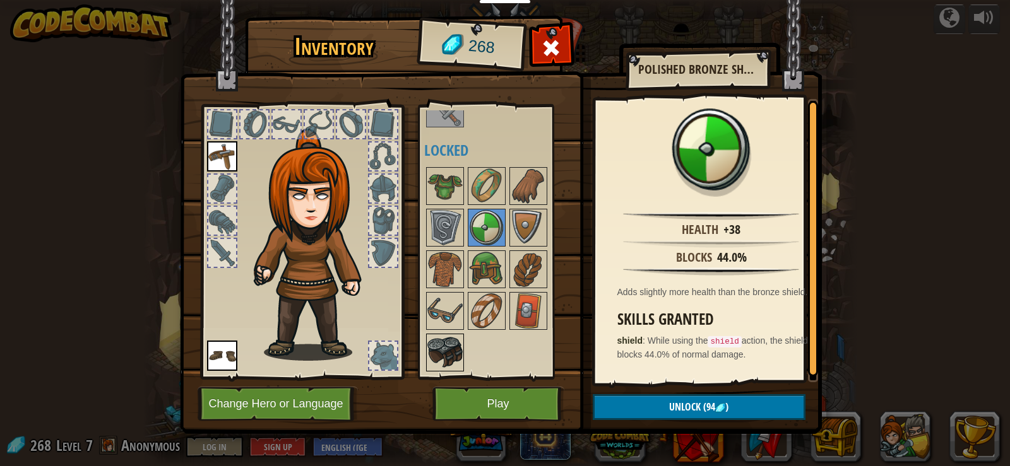
click at [439, 348] on img at bounding box center [444, 352] width 35 height 35
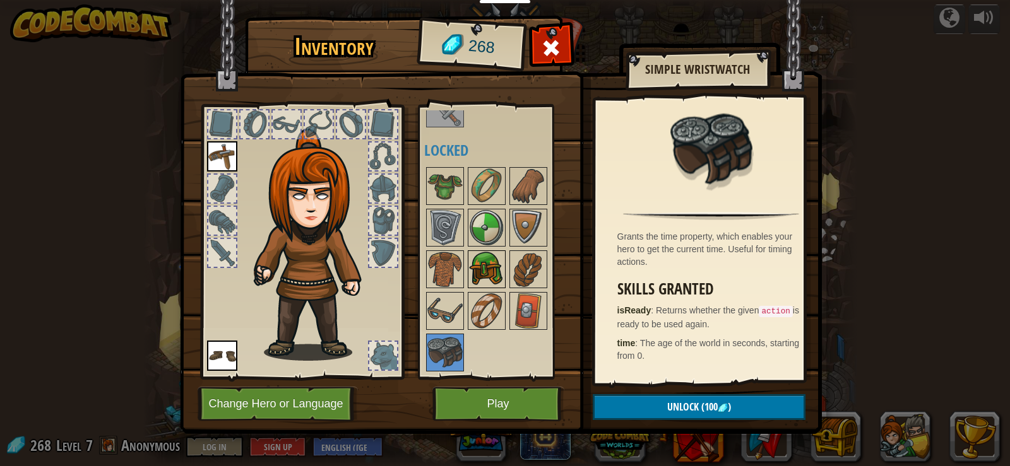
click at [481, 254] on img at bounding box center [486, 269] width 35 height 35
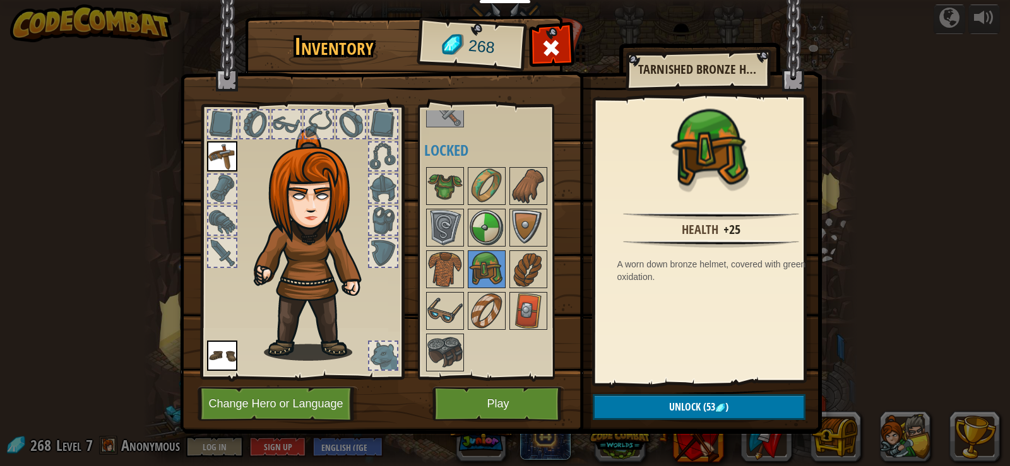
click at [430, 160] on div "Available Equip Equip (double-click to equip) Restricted Locked" at bounding box center [503, 241] width 158 height 263
click at [444, 169] on img at bounding box center [444, 186] width 35 height 35
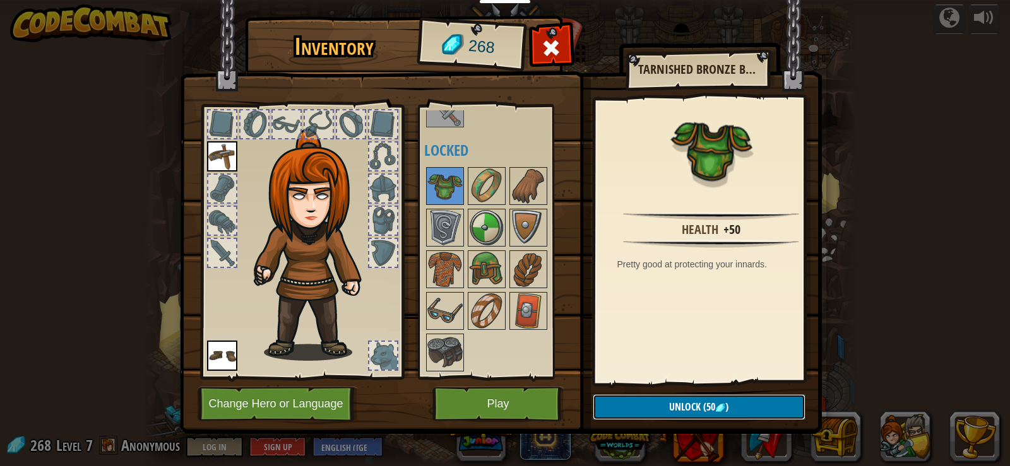
click at [744, 408] on button "Unlock (50 )" at bounding box center [699, 407] width 213 height 26
click at [757, 403] on button "Confirm" at bounding box center [699, 407] width 213 height 26
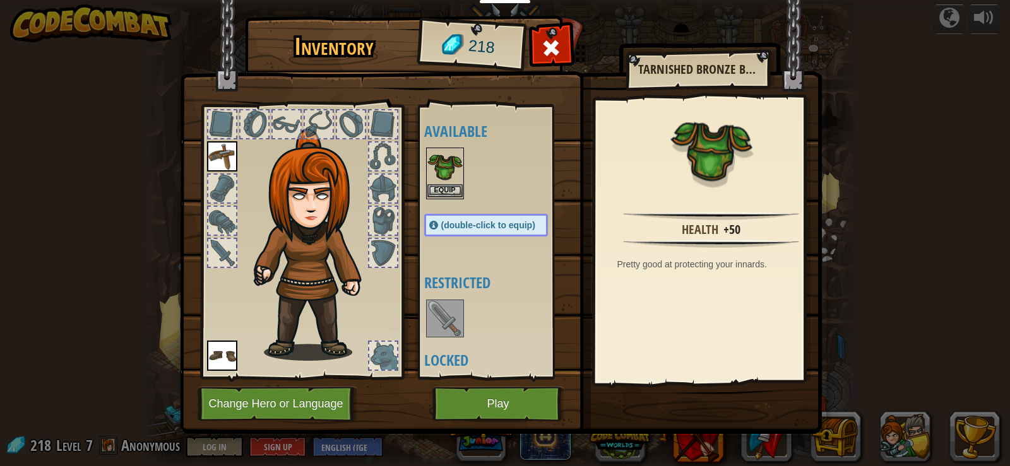
click at [446, 182] on img at bounding box center [444, 166] width 35 height 35
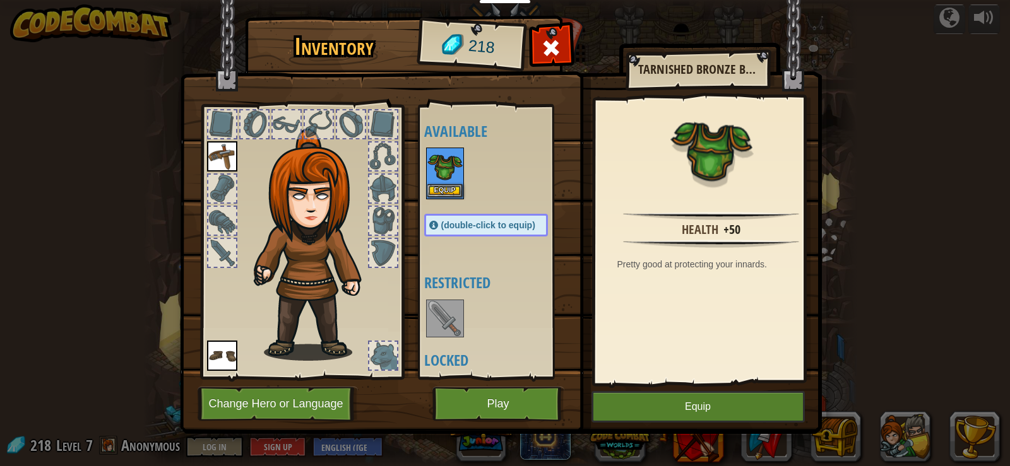
click at [444, 180] on img at bounding box center [444, 166] width 35 height 35
click at [459, 185] on button "Equip" at bounding box center [444, 190] width 35 height 13
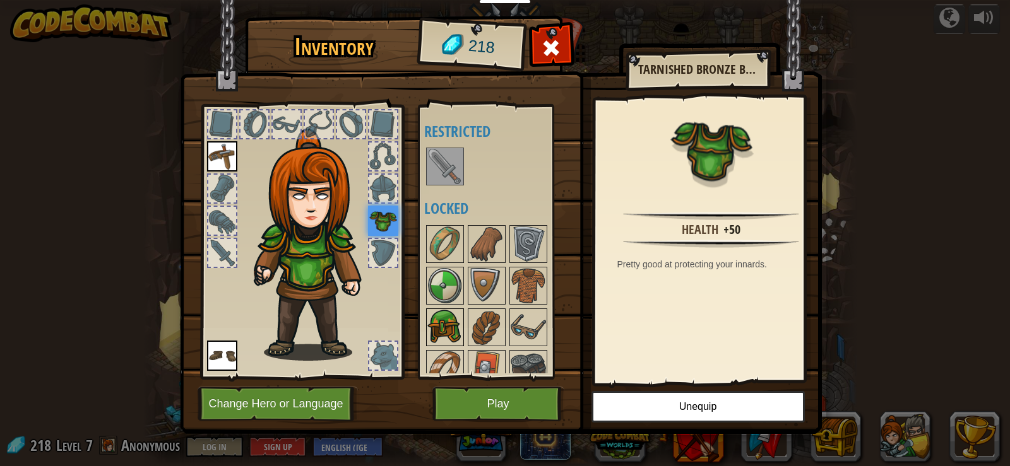
click at [451, 325] on img at bounding box center [444, 327] width 35 height 35
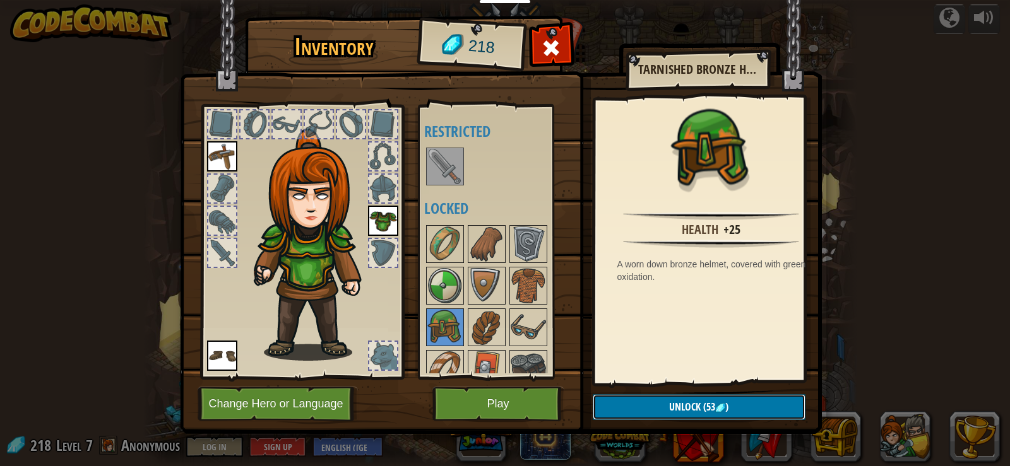
click at [673, 403] on span "Unlock" at bounding box center [685, 407] width 32 height 14
drag, startPoint x: 321, startPoint y: 256, endPoint x: 372, endPoint y: 225, distance: 60.3
click at [372, 227] on div at bounding box center [302, 239] width 208 height 284
click at [374, 223] on img at bounding box center [383, 221] width 30 height 30
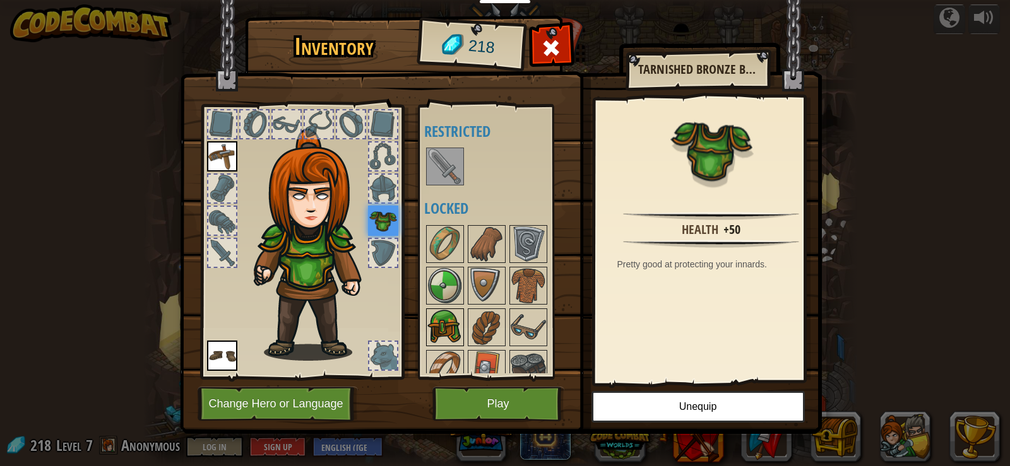
click at [448, 331] on img at bounding box center [444, 327] width 35 height 35
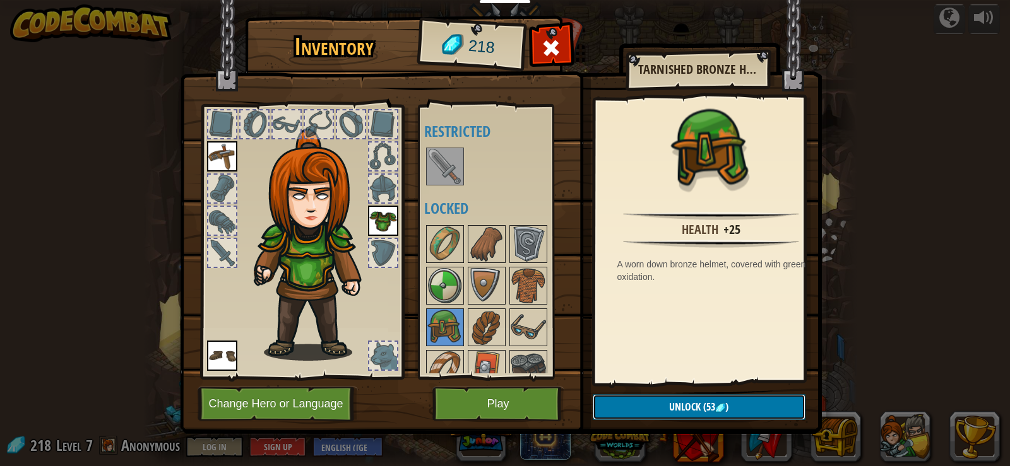
click at [636, 410] on button "Unlock (53 )" at bounding box center [699, 407] width 213 height 26
click at [620, 409] on button "Confirm" at bounding box center [699, 407] width 213 height 26
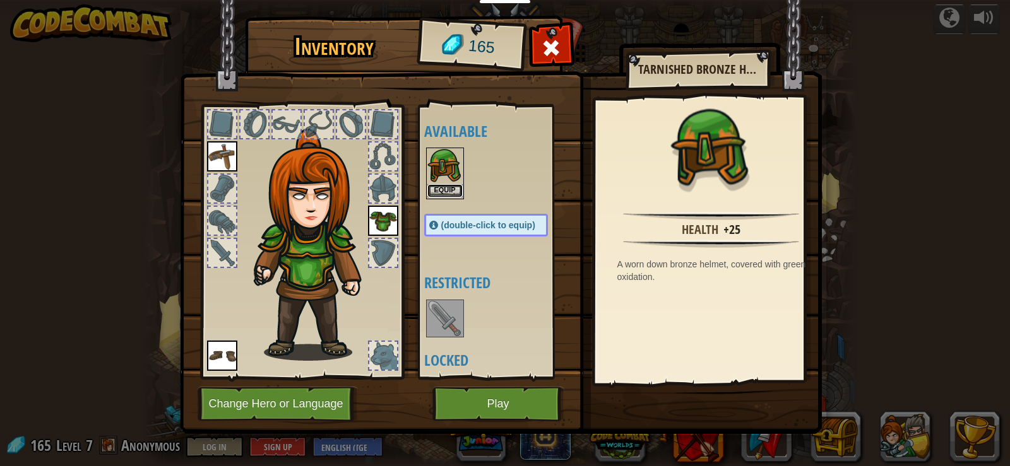
click at [439, 191] on button "Equip" at bounding box center [444, 190] width 35 height 13
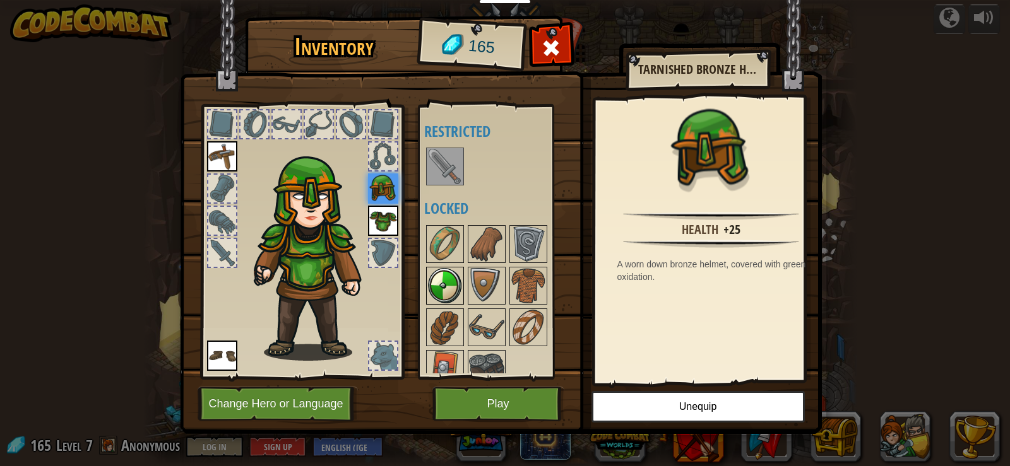
click at [453, 285] on img at bounding box center [444, 285] width 35 height 35
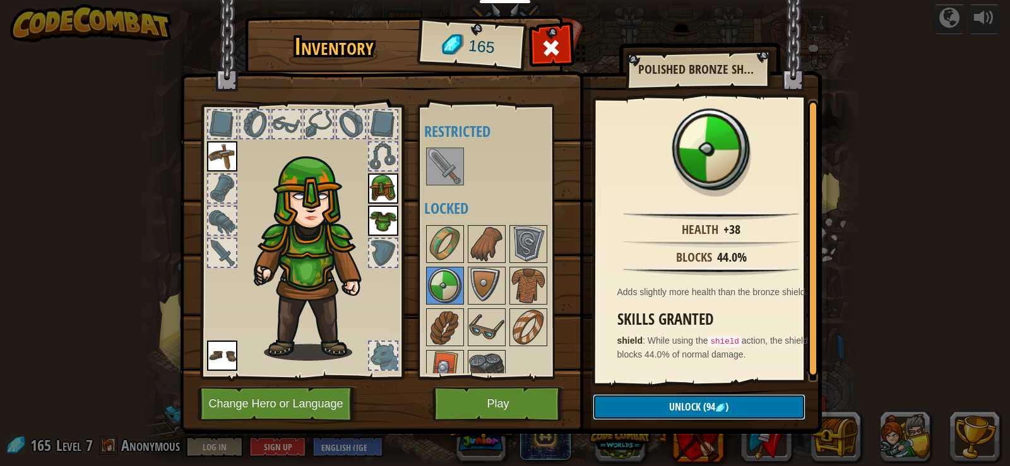
click at [697, 408] on span "Unlock" at bounding box center [685, 407] width 32 height 14
click at [709, 403] on button "Confirm" at bounding box center [699, 407] width 213 height 26
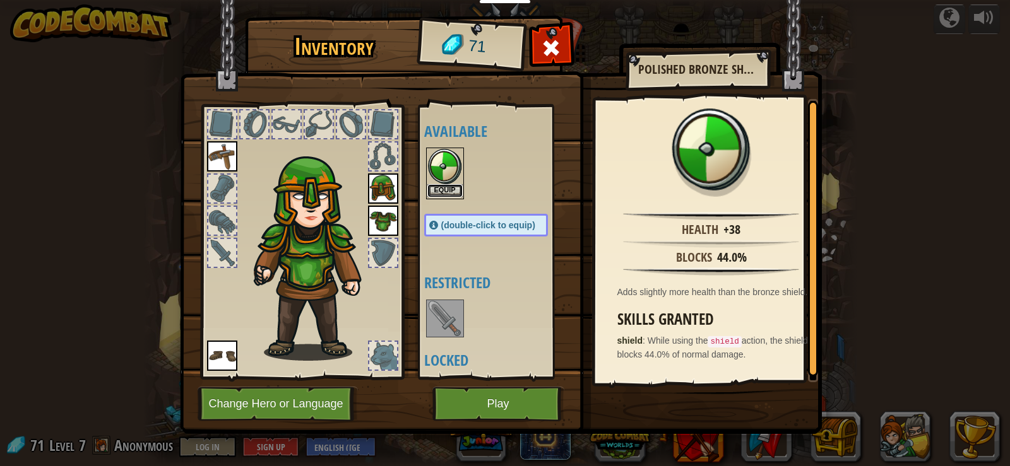
click at [434, 193] on button "Equip" at bounding box center [444, 190] width 35 height 13
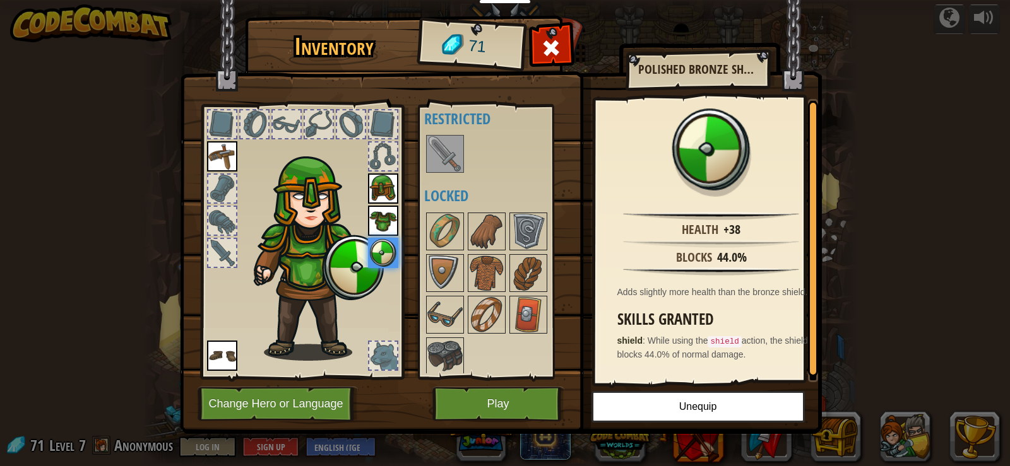
scroll to position [16, 0]
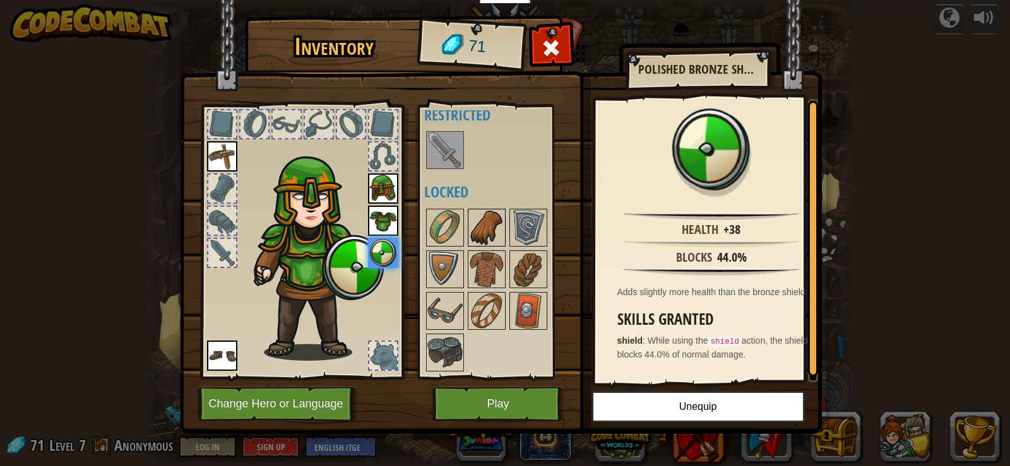
click at [494, 234] on img at bounding box center [486, 227] width 35 height 35
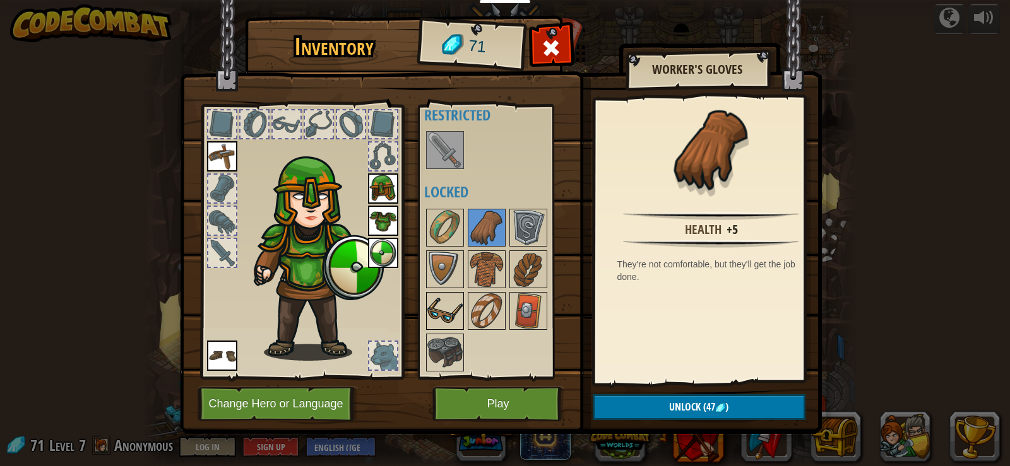
drag, startPoint x: 453, startPoint y: 318, endPoint x: 451, endPoint y: 312, distance: 6.6
click at [451, 312] on img at bounding box center [444, 310] width 35 height 35
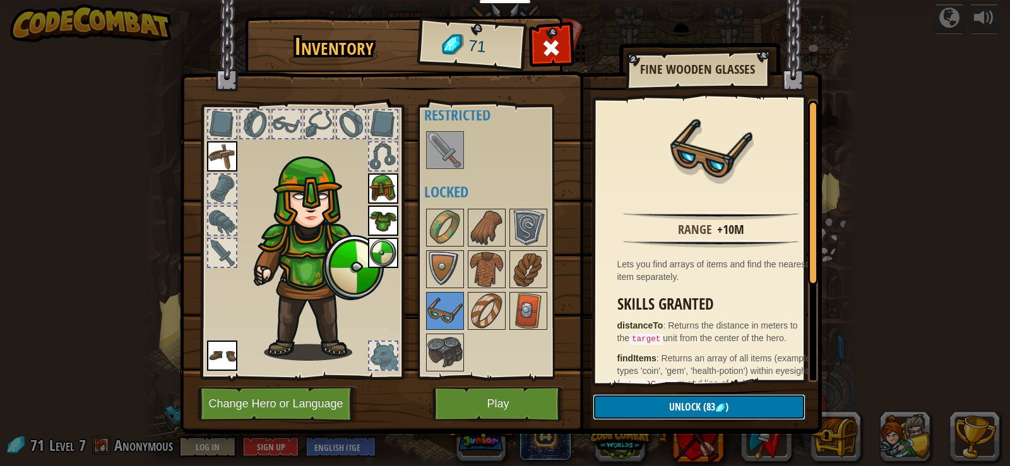
click at [684, 404] on span "Unlock" at bounding box center [685, 407] width 32 height 14
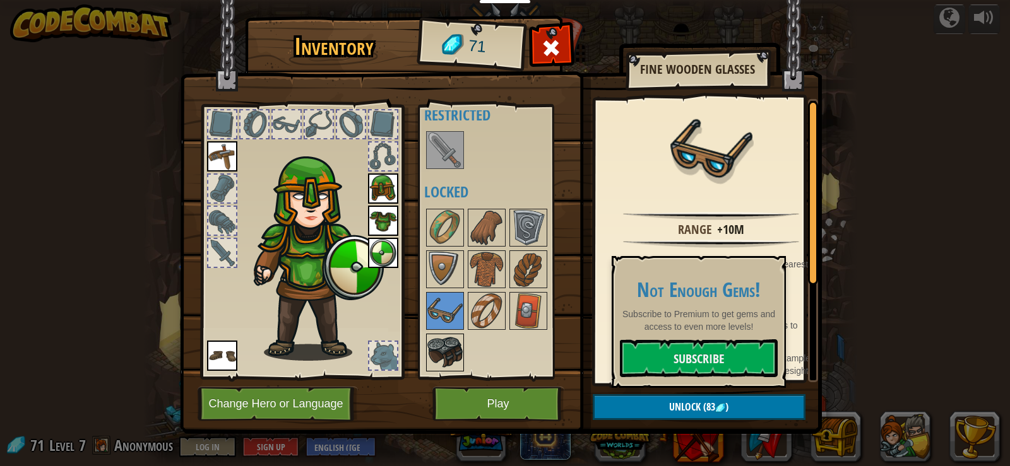
click at [429, 355] on img at bounding box center [444, 352] width 35 height 35
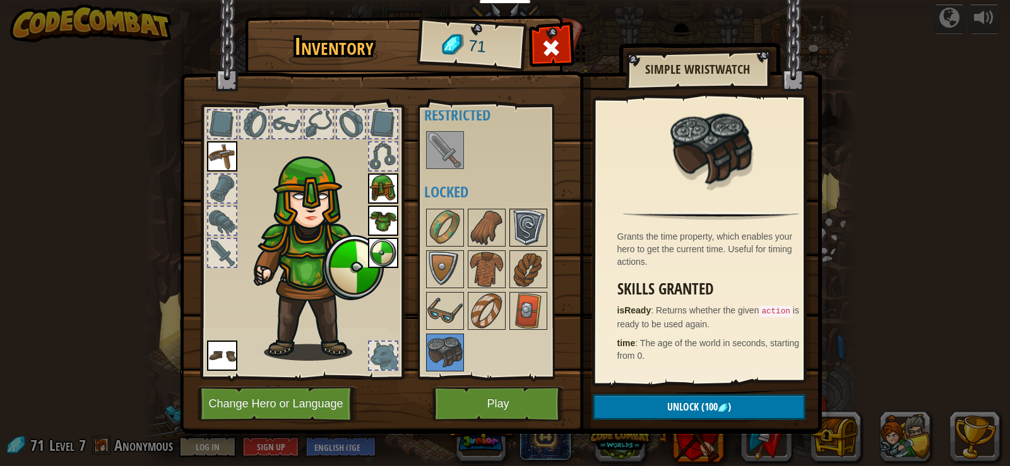
click at [521, 227] on img at bounding box center [528, 227] width 35 height 35
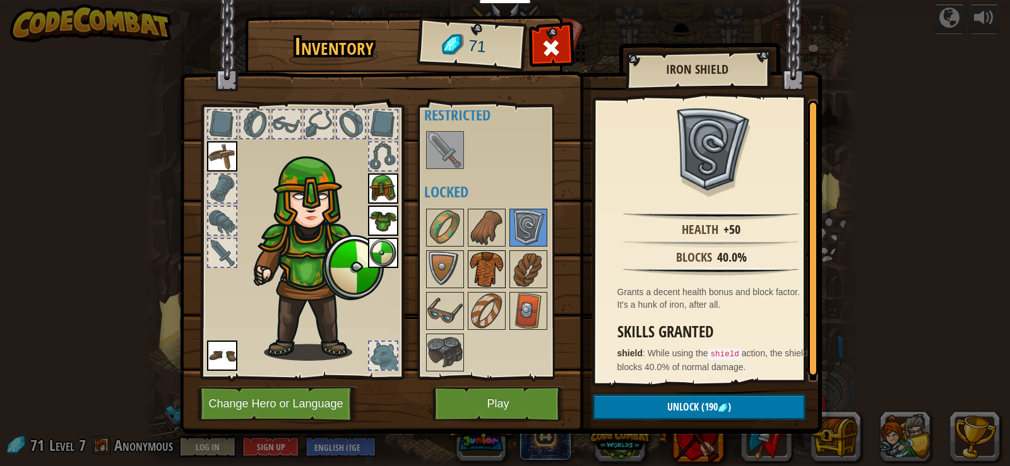
click at [484, 259] on img at bounding box center [486, 269] width 35 height 35
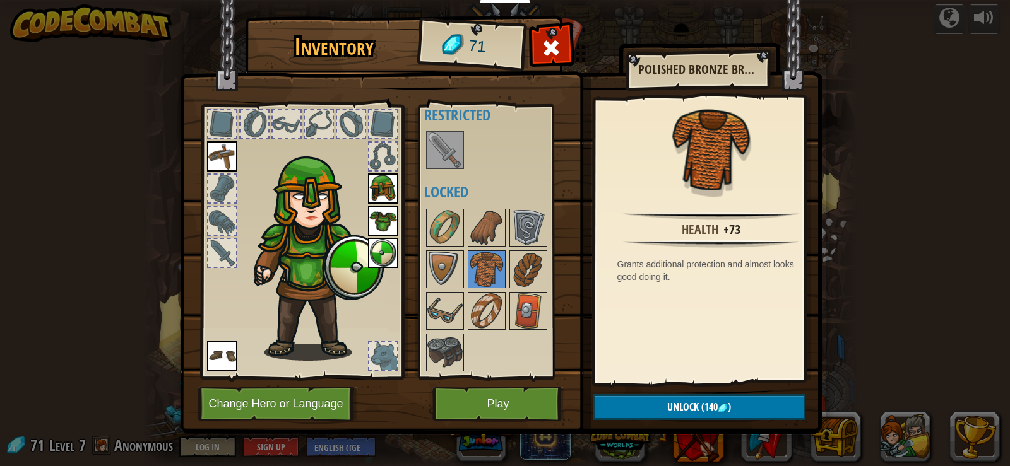
drag, startPoint x: 526, startPoint y: 360, endPoint x: 518, endPoint y: 357, distance: 8.8
click at [523, 359] on div at bounding box center [498, 290] width 149 height 167
click at [552, 40] on span at bounding box center [551, 48] width 20 height 20
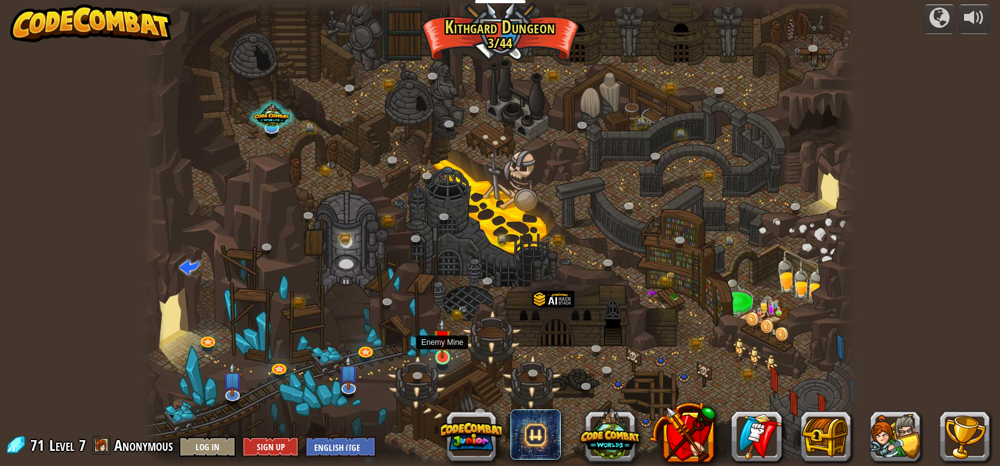
click at [436, 358] on img at bounding box center [443, 338] width 18 height 41
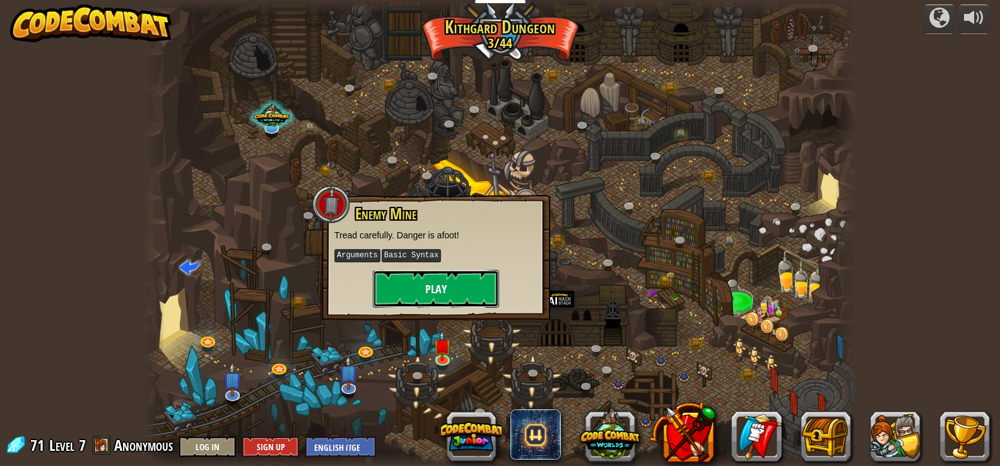
click at [472, 297] on button "Play" at bounding box center [436, 289] width 126 height 38
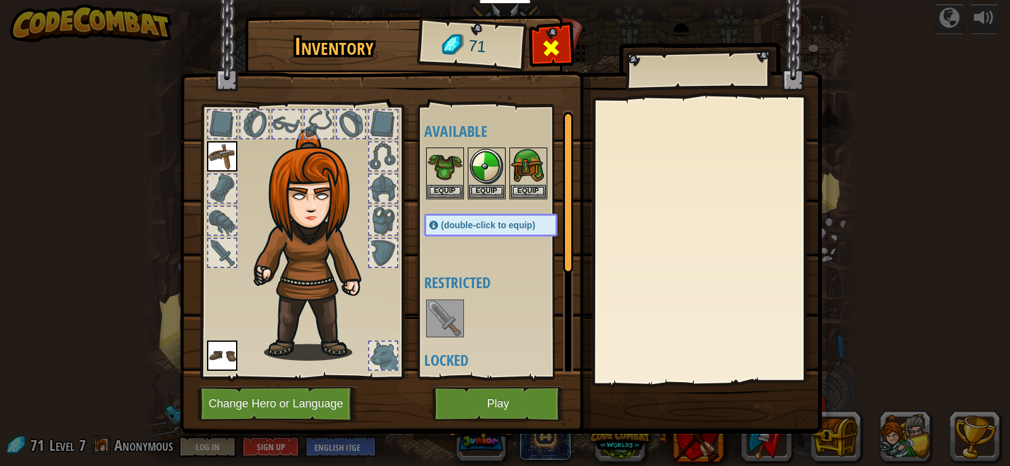
click at [565, 39] on div at bounding box center [551, 52] width 40 height 40
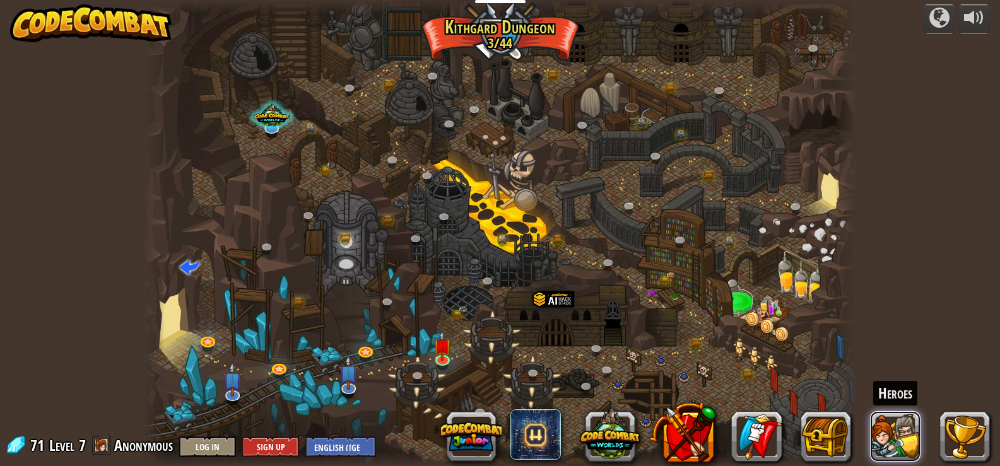
click at [891, 432] on button at bounding box center [895, 437] width 50 height 50
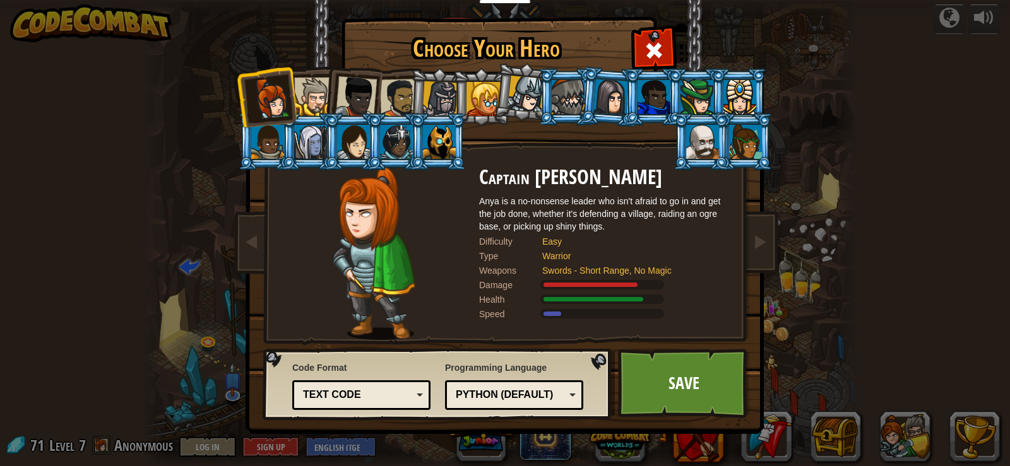
click at [321, 99] on div at bounding box center [313, 97] width 39 height 39
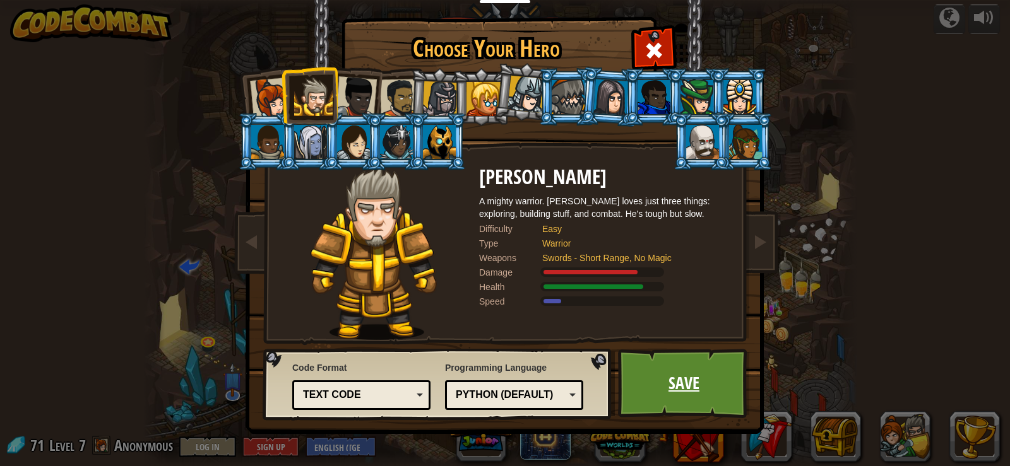
click at [704, 393] on link "Save" at bounding box center [684, 383] width 132 height 69
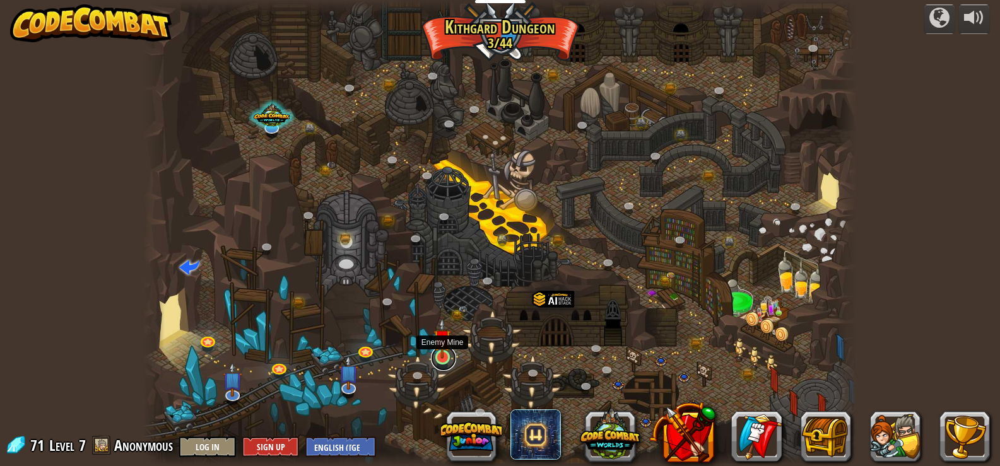
click at [446, 360] on link at bounding box center [443, 358] width 25 height 25
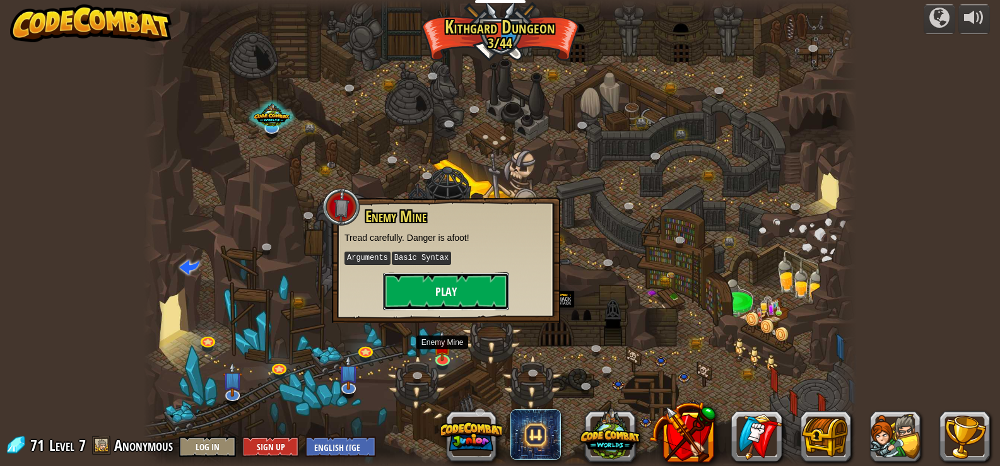
click at [453, 299] on button "Play" at bounding box center [446, 292] width 126 height 38
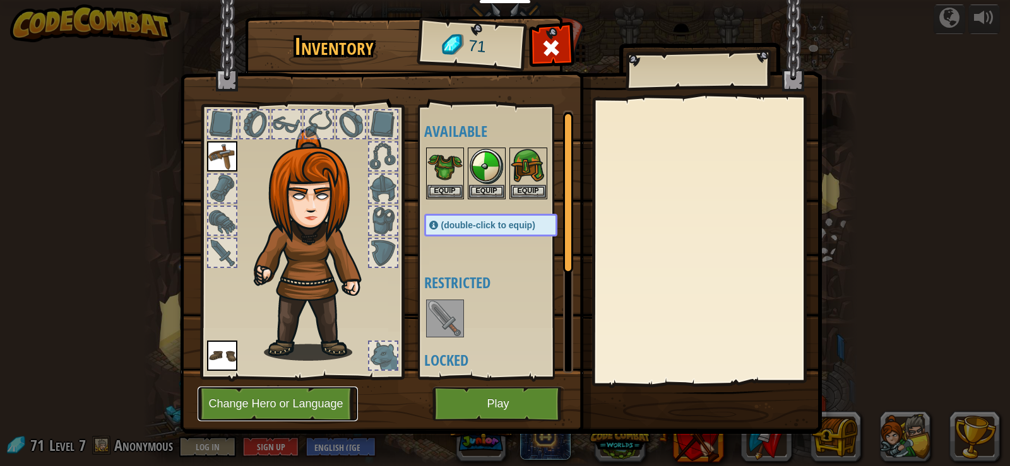
click at [281, 401] on button "Change Hero or Language" at bounding box center [278, 404] width 160 height 35
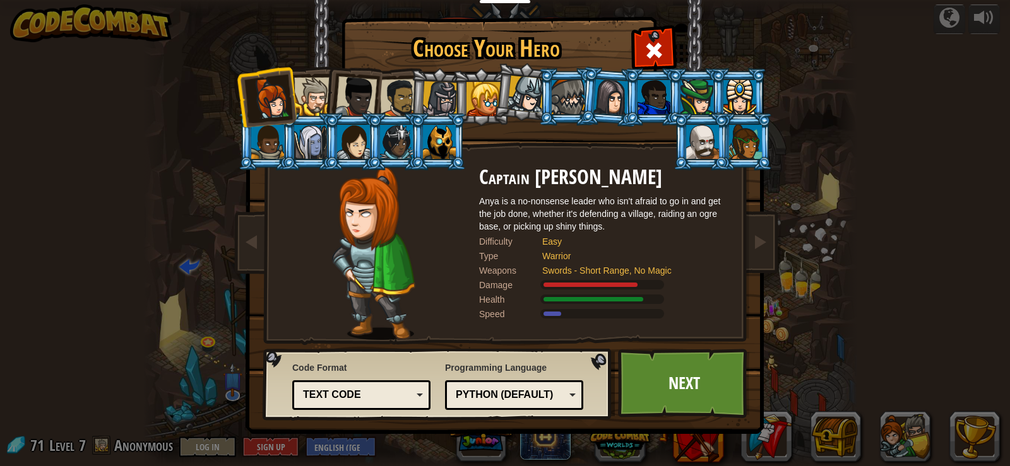
click at [299, 83] on div at bounding box center [313, 97] width 39 height 39
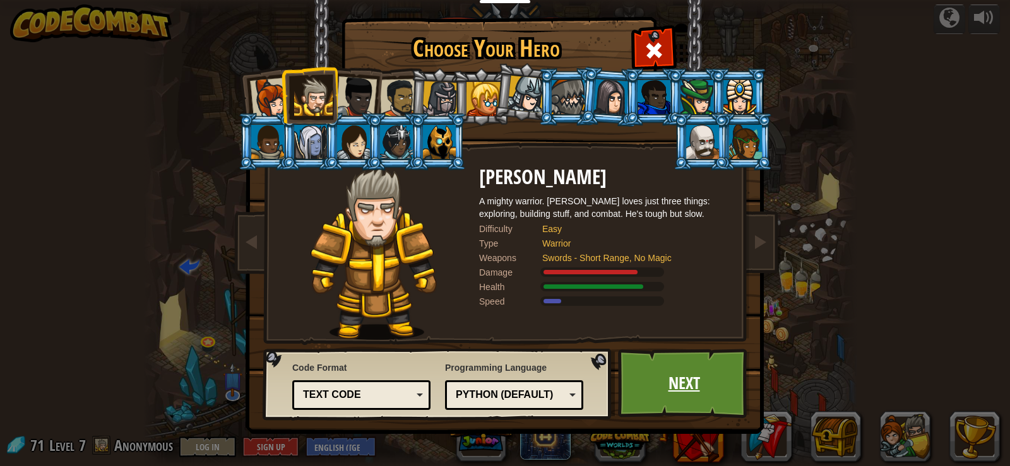
click at [707, 399] on link "Next" at bounding box center [684, 383] width 132 height 69
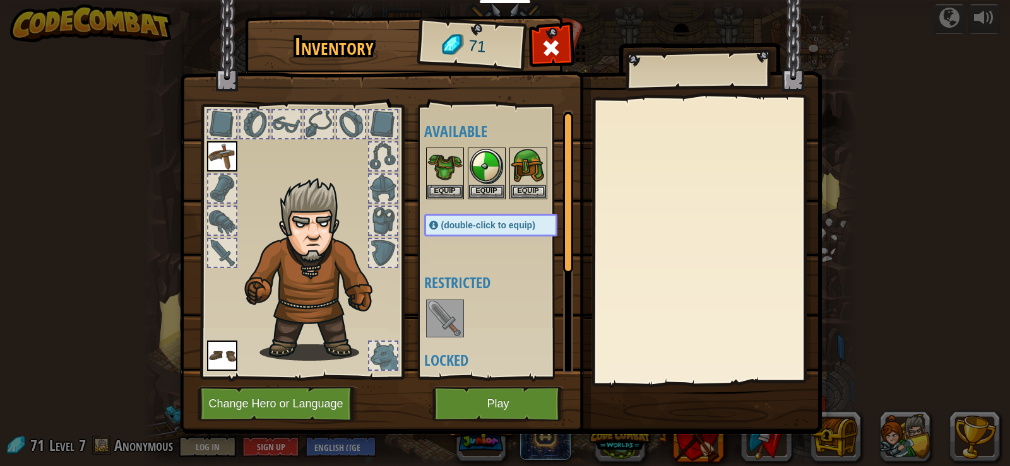
click at [465, 193] on div at bounding box center [503, 174] width 158 height 56
click at [446, 185] on button "Equip" at bounding box center [444, 190] width 35 height 13
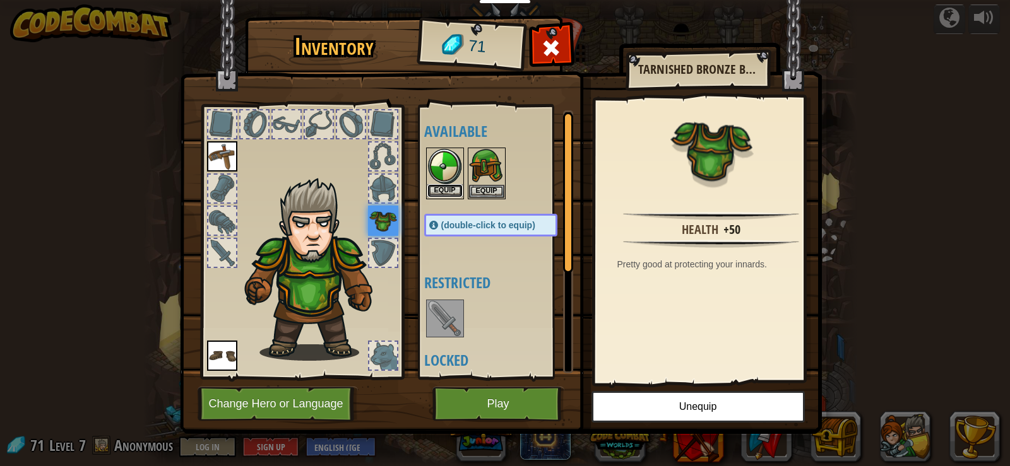
click at [459, 187] on button "Equip" at bounding box center [444, 190] width 35 height 13
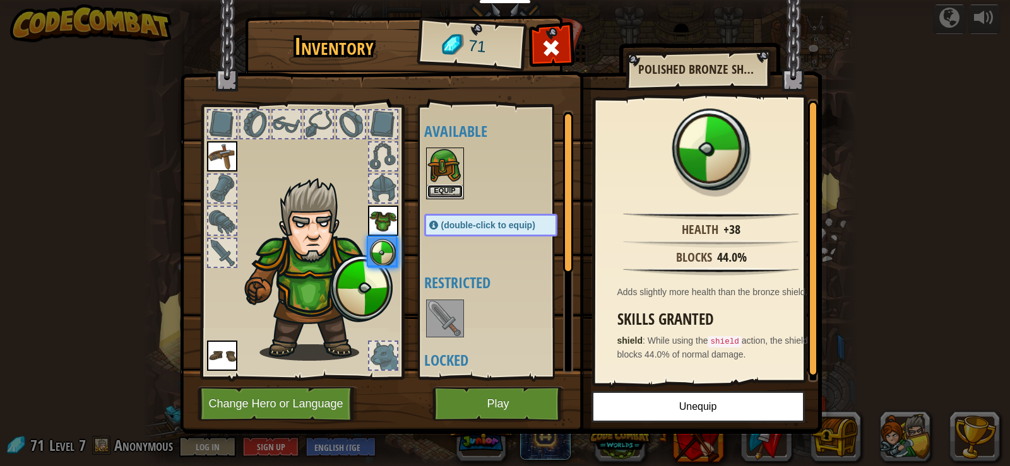
click at [458, 187] on button "Equip" at bounding box center [444, 191] width 35 height 13
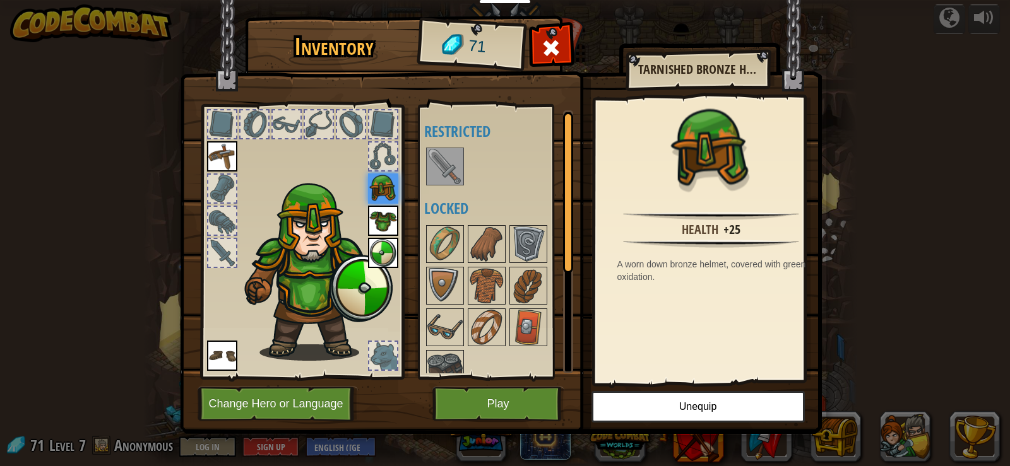
click at [436, 171] on img at bounding box center [444, 166] width 35 height 35
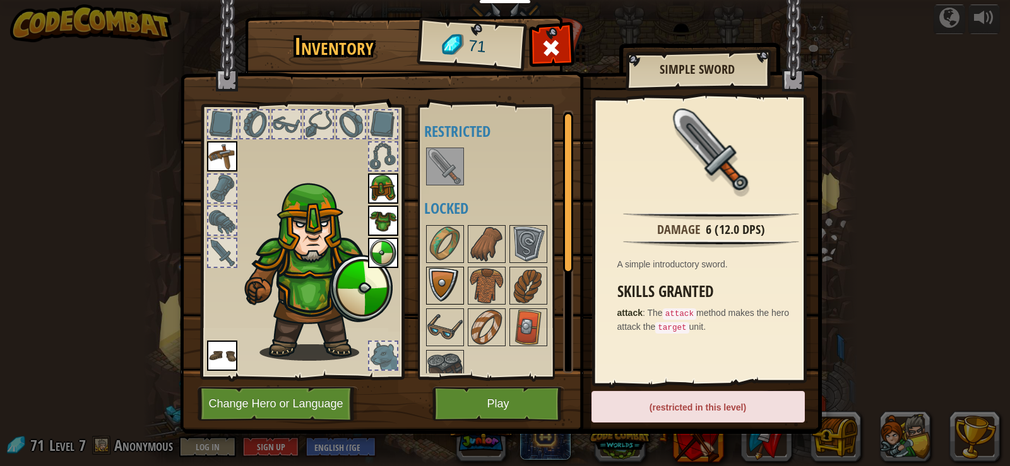
click at [434, 275] on img at bounding box center [444, 285] width 35 height 35
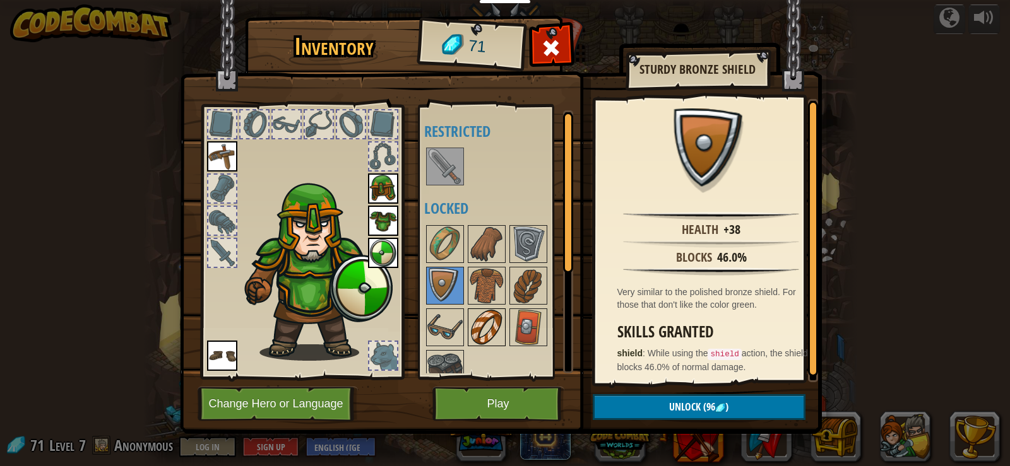
click at [481, 326] on img at bounding box center [486, 327] width 35 height 35
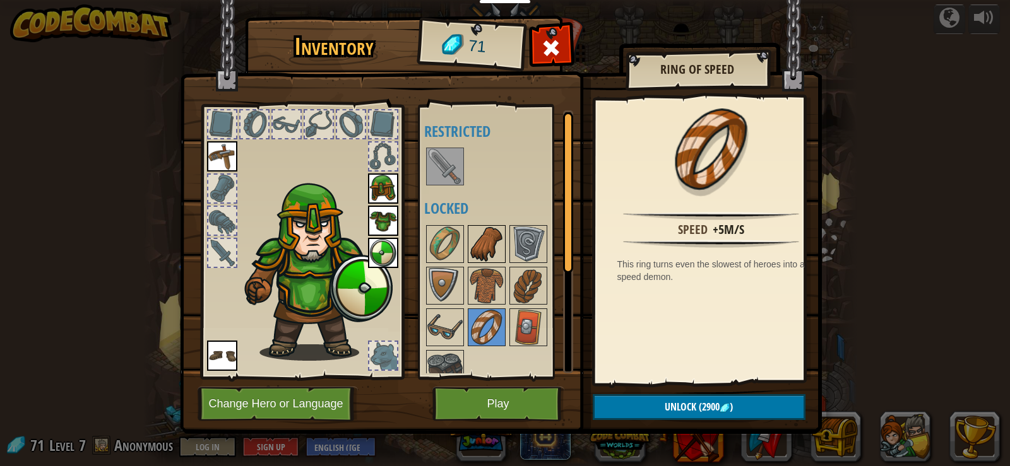
click at [475, 250] on img at bounding box center [486, 244] width 35 height 35
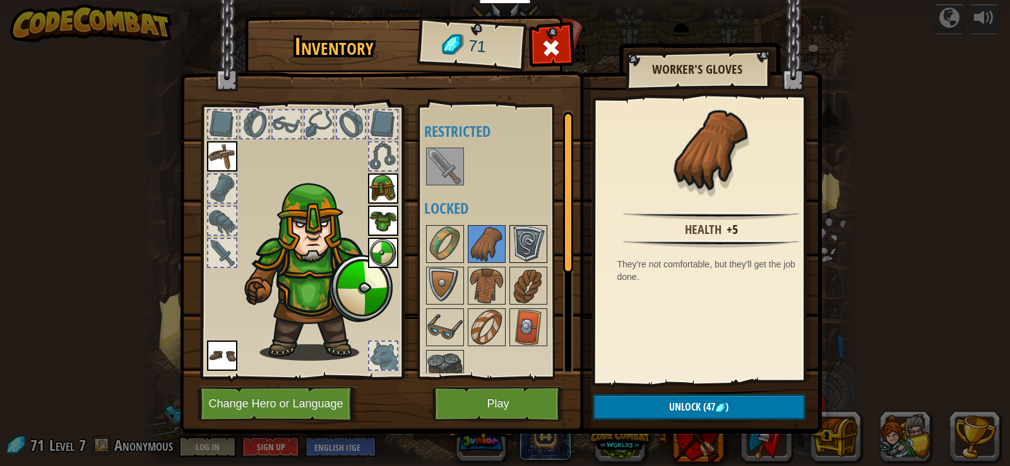
click at [531, 256] on img at bounding box center [528, 244] width 35 height 35
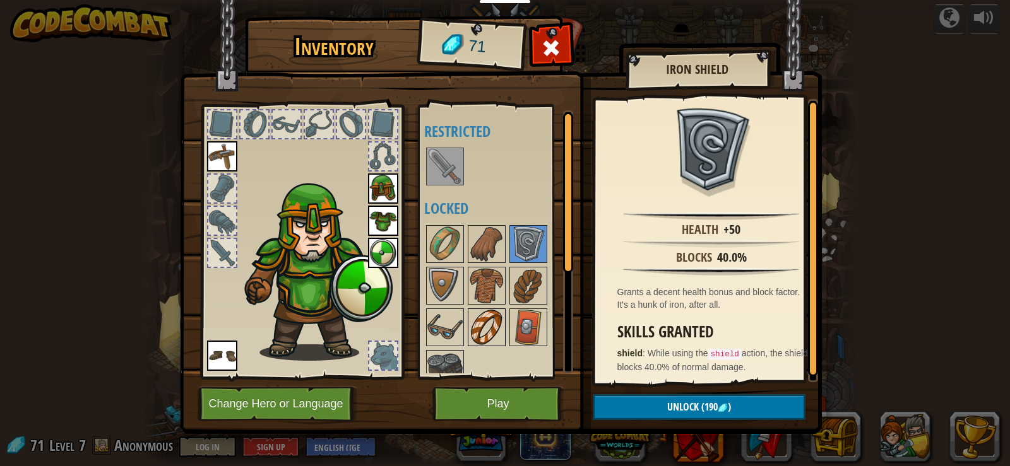
click at [504, 312] on div at bounding box center [487, 328] width 38 height 38
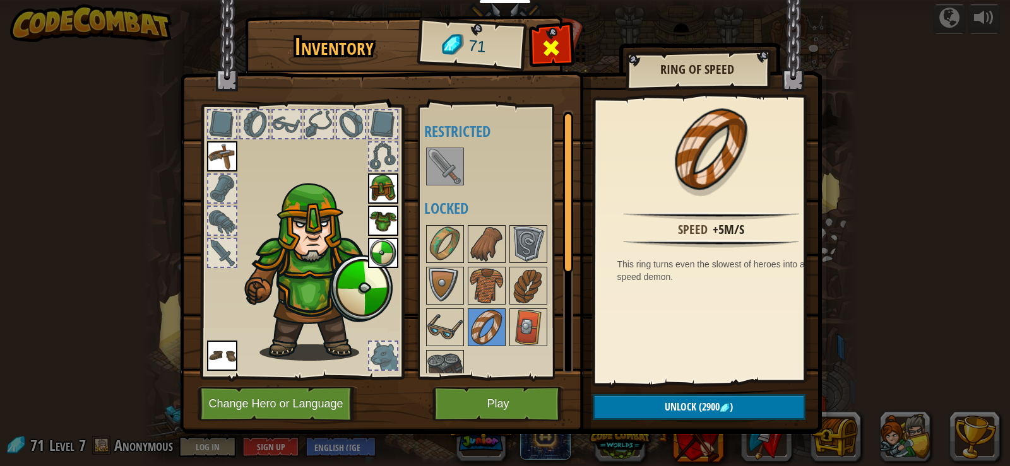
click at [547, 40] on span at bounding box center [551, 48] width 20 height 20
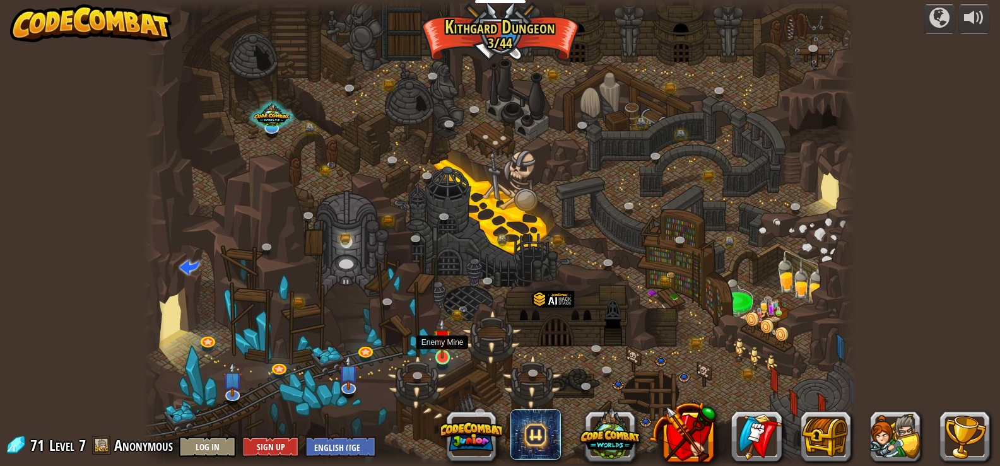
click at [443, 350] on img at bounding box center [443, 338] width 18 height 41
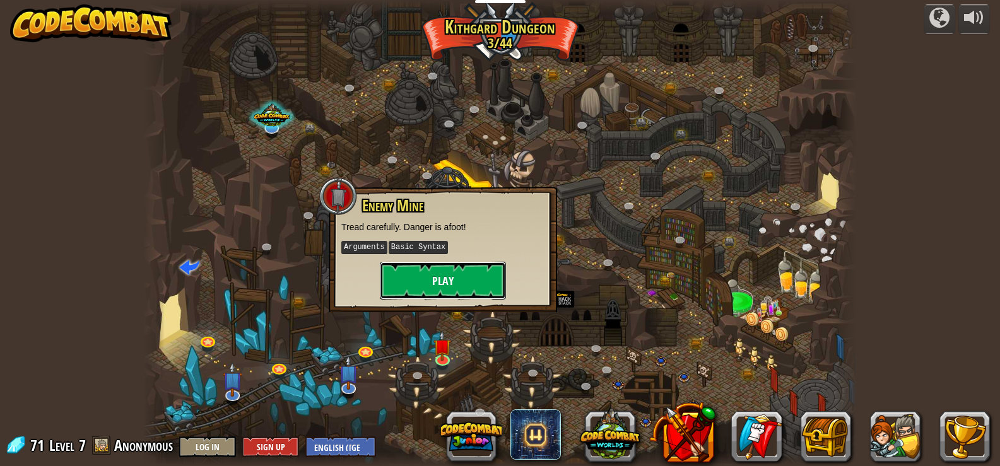
click at [455, 286] on button "Play" at bounding box center [443, 281] width 126 height 38
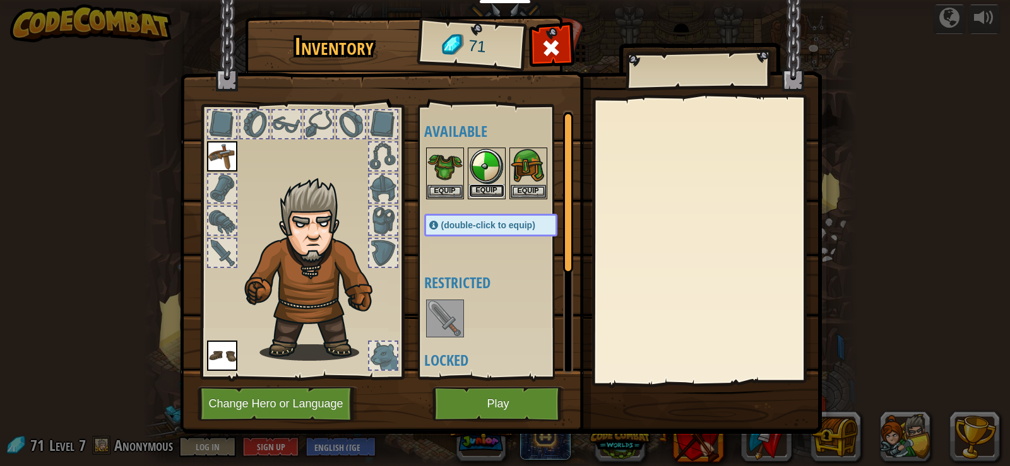
click at [488, 189] on button "Equip" at bounding box center [486, 190] width 35 height 13
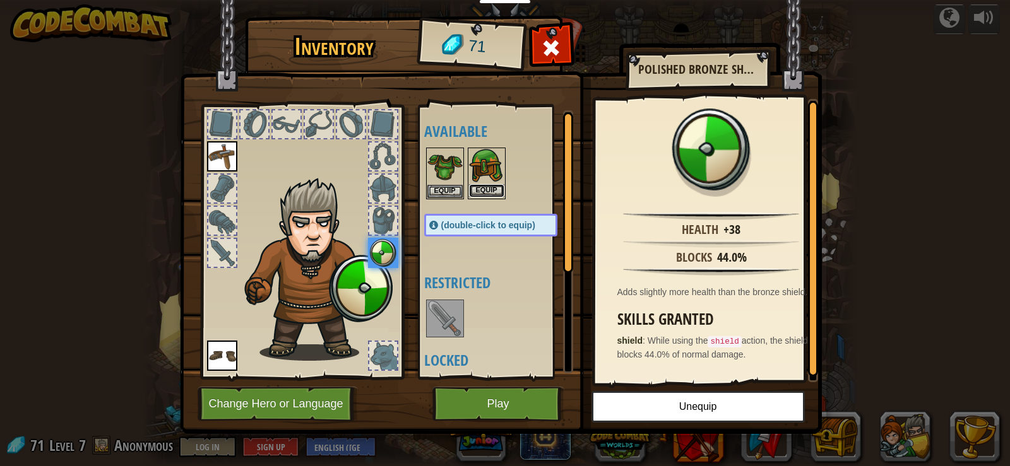
click at [487, 189] on button "Equip" at bounding box center [486, 190] width 35 height 13
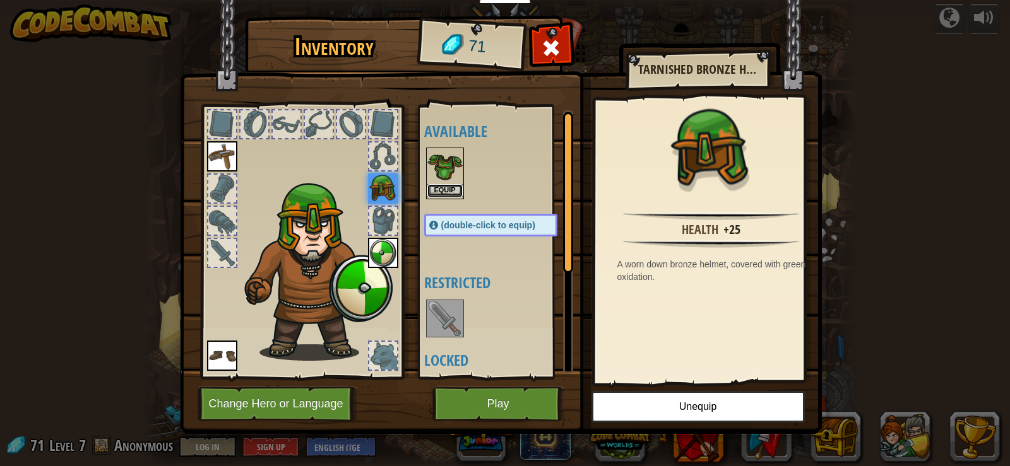
click at [459, 187] on button "Equip" at bounding box center [444, 190] width 35 height 13
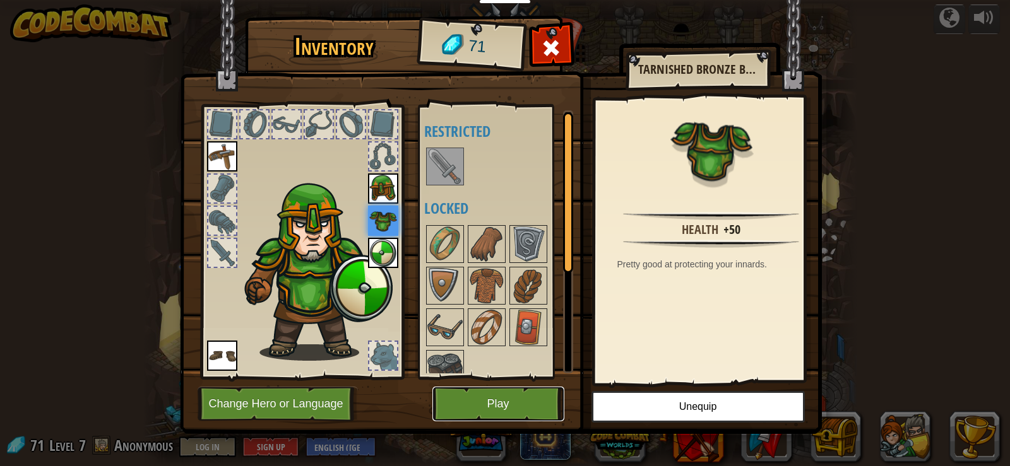
click at [473, 401] on button "Play" at bounding box center [498, 404] width 132 height 35
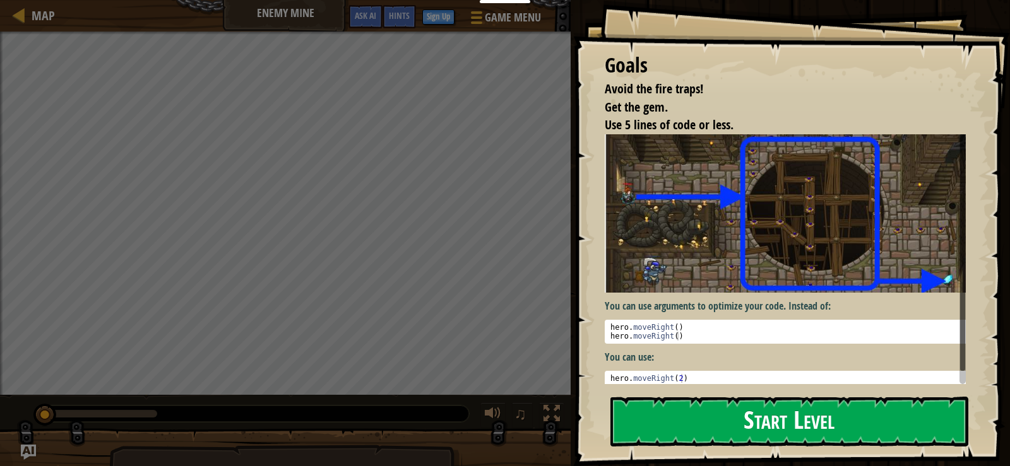
click at [922, 397] on button "Start Level" at bounding box center [789, 422] width 358 height 50
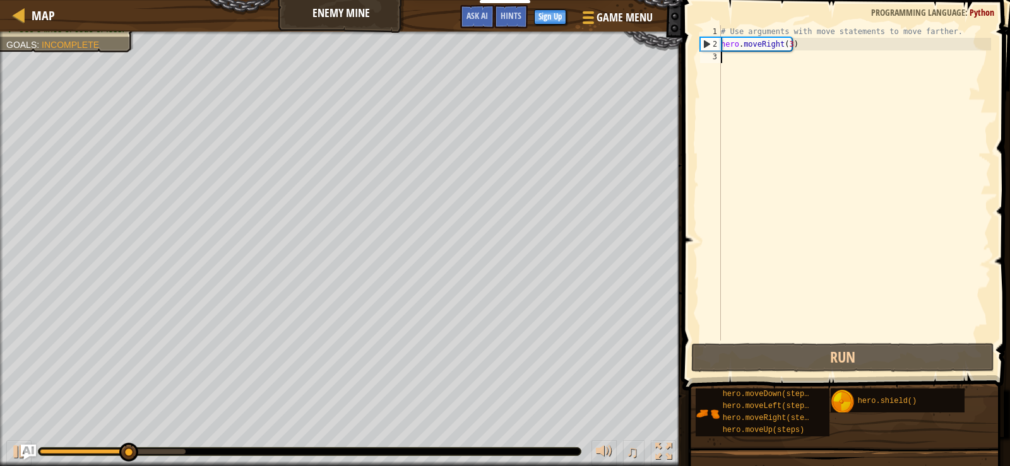
type textarea "h"
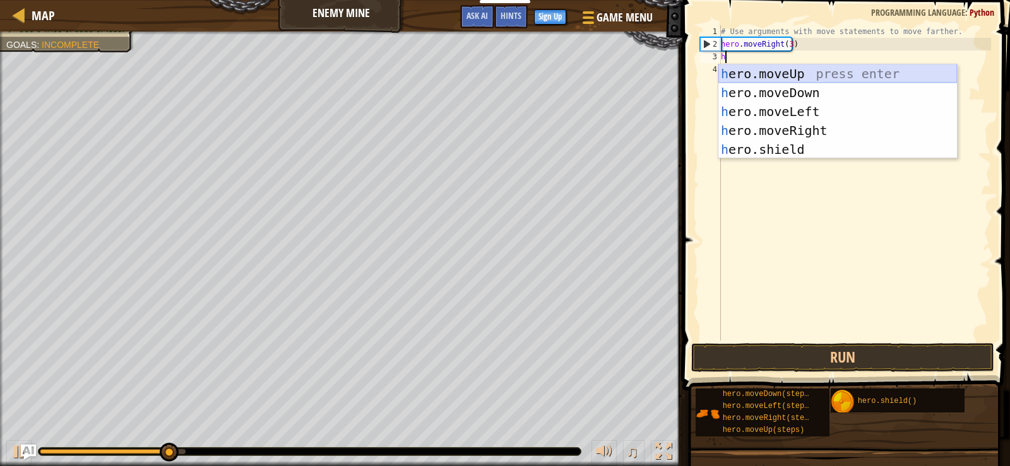
click at [789, 69] on div "h ero.moveUp press enter h ero.moveDown press enter h ero.moveLeft press enter …" at bounding box center [837, 130] width 239 height 133
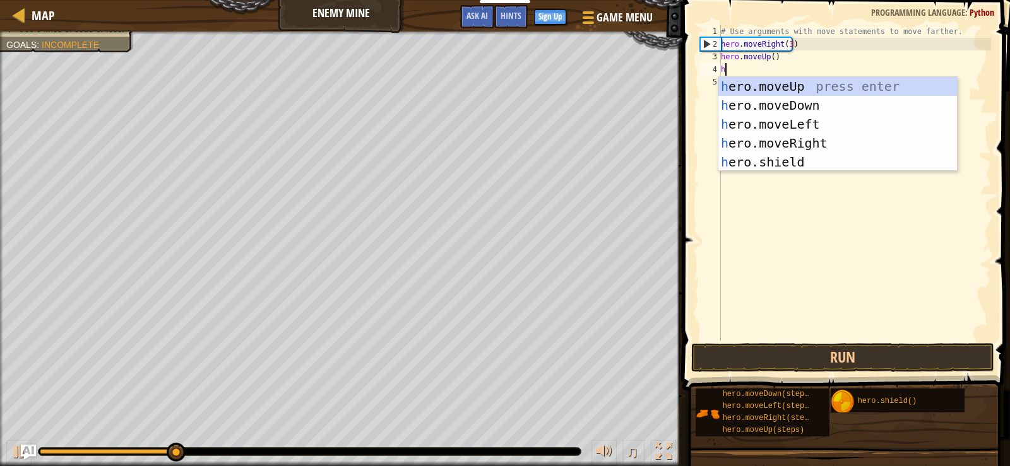
type textarea "h"
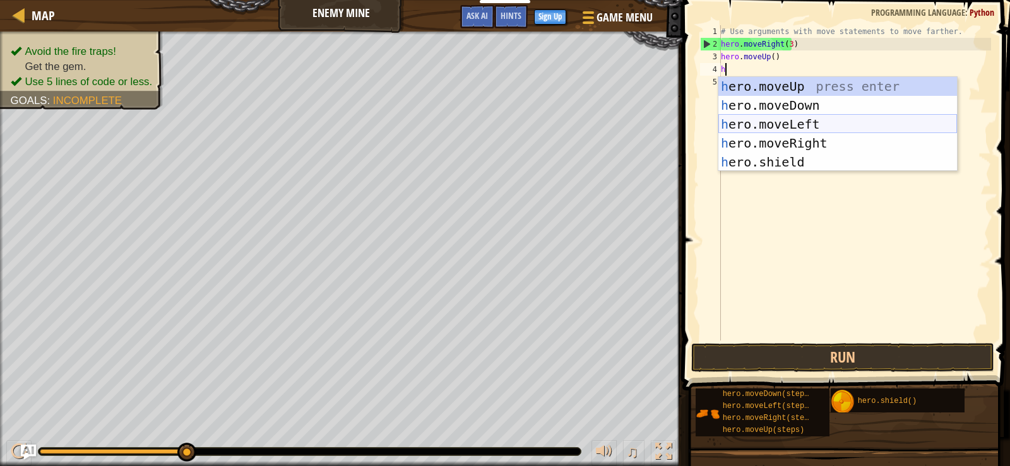
click at [812, 129] on div "h ero.moveUp press enter h ero.moveDown press enter h ero.moveLeft press enter …" at bounding box center [837, 143] width 239 height 133
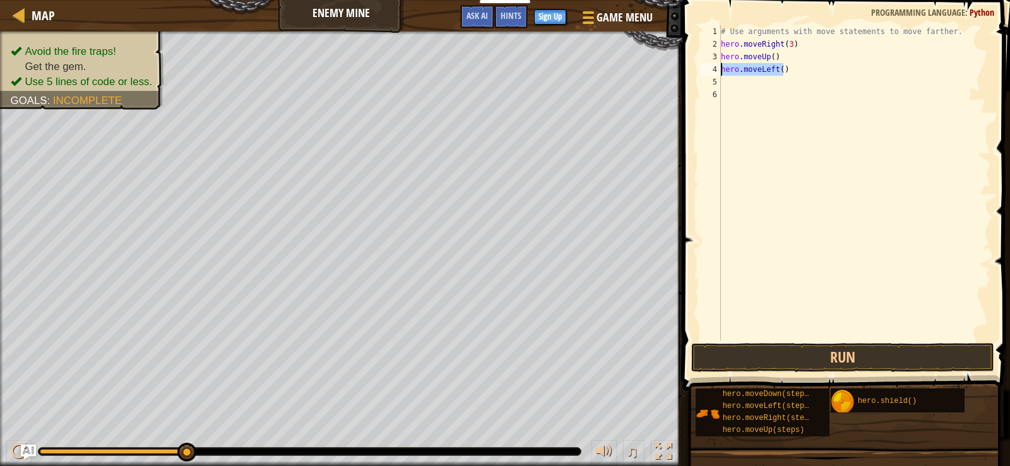
click at [665, 69] on div "Map Enemy Mine Game Menu Done Sign Up Hints Ask AI 1 הההההההההההההההההההההההההה…" at bounding box center [505, 233] width 1010 height 466
type textarea "h"
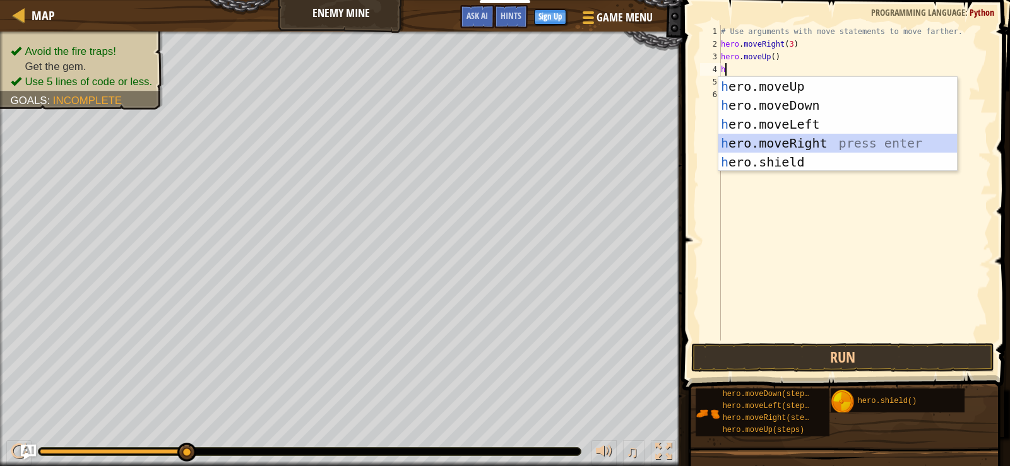
click at [811, 143] on div "h ero.moveUp press enter h ero.moveDown press enter h ero.moveLeft press enter …" at bounding box center [837, 143] width 239 height 133
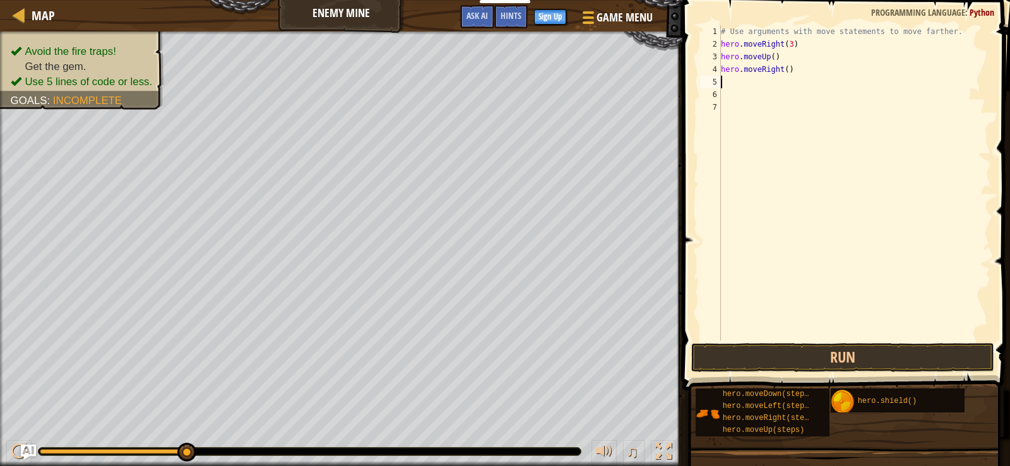
type textarea "h"
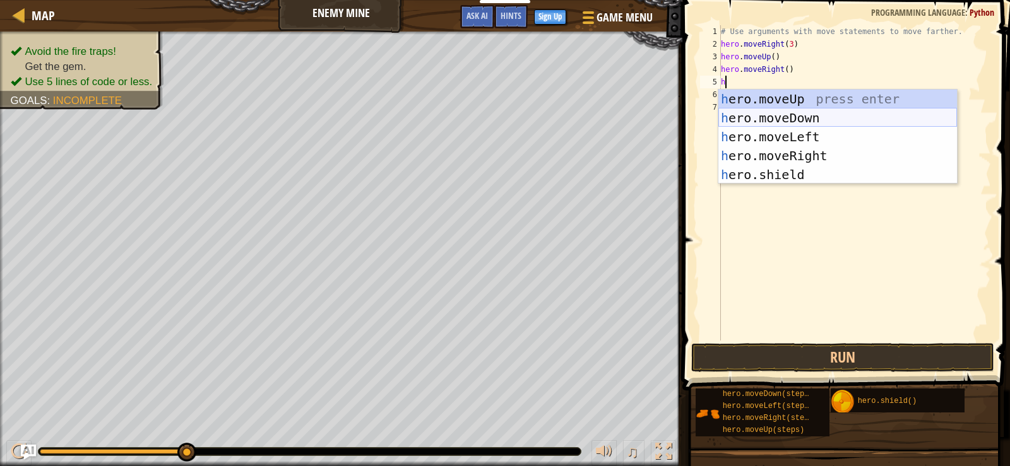
drag, startPoint x: 777, startPoint y: 115, endPoint x: 763, endPoint y: 110, distance: 14.8
click at [776, 114] on div "h ero.moveUp press enter h ero.moveDown press enter h ero.moveLeft press enter …" at bounding box center [837, 156] width 239 height 133
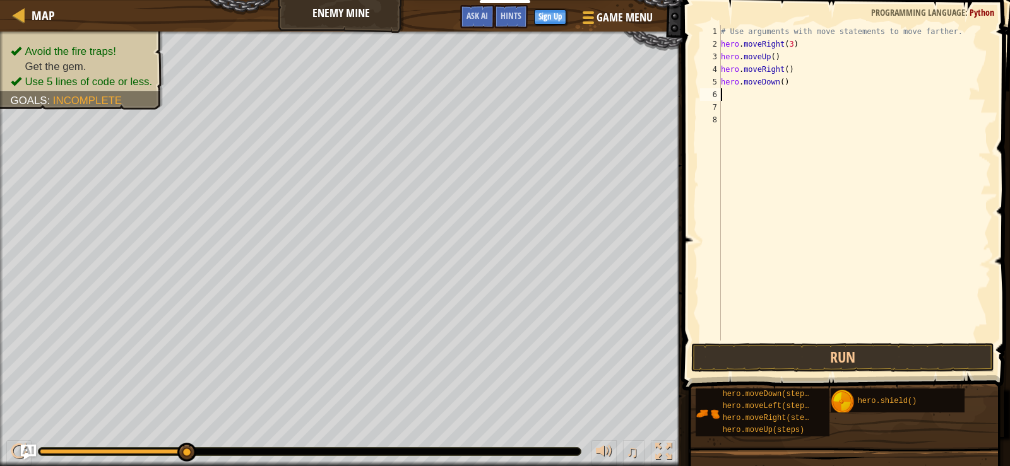
type textarea "h"
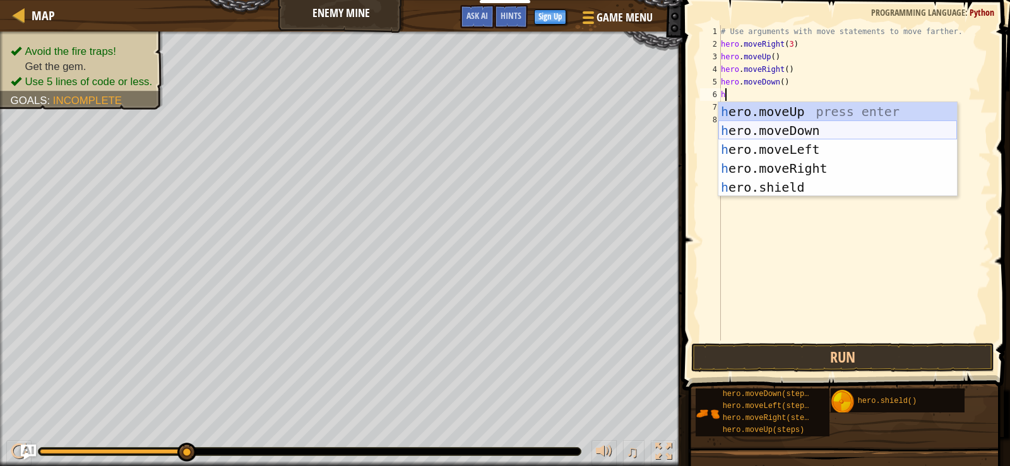
click at [785, 129] on div "h ero.moveUp press enter h ero.moveDown press enter h ero.moveLeft press enter …" at bounding box center [837, 168] width 239 height 133
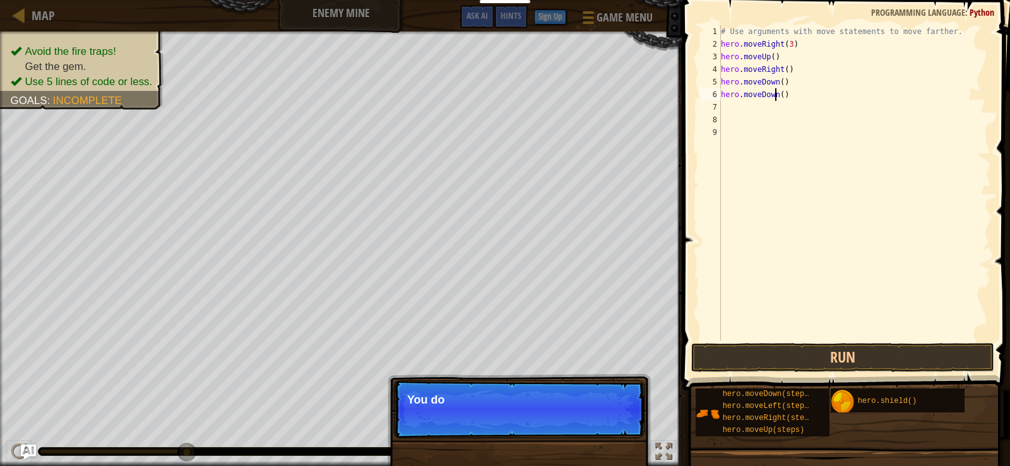
click at [776, 94] on div "# Use arguments with move statements to move farther. hero . moveRight ( 3 ) he…" at bounding box center [854, 195] width 273 height 341
click at [780, 93] on div "# Use arguments with move statements to move farther. hero . moveRight ( 3 ) he…" at bounding box center [854, 195] width 273 height 341
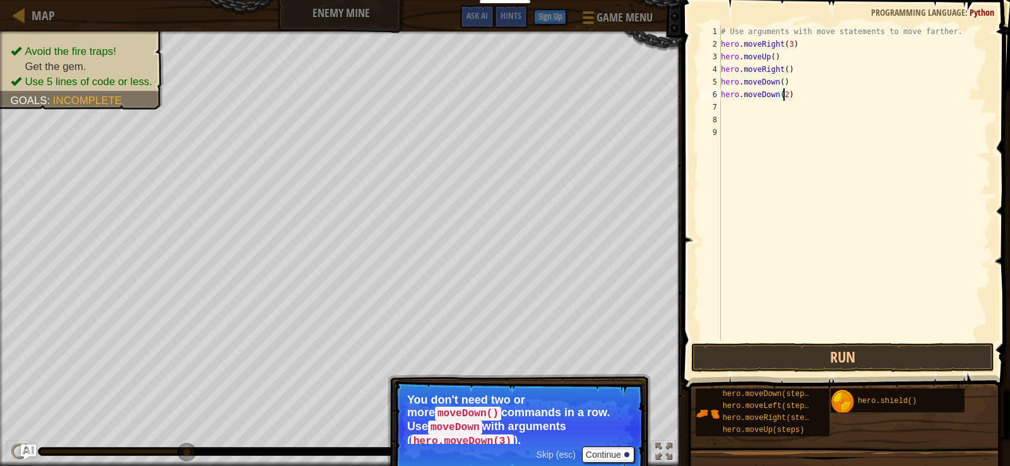
scroll to position [6, 5]
type textarea "hero.moveDown(2)"
click at [726, 102] on div "# Use arguments with move statements to move farther. hero . moveRight ( 3 ) he…" at bounding box center [854, 195] width 273 height 341
click at [555, 450] on span "Skip (esc)" at bounding box center [555, 455] width 39 height 10
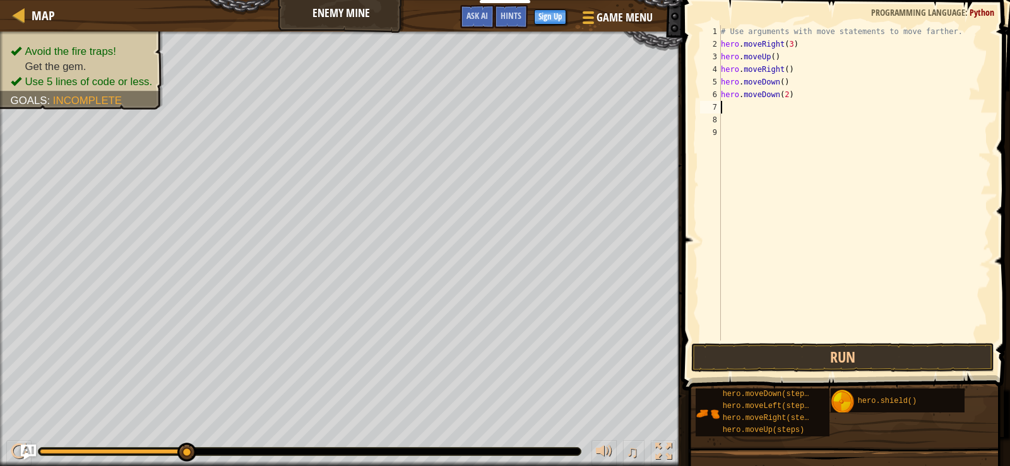
type textarea "h"
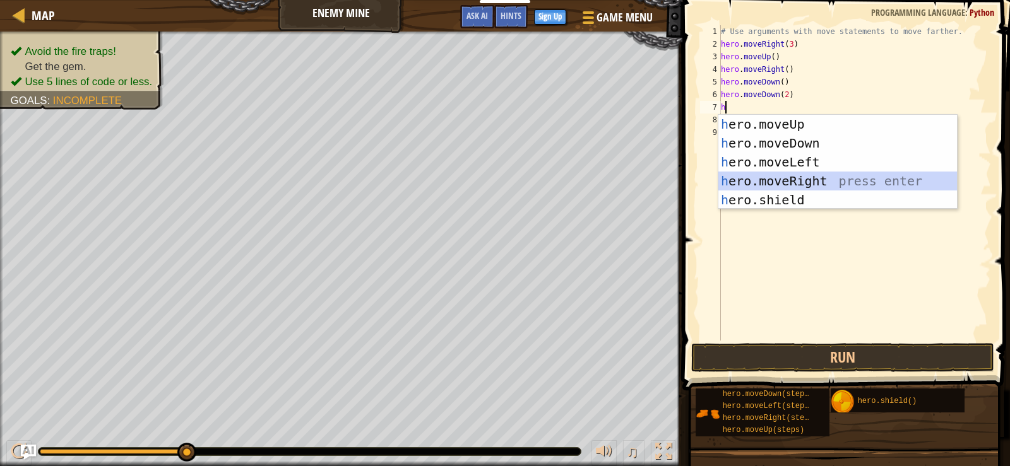
click at [768, 178] on div "h ero.moveUp press enter h ero.moveDown press enter h ero.moveLeft press enter …" at bounding box center [837, 181] width 239 height 133
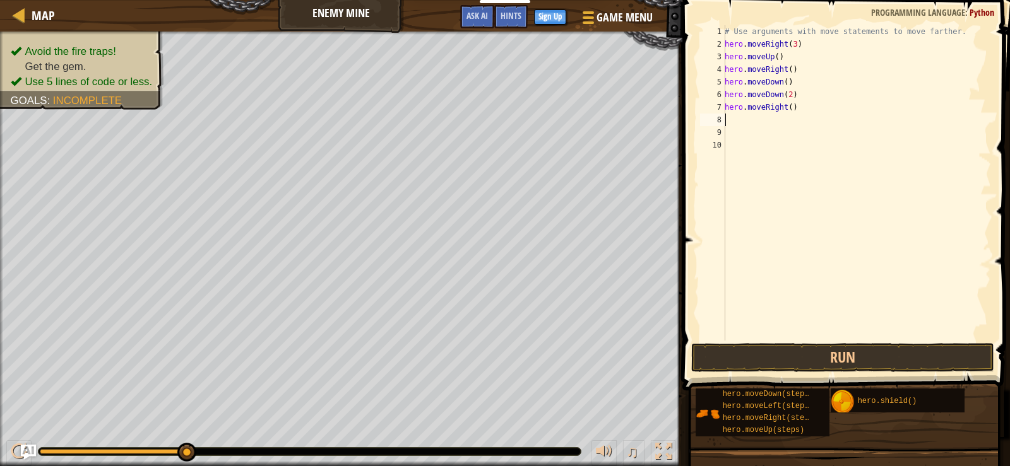
type textarea "h"
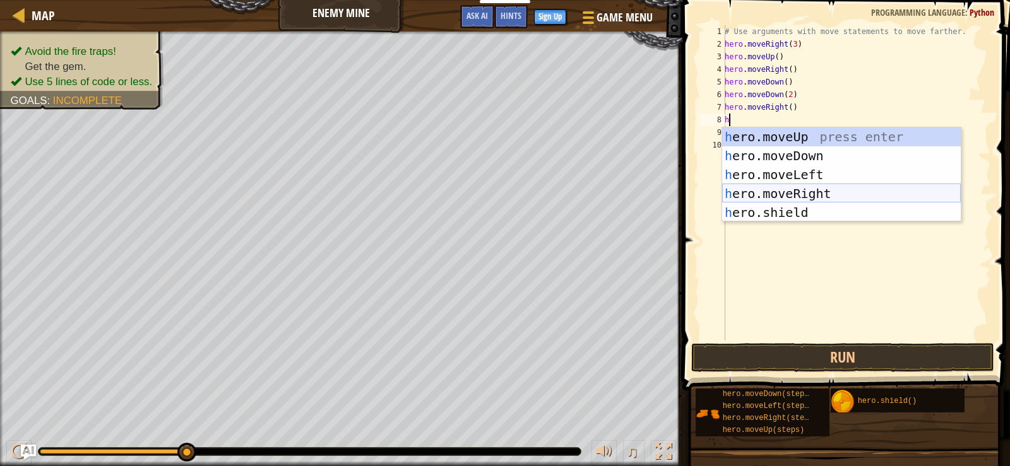
click at [791, 187] on div "h ero.moveUp press enter h ero.moveDown press enter h ero.moveLeft press enter …" at bounding box center [841, 193] width 239 height 133
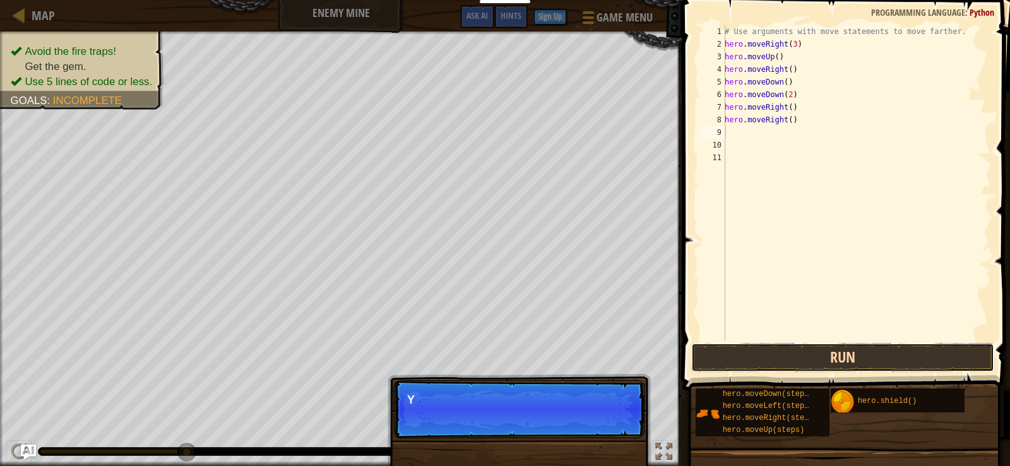
click at [817, 352] on button "Run" at bounding box center [842, 357] width 303 height 29
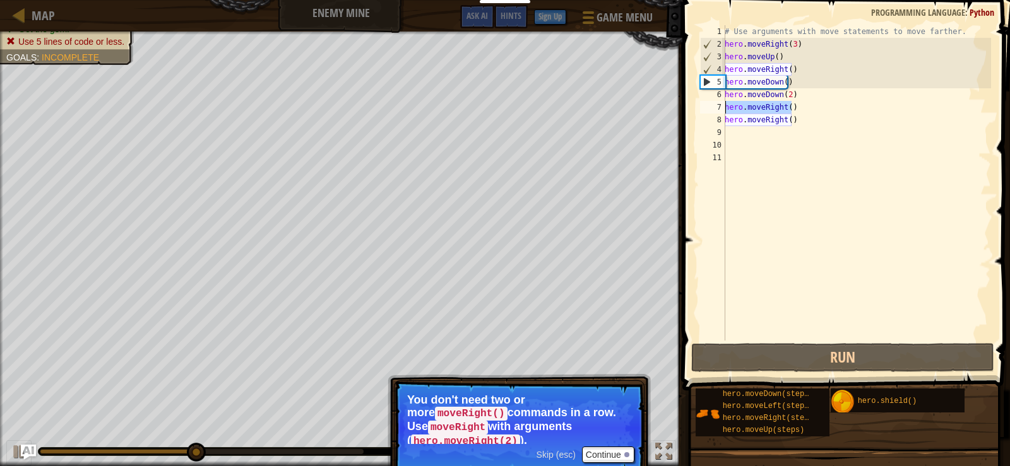
drag, startPoint x: 792, startPoint y: 104, endPoint x: 701, endPoint y: 102, distance: 90.9
click at [701, 102] on div "1 2 3 4 5 6 7 8 9 10 11 # Use arguments with move statements to move farther. h…" at bounding box center [843, 183] width 293 height 316
type textarea "hero.moveRight()"
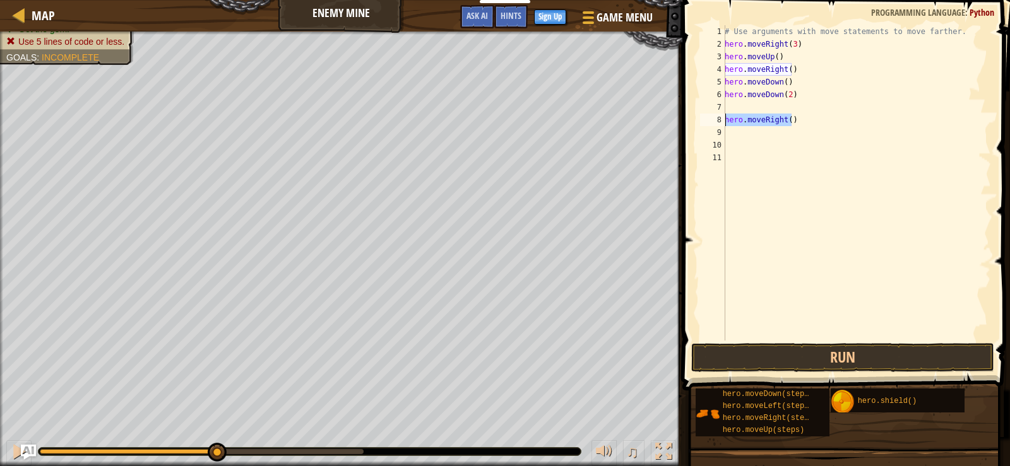
drag, startPoint x: 793, startPoint y: 119, endPoint x: 698, endPoint y: 122, distance: 94.7
click at [698, 122] on div "1 2 3 4 5 6 7 8 9 10 11 # Use arguments with move statements to move farther. h…" at bounding box center [843, 183] width 293 height 316
type textarea "hero.moveRight()"
drag, startPoint x: 794, startPoint y: 81, endPoint x: 717, endPoint y: 78, distance: 77.1
click at [716, 80] on div "1 2 3 4 5 6 7 8 9 10 11 # Use arguments with move statements to move farther. h…" at bounding box center [843, 183] width 293 height 316
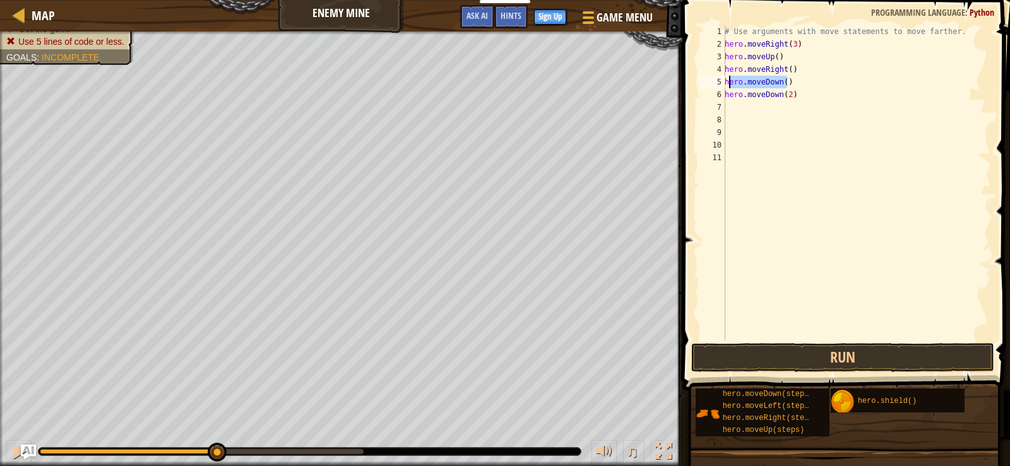
type textarea "hero.moveDown()"
click at [670, 89] on div "Map Enemy Mine Game Menu Done Sign Up Hints Ask AI 1 הההההההההההההההההההההההההה…" at bounding box center [505, 233] width 1010 height 466
type textarea "ccccccccccccccccccccccccccc"
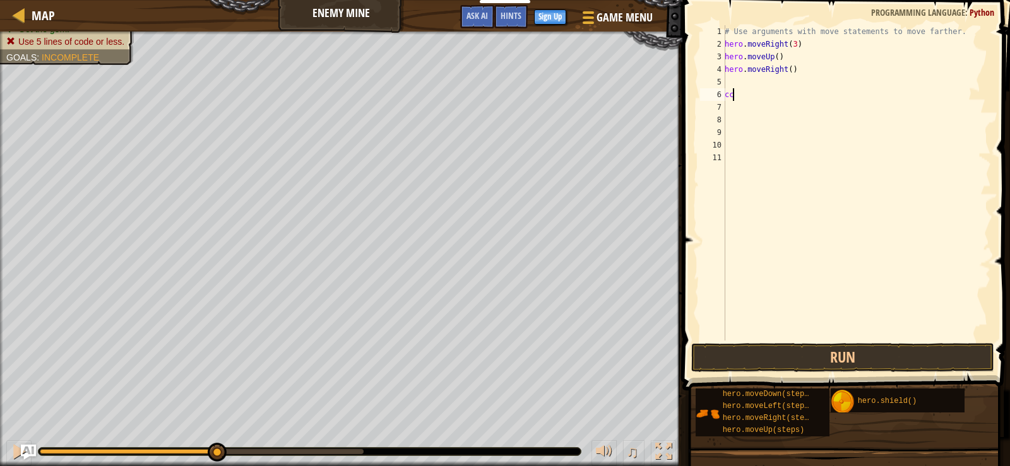
type textarea "c"
click at [733, 84] on div "# Use arguments with move statements to move farther. hero . moveRight ( 3 ) he…" at bounding box center [856, 195] width 269 height 341
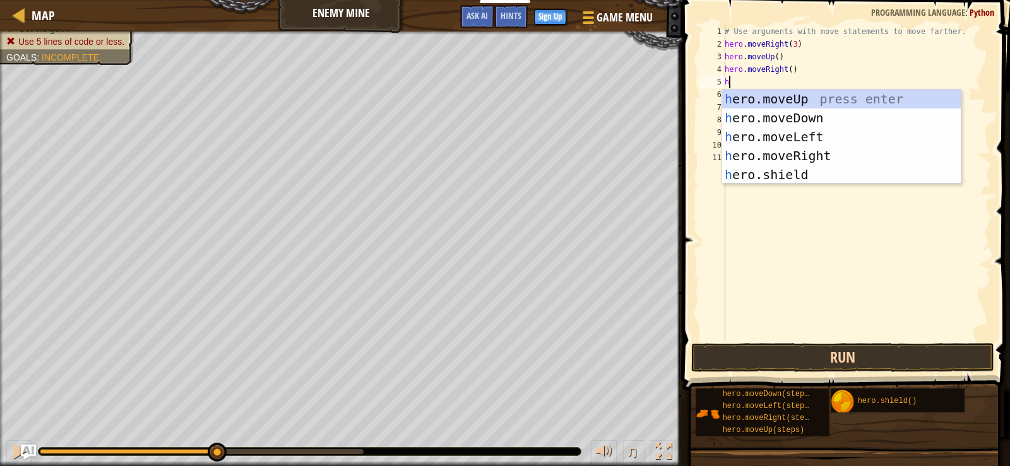
type textarea "h"
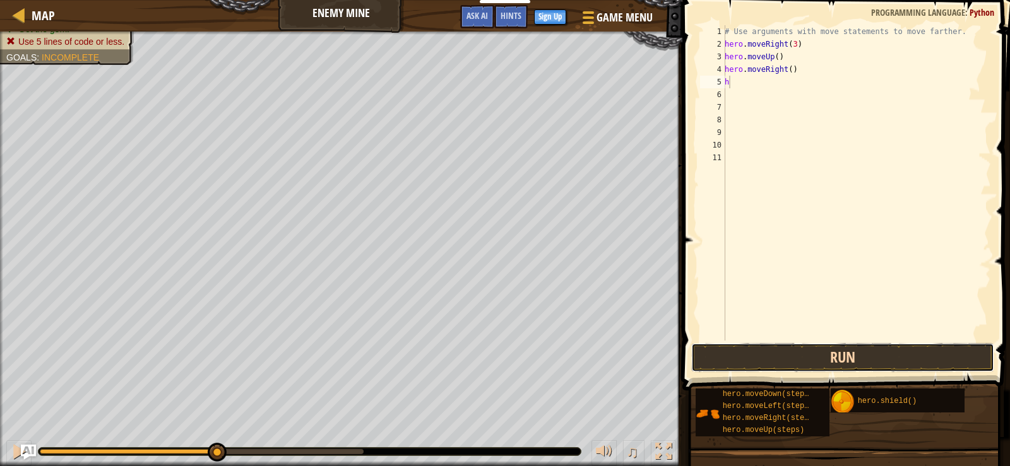
click at [898, 359] on button "Run" at bounding box center [842, 357] width 303 height 29
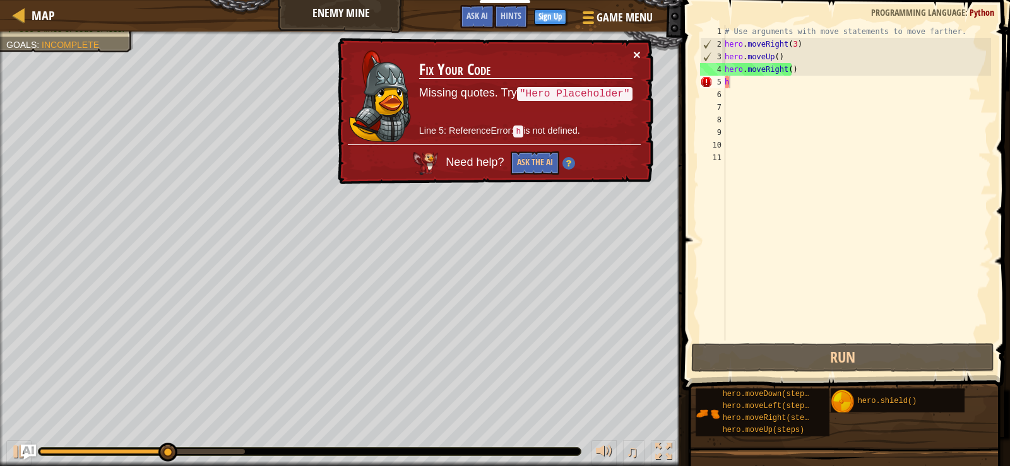
click at [637, 59] on button "×" at bounding box center [637, 54] width 8 height 13
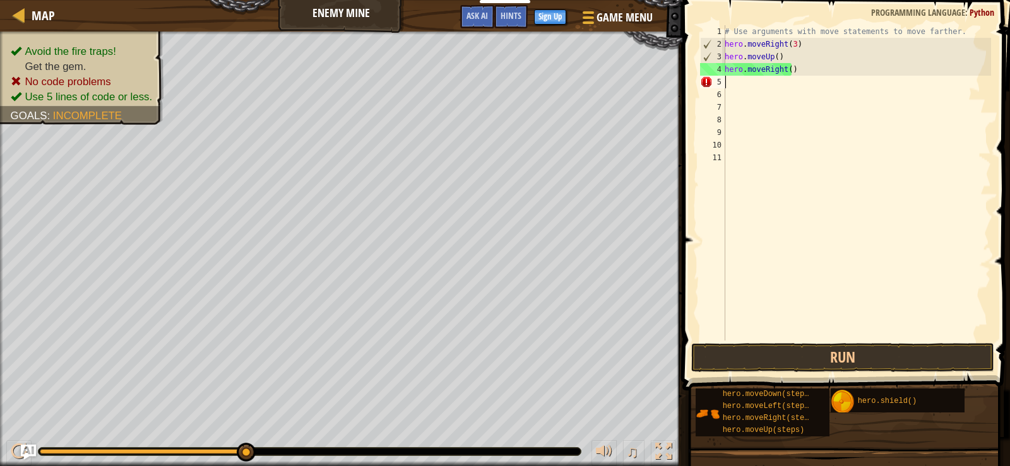
type textarea "h"
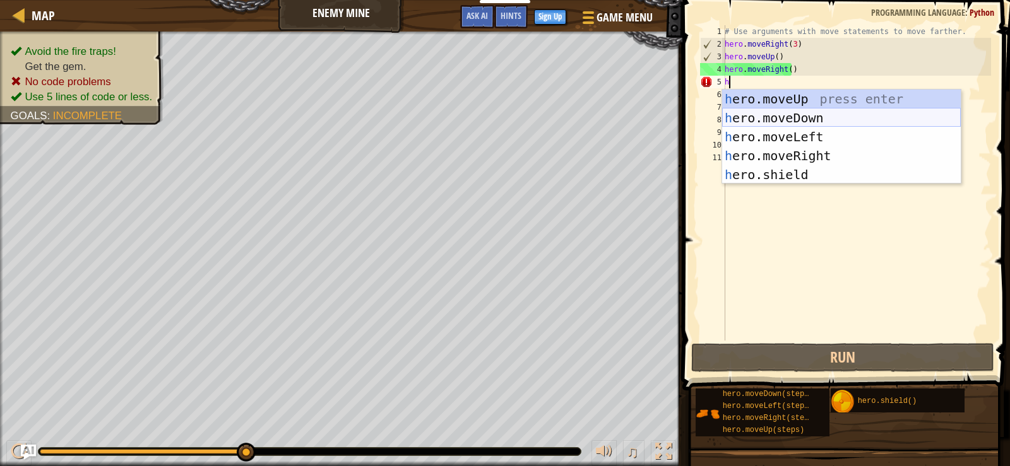
click at [801, 112] on div "h ero.moveUp press enter h ero.moveDown press enter h ero.moveLeft press enter …" at bounding box center [841, 156] width 239 height 133
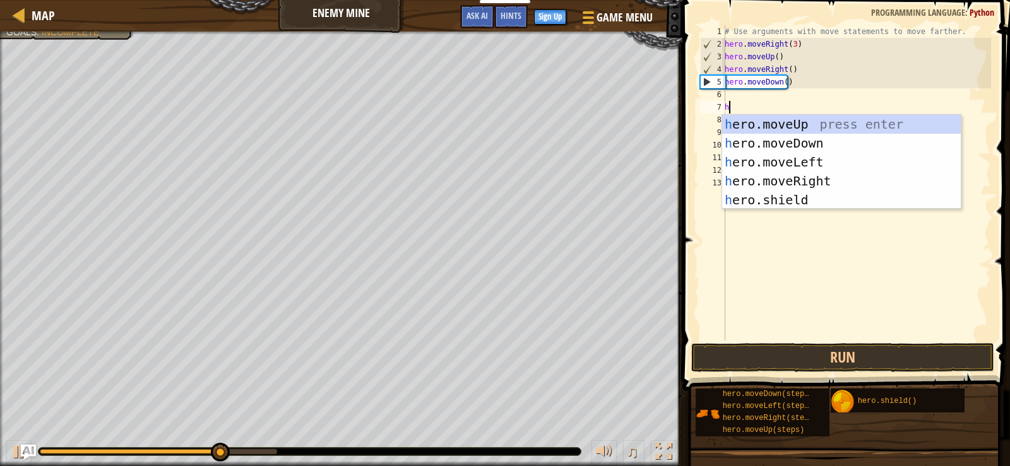
click at [782, 79] on div "# Use arguments with move statements to move farther. hero . moveRight ( 3 ) he…" at bounding box center [856, 195] width 269 height 341
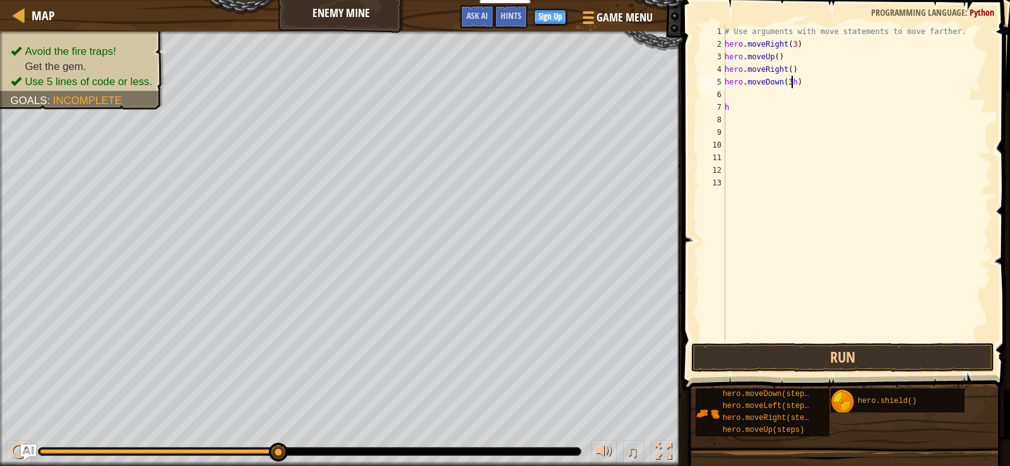
scroll to position [6, 5]
click at [730, 105] on div "# Use arguments with move statements to move farther. hero . moveRight ( 3 ) he…" at bounding box center [856, 195] width 269 height 341
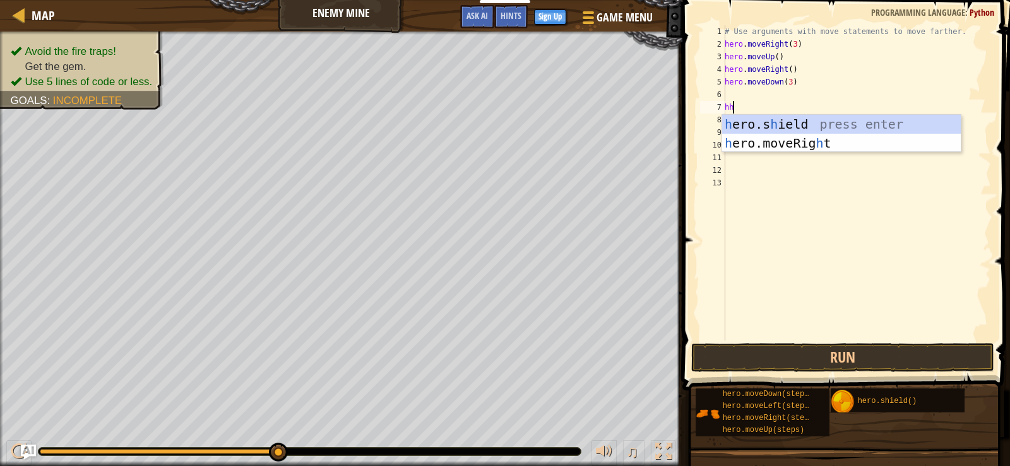
type textarea "h"
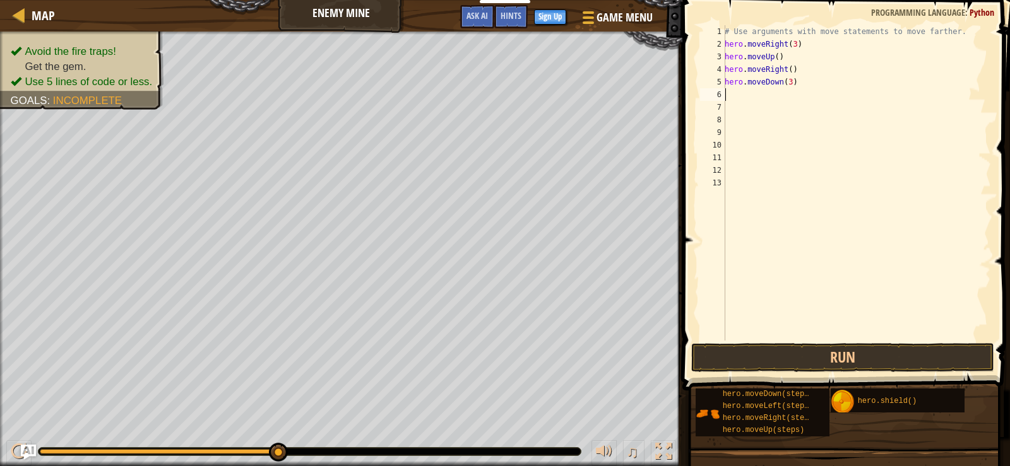
type textarea "h"
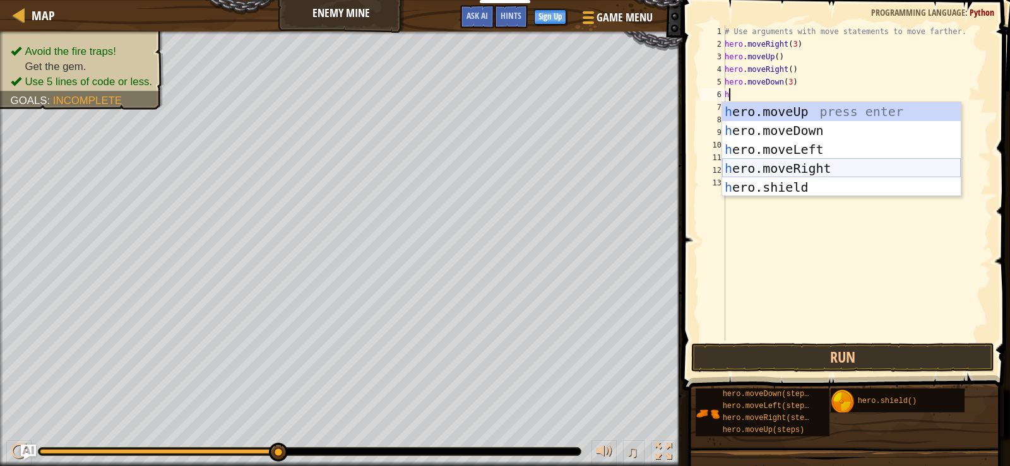
click at [845, 160] on div "h ero.moveUp press enter h ero.moveDown press enter h ero.moveLeft press enter …" at bounding box center [841, 168] width 239 height 133
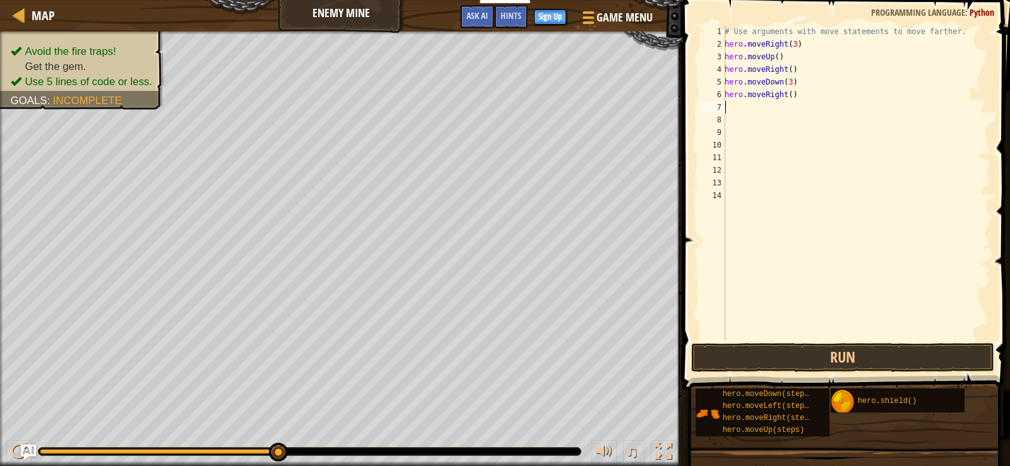
type textarea "h"
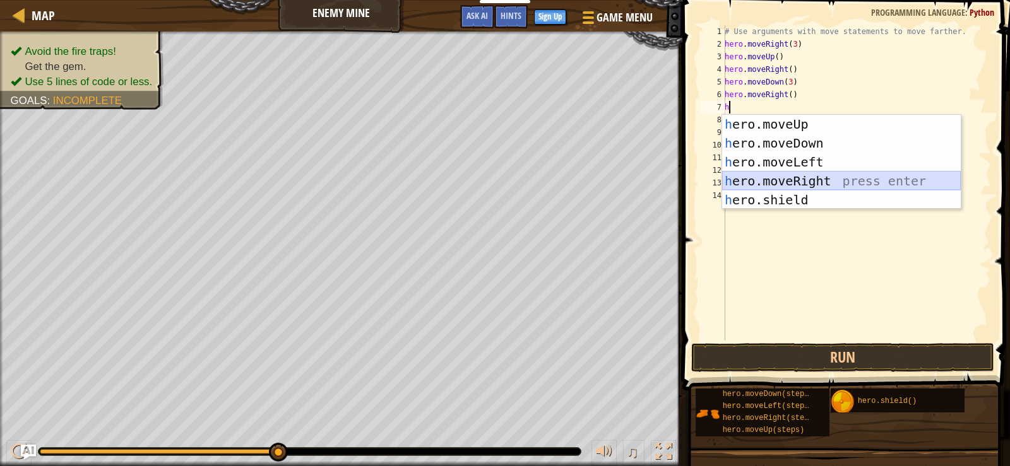
click at [836, 177] on div "h ero.moveUp press enter h ero.moveDown press enter h ero.moveLeft press enter …" at bounding box center [841, 181] width 239 height 133
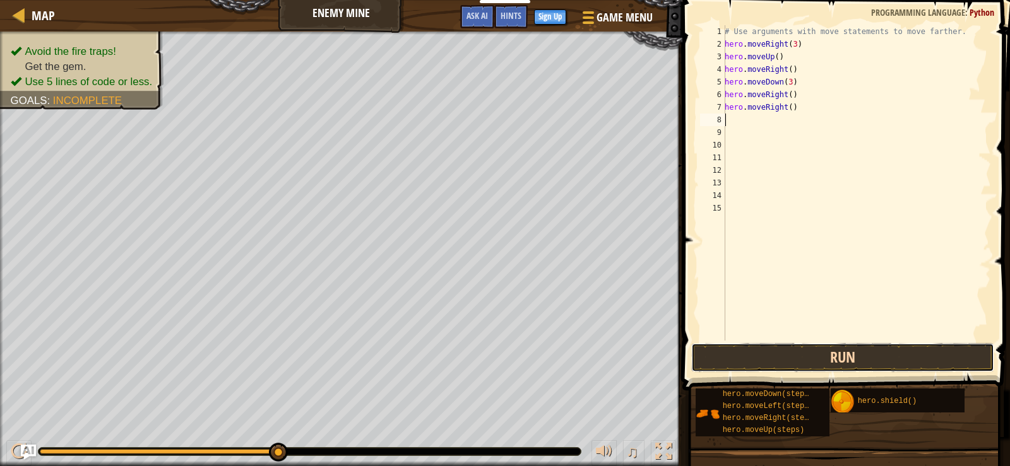
click at [828, 364] on button "Run" at bounding box center [842, 357] width 303 height 29
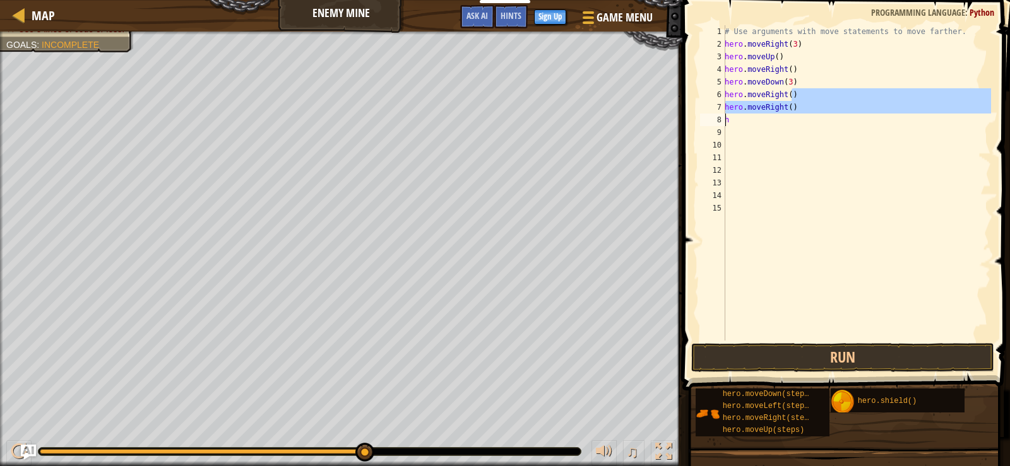
drag, startPoint x: 807, startPoint y: 100, endPoint x: 709, endPoint y: 118, distance: 99.4
click at [709, 118] on div "h 1 2 3 4 5 6 7 8 9 10 11 12 13 14 15 # Use arguments with move statements to m…" at bounding box center [843, 183] width 293 height 316
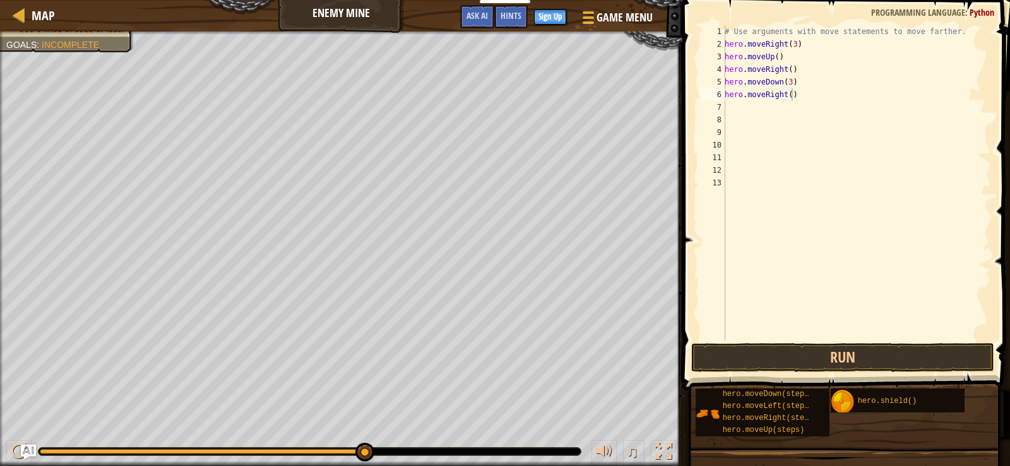
drag, startPoint x: 949, startPoint y: 18, endPoint x: 951, endPoint y: 35, distance: 17.1
click at [944, 28] on div "hero.moveRight() 1 2 3 4 5 6 7 8 9 10 11 12 13 # Use arguments with move statem…" at bounding box center [844, 220] width 331 height 428
drag, startPoint x: 951, startPoint y: 37, endPoint x: 593, endPoint y: -44, distance: 367.0
click at [593, 0] on html "Educators Create Free Account School & District Solutions Teacher Toolkit Previ…" at bounding box center [505, 0] width 1010 height 0
type textarea "# Use arguments with move statements to move farther."
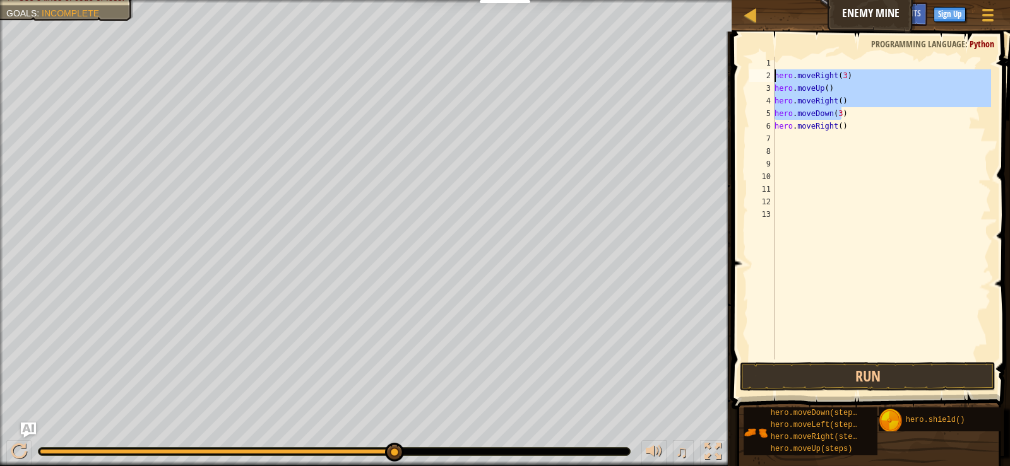
drag, startPoint x: 846, startPoint y: 114, endPoint x: 770, endPoint y: 73, distance: 86.4
click at [770, 73] on div "1 2 3 4 5 6 7 8 9 10 11 12 13 hero . moveRight ( 3 ) hero . moveUp ( ) hero . m…" at bounding box center [869, 208] width 244 height 303
type textarea "hero.moveRight(3) hero.moveUp()"
drag, startPoint x: 854, startPoint y: 129, endPoint x: 746, endPoint y: 69, distance: 123.5
click at [745, 71] on div "hero.moveRight(3) hero.moveUp() 1 2 3 4 5 6 7 8 9 10 11 12 13 hero . moveRight …" at bounding box center [869, 245] width 282 height 415
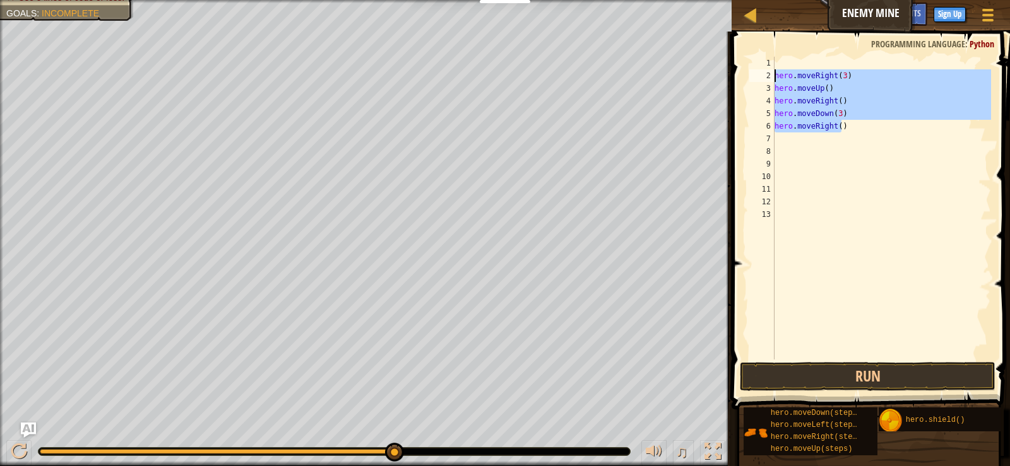
click at [780, 64] on div "hero . moveRight ( 3 ) hero . moveUp ( ) hero . moveRight ( ) hero . moveDown (…" at bounding box center [881, 221] width 219 height 328
drag, startPoint x: 854, startPoint y: 121, endPoint x: 757, endPoint y: 68, distance: 109.9
click at [757, 68] on div "1 2 3 4 5 6 7 8 9 10 11 12 13 hero . moveRight ( 3 ) hero . moveUp ( ) hero . m…" at bounding box center [869, 208] width 244 height 303
drag, startPoint x: 847, startPoint y: 133, endPoint x: 771, endPoint y: 75, distance: 95.4
click at [771, 75] on div "hero.moveRight(3) 1 2 3 4 5 6 7 8 9 10 11 12 13 hero . moveRight ( 3 ) hero . m…" at bounding box center [869, 208] width 244 height 303
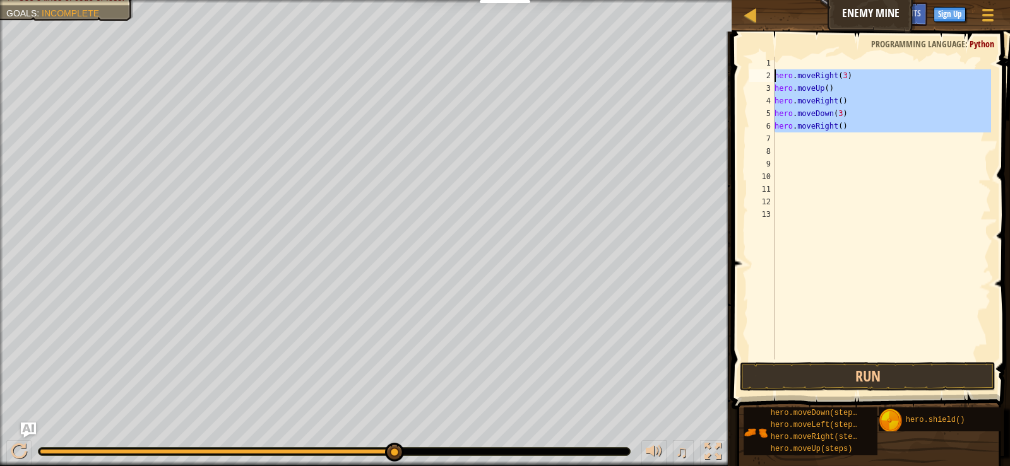
type textarea "hero.moveRight(3) hero.moveUp()"
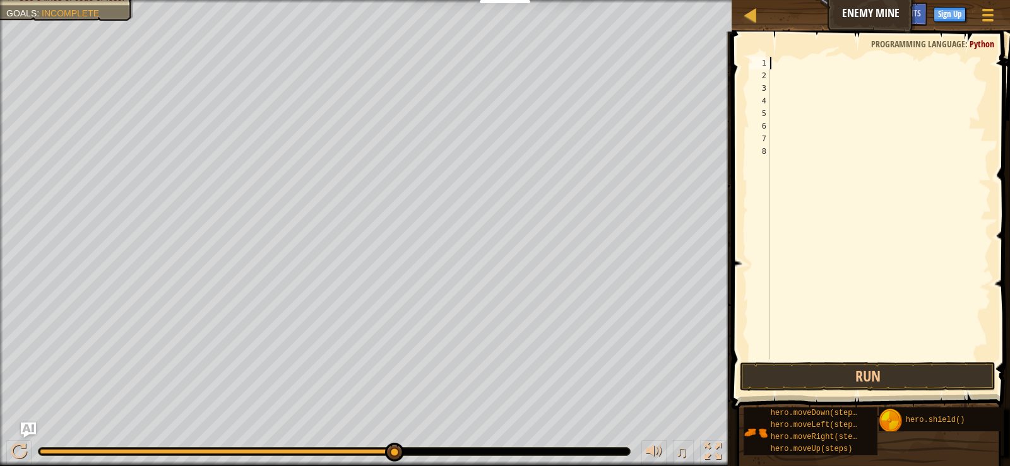
click at [771, 63] on div at bounding box center [879, 221] width 223 height 328
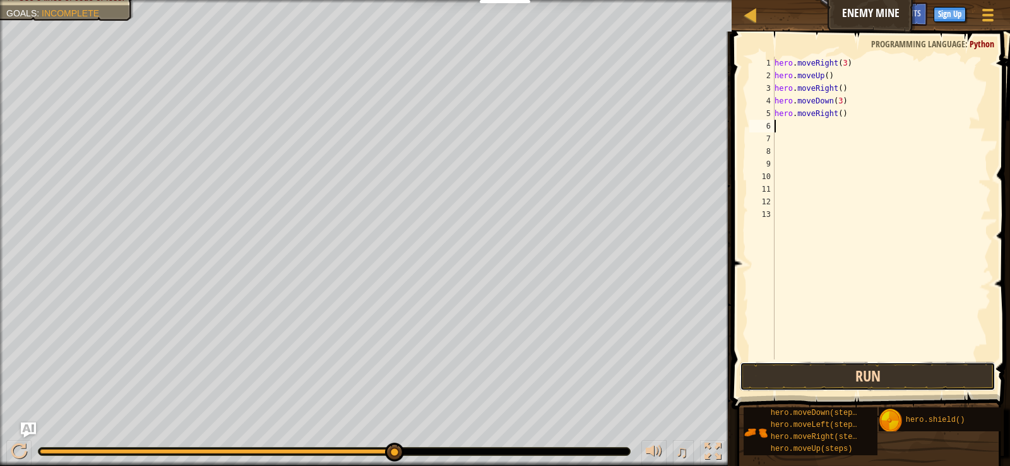
click at [923, 370] on button "Run" at bounding box center [867, 376] width 255 height 29
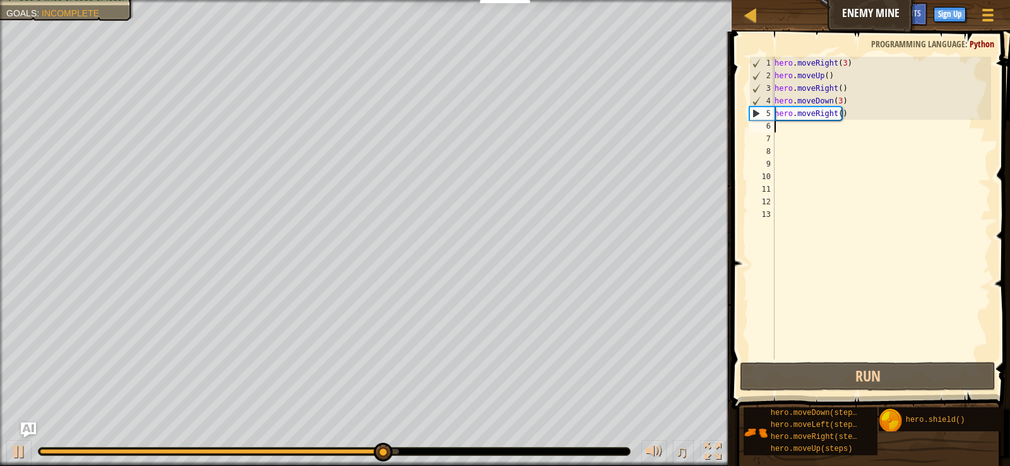
click at [838, 111] on div "hero . moveRight ( 3 ) hero . moveUp ( ) hero . moveRight ( ) hero . moveDown (…" at bounding box center [882, 221] width 220 height 328
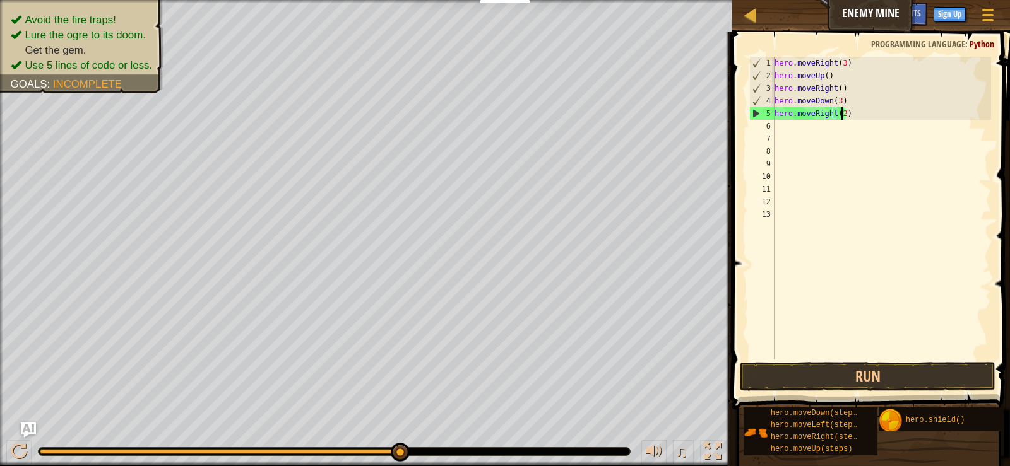
scroll to position [6, 5]
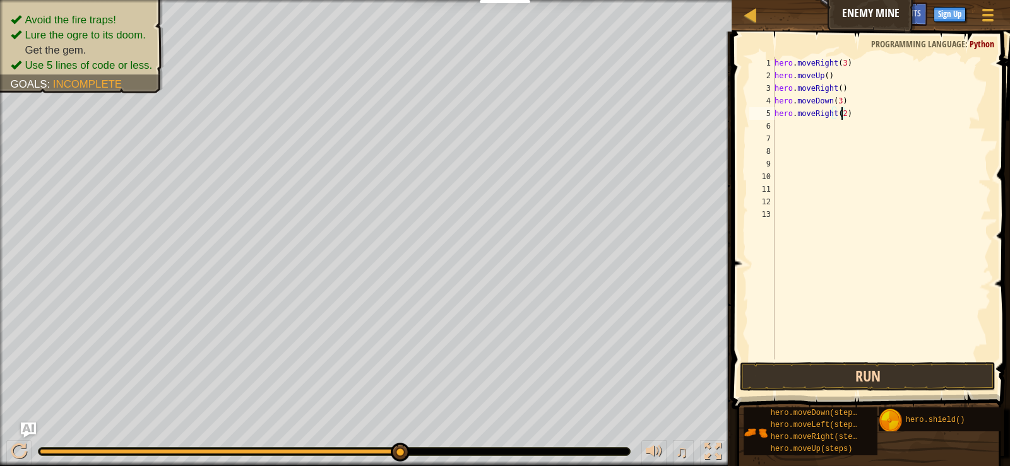
type textarea "hero.moveRight(2)"
click at [915, 372] on button "Run" at bounding box center [867, 376] width 255 height 29
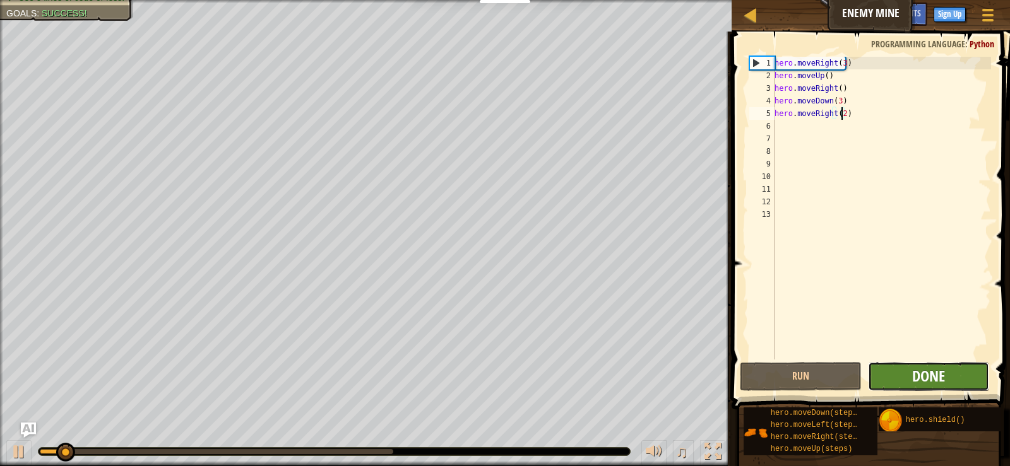
click at [934, 374] on span "Done" at bounding box center [928, 376] width 33 height 20
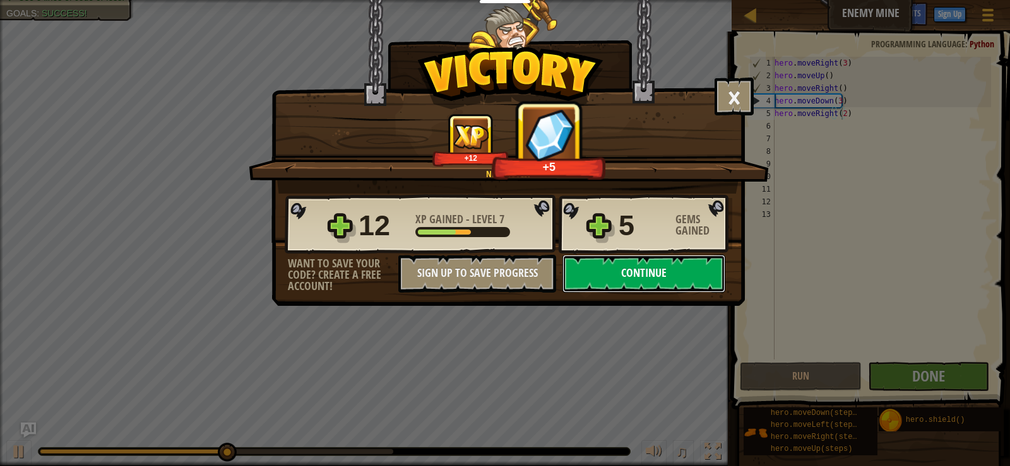
drag, startPoint x: 652, startPoint y: 275, endPoint x: 646, endPoint y: 272, distance: 6.5
click at [646, 272] on button "Continue" at bounding box center [643, 274] width 163 height 38
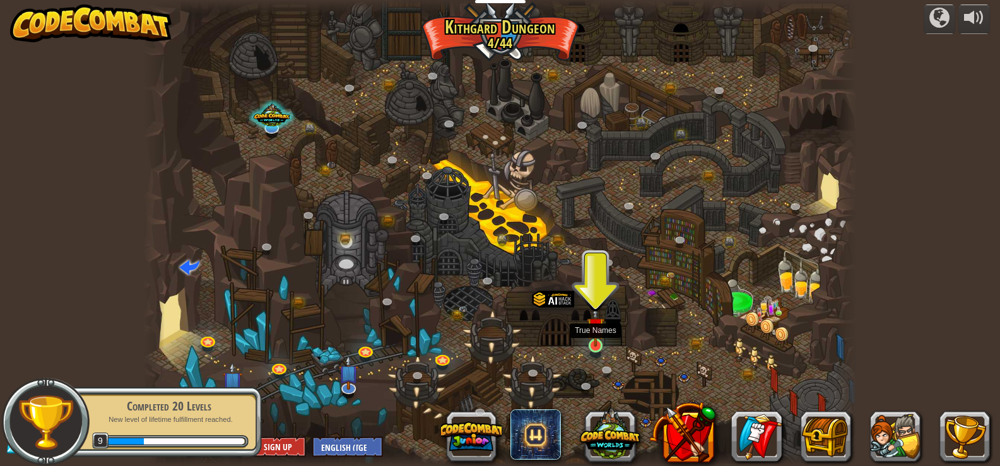
click at [596, 333] on img at bounding box center [596, 326] width 18 height 41
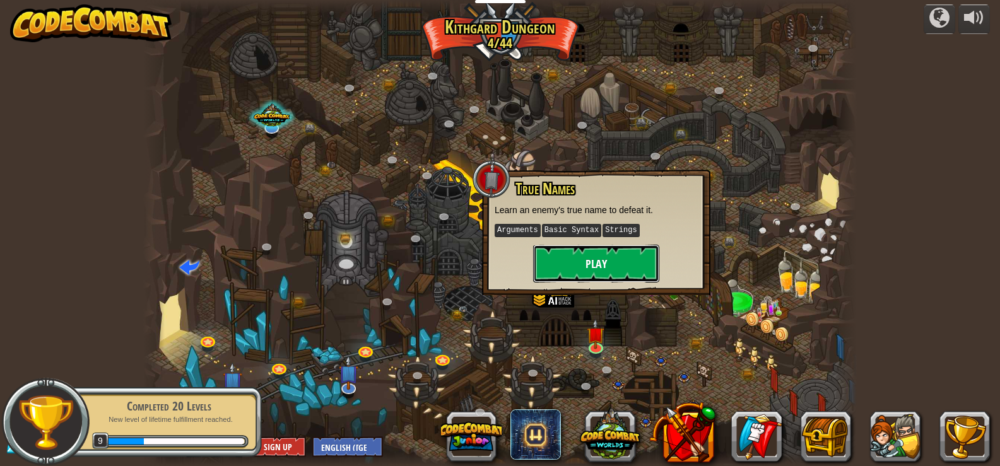
click at [615, 268] on button "Play" at bounding box center [596, 264] width 126 height 38
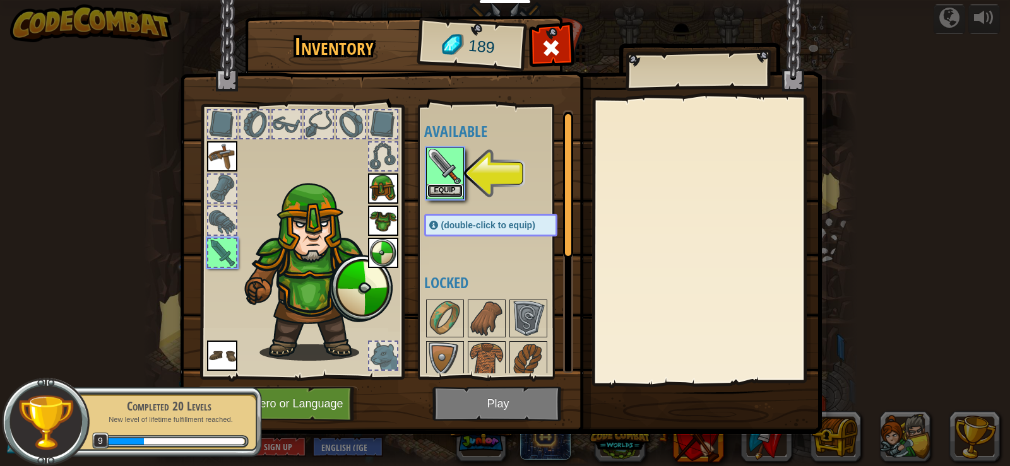
click at [436, 190] on button "Equip" at bounding box center [444, 190] width 35 height 13
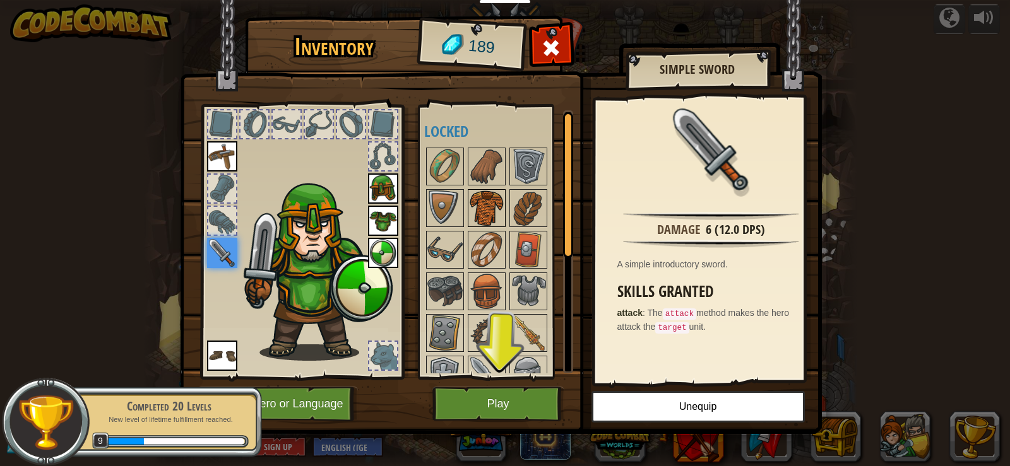
click at [486, 218] on img at bounding box center [486, 208] width 35 height 35
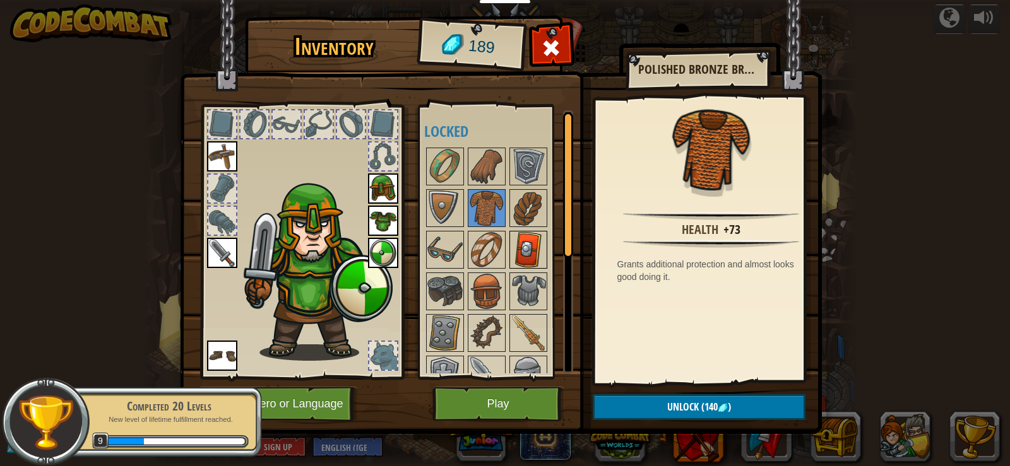
click at [513, 239] on img at bounding box center [528, 249] width 35 height 35
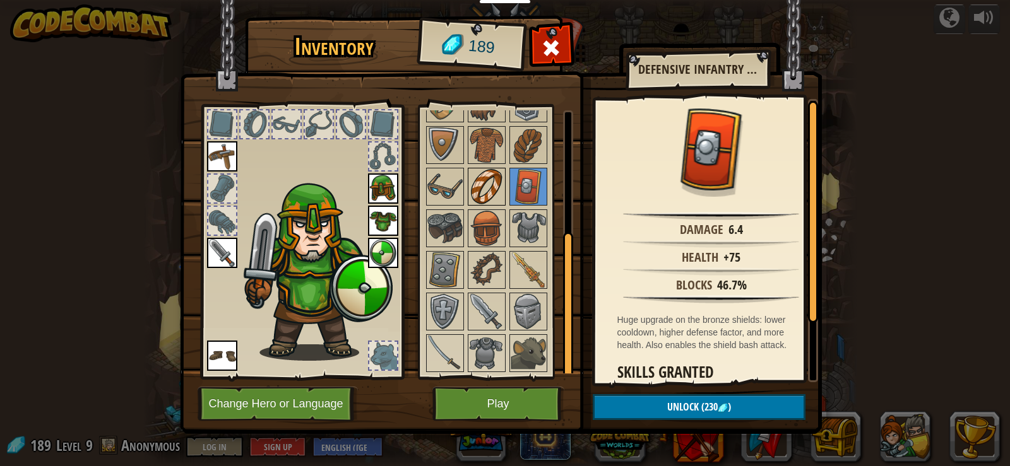
scroll to position [64, 0]
click at [524, 352] on img at bounding box center [528, 352] width 35 height 35
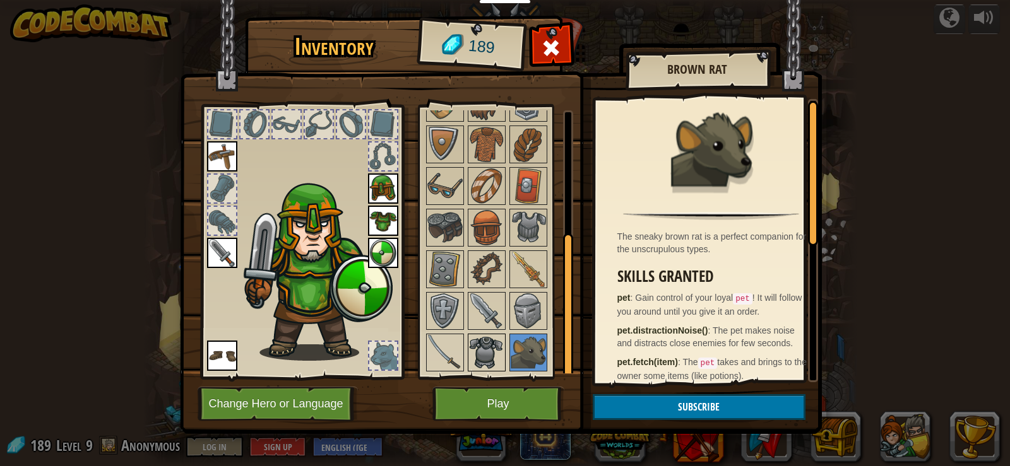
click at [502, 341] on img at bounding box center [486, 352] width 35 height 35
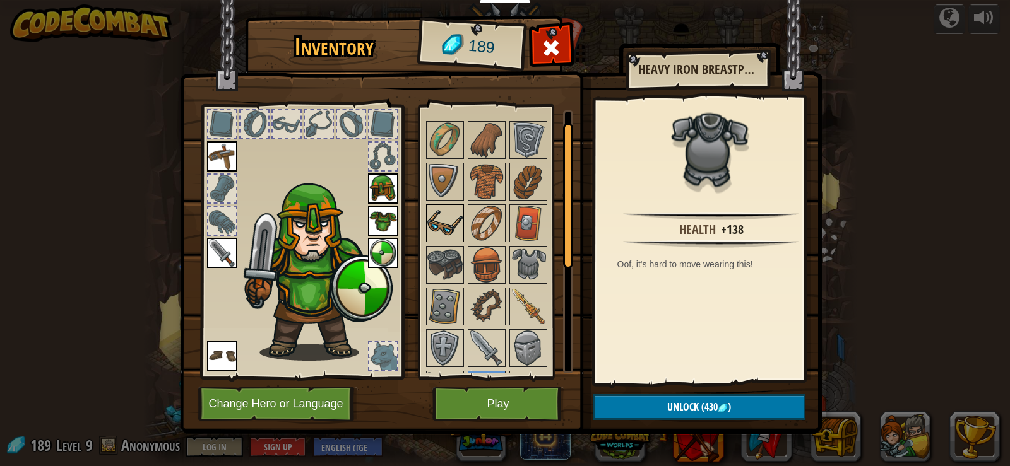
scroll to position [0, 0]
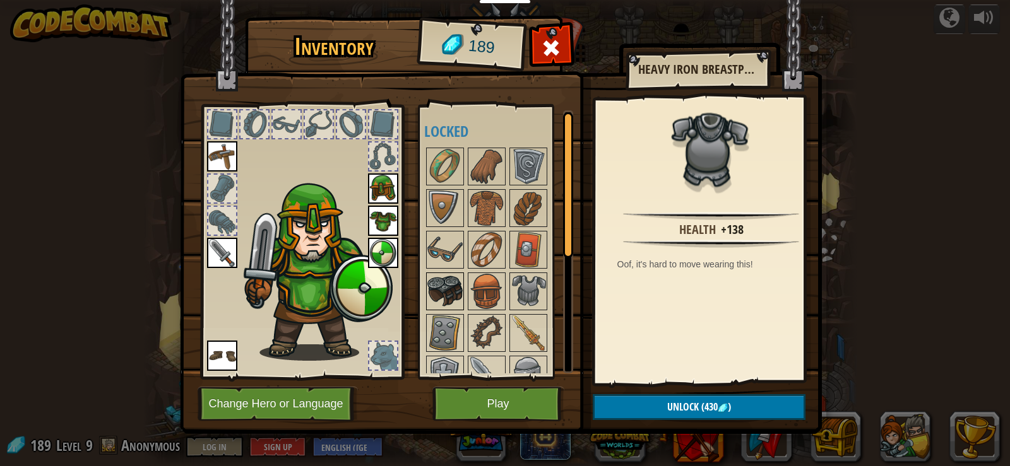
click at [453, 285] on img at bounding box center [444, 291] width 35 height 35
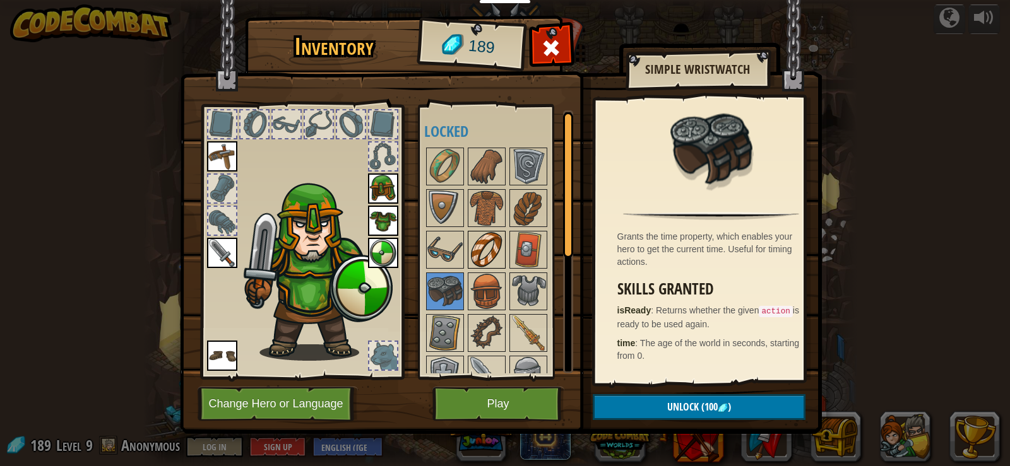
click at [495, 253] on img at bounding box center [486, 249] width 35 height 35
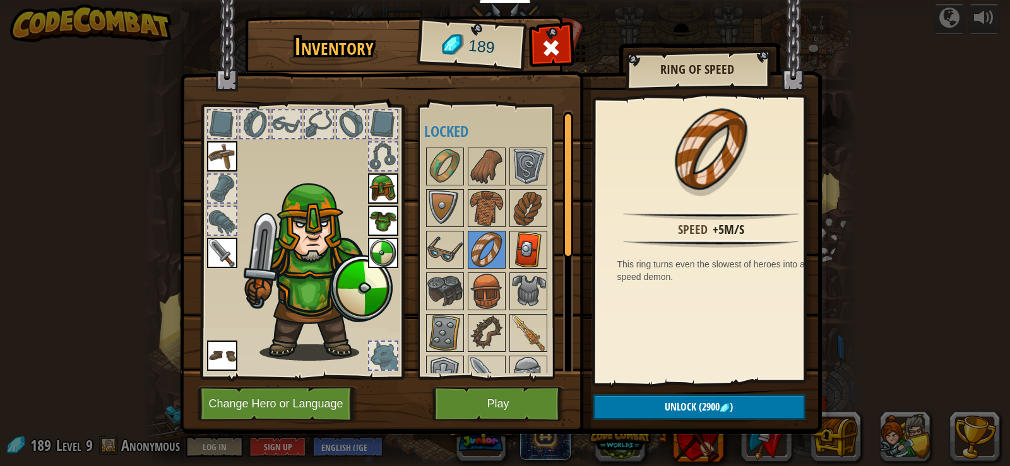
click at [534, 249] on img at bounding box center [528, 249] width 35 height 35
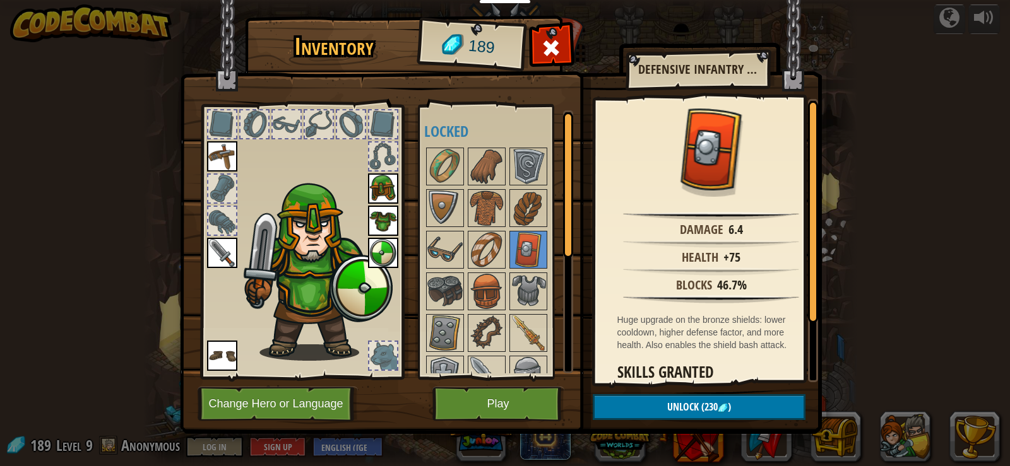
click at [452, 228] on div at bounding box center [503, 292] width 158 height 292
click at [456, 247] on img at bounding box center [444, 249] width 35 height 35
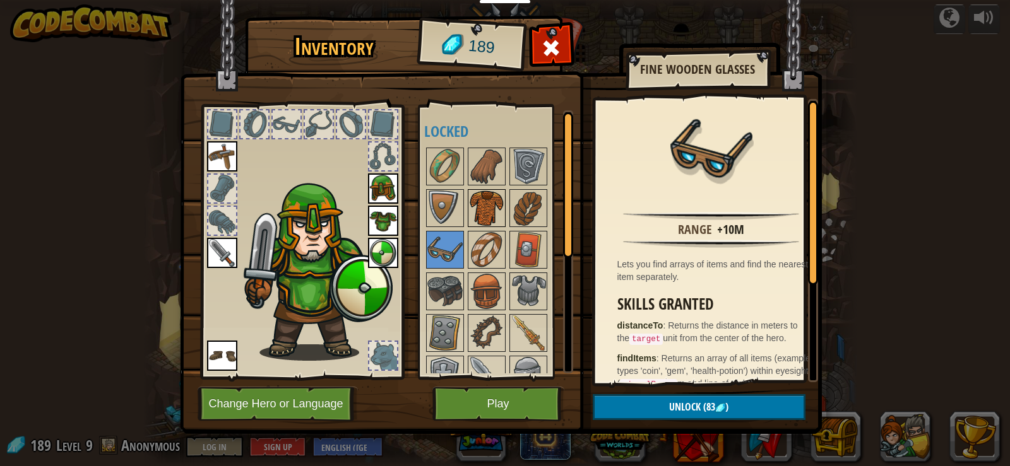
click at [473, 206] on img at bounding box center [486, 208] width 35 height 35
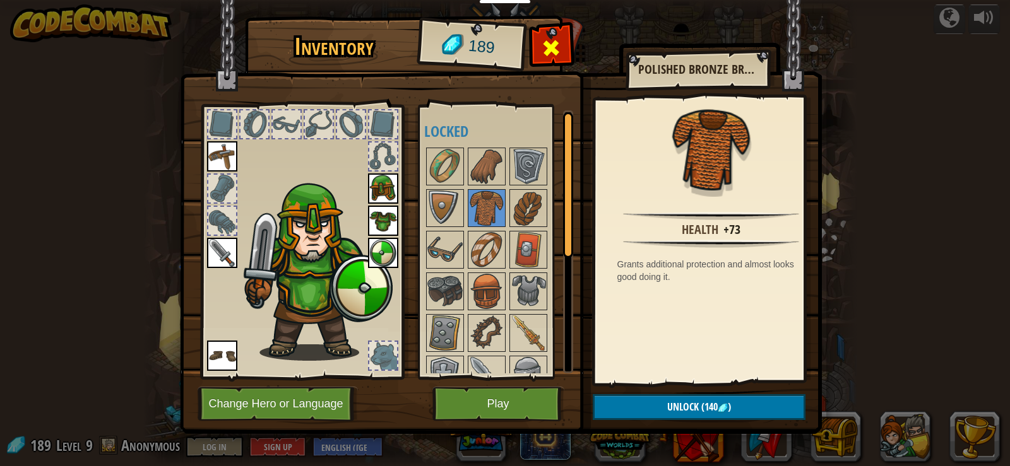
click at [547, 44] on span at bounding box center [551, 48] width 20 height 20
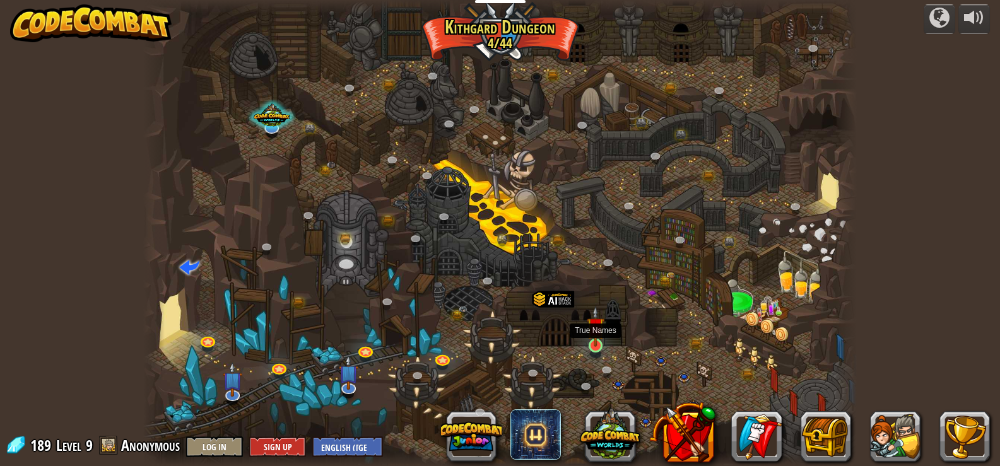
click at [603, 338] on img at bounding box center [596, 326] width 18 height 41
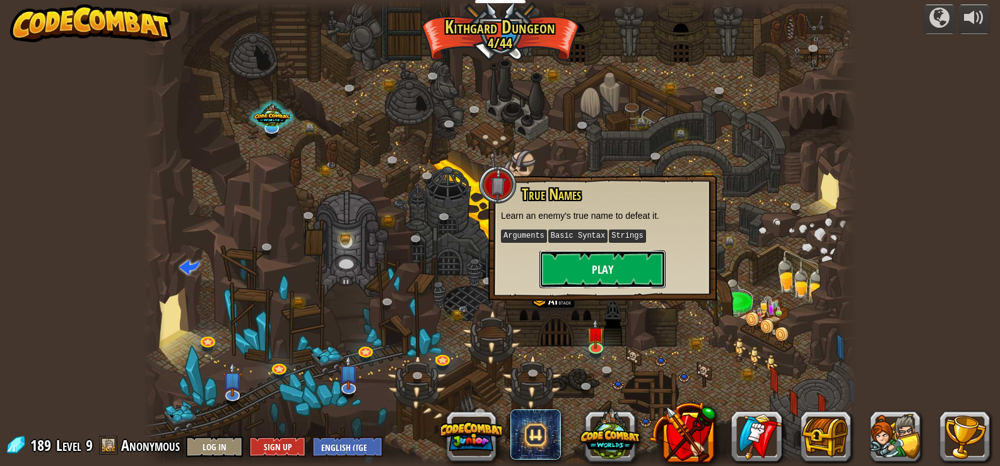
click at [593, 264] on button "Play" at bounding box center [603, 270] width 126 height 38
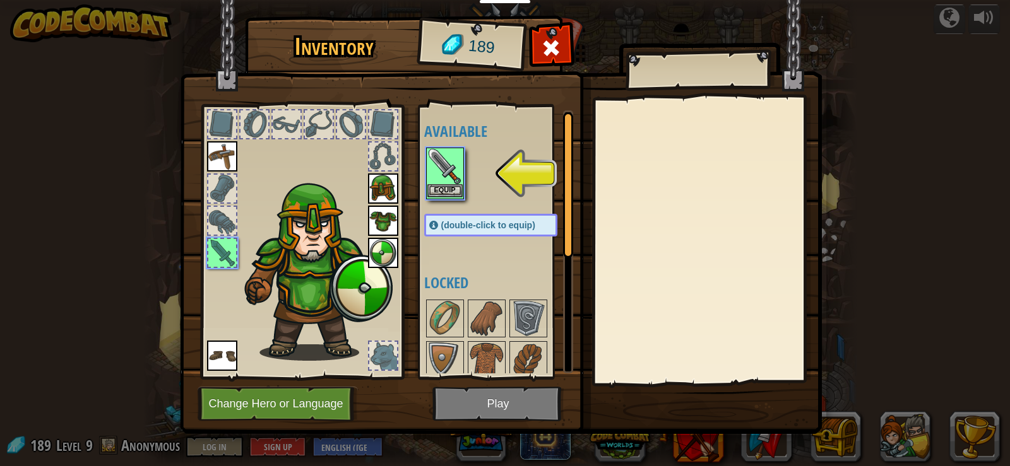
click at [449, 181] on img at bounding box center [444, 166] width 35 height 35
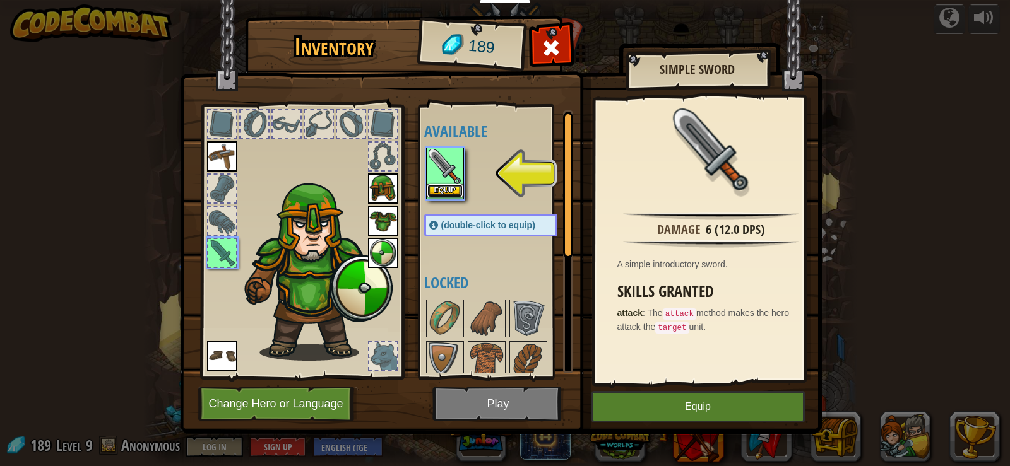
click at [436, 190] on button "Equip" at bounding box center [444, 190] width 35 height 13
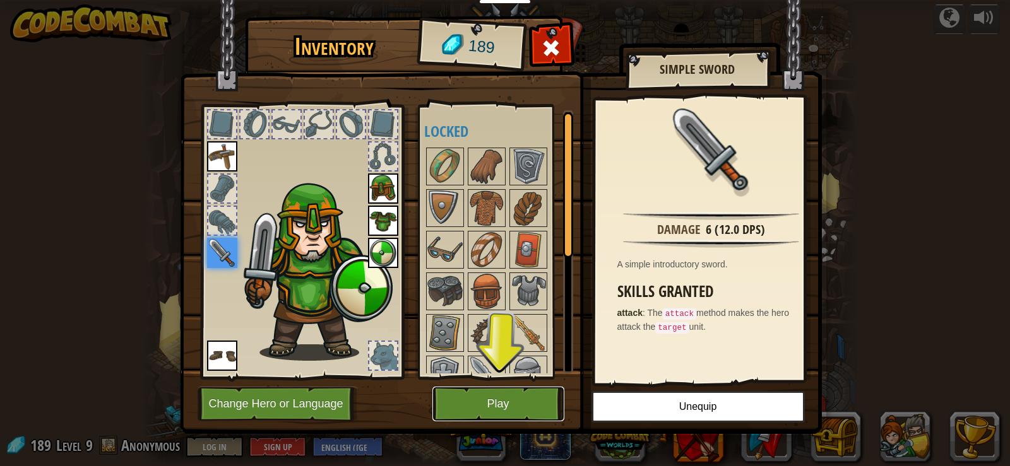
click at [509, 405] on button "Play" at bounding box center [498, 404] width 132 height 35
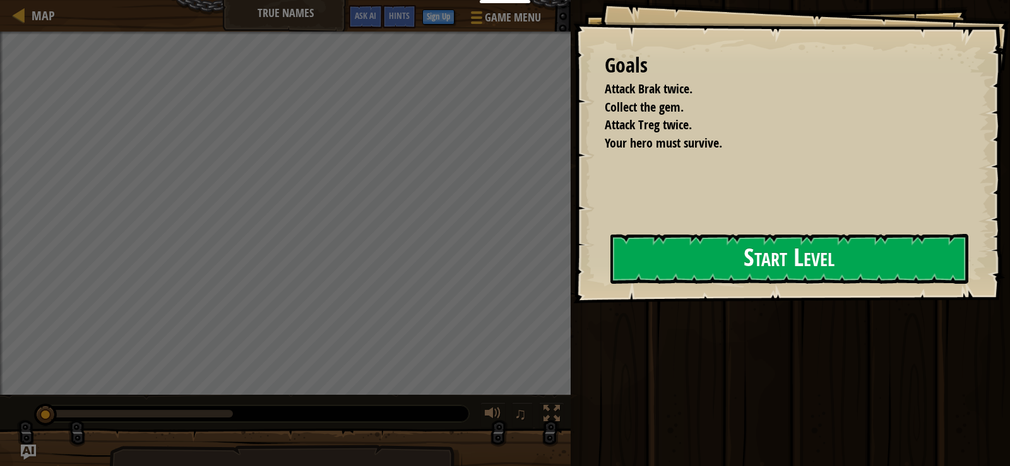
click at [744, 261] on button "Start Level" at bounding box center [789, 259] width 358 height 50
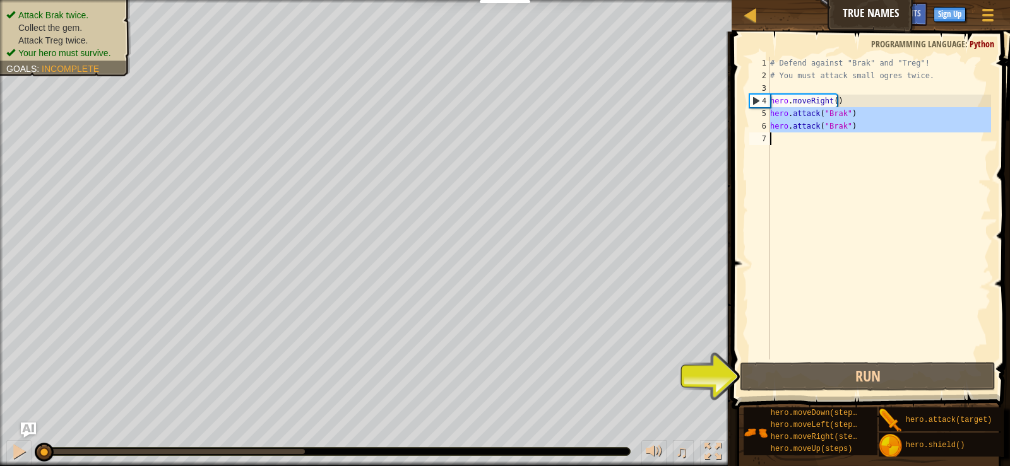
drag, startPoint x: 770, startPoint y: 110, endPoint x: 840, endPoint y: 148, distance: 79.9
click at [840, 148] on div "# Defend against "Brak" and "Treg"! # You must attack small ogres twice. hero .…" at bounding box center [879, 221] width 223 height 328
type textarea "hero.attack("Brak")"
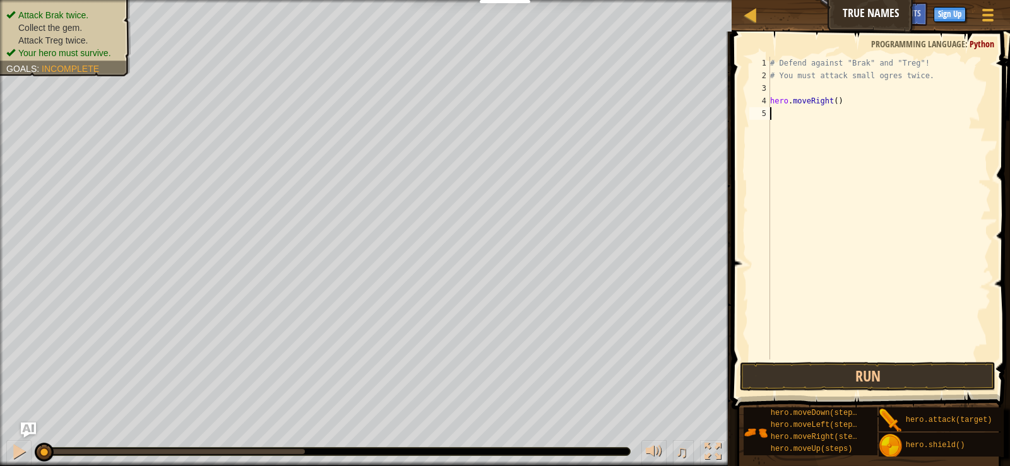
click at [774, 125] on div "# Defend against "Brak" and "Treg"! # You must attack small ogres twice. hero .…" at bounding box center [879, 221] width 223 height 328
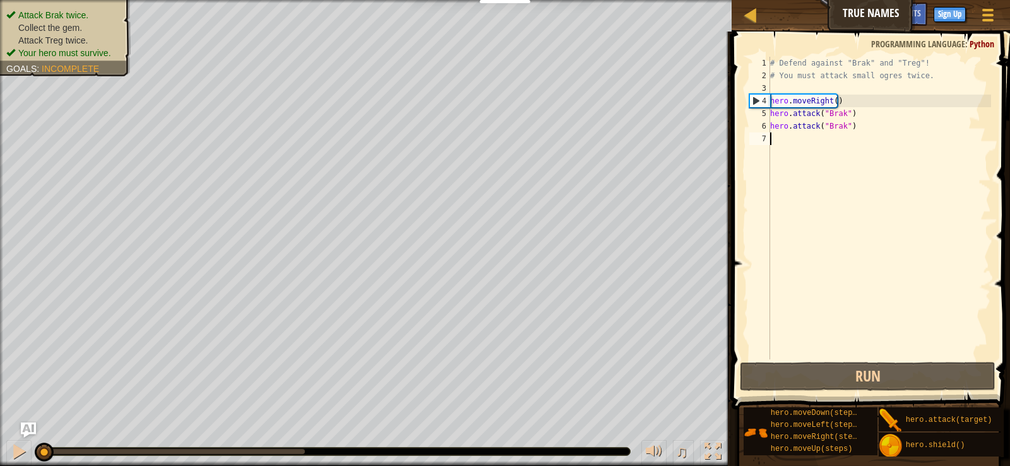
drag, startPoint x: 877, startPoint y: 153, endPoint x: 844, endPoint y: 146, distance: 33.7
click at [871, 153] on div "# Defend against "Brak" and "Treg"! # You must attack small ogres twice. hero .…" at bounding box center [879, 221] width 223 height 328
drag, startPoint x: 850, startPoint y: 127, endPoint x: 771, endPoint y: 132, distance: 79.7
click at [771, 132] on div "# Defend against "Brak" and "Treg"! # You must attack small ogres twice. hero .…" at bounding box center [879, 221] width 223 height 328
type textarea "hero.attack("Brak")"
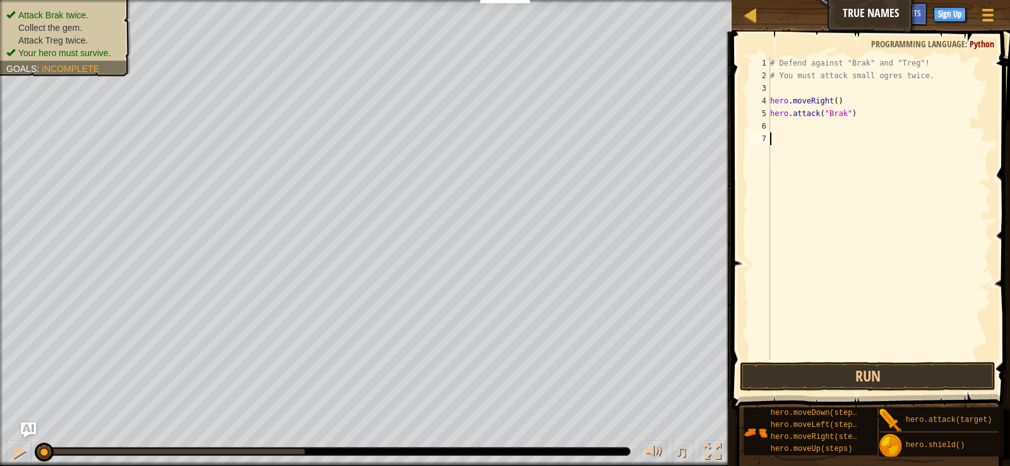
click at [771, 141] on div "# Defend against "Brak" and "Treg"! # You must attack small ogres twice. hero .…" at bounding box center [879, 221] width 223 height 328
type textarea "hero.attack("Brak")"
drag, startPoint x: 863, startPoint y: 107, endPoint x: 757, endPoint y: 114, distance: 105.6
click at [757, 114] on div "hero.attack("Brak") 1 2 3 4 5 6 7 8 # Defend against "Brak" and "Treg"! # You m…" at bounding box center [869, 208] width 244 height 303
click at [771, 127] on div "# Defend against "Brak" and "Treg"! # You must attack small ogres twice. hero .…" at bounding box center [879, 221] width 223 height 328
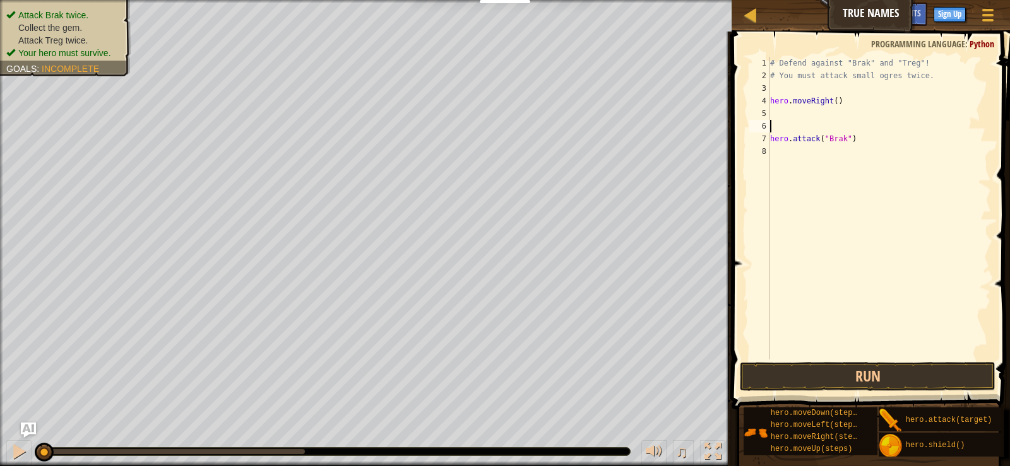
type textarea "hero.attack("Brak")"
drag, startPoint x: 774, startPoint y: 110, endPoint x: 757, endPoint y: 91, distance: 25.9
click at [771, 110] on div "# Defend against "Brak" and "Treg"! # You must attack small ogres twice. hero .…" at bounding box center [879, 221] width 223 height 328
type textarea "h"
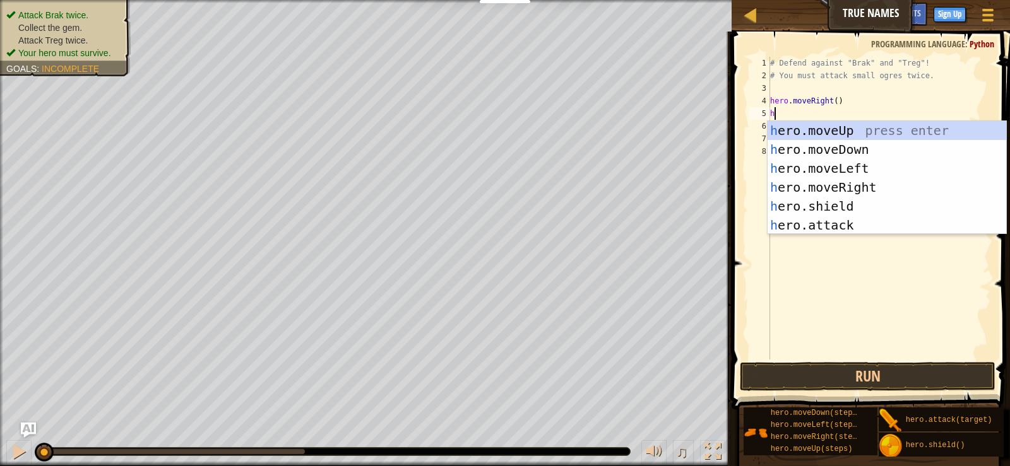
scroll to position [6, 0]
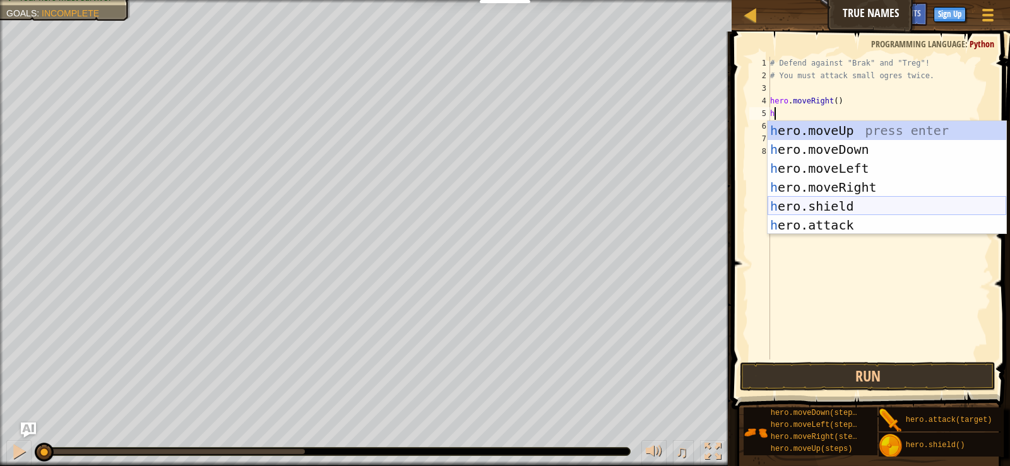
click at [855, 208] on div "h ero.moveUp press enter h ero.moveDown press enter h ero.moveLeft press enter …" at bounding box center [887, 196] width 239 height 151
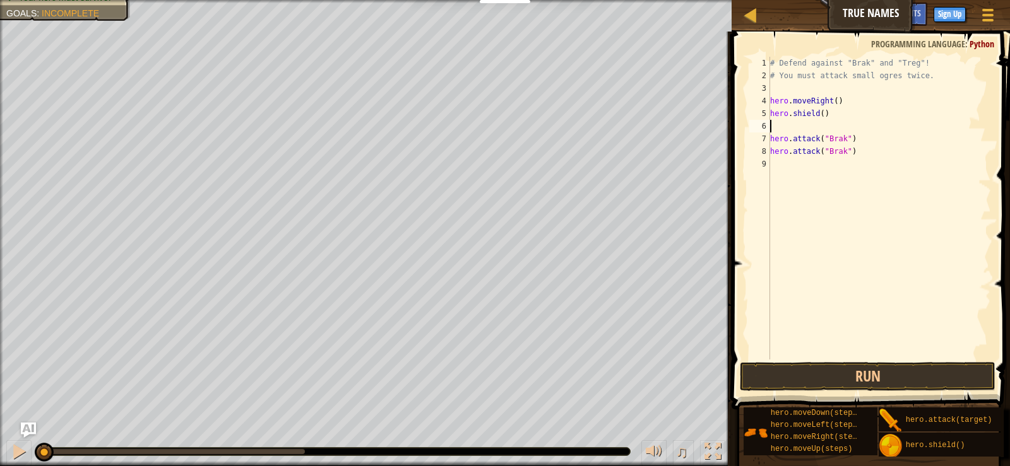
type textarea "h"
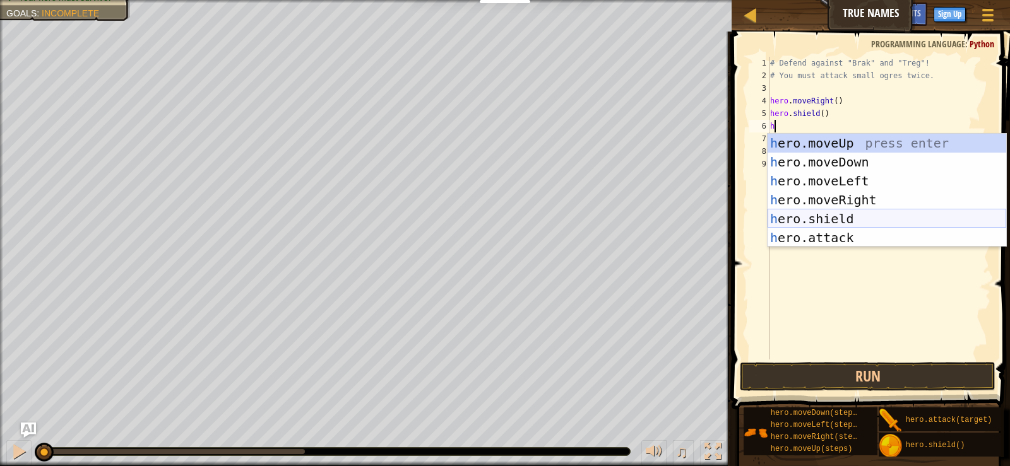
click at [842, 211] on div "h ero.moveUp press enter h ero.moveDown press enter h ero.moveLeft press enter …" at bounding box center [887, 209] width 239 height 151
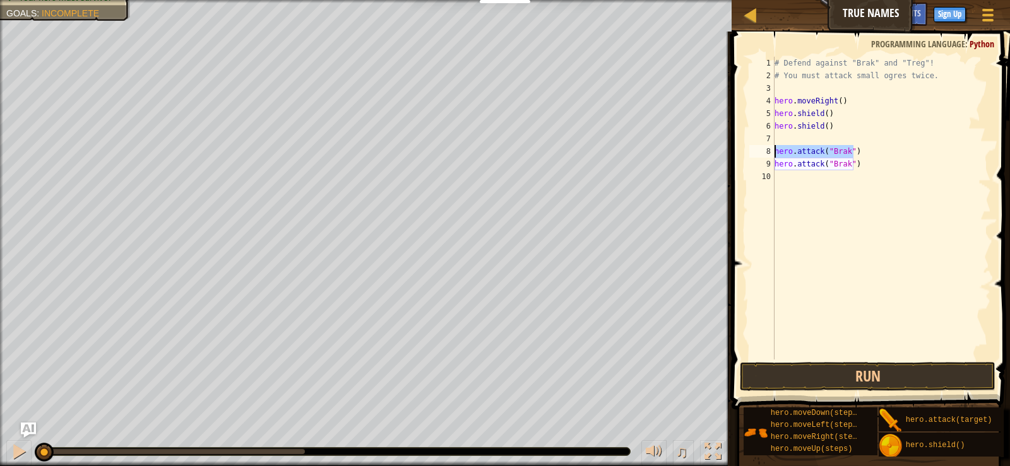
drag, startPoint x: 875, startPoint y: 150, endPoint x: 771, endPoint y: 155, distance: 104.3
click at [771, 155] on div "1 2 3 4 5 6 7 8 9 10 # Defend against "Brak" and "Treg"! # You must attack smal…" at bounding box center [869, 208] width 244 height 303
type textarea "hero.attack("Brak")"
click at [776, 135] on div "# Defend against "Brak" and "Treg"! # You must attack small ogres twice. hero .…" at bounding box center [882, 221] width 220 height 328
type textarea "hero.attack("Brak")"
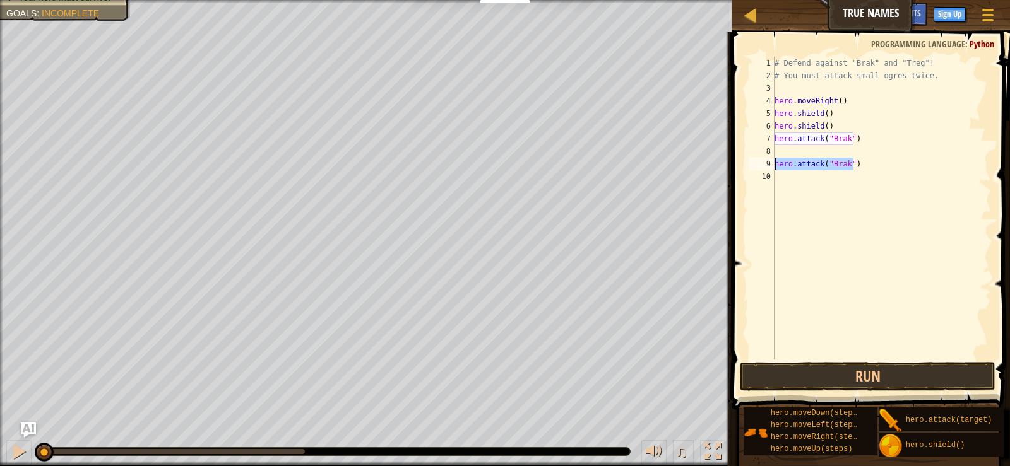
drag, startPoint x: 861, startPoint y: 161, endPoint x: 772, endPoint y: 165, distance: 89.1
click at [772, 165] on div "hero.attack("Brak") 1 2 3 4 5 6 7 8 9 10 # Defend against "Brak" and "Treg"! # …" at bounding box center [869, 208] width 244 height 303
drag, startPoint x: 783, startPoint y: 148, endPoint x: 802, endPoint y: 143, distance: 19.6
click at [783, 147] on div "# Defend against "Brak" and "Treg"! # You must attack small ogres twice. hero .…" at bounding box center [882, 221] width 220 height 328
type textarea "hero.attack("Brak")"
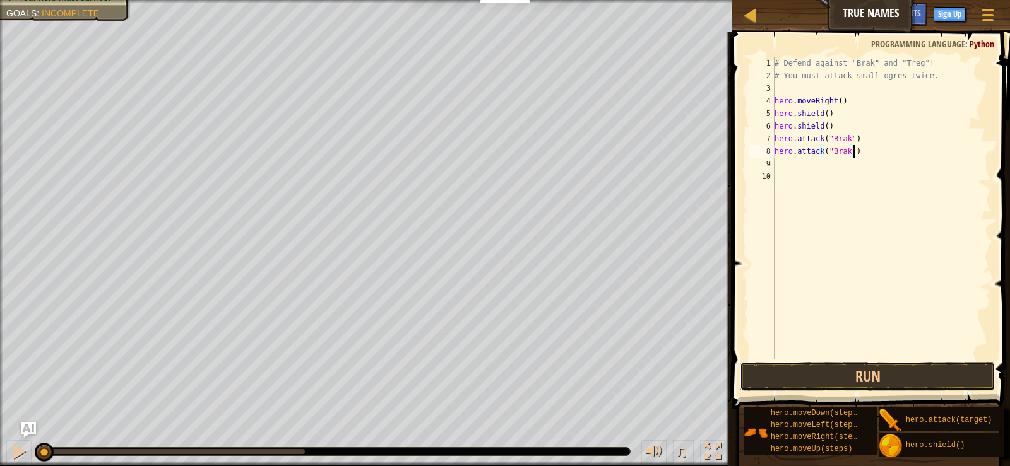
drag, startPoint x: 894, startPoint y: 365, endPoint x: 898, endPoint y: 359, distance: 7.1
click at [896, 365] on button "Run" at bounding box center [867, 376] width 255 height 29
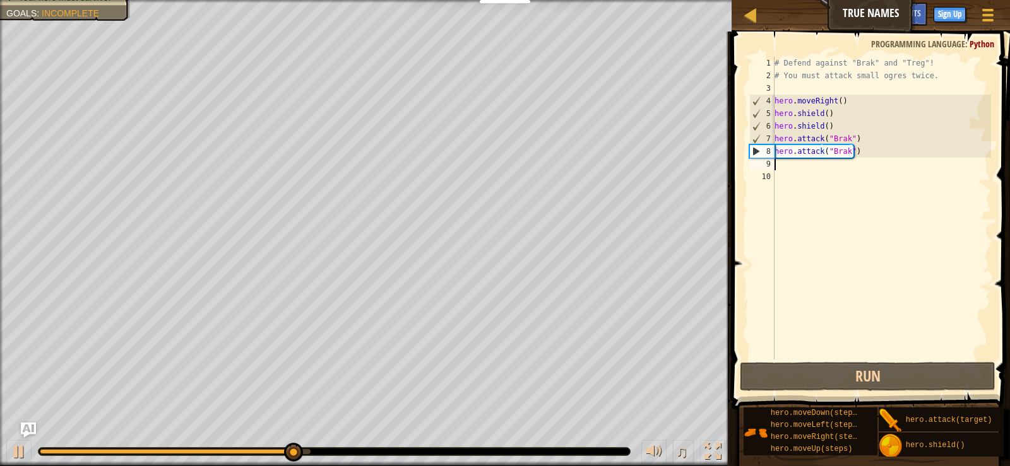
click at [781, 163] on div "# Defend against "Brak" and "Treg"! # You must attack small ogres twice. hero .…" at bounding box center [882, 221] width 220 height 328
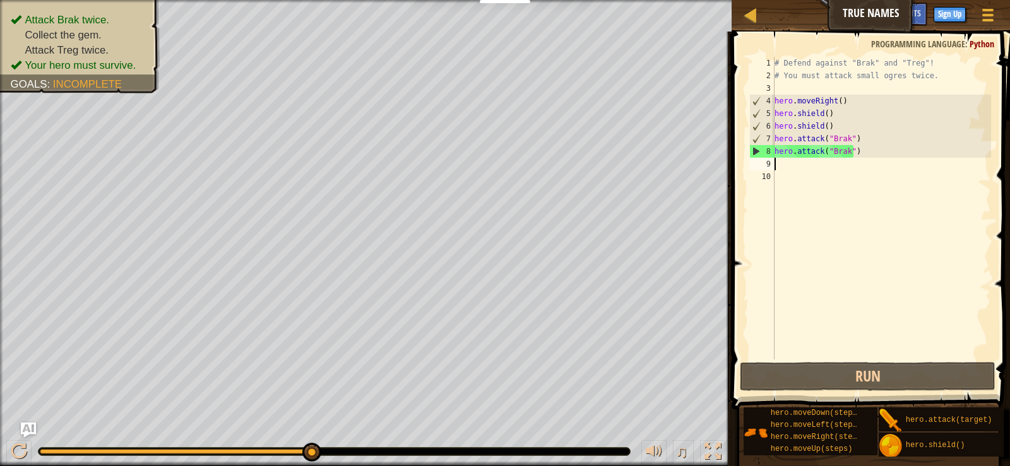
type textarea "h"
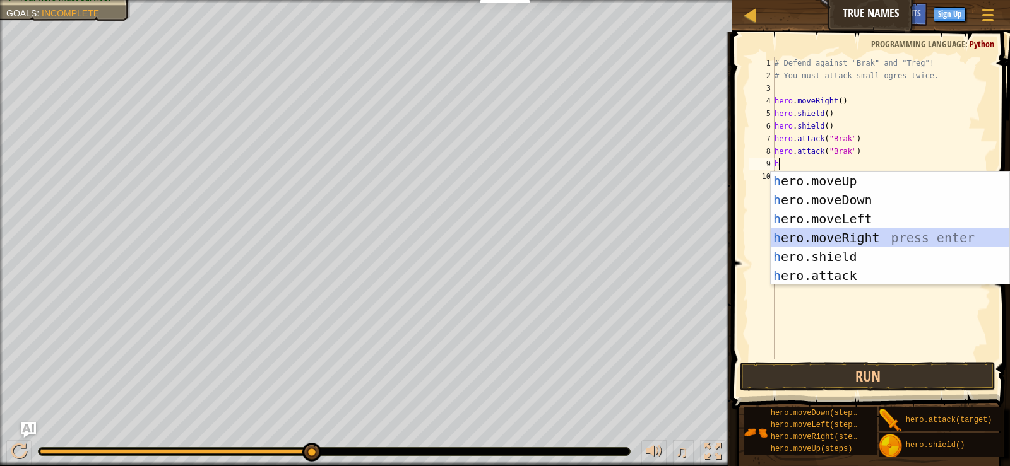
drag, startPoint x: 885, startPoint y: 240, endPoint x: 886, endPoint y: 231, distance: 9.5
click at [884, 240] on div "h ero.moveUp press enter h ero.moveDown press enter h ero.moveLeft press enter …" at bounding box center [890, 247] width 239 height 151
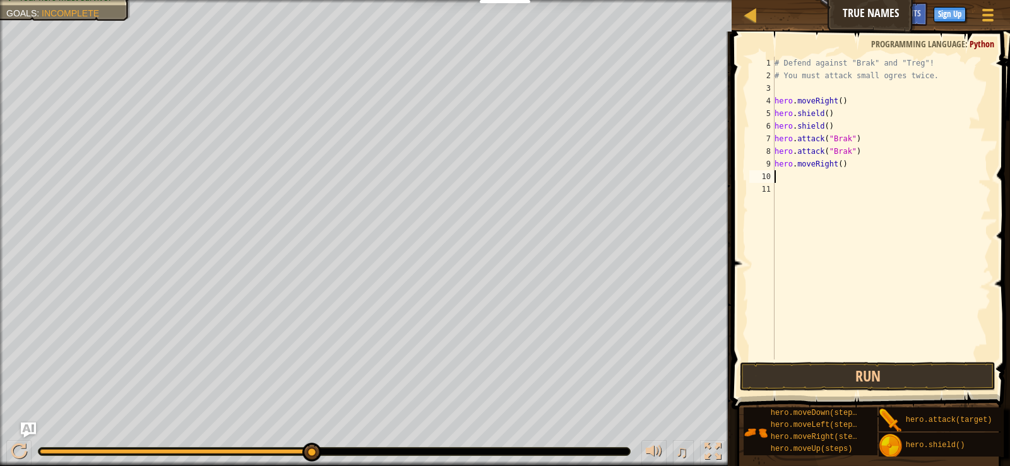
type textarea "h"
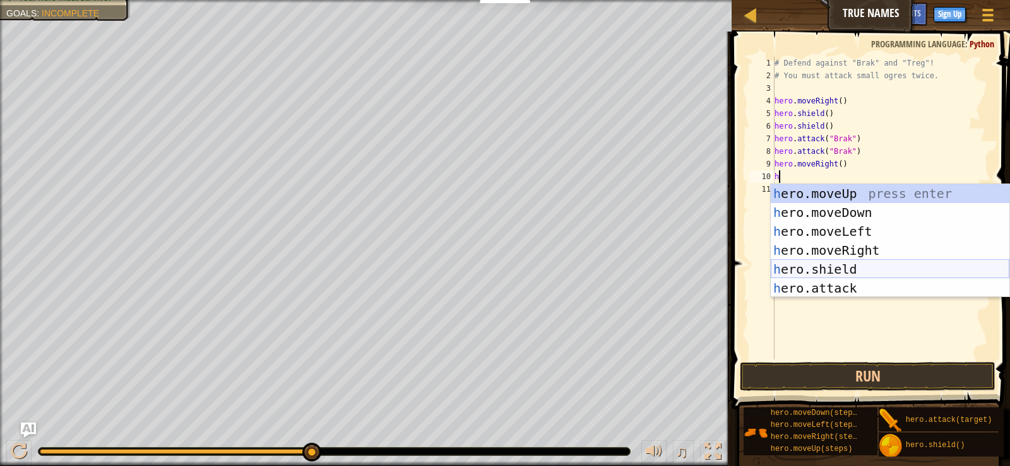
click at [889, 270] on div "h ero.moveUp press enter h ero.moveDown press enter h ero.moveLeft press enter …" at bounding box center [890, 259] width 239 height 151
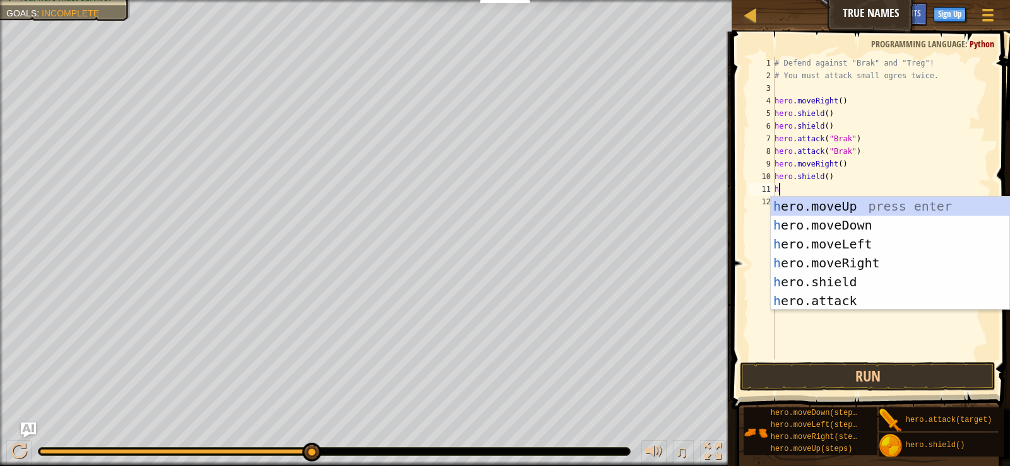
type textarea "h"
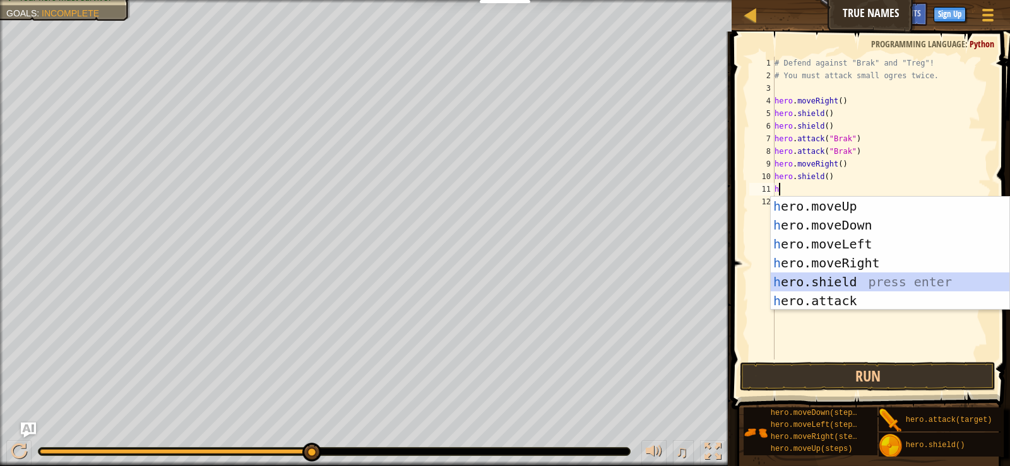
click at [882, 276] on div "h ero.moveUp press enter h ero.moveDown press enter h ero.moveLeft press enter …" at bounding box center [890, 272] width 239 height 151
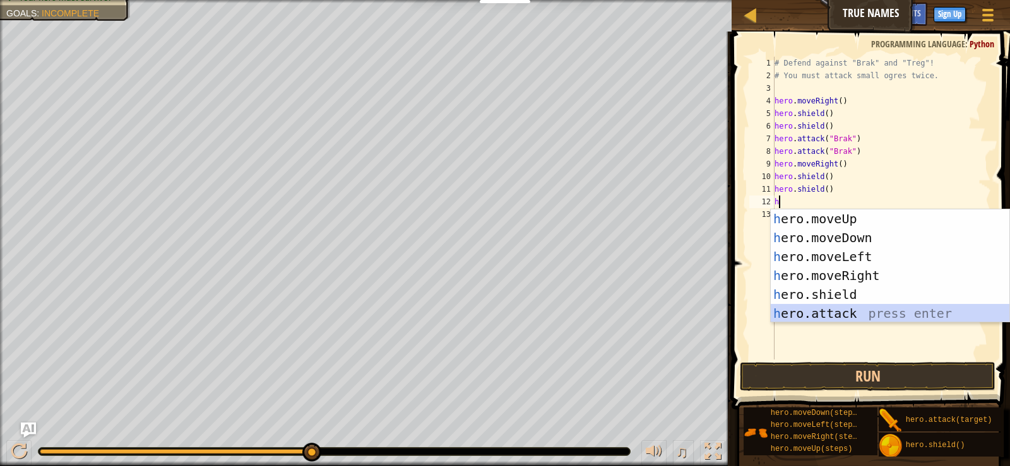
click at [863, 318] on div "h ero.moveUp press enter h ero.moveDown press enter h ero.moveLeft press enter …" at bounding box center [890, 285] width 239 height 151
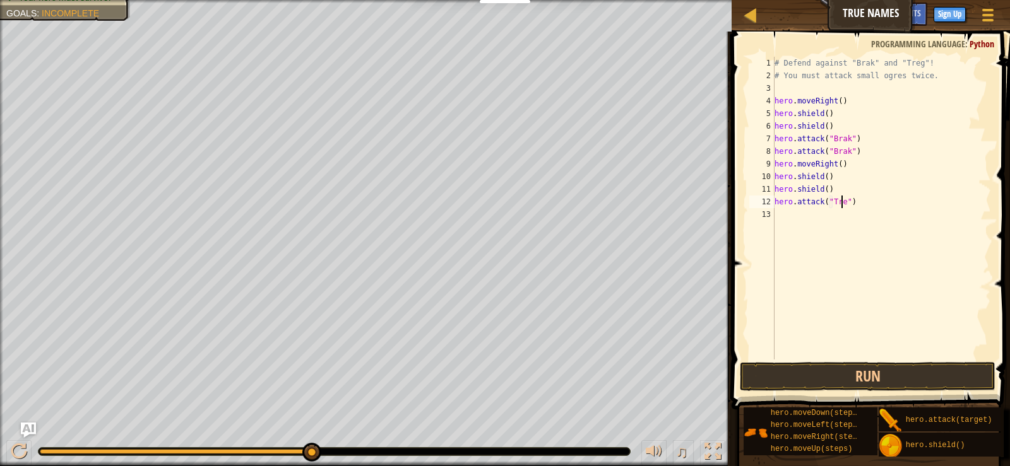
scroll to position [6, 6]
drag, startPoint x: 865, startPoint y: 194, endPoint x: 773, endPoint y: 211, distance: 93.7
click at [773, 211] on div "hero.attack("Treg") 1 2 3 4 5 6 7 8 9 10 11 12 13 # Defend against "Brak" and "…" at bounding box center [869, 208] width 244 height 303
type textarea "hero.attack("Treg")"
click at [864, 212] on div "# Defend against "Brak" and "Treg"! # You must attack small ogres twice. hero .…" at bounding box center [881, 208] width 219 height 303
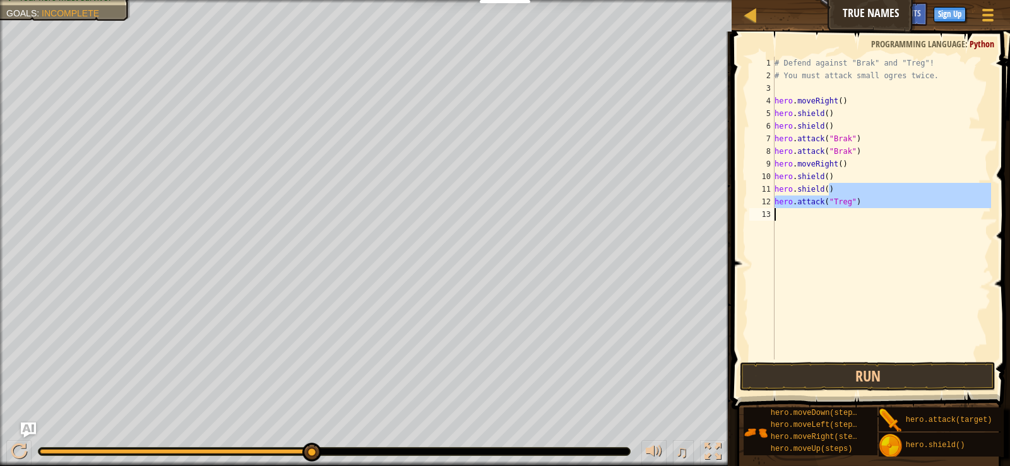
scroll to position [6, 0]
drag, startPoint x: 865, startPoint y: 206, endPoint x: 771, endPoint y: 206, distance: 94.0
click at [771, 206] on div "1 2 3 4 5 6 7 8 9 10 11 12 13 # Defend against "Brak" and "Treg"! # You must at…" at bounding box center [869, 208] width 244 height 303
type textarea "hero.attack("Treg")"
click at [778, 216] on div "# Defend against "Brak" and "Treg"! # You must attack small ogres twice. hero .…" at bounding box center [882, 221] width 220 height 328
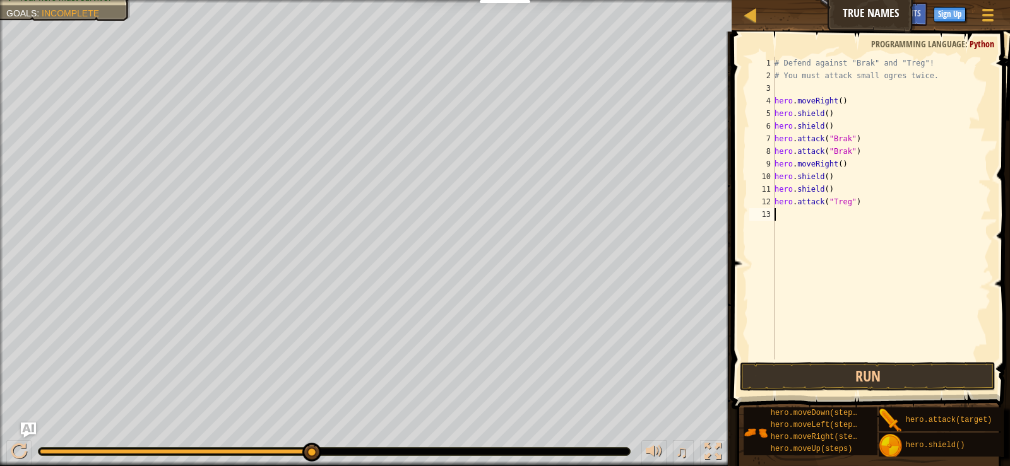
paste textarea "hero.attack("Treg")"
type textarea "hero.attack("Treg")"
click at [903, 371] on button "Run" at bounding box center [867, 376] width 255 height 29
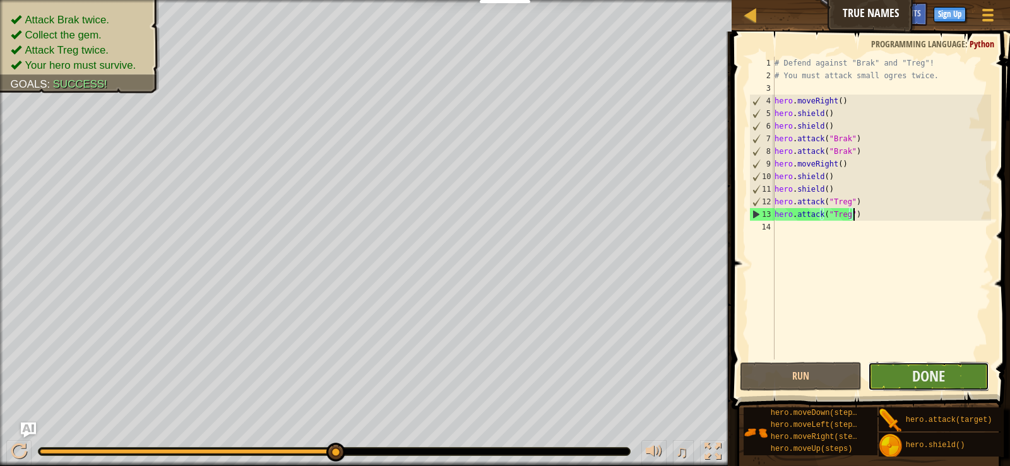
click at [904, 372] on button "Done" at bounding box center [928, 376] width 121 height 29
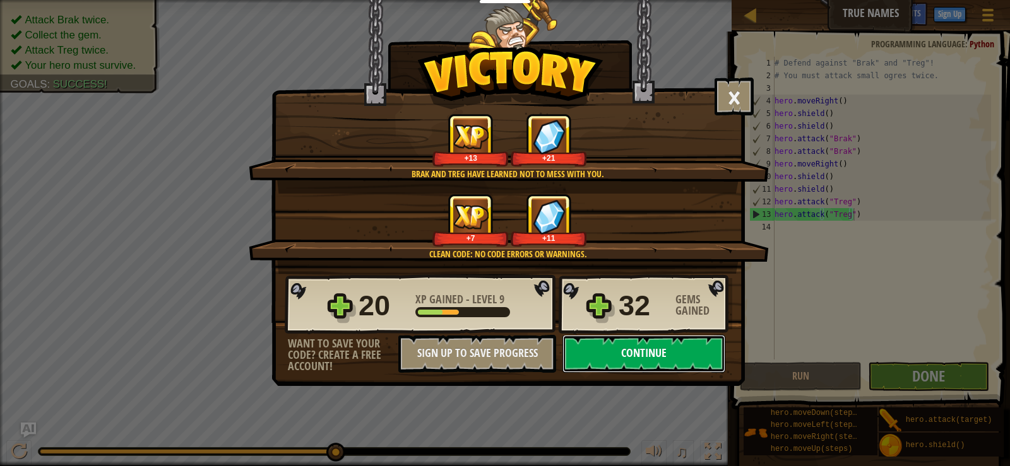
click at [680, 341] on button "Continue" at bounding box center [643, 354] width 163 height 38
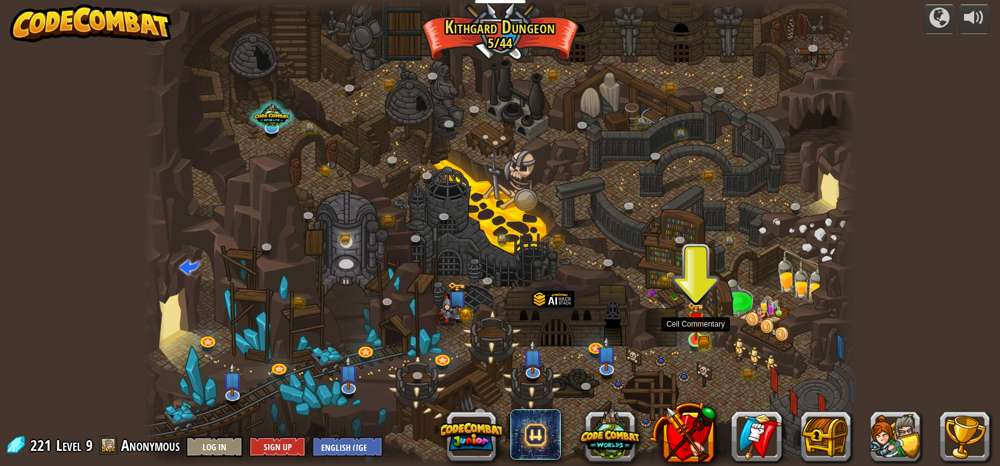
click at [691, 331] on img at bounding box center [696, 321] width 18 height 39
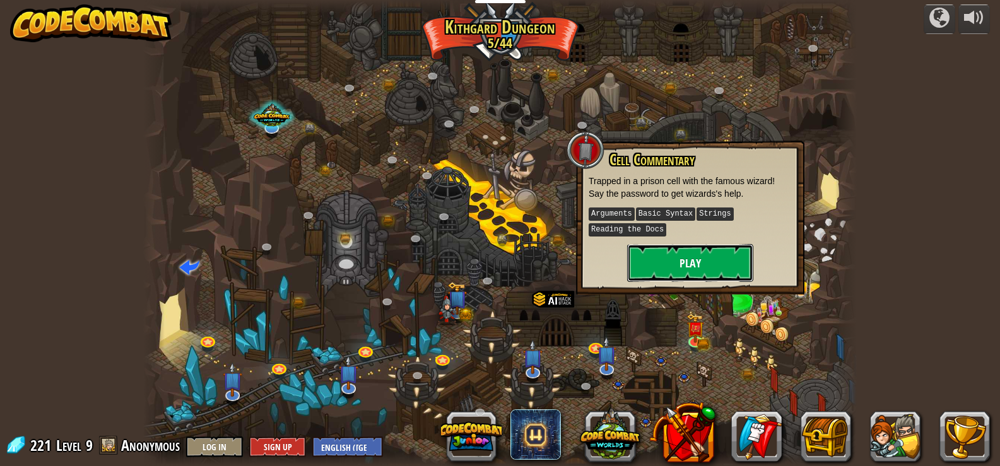
click at [669, 260] on button "Play" at bounding box center [690, 263] width 126 height 38
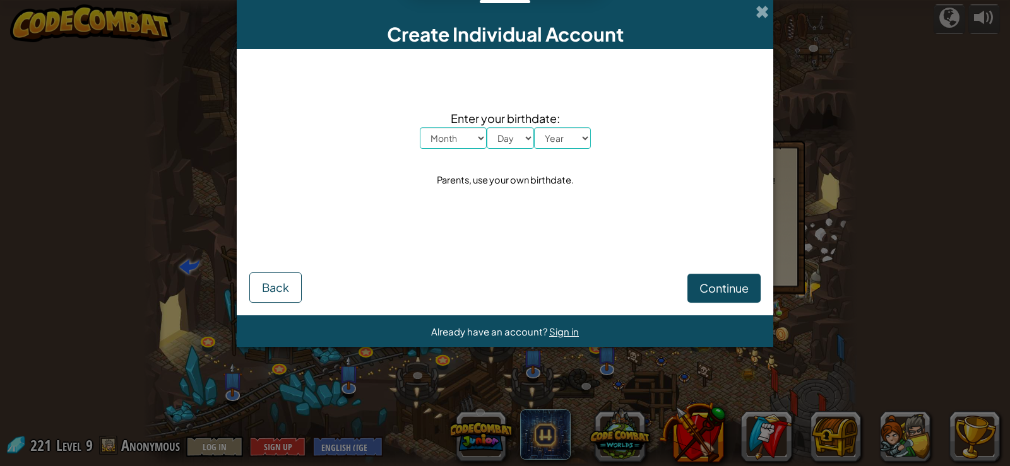
click at [477, 139] on select "Month January February March April May June July August September October Novem…" at bounding box center [453, 137] width 67 height 21
click at [420, 127] on select "Month January February March April May June July August September October Novem…" at bounding box center [453, 137] width 67 height 21
click at [519, 141] on select "Day 1 2 3 4 5 6 7 8 9 10 11 12 13 14 15 16 17 18 19 20 21 22 23 24 25 26 27 28 …" at bounding box center [510, 137] width 47 height 21
click at [459, 132] on select "Month January February March April May June July August September October Novem…" at bounding box center [453, 137] width 67 height 21
select select "5"
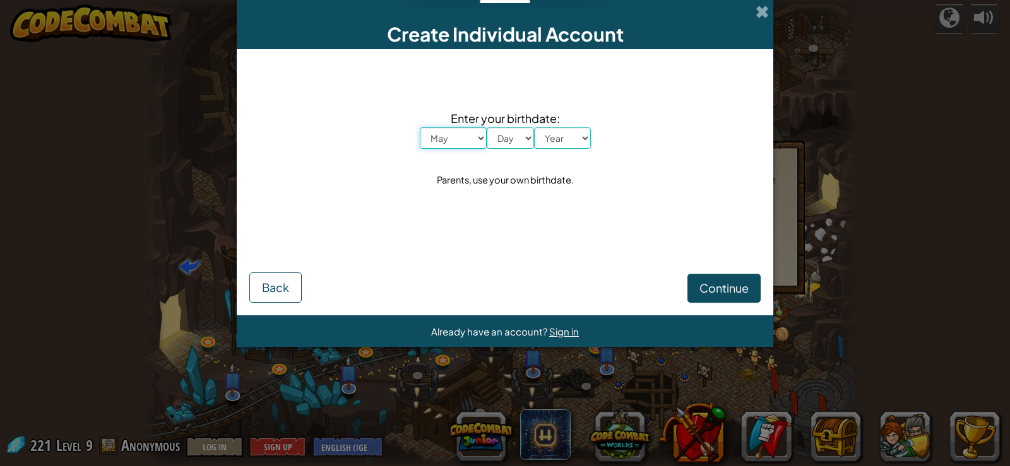
click at [420, 127] on select "Month January February March April May June July August September October Novem…" at bounding box center [453, 137] width 67 height 21
click at [510, 145] on select "Day 1 2 3 4 5 6 7 8 9 10 11 12 13 14 15 16 17 18 19 20 21 22 23 24 25 26 27 28 …" at bounding box center [510, 137] width 47 height 21
click at [487, 127] on select "Day 1 2 3 4 5 6 7 8 9 10 11 12 13 14 15 16 17 18 19 20 21 22 23 24 25 26 27 28 …" at bounding box center [510, 137] width 47 height 21
click at [510, 133] on select "Day 1 2 3 4 5 6 7 8 9 10 11 12 13 14 15 16 17 18 19 20 21 22 23 24 25 26 27 28 …" at bounding box center [510, 137] width 47 height 21
select select "10"
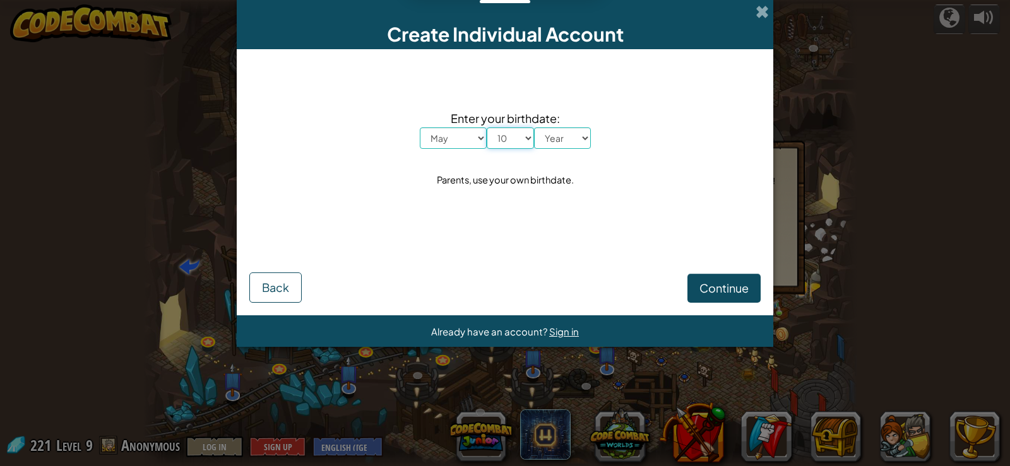
click at [487, 127] on select "Day 1 2 3 4 5 6 7 8 9 10 11 12 13 14 15 16 17 18 19 20 21 22 23 24 25 26 27 28 …" at bounding box center [510, 137] width 47 height 21
click at [549, 146] on select "Year 2025 2024 2023 2022 2021 2020 2019 2018 2017 2016 2015 2014 2013 2012 2011…" at bounding box center [562, 137] width 57 height 21
select select "2014"
click at [534, 127] on select "Year 2025 2024 2023 2022 2021 2020 2019 2018 2017 2016 2015 2014 2013 2012 2011…" at bounding box center [562, 137] width 57 height 21
click at [723, 291] on span "Continue" at bounding box center [723, 288] width 49 height 15
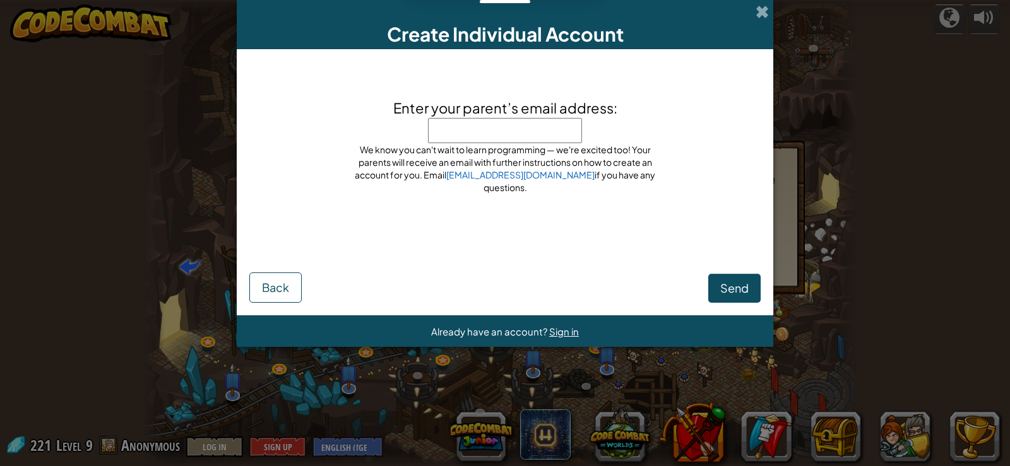
drag, startPoint x: 761, startPoint y: 8, endPoint x: 747, endPoint y: 20, distance: 18.8
click at [761, 8] on span at bounding box center [762, 11] width 13 height 13
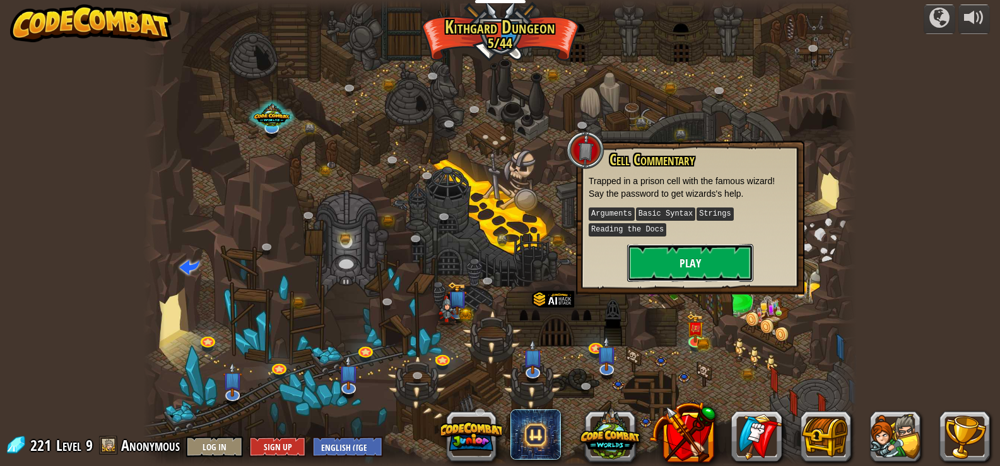
click at [668, 265] on button "Play" at bounding box center [690, 263] width 126 height 38
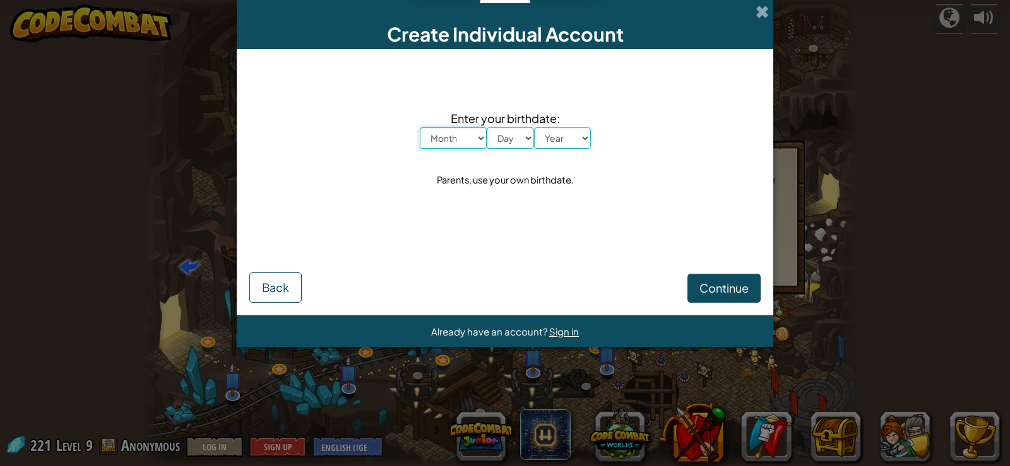
click at [485, 145] on select "Month January February March April May June July August September October Novem…" at bounding box center [453, 137] width 67 height 21
select select "5"
click at [420, 127] on select "Month January February March April May June July August September October Novem…" at bounding box center [453, 137] width 67 height 21
click at [497, 145] on select "Day 1 2 3 4 5 6 7 8 9 10 11 12 13 14 15 16 17 18 19 20 21 22 23 24 25 26 27 28 …" at bounding box center [510, 137] width 47 height 21
click at [487, 127] on select "Day 1 2 3 4 5 6 7 8 9 10 11 12 13 14 15 16 17 18 19 20 21 22 23 24 25 26 27 28 …" at bounding box center [510, 137] width 47 height 21
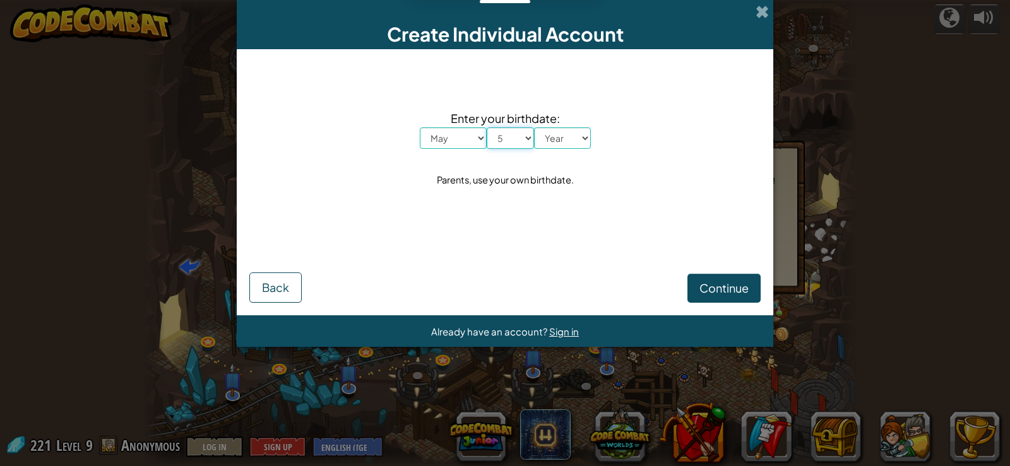
click at [518, 135] on select "Day 1 2 3 4 5 6 7 8 9 10 11 12 13 14 15 16 17 18 19 20 21 22 23 24 25 26 27 28 …" at bounding box center [510, 137] width 47 height 21
select select "9"
click at [487, 127] on select "Day 1 2 3 4 5 6 7 8 9 10 11 12 13 14 15 16 17 18 19 20 21 22 23 24 25 26 27 28 …" at bounding box center [510, 137] width 47 height 21
click at [571, 142] on select "Year 2025 2024 2023 2022 2021 2020 2019 2018 2017 2016 2015 2014 2013 2012 2011…" at bounding box center [562, 137] width 57 height 21
select select "2000"
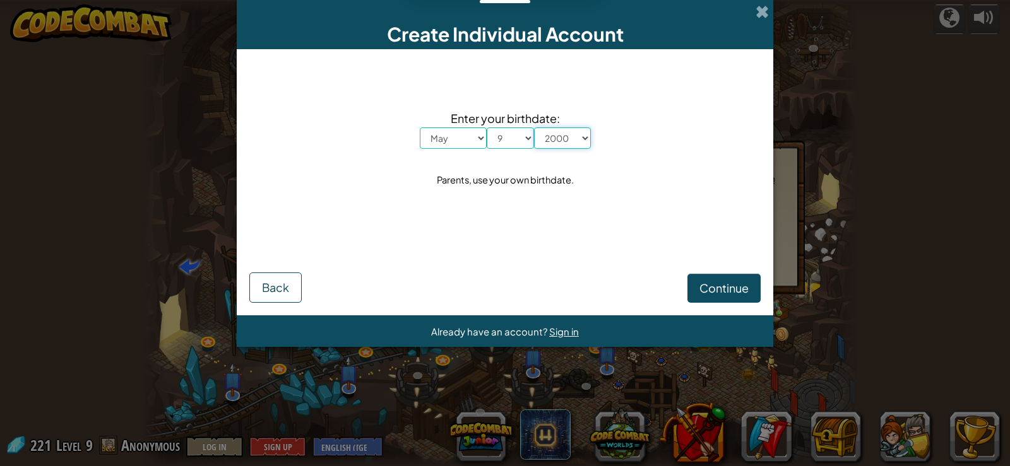
click at [534, 127] on select "Year 2025 2024 2023 2022 2021 2020 2019 2018 2017 2016 2015 2014 2013 2012 2011…" at bounding box center [562, 137] width 57 height 21
click at [744, 295] on button "Continue" at bounding box center [723, 288] width 73 height 29
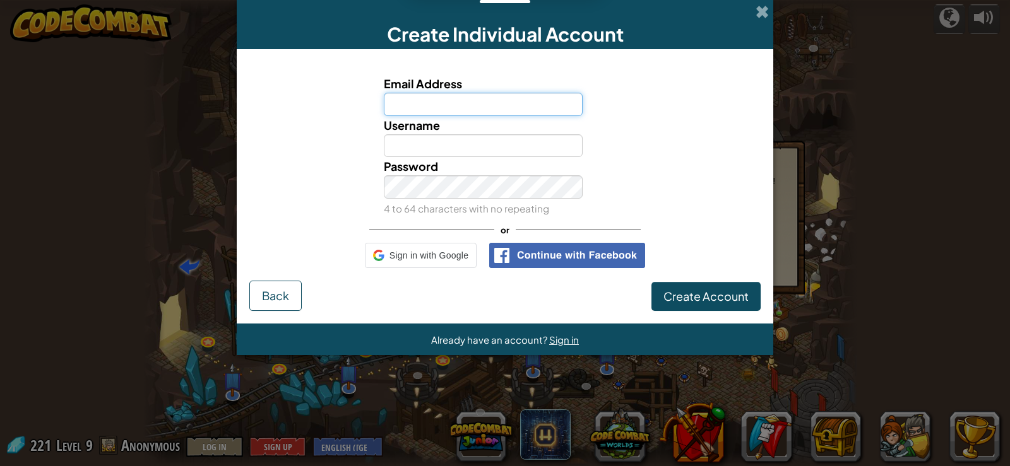
click at [455, 105] on input "Email Address" at bounding box center [483, 104] width 199 height 23
type input "JijinRohan@gmail.com"
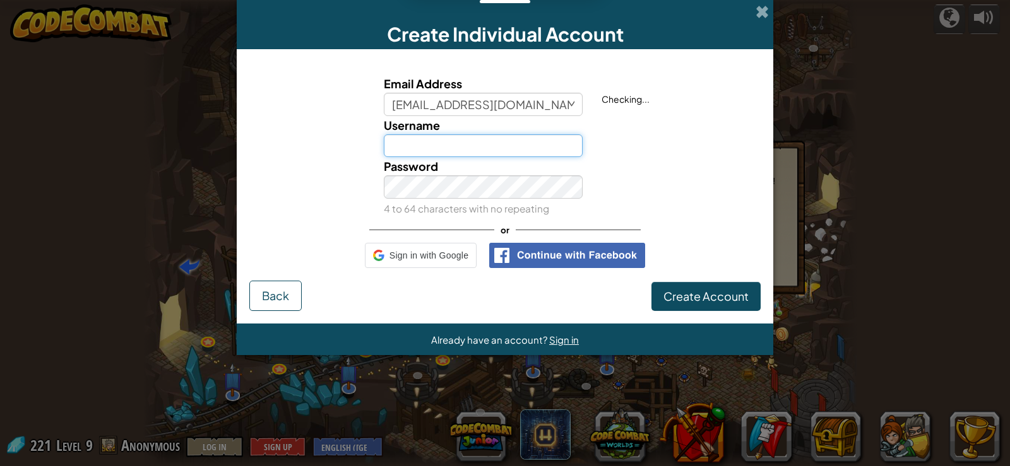
click at [511, 150] on input "Username" at bounding box center [483, 145] width 199 height 23
click at [536, 93] on input "JijinRohan@gmail.com" at bounding box center [483, 104] width 199 height 23
click at [537, 105] on input "JijinRohan@gmail.com" at bounding box center [483, 104] width 199 height 23
drag, startPoint x: 537, startPoint y: 105, endPoint x: 263, endPoint y: 120, distance: 274.3
click at [263, 120] on div "Email Address JijinRohan@gmail.com This email is already in use: Sign in Userna…" at bounding box center [504, 145] width 505 height 143
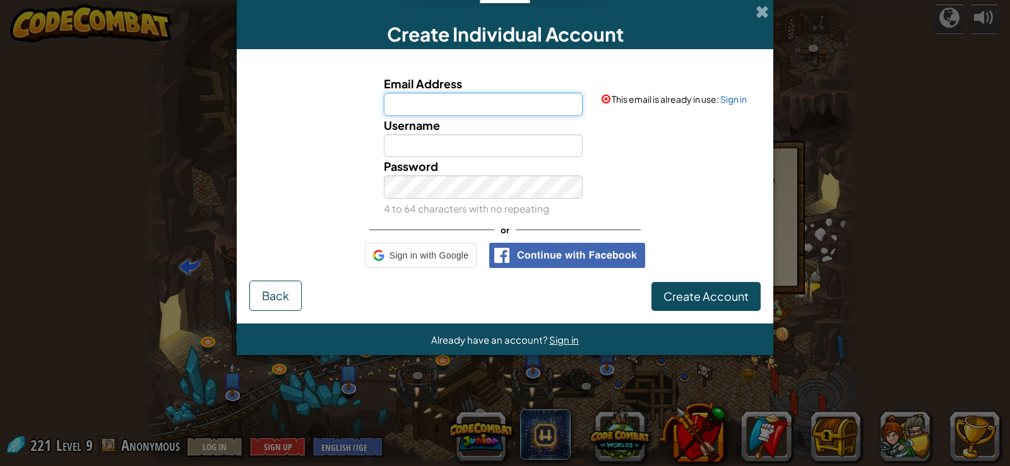
click at [423, 114] on input "Email Address" at bounding box center [483, 104] width 199 height 23
type input "JijinRohan@gmail.com"
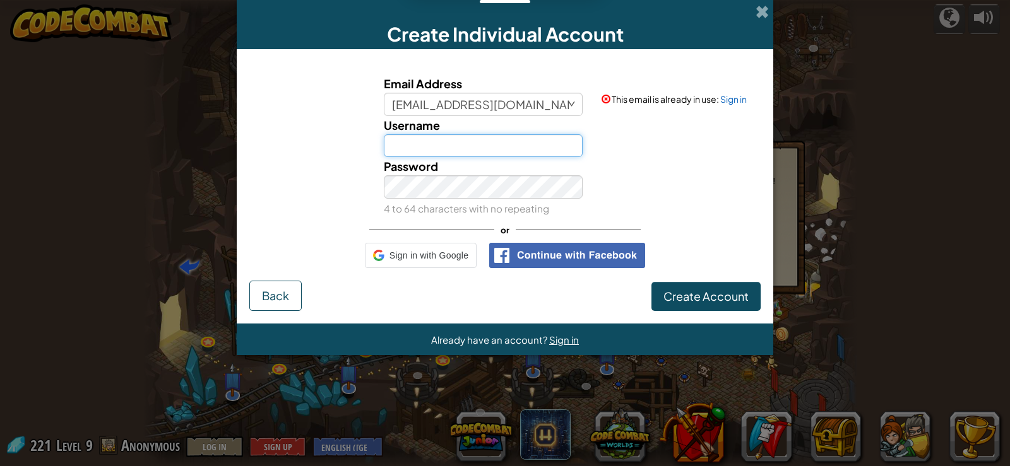
click at [541, 139] on input "Username" at bounding box center [483, 145] width 199 height 23
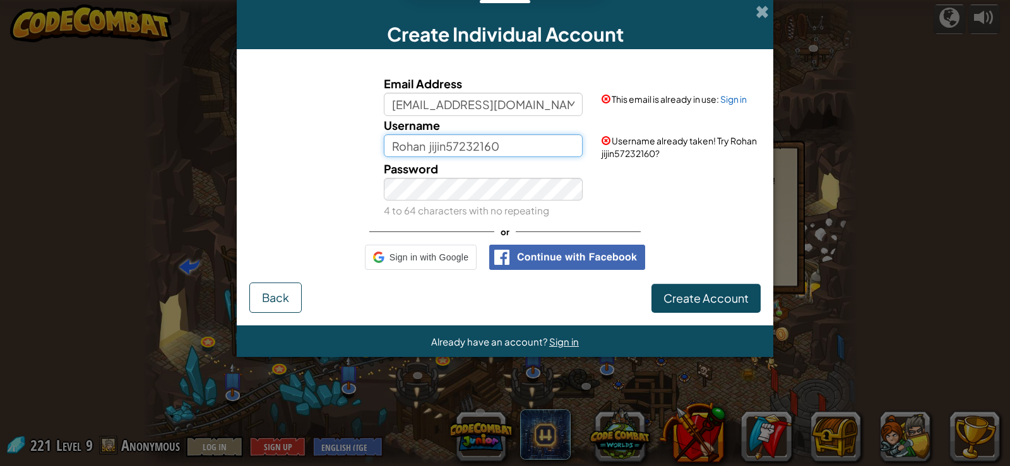
drag, startPoint x: 427, startPoint y: 141, endPoint x: 435, endPoint y: 142, distance: 8.3
click at [425, 141] on input "Rohan jijin57232160" at bounding box center [483, 145] width 199 height 23
type input "Rohan jijin57232160"
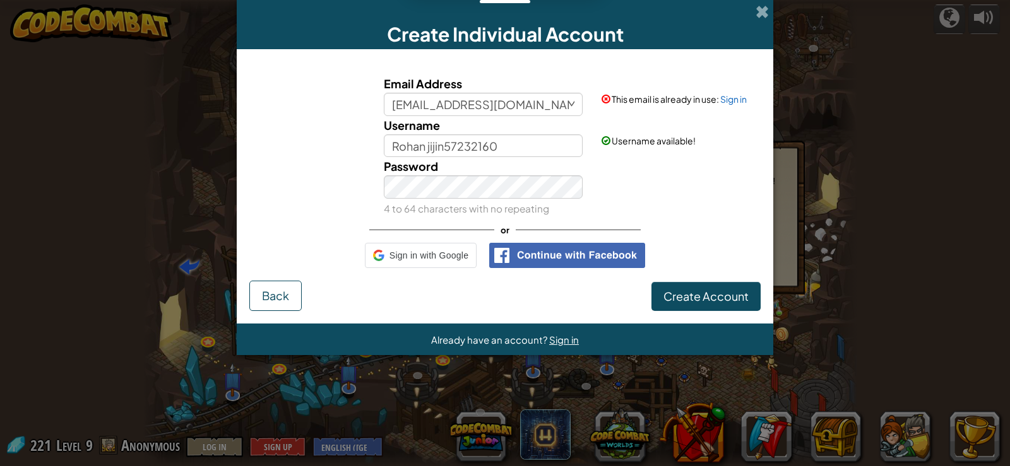
click at [641, 185] on div "Password 4 to 64 characters with no repeating" at bounding box center [505, 187] width 524 height 61
click at [536, 102] on input "JijinRohan@gmail.com" at bounding box center [483, 104] width 199 height 23
click at [507, 213] on small "4 to 64 characters with no repeating" at bounding box center [466, 209] width 165 height 12
click at [461, 103] on input "JijinRohan@gmail.com" at bounding box center [483, 104] width 199 height 23
type input "JijinRohan@Gmail.com"
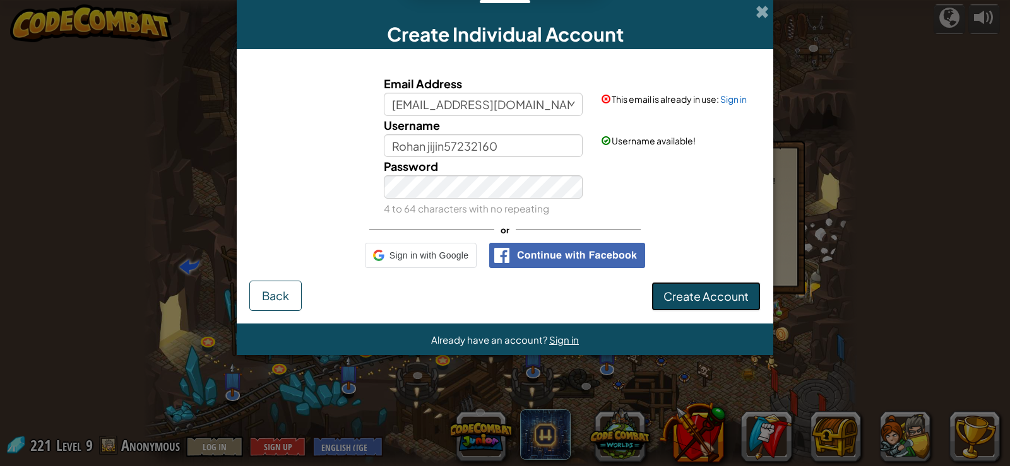
click at [678, 285] on button "Create Account" at bounding box center [705, 296] width 109 height 29
click at [519, 108] on input "JijinRohan@Gmail.com" at bounding box center [483, 104] width 199 height 23
click at [702, 303] on button "Create Account" at bounding box center [705, 296] width 109 height 29
click at [693, 299] on button "Create Account" at bounding box center [705, 296] width 109 height 29
click at [693, 293] on button "Create Account" at bounding box center [705, 296] width 109 height 29
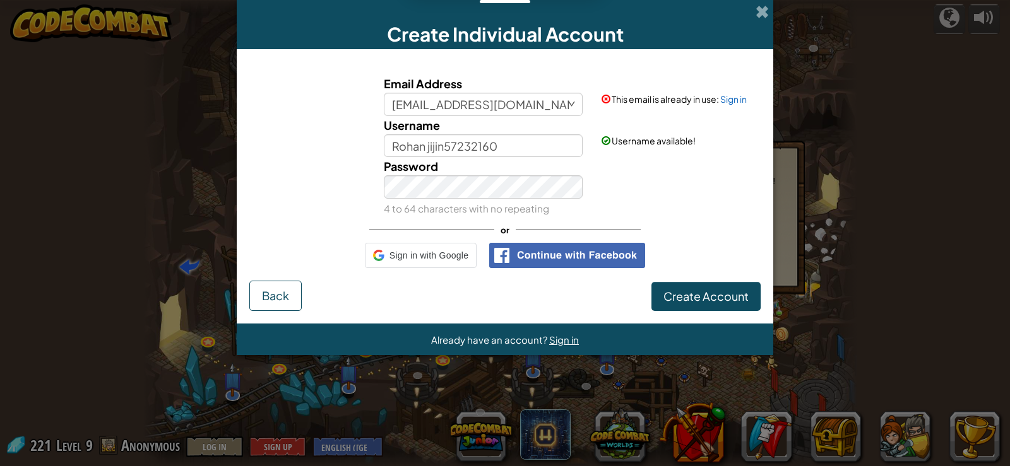
click at [528, 345] on span "Already have an account?" at bounding box center [490, 340] width 118 height 12
click at [563, 341] on span "Sign in" at bounding box center [564, 340] width 30 height 12
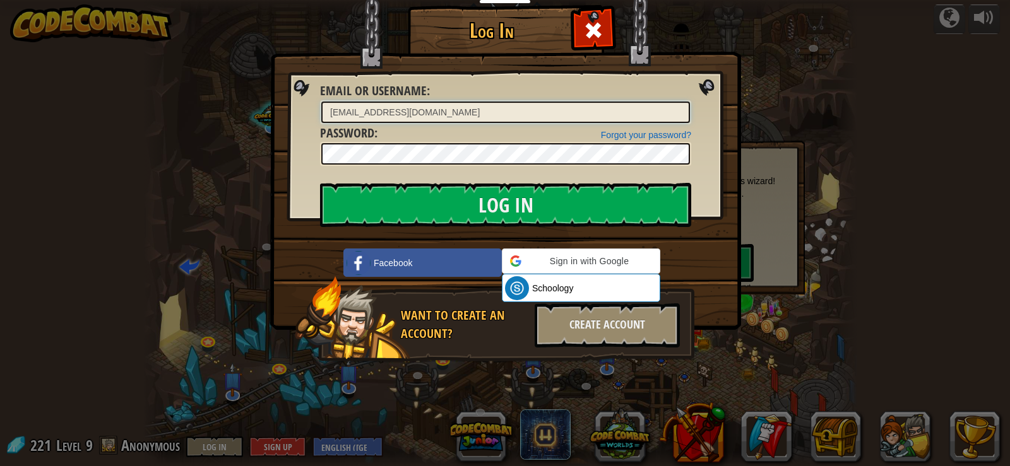
type input "Rohan jijin"
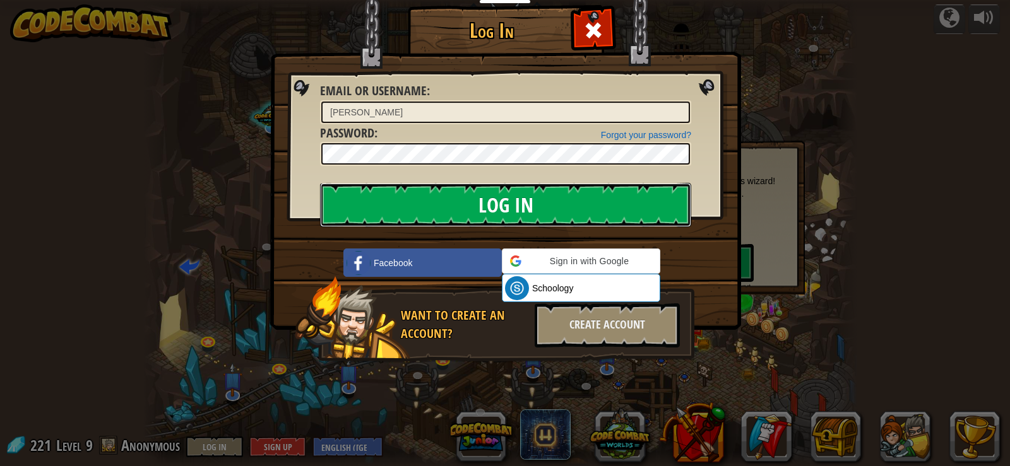
click at [533, 209] on input "Log In" at bounding box center [505, 205] width 371 height 44
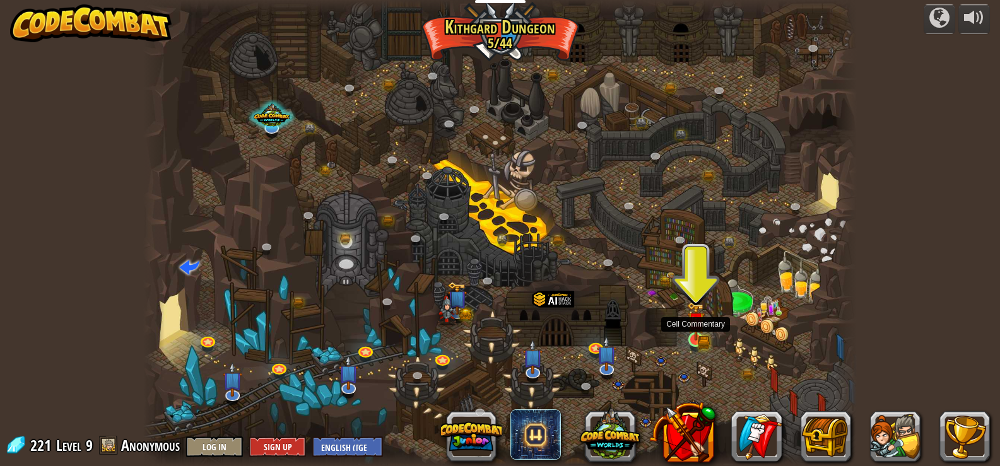
click at [700, 328] on img at bounding box center [696, 322] width 11 height 11
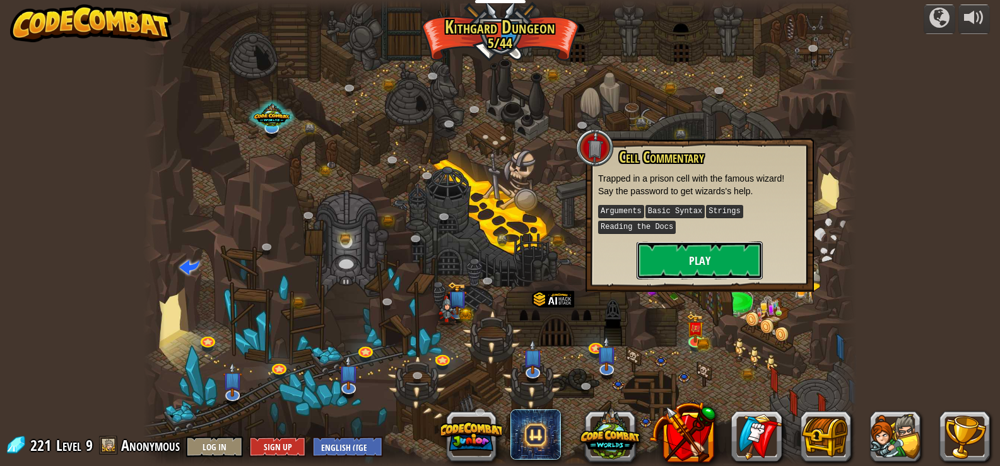
click at [704, 267] on button "Play" at bounding box center [700, 261] width 126 height 38
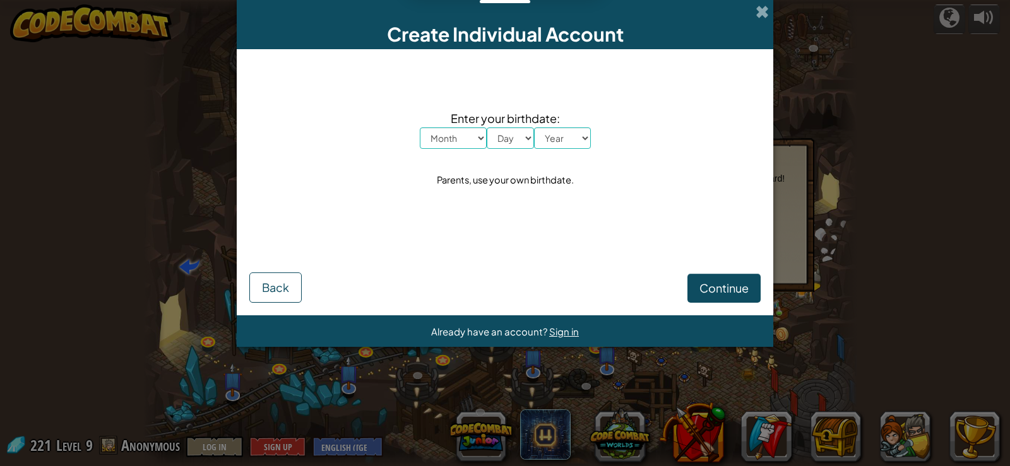
click at [473, 148] on select "Month January February March April May June July August September October Novem…" at bounding box center [453, 137] width 67 height 21
select select "4"
click at [420, 127] on select "Month January February March April May June July August September October Novem…" at bounding box center [453, 137] width 67 height 21
click at [528, 144] on select "Day 1 2 3 4 5 6 7 8 9 10 11 12 13 14 15 16 17 18 19 20 21 22 23 24 25 26 27 28 …" at bounding box center [510, 137] width 47 height 21
select select "10"
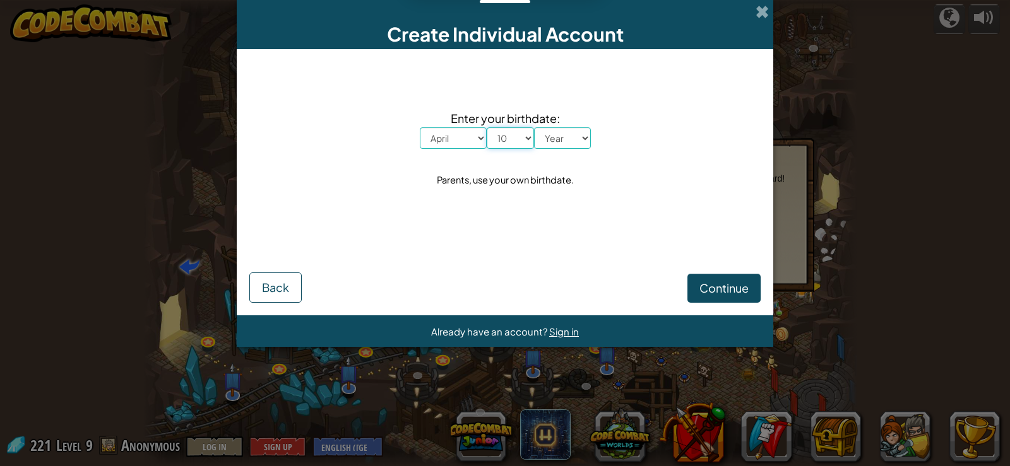
click at [487, 127] on select "Day 1 2 3 4 5 6 7 8 9 10 11 12 13 14 15 16 17 18 19 20 21 22 23 24 25 26 27 28 …" at bounding box center [510, 137] width 47 height 21
click at [564, 139] on select "Year 2025 2024 2023 2022 2021 2020 2019 2018 2017 2016 2015 2014 2013 2012 2011…" at bounding box center [562, 137] width 57 height 21
click at [490, 333] on span "Already have an account?" at bounding box center [490, 332] width 118 height 12
click at [557, 324] on div "Already have an account? Sign in" at bounding box center [505, 332] width 148 height 16
click at [556, 330] on span "Sign in" at bounding box center [564, 332] width 30 height 12
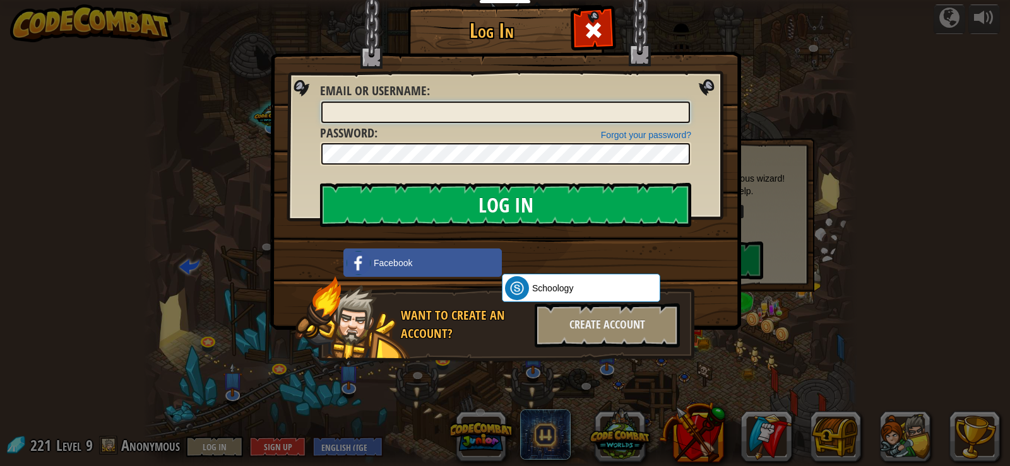
type input "Rohan jijin"
click at [567, 317] on div "Create Account" at bounding box center [607, 326] width 145 height 44
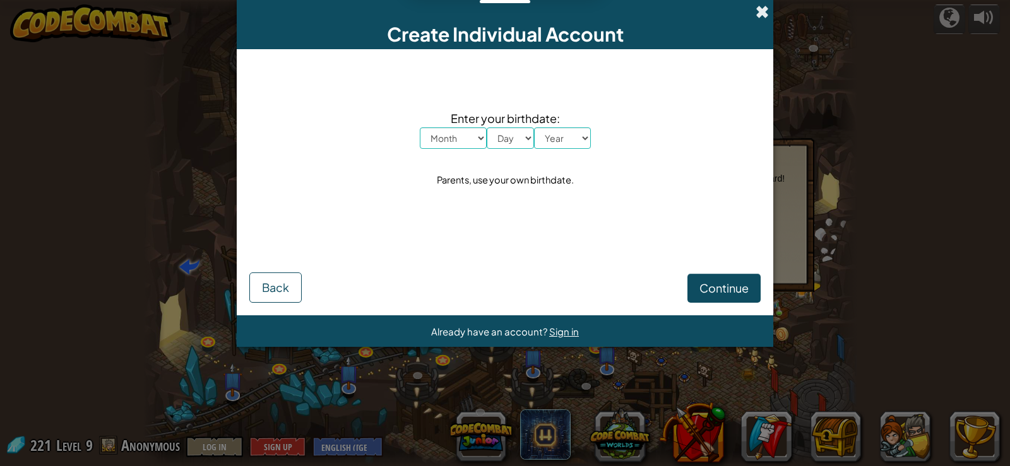
click at [764, 8] on span at bounding box center [762, 11] width 13 height 13
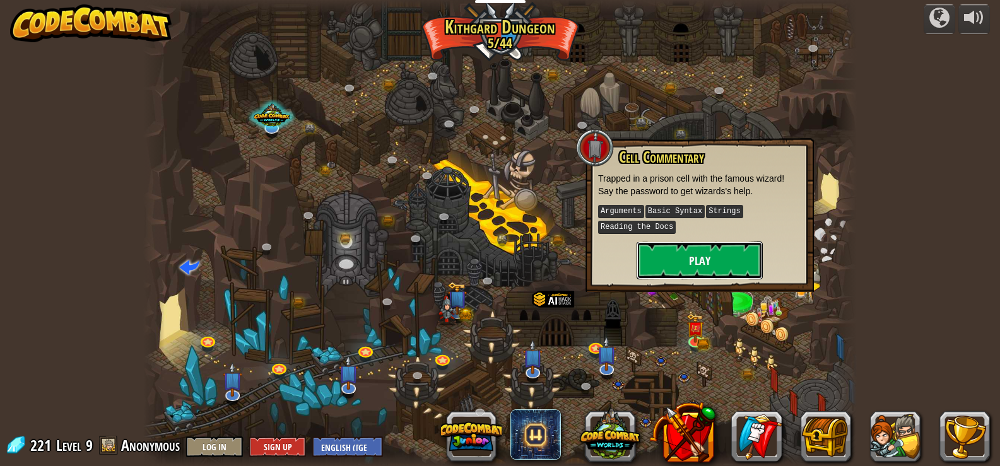
click at [691, 257] on button "Play" at bounding box center [700, 261] width 126 height 38
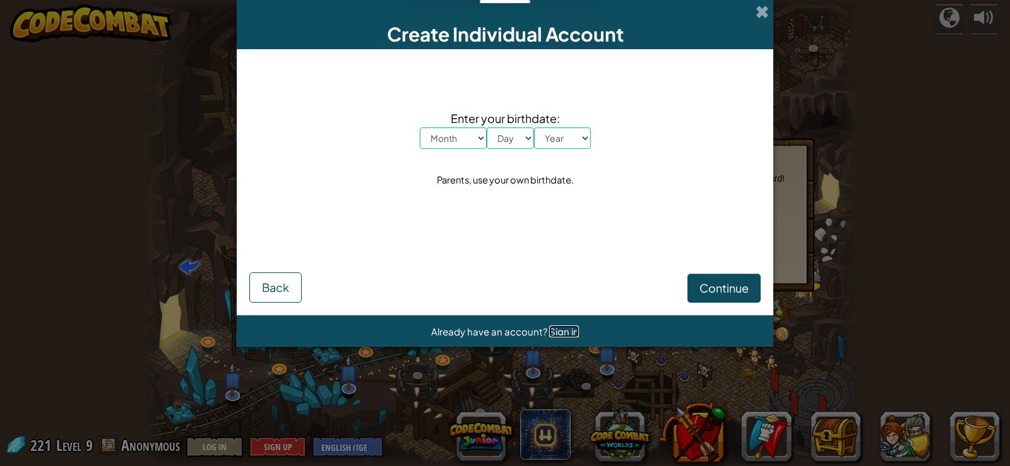
click at [564, 337] on span "Sign in" at bounding box center [564, 332] width 30 height 12
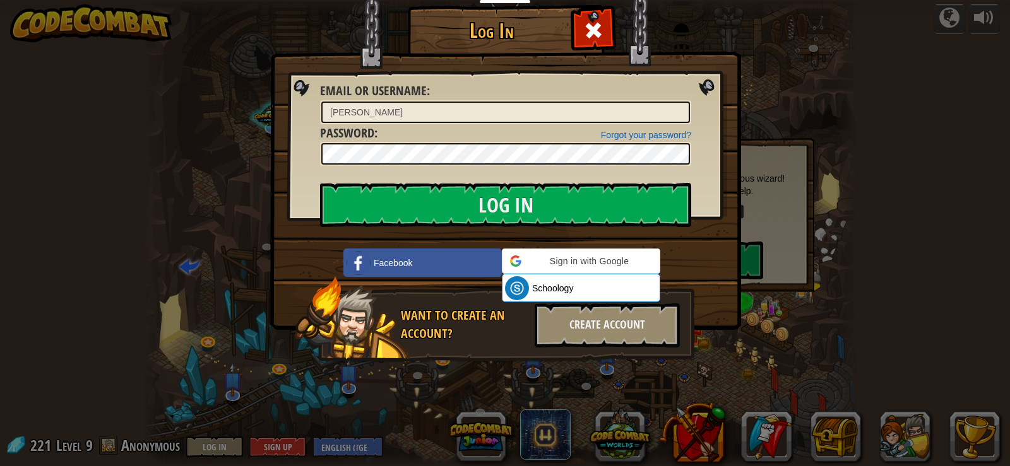
click at [523, 32] on h1 "Log In" at bounding box center [491, 31] width 161 height 22
drag, startPoint x: 508, startPoint y: 30, endPoint x: 457, endPoint y: 30, distance: 51.1
click at [457, 30] on h1 "Log In" at bounding box center [491, 31] width 161 height 22
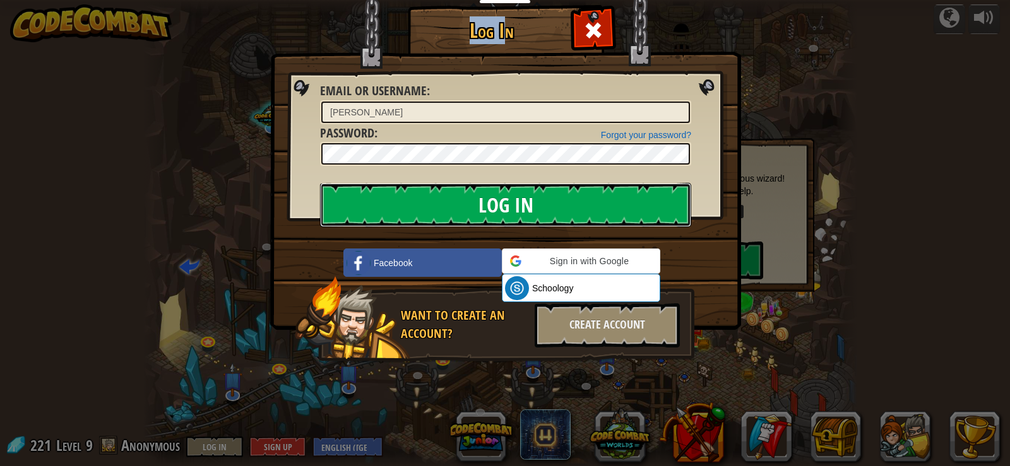
click at [489, 212] on input "Log In" at bounding box center [505, 205] width 371 height 44
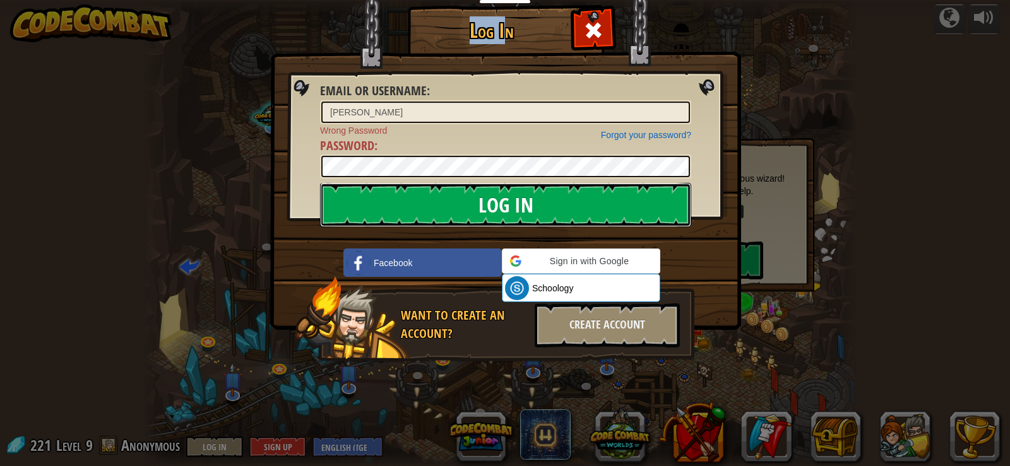
drag, startPoint x: 477, startPoint y: 202, endPoint x: 460, endPoint y: 205, distance: 16.6
click at [471, 203] on input "Log In" at bounding box center [505, 205] width 371 height 44
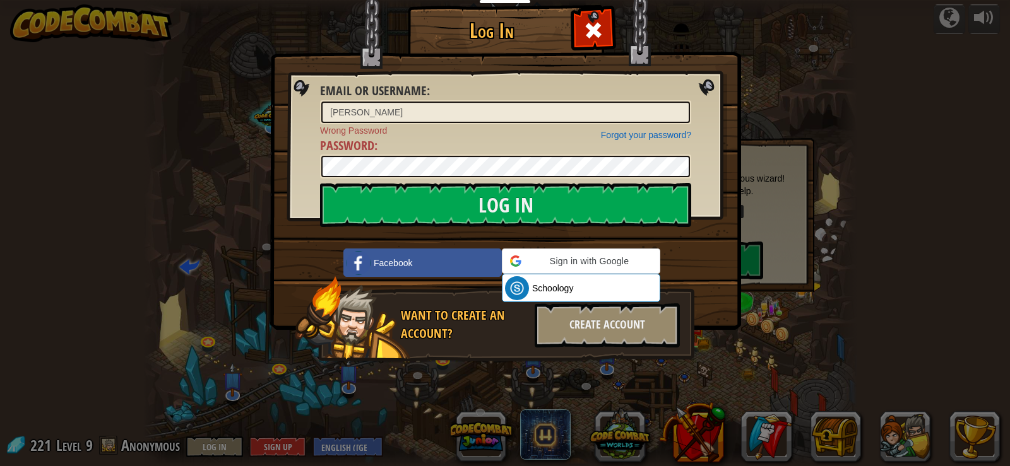
click at [365, 150] on span "Password" at bounding box center [347, 145] width 54 height 17
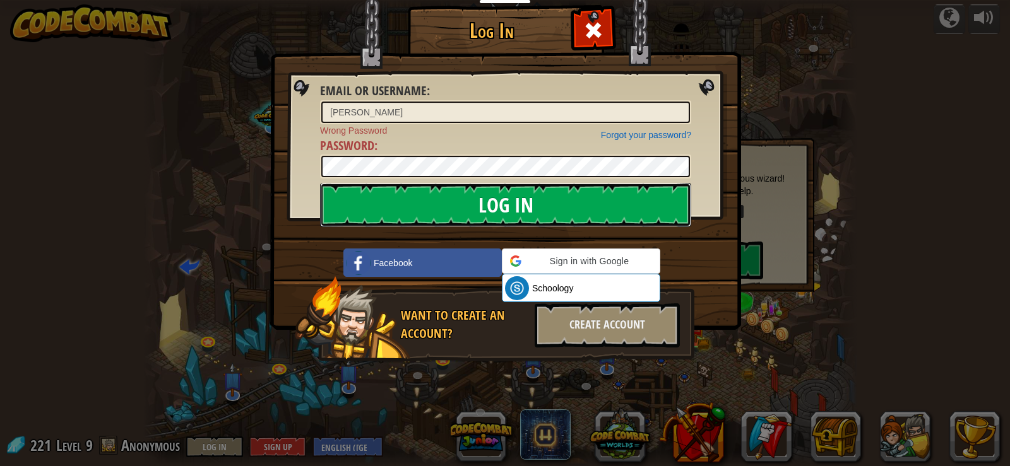
click at [453, 210] on input "Log In" at bounding box center [505, 205] width 371 height 44
click at [454, 206] on input "Log In" at bounding box center [505, 205] width 371 height 44
click at [453, 205] on input "Log In" at bounding box center [505, 205] width 371 height 44
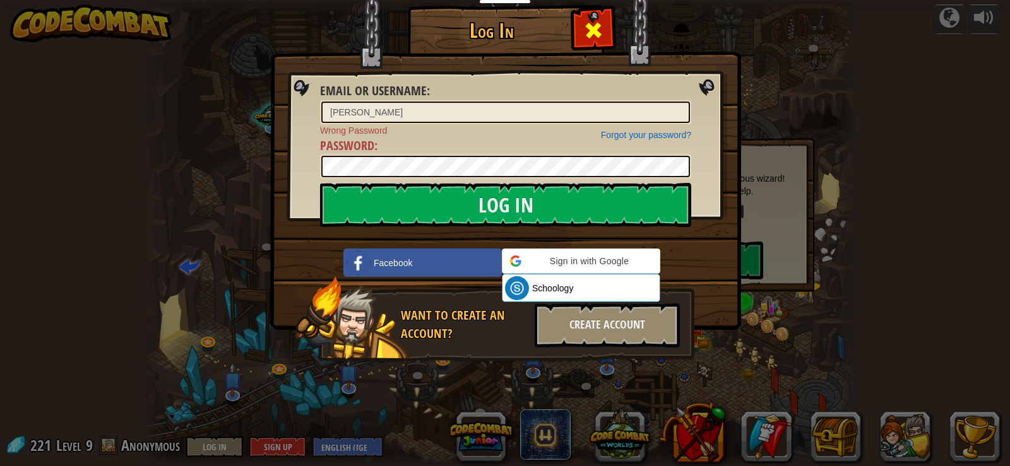
click at [595, 31] on span at bounding box center [593, 30] width 20 height 20
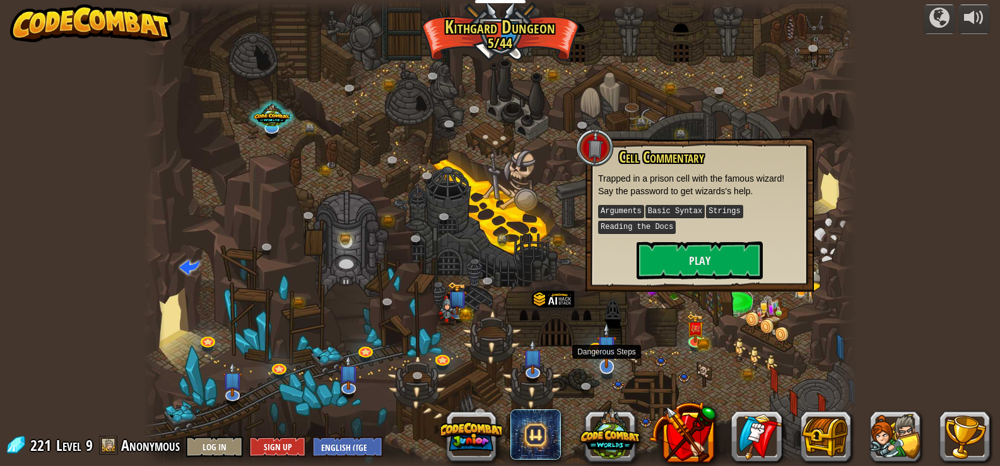
click at [611, 345] on img at bounding box center [607, 346] width 20 height 46
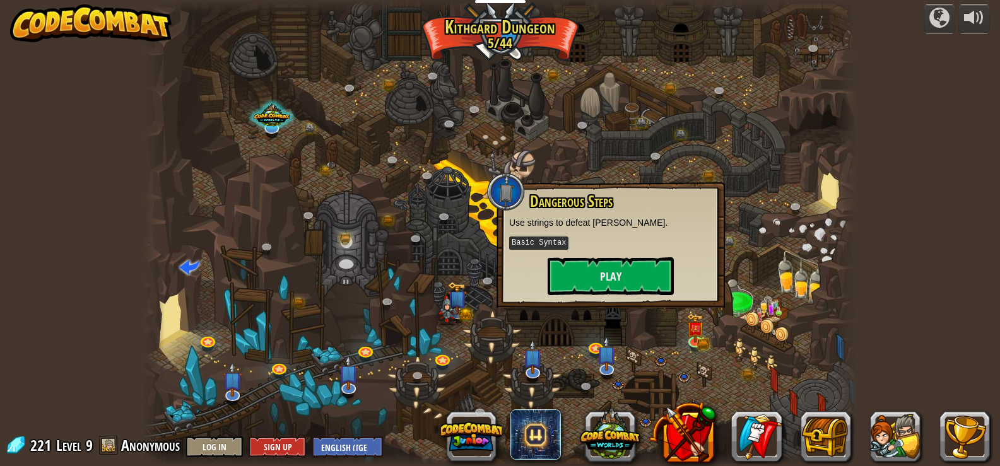
click at [611, 302] on div "Dangerous Steps Use strings to defeat ogres. Basic Syntax Play" at bounding box center [611, 245] width 228 height 126
click at [620, 280] on button "Play" at bounding box center [611, 277] width 126 height 38
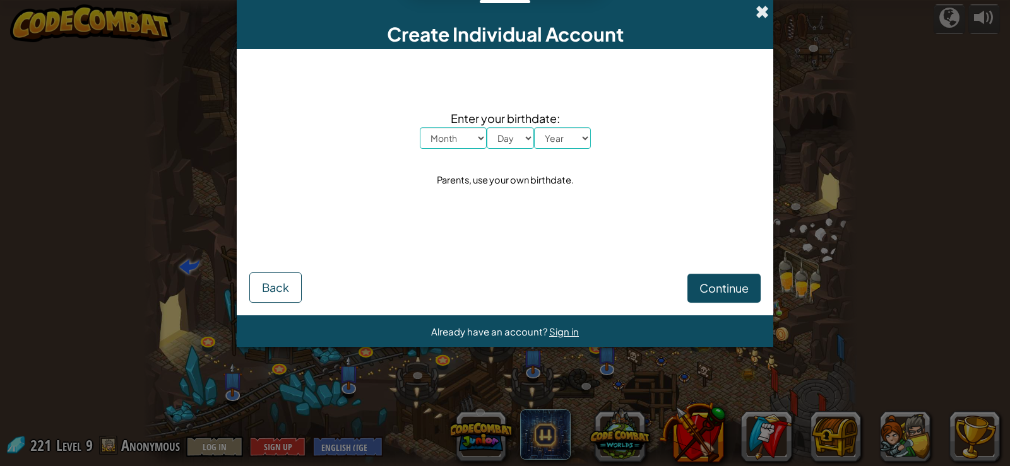
click at [756, 14] on span at bounding box center [762, 11] width 13 height 13
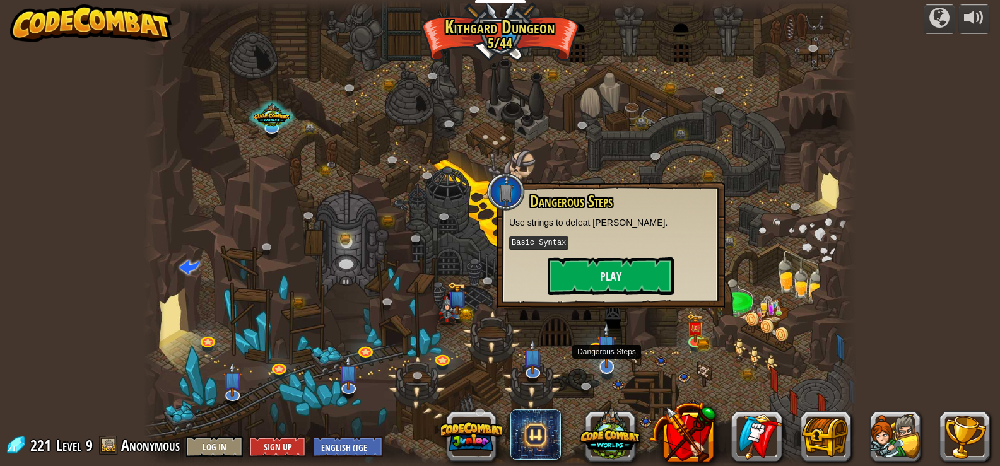
click at [612, 362] on img at bounding box center [607, 346] width 20 height 46
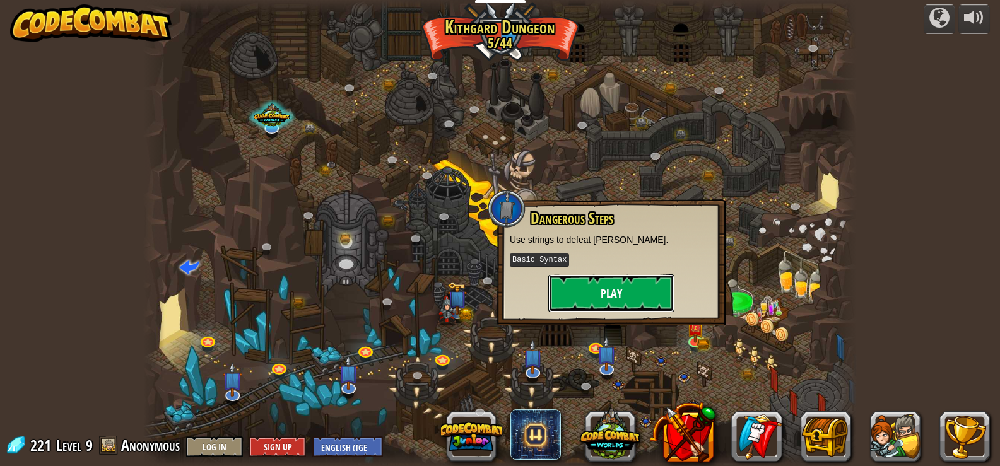
click at [625, 302] on button "Play" at bounding box center [611, 294] width 126 height 38
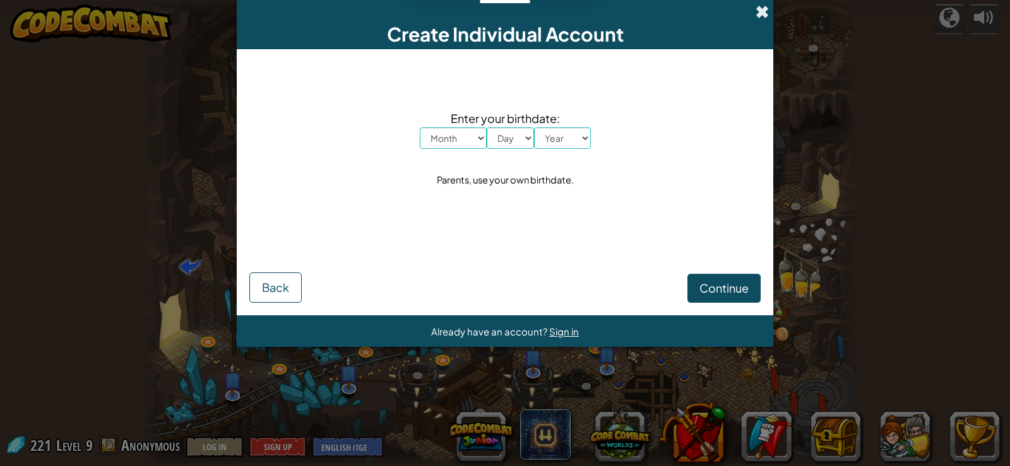
click at [768, 15] on span at bounding box center [762, 11] width 13 height 13
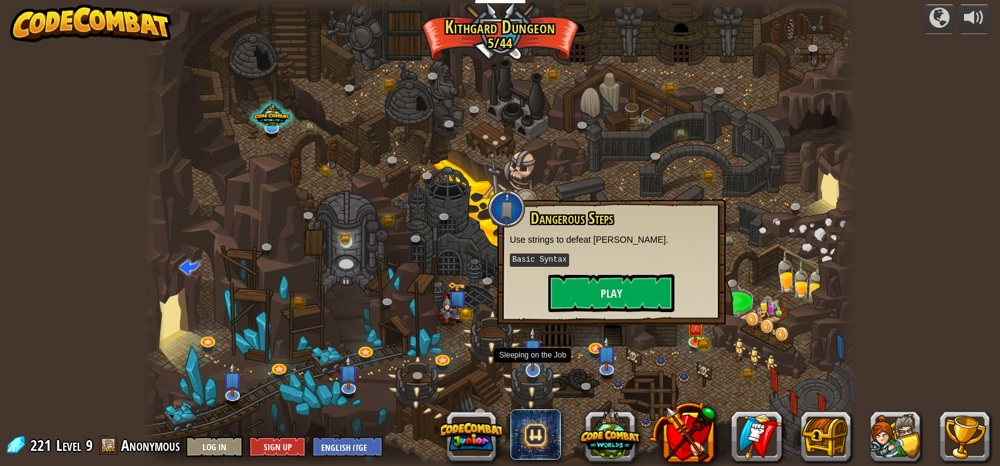
click at [533, 370] on img at bounding box center [533, 349] width 20 height 46
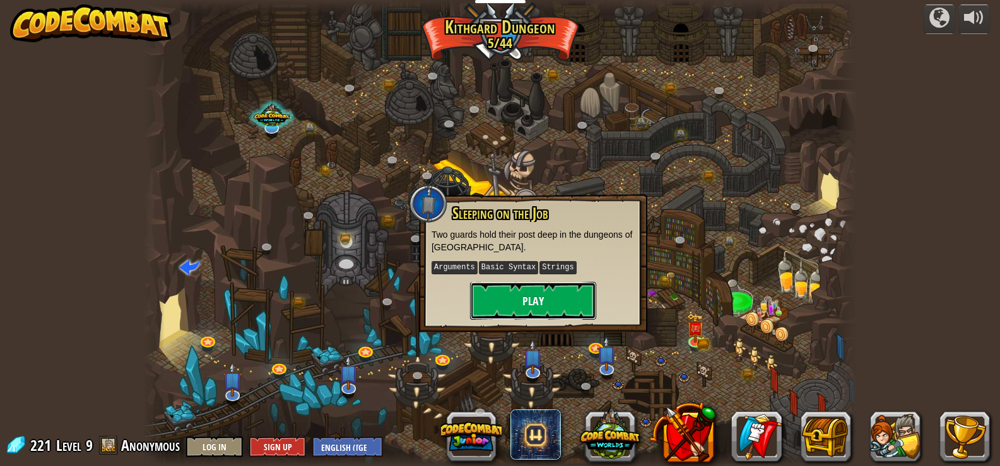
click at [557, 304] on button "Play" at bounding box center [533, 301] width 126 height 38
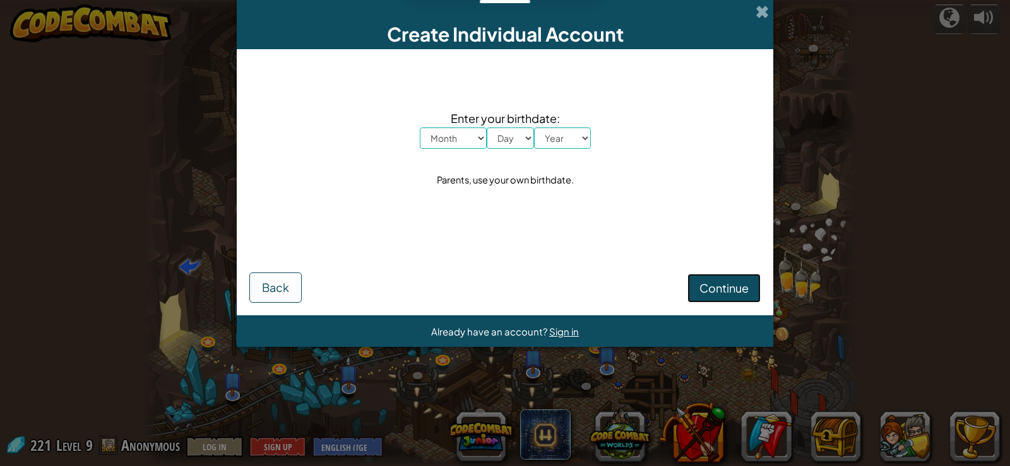
click at [702, 287] on span "Continue" at bounding box center [723, 288] width 49 height 15
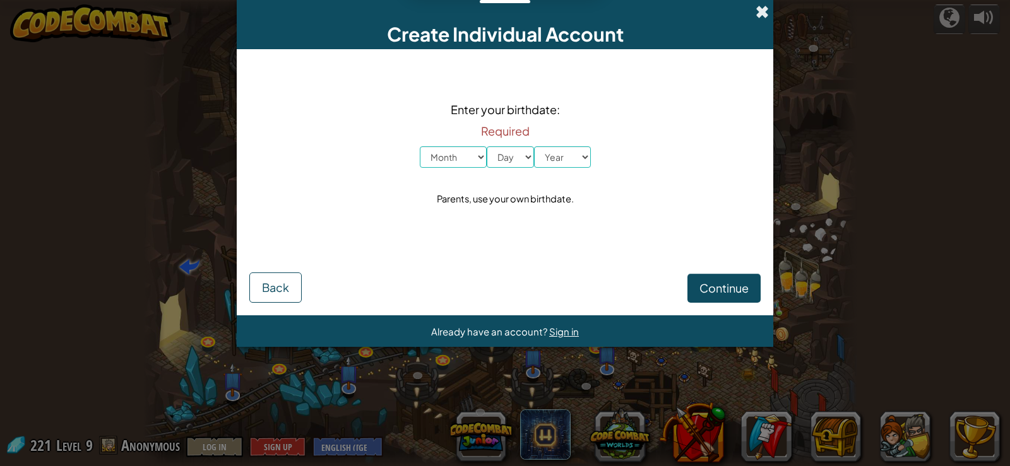
click at [759, 5] on span at bounding box center [762, 11] width 13 height 13
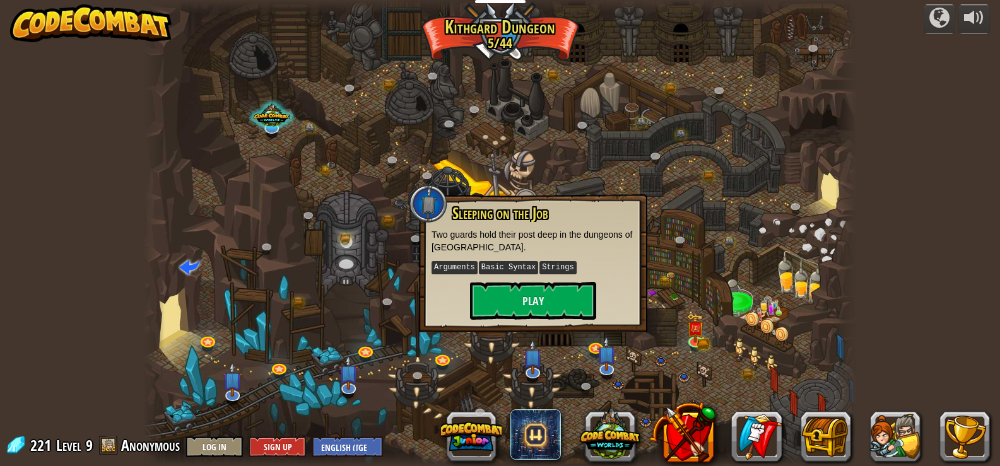
click at [572, 353] on div at bounding box center [500, 233] width 714 height 466
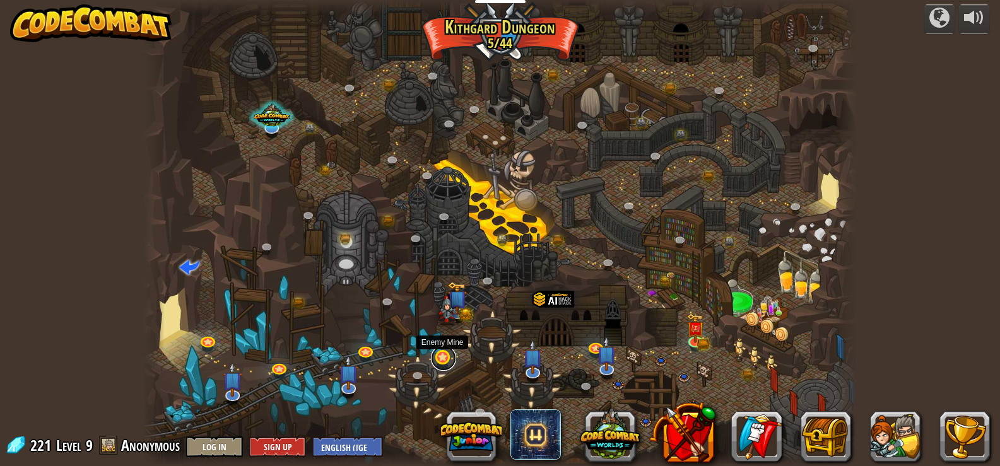
click at [440, 357] on link at bounding box center [443, 358] width 25 height 25
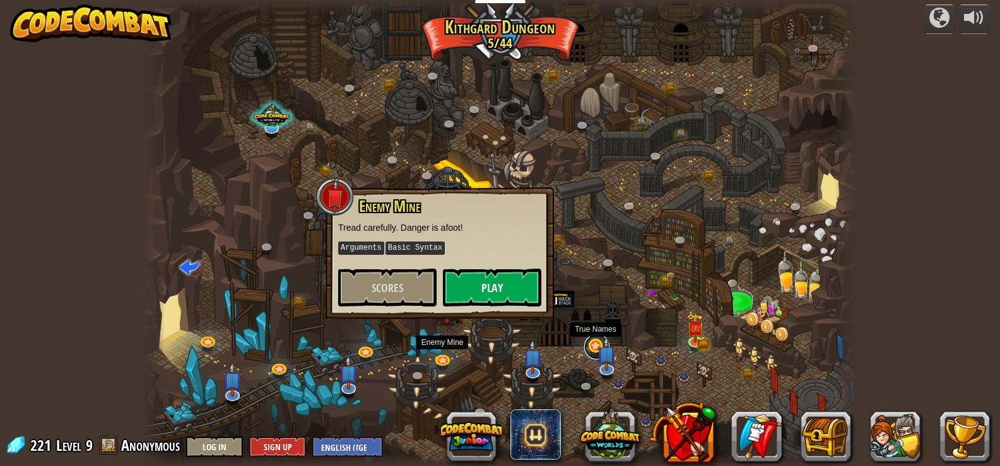
click at [590, 350] on link at bounding box center [596, 347] width 25 height 25
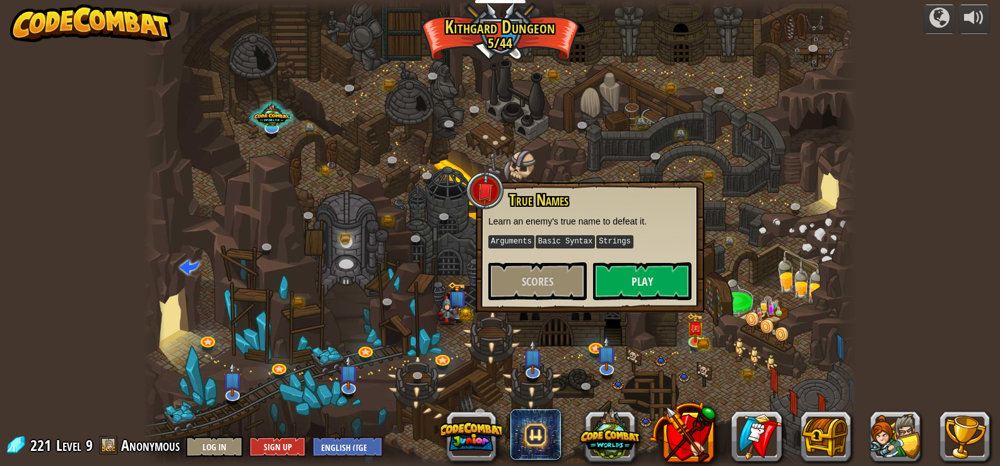
click at [675, 340] on div at bounding box center [500, 233] width 714 height 466
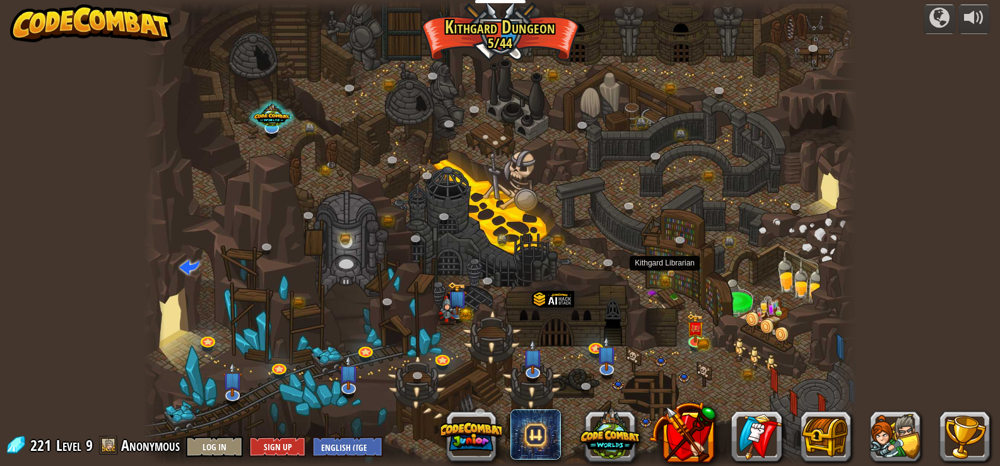
click at [672, 275] on img at bounding box center [671, 274] width 8 height 8
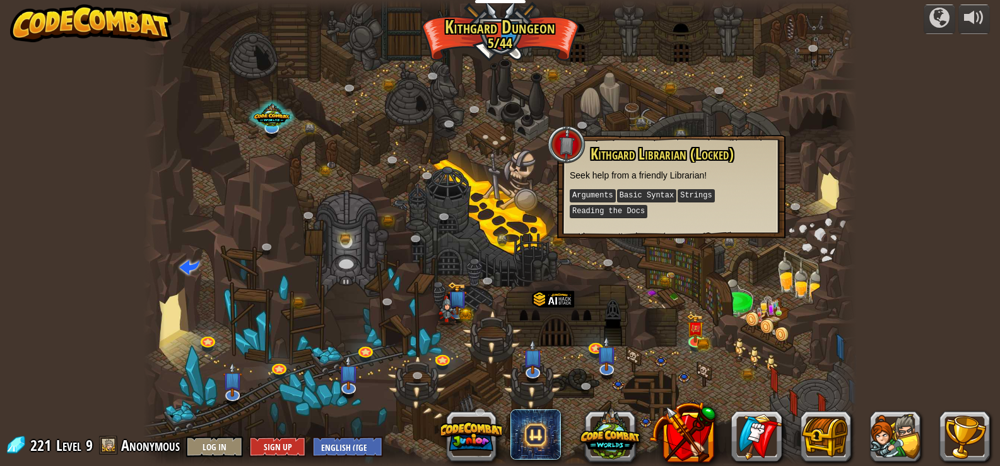
drag, startPoint x: 680, startPoint y: 379, endPoint x: 701, endPoint y: 368, distance: 23.4
click at [688, 377] on div at bounding box center [500, 233] width 714 height 466
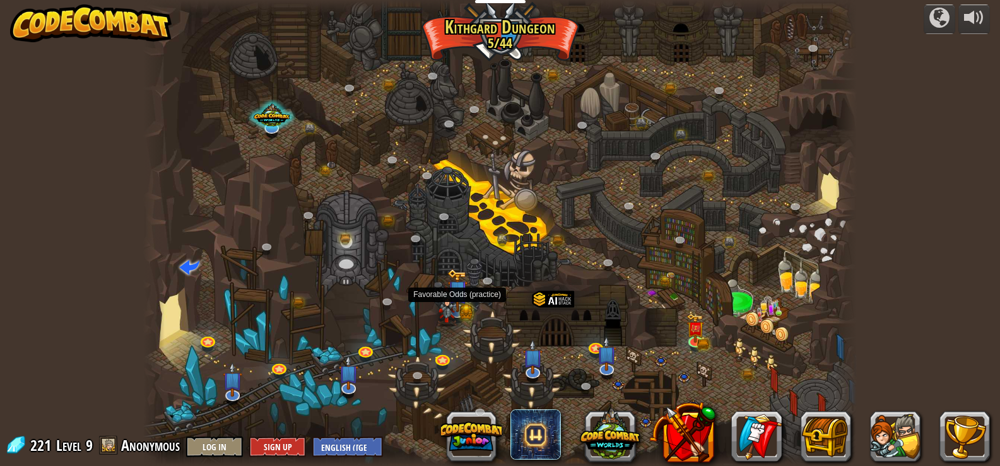
click at [466, 311] on img at bounding box center [458, 291] width 20 height 44
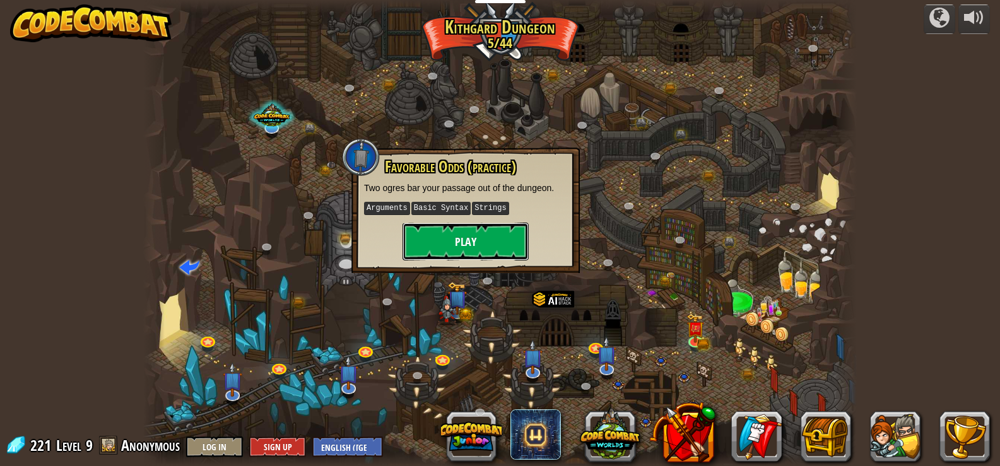
click at [479, 241] on button "Play" at bounding box center [466, 242] width 126 height 38
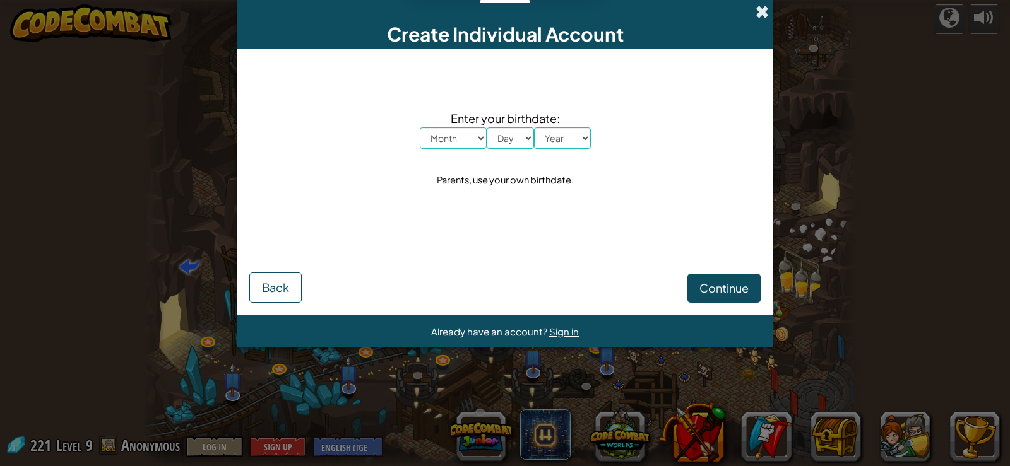
click at [762, 15] on span at bounding box center [762, 11] width 13 height 13
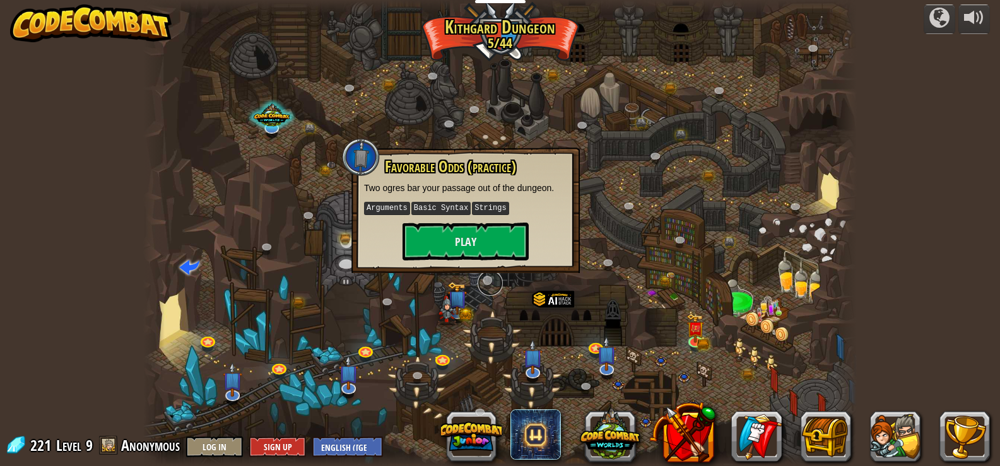
click at [488, 287] on link at bounding box center [490, 283] width 25 height 25
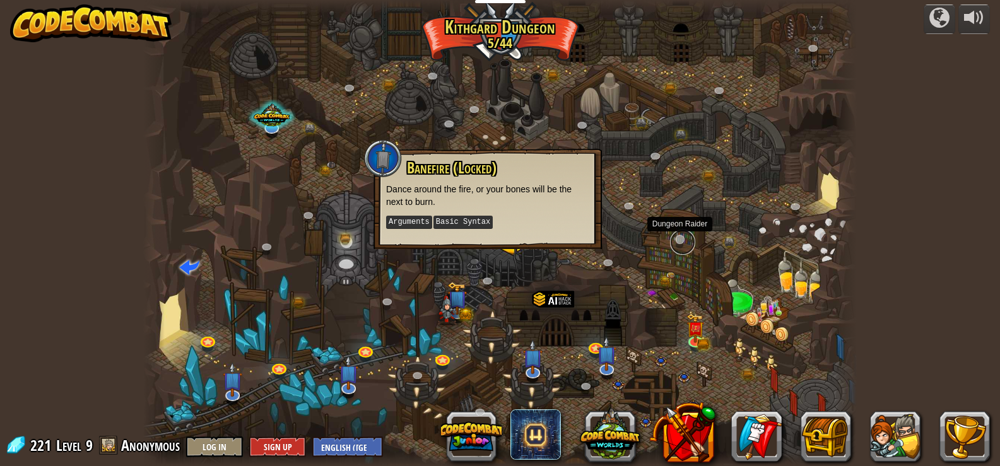
click at [684, 240] on link at bounding box center [682, 242] width 25 height 25
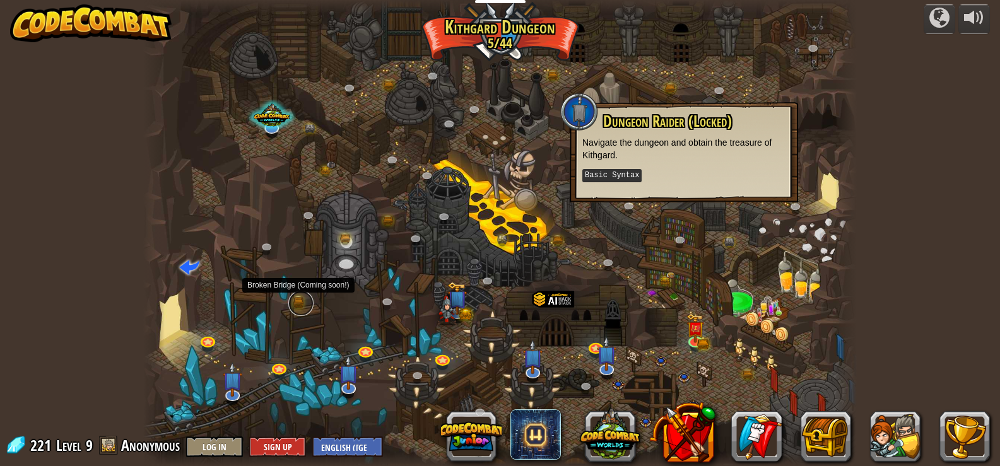
click at [297, 304] on link at bounding box center [300, 303] width 25 height 25
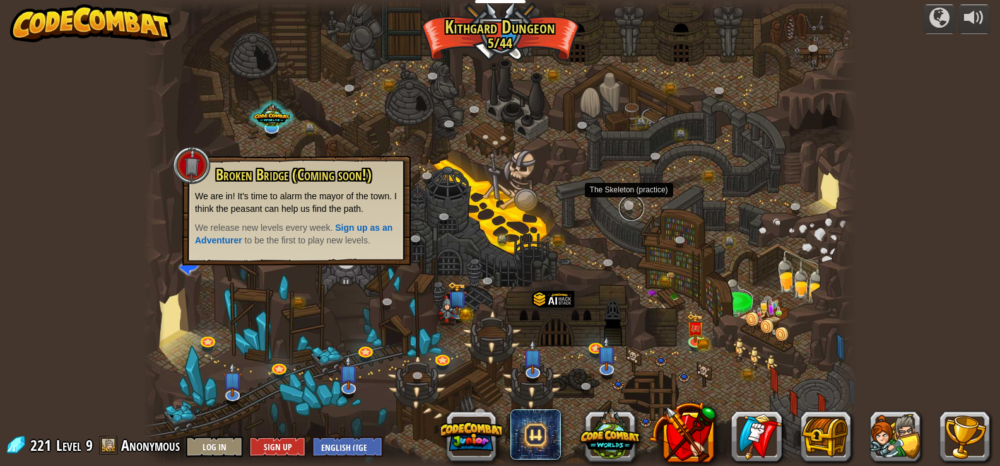
click at [630, 205] on link at bounding box center [631, 208] width 25 height 25
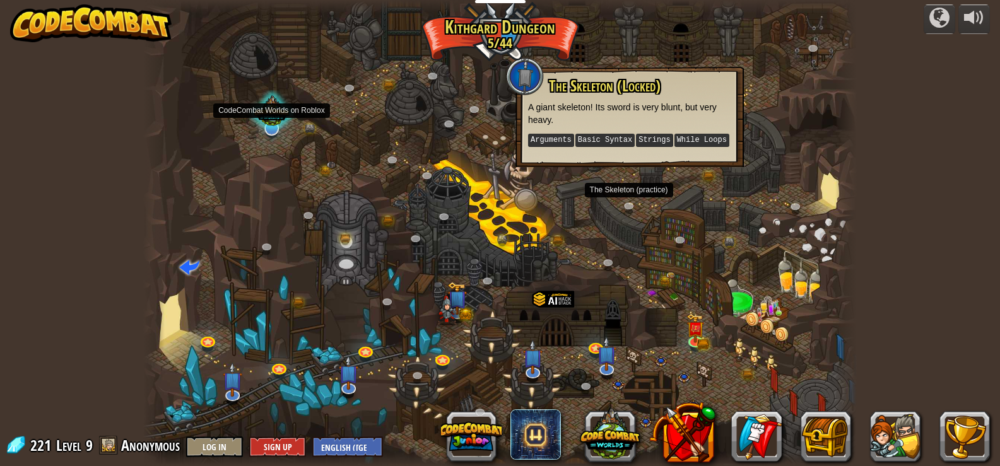
click at [266, 130] on div at bounding box center [272, 112] width 48 height 45
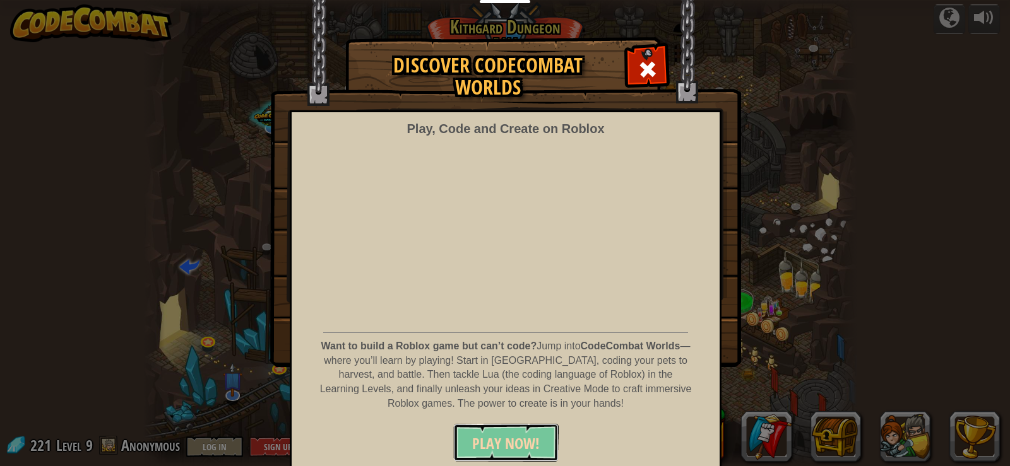
click at [482, 428] on button "PLAY NOW!" at bounding box center [505, 443] width 105 height 38
click at [641, 61] on span at bounding box center [647, 69] width 20 height 20
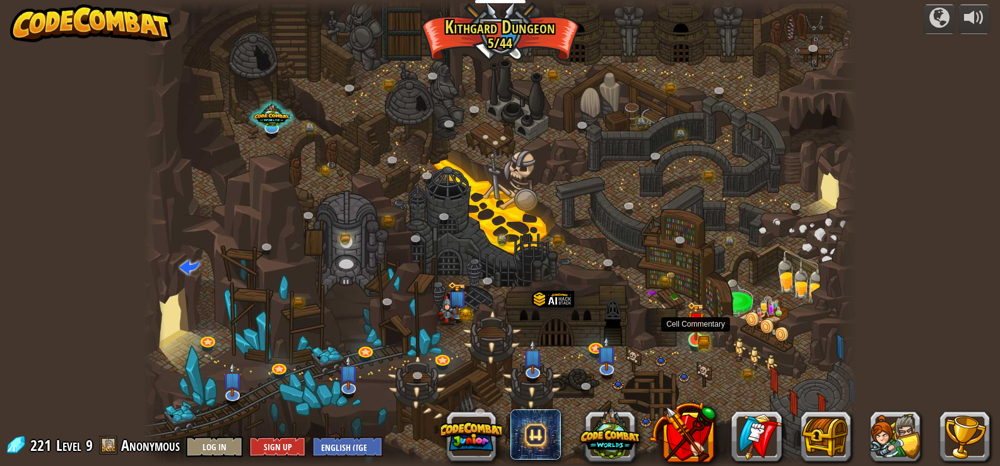
click at [699, 335] on img at bounding box center [696, 321] width 18 height 39
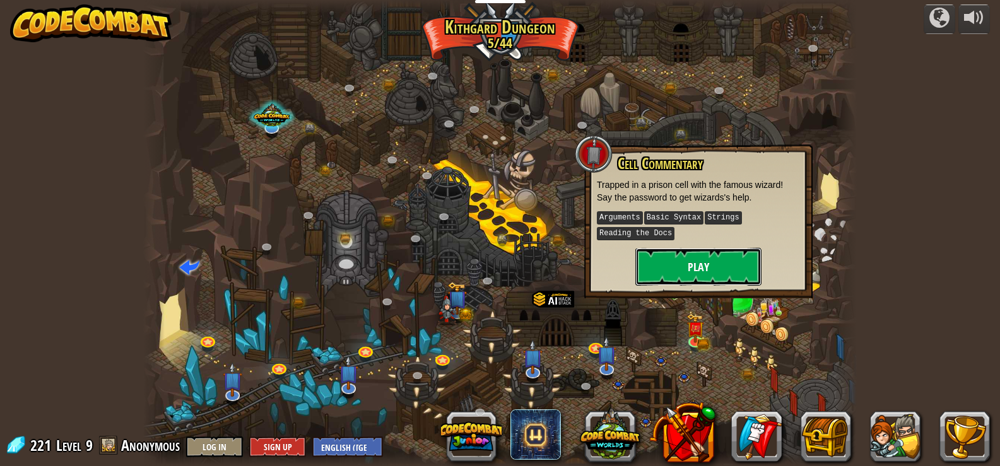
click at [692, 278] on button "Play" at bounding box center [699, 267] width 126 height 38
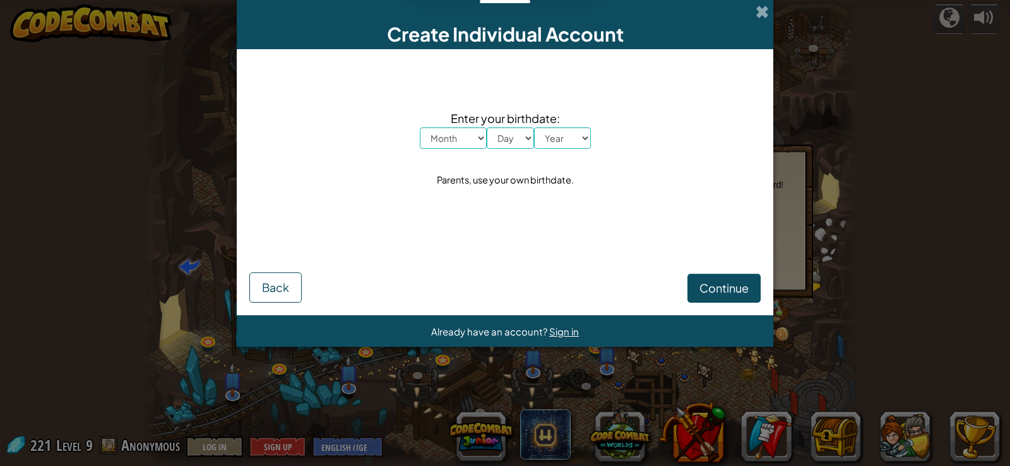
click at [471, 332] on span "Already have an account?" at bounding box center [490, 332] width 118 height 12
click at [571, 332] on span "Sign in" at bounding box center [564, 332] width 30 height 12
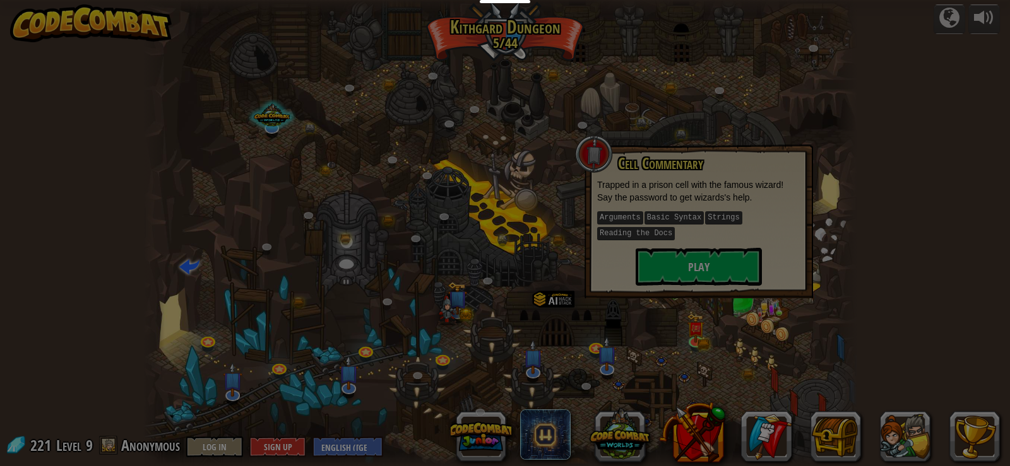
type input "Rohan jijin"
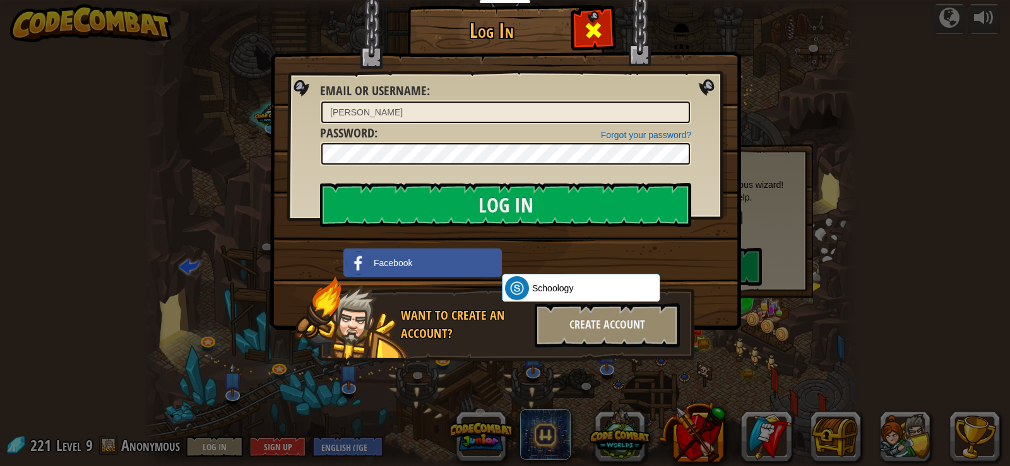
click at [584, 35] on span at bounding box center [593, 30] width 20 height 20
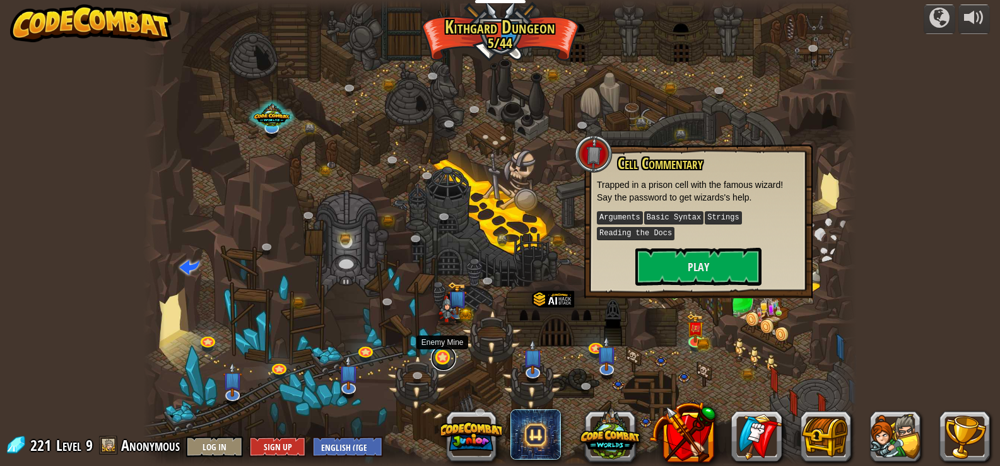
click at [444, 353] on link at bounding box center [443, 358] width 25 height 25
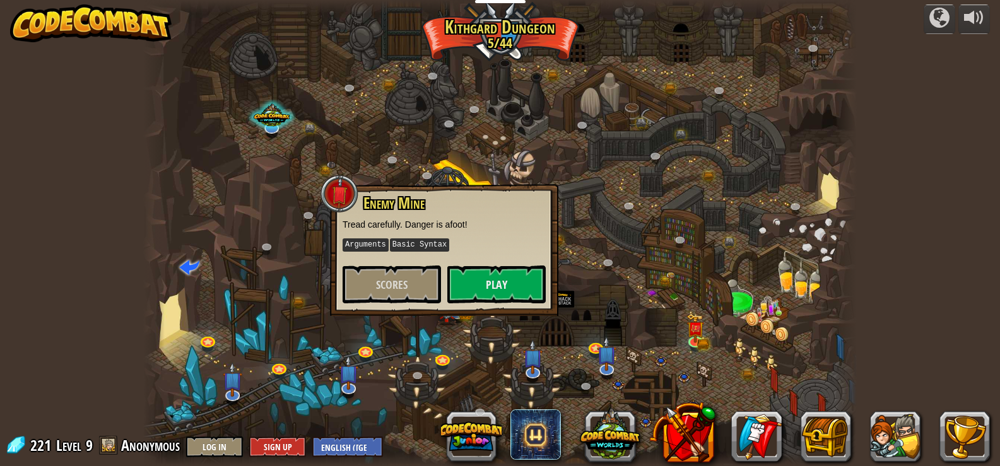
drag, startPoint x: 535, startPoint y: 23, endPoint x: 464, endPoint y: 30, distance: 71.6
click at [464, 30] on div at bounding box center [500, 233] width 714 height 466
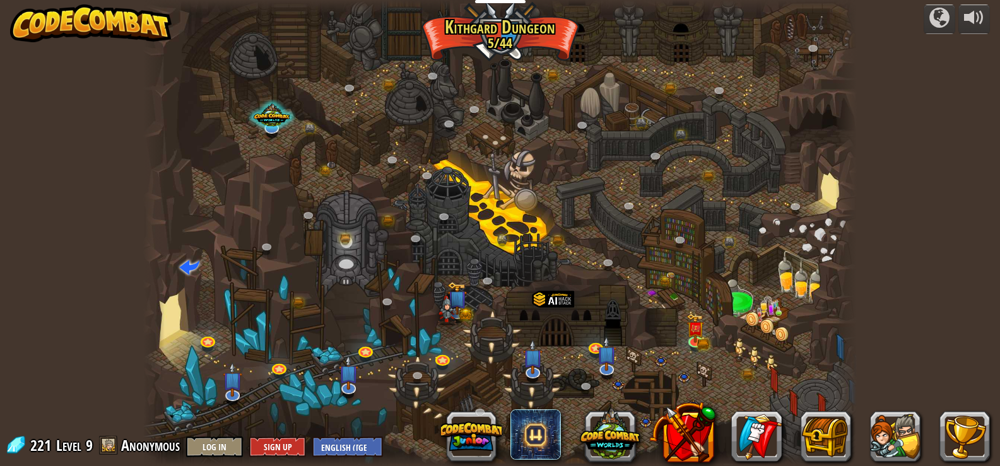
drag, startPoint x: 448, startPoint y: 20, endPoint x: 481, endPoint y: 23, distance: 33.6
click at [480, 23] on div at bounding box center [500, 233] width 714 height 466
click at [510, 33] on div at bounding box center [500, 233] width 714 height 466
click at [476, 435] on button at bounding box center [471, 436] width 61 height 61
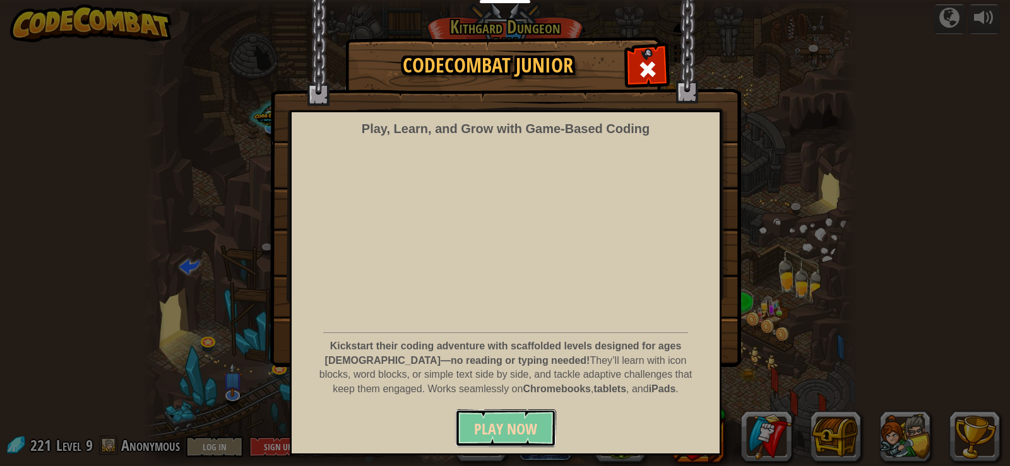
click at [511, 430] on span "Play Now" at bounding box center [505, 429] width 63 height 20
click at [656, 69] on span at bounding box center [647, 69] width 20 height 20
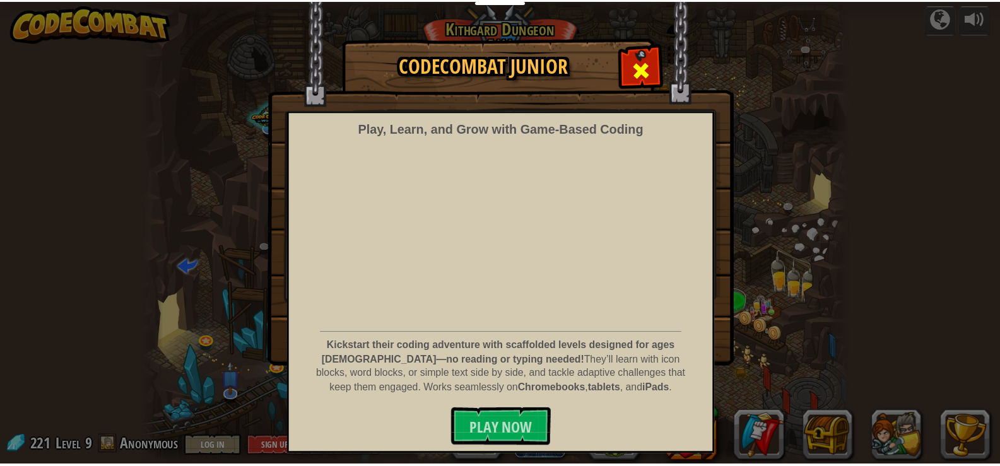
scroll to position [1, 0]
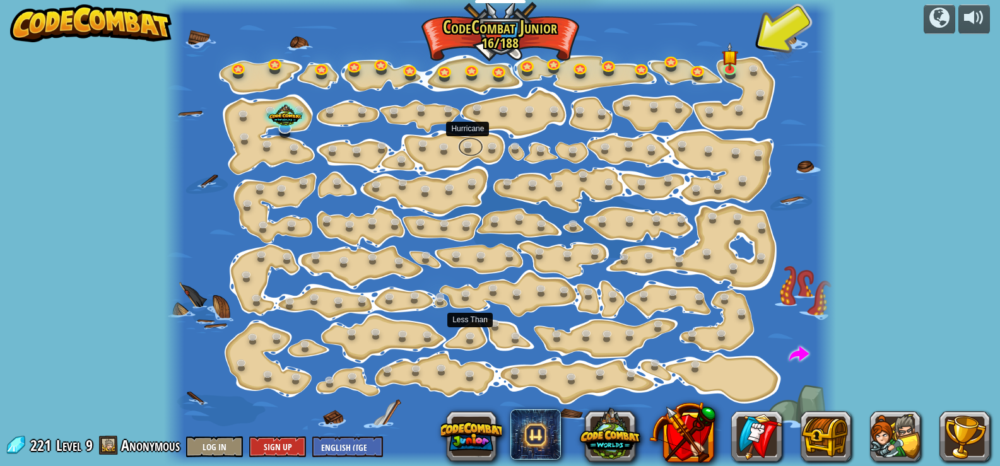
drag, startPoint x: 528, startPoint y: 218, endPoint x: 439, endPoint y: 304, distance: 123.7
drag, startPoint x: 439, startPoint y: 304, endPoint x: 541, endPoint y: 455, distance: 182.8
click at [541, 455] on span at bounding box center [536, 435] width 50 height 50
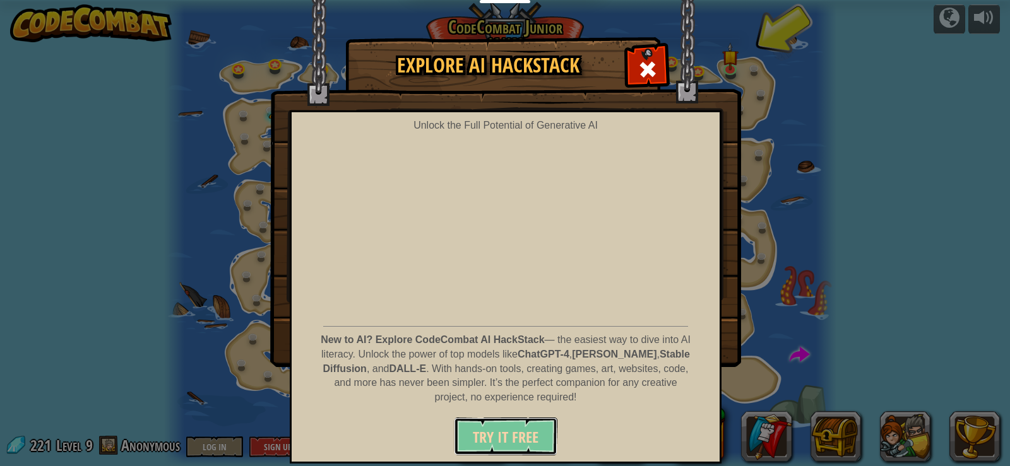
click at [501, 441] on span "Try It Free" at bounding box center [506, 437] width 66 height 20
click at [650, 77] on span at bounding box center [647, 69] width 20 height 20
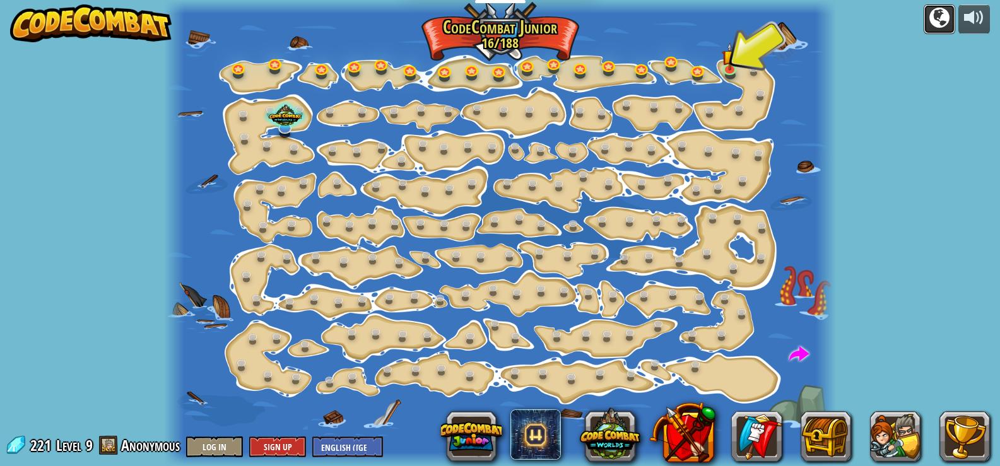
click at [930, 15] on div at bounding box center [940, 18] width 20 height 20
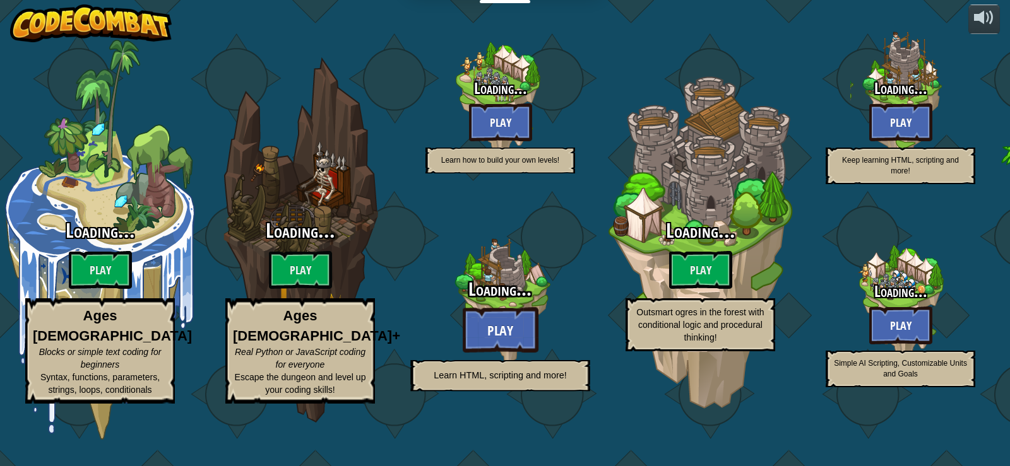
click at [447, 270] on div at bounding box center [500, 303] width 120 height 240
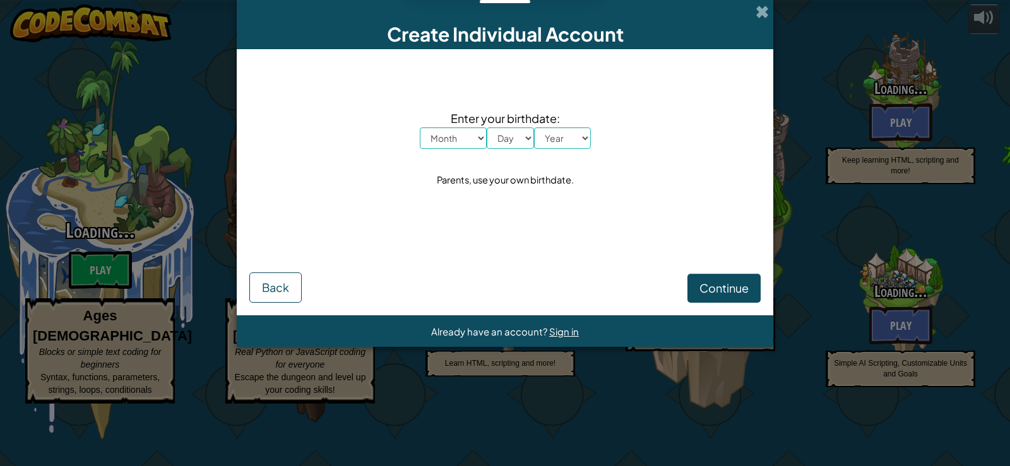
click at [765, 16] on span at bounding box center [762, 11] width 13 height 13
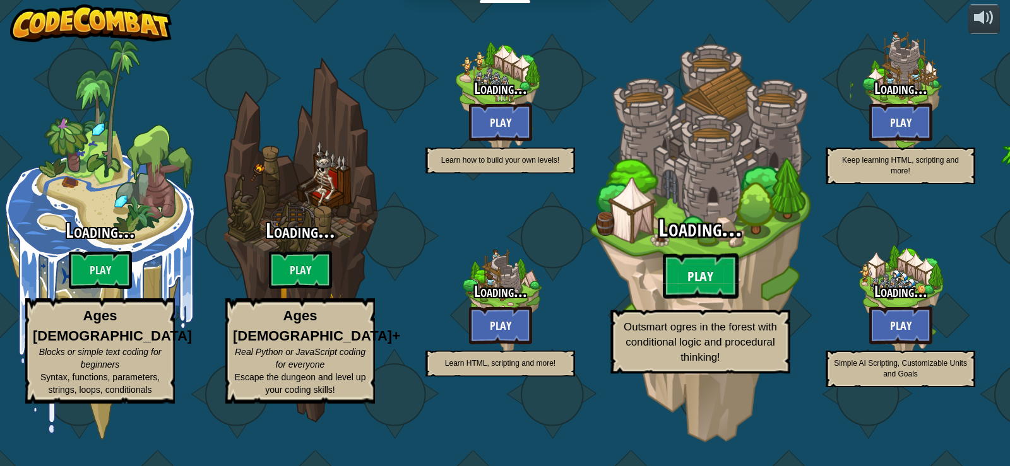
click at [709, 286] on btn "Play" at bounding box center [701, 276] width 76 height 45
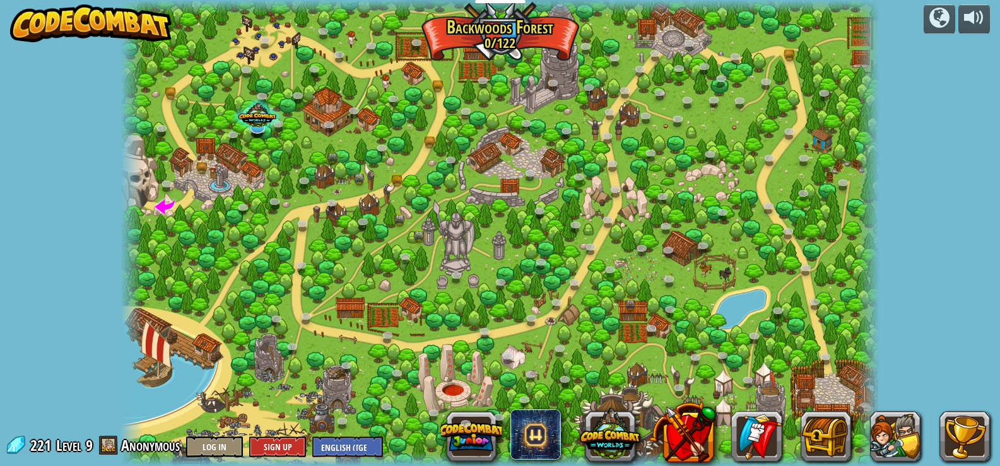
scroll to position [1, 0]
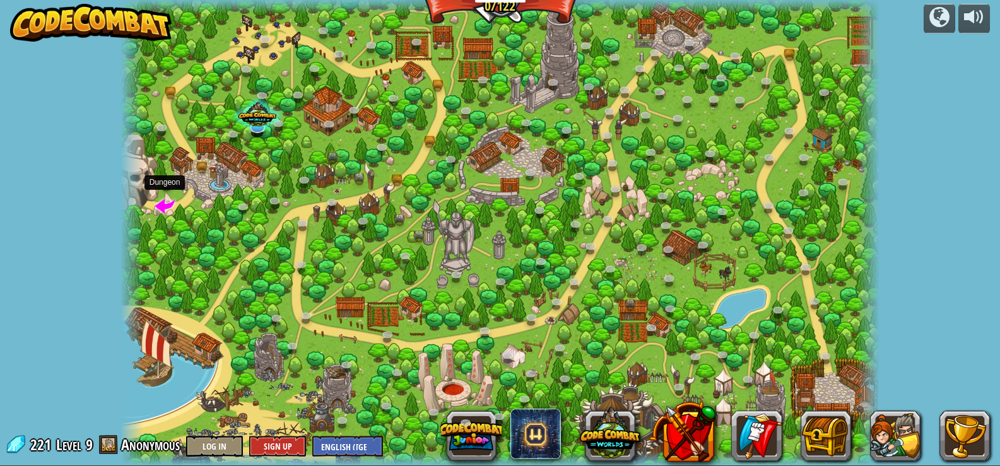
click at [160, 201] on span at bounding box center [165, 205] width 20 height 20
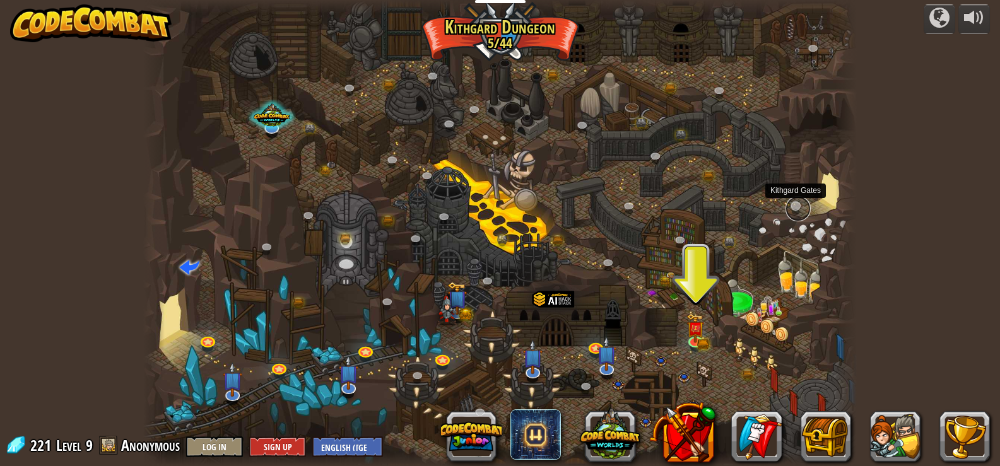
click at [802, 205] on link at bounding box center [798, 208] width 25 height 25
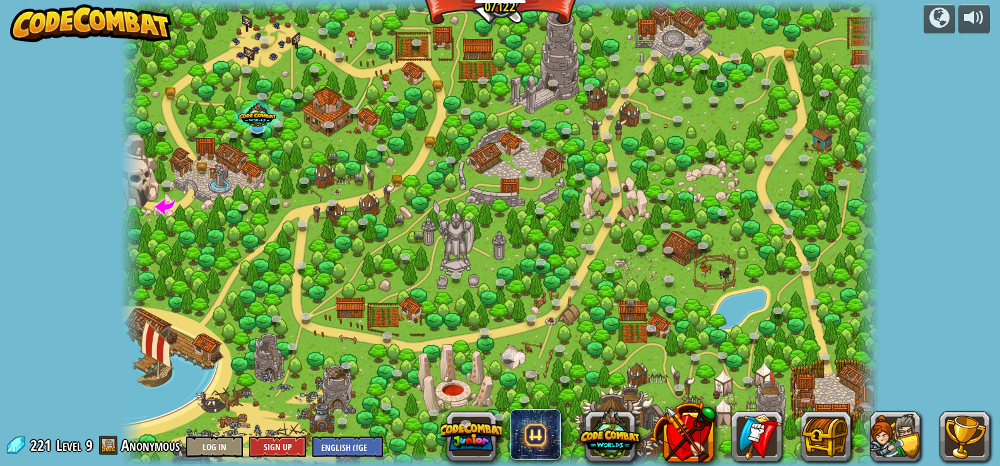
scroll to position [1, 0]
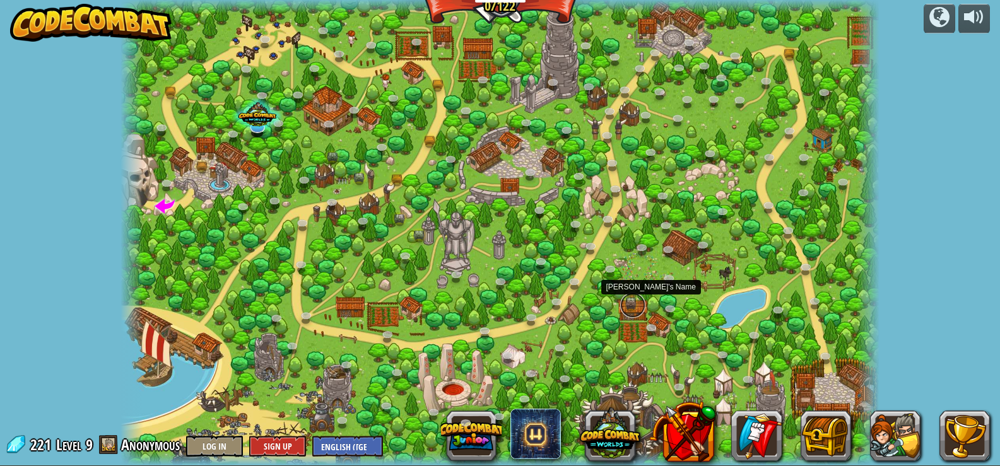
click at [629, 304] on link at bounding box center [632, 305] width 25 height 25
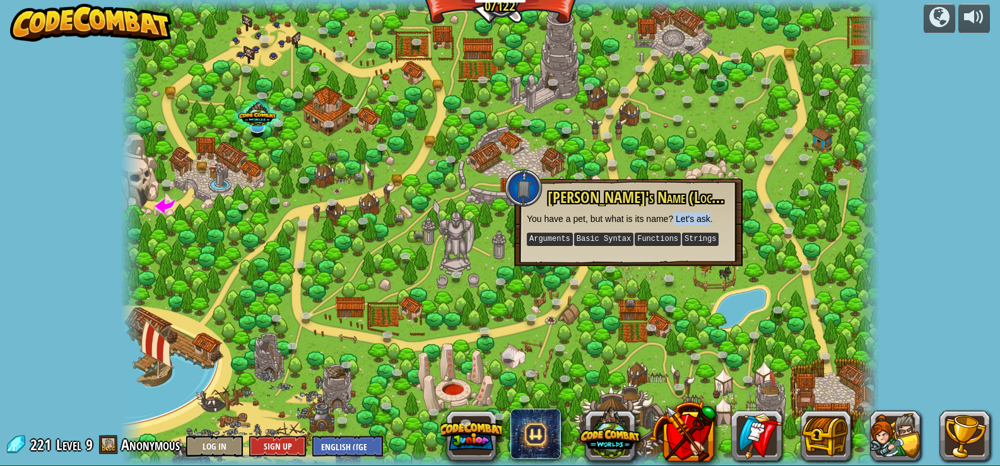
drag, startPoint x: 709, startPoint y: 216, endPoint x: 675, endPoint y: 222, distance: 34.6
click at [675, 222] on p "You have a pet, but what is its name? Let's ask." at bounding box center [628, 219] width 203 height 13
click at [922, 269] on div "powered by Backwoods Ambush (Locked) Conditionally ambush some ogre sentries in…" at bounding box center [500, 232] width 1000 height 466
drag, startPoint x: 92, startPoint y: 444, endPoint x: 100, endPoint y: 454, distance: 13.1
click at [100, 454] on div "221 Level 9 Anonymous Log In Sign Up English (US) English (UK) 简体中文 繁體中文 русски…" at bounding box center [194, 446] width 378 height 22
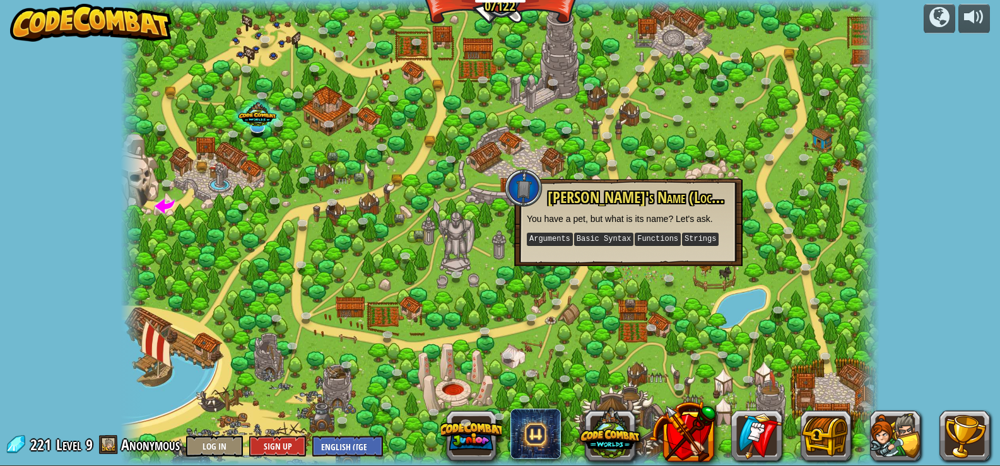
click at [117, 451] on span at bounding box center [108, 445] width 19 height 19
click at [104, 444] on span at bounding box center [108, 445] width 19 height 19
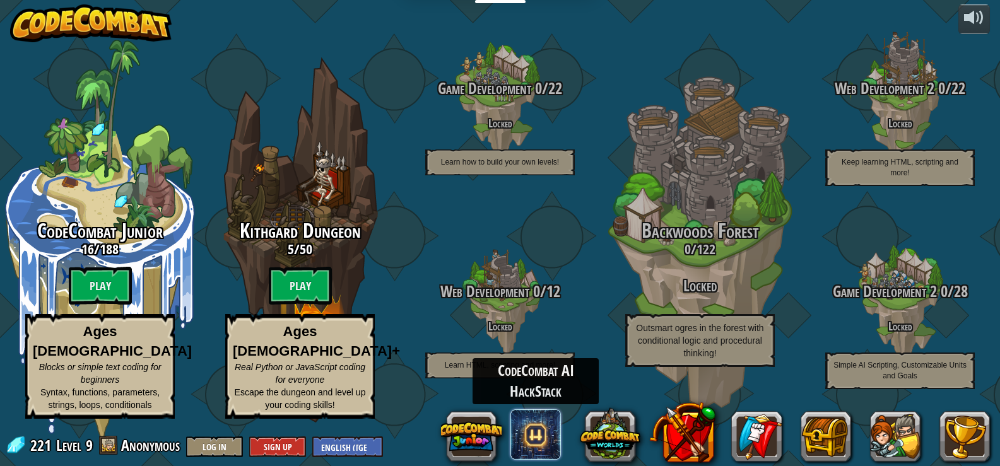
scroll to position [1, 0]
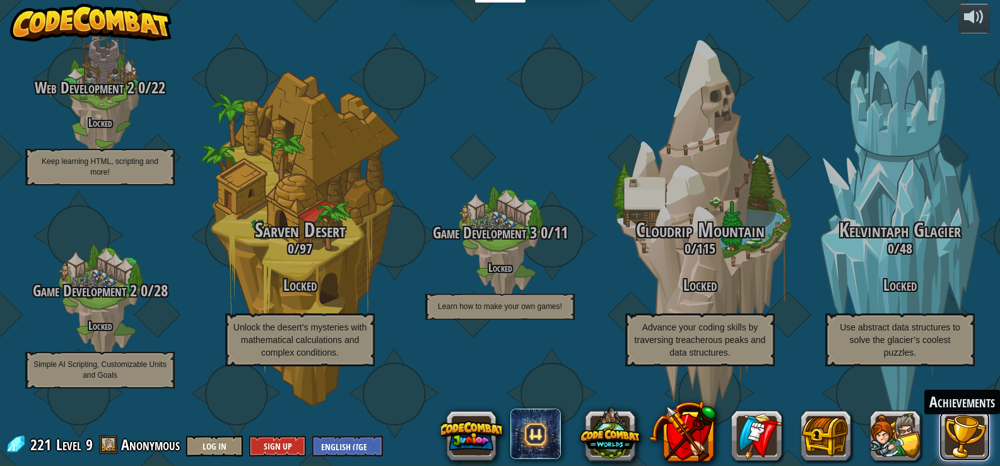
click at [957, 436] on button at bounding box center [965, 436] width 50 height 50
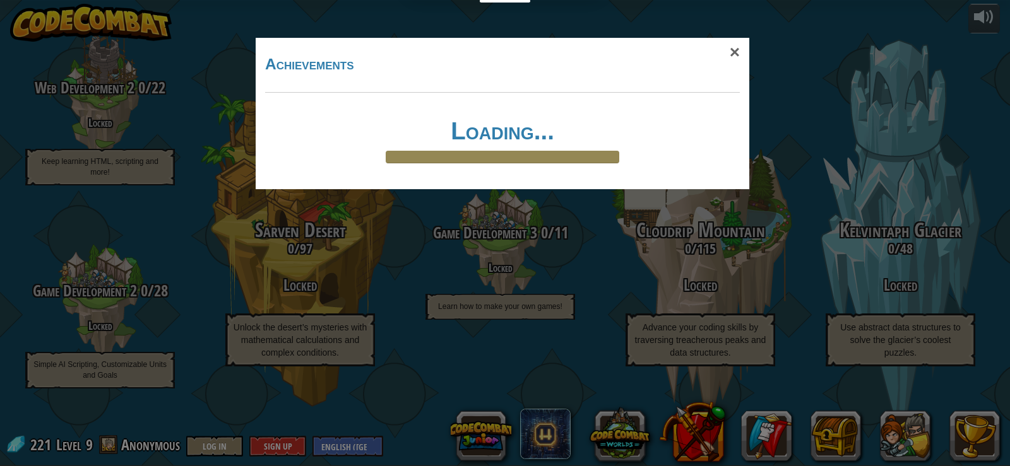
click at [619, 151] on div "Loading..." at bounding box center [502, 140] width 467 height 45
click at [738, 44] on div "×" at bounding box center [734, 52] width 29 height 37
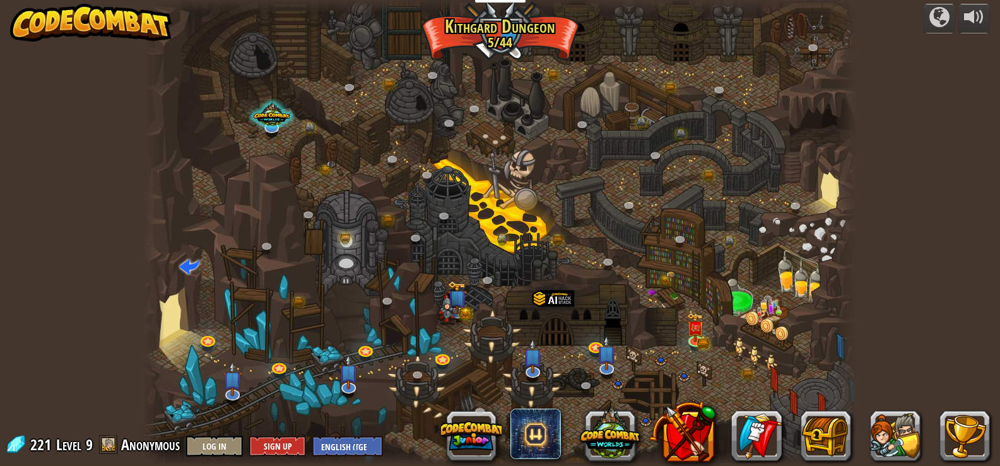
scroll to position [1, 0]
click at [606, 359] on img at bounding box center [607, 345] width 20 height 46
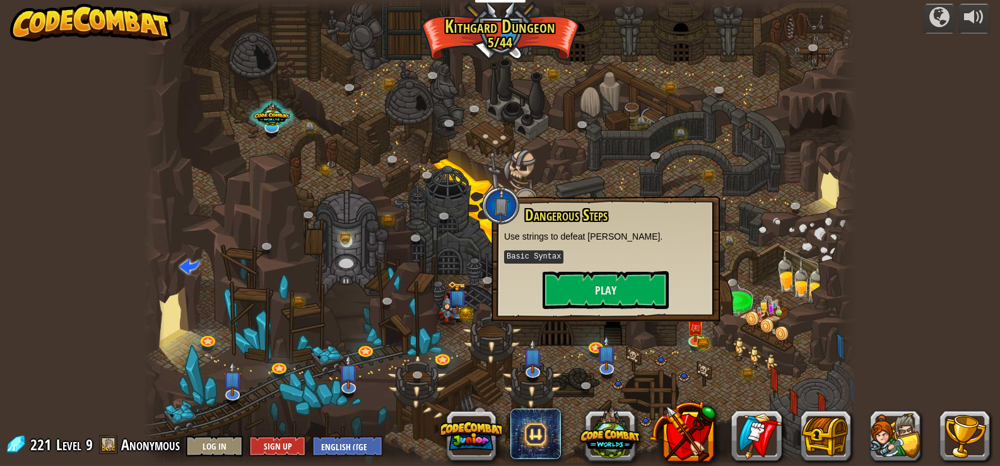
click at [708, 388] on div at bounding box center [500, 232] width 714 height 466
